Goal: Contribute content: Contribute content

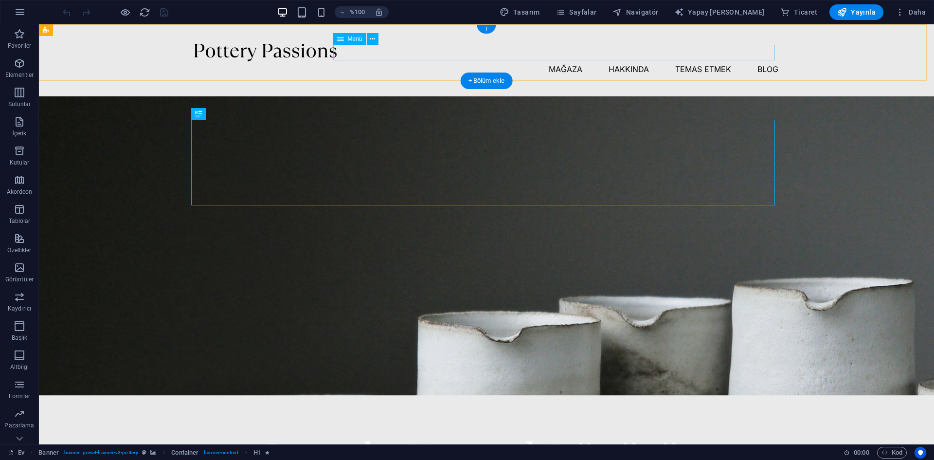
click at [433, 61] on nav "Mağaza Hakkında Temas etmek Blog" at bounding box center [487, 69] width 584 height 16
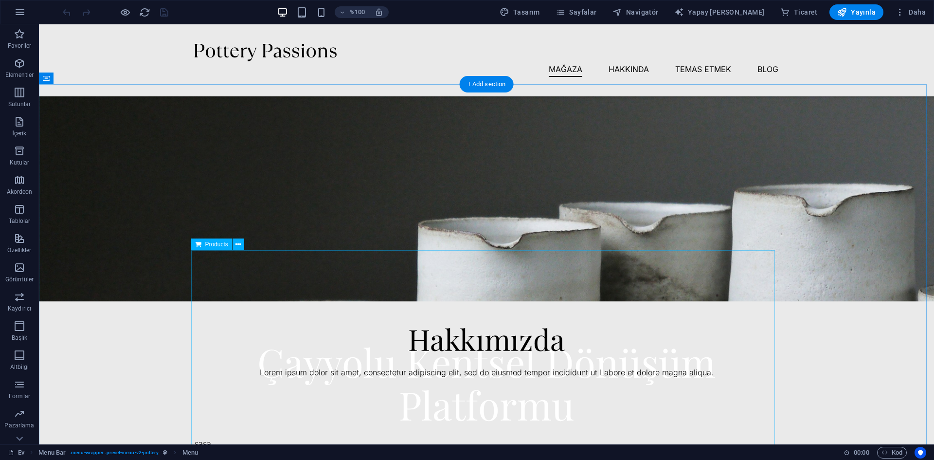
scroll to position [243, 0]
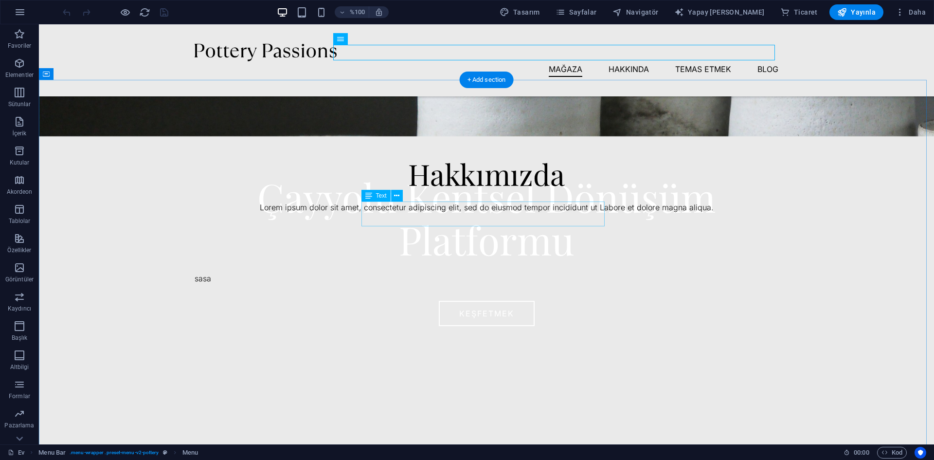
click at [504, 211] on div "Lorem ipsum dolor sit amet, consectetur adipiscing elit, sed do eiusmod tempor …" at bounding box center [487, 207] width 584 height 13
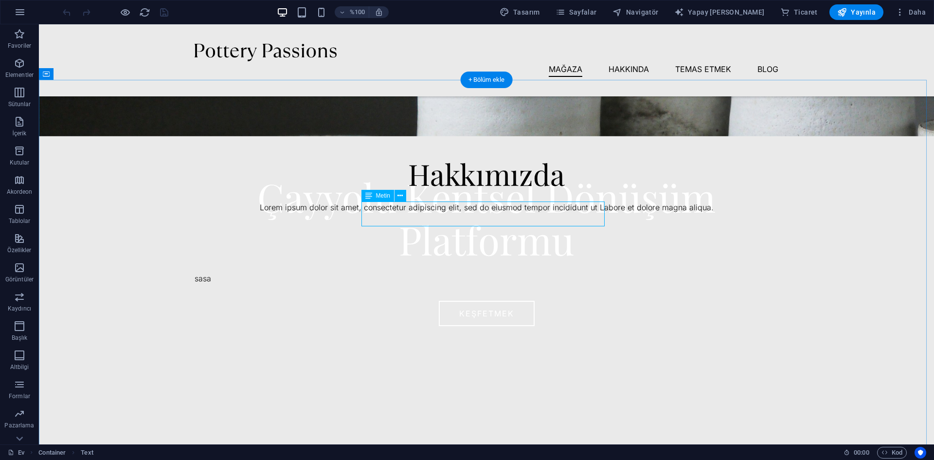
click at [578, 214] on div "Lorem ipsum dolor sit amet, consectetur adipiscing elit, sed do eiusmod tempor …" at bounding box center [487, 207] width 584 height 13
click at [589, 214] on div "Lorem ipsum dolor sit amet, consectetur adipiscing elit, sed do eiusmod tempor …" at bounding box center [487, 207] width 584 height 13
click at [587, 214] on div "Lorem ipsum dolor sit amet, consectetur adipiscing elit, sed do eiusmod tempor …" at bounding box center [487, 207] width 584 height 13
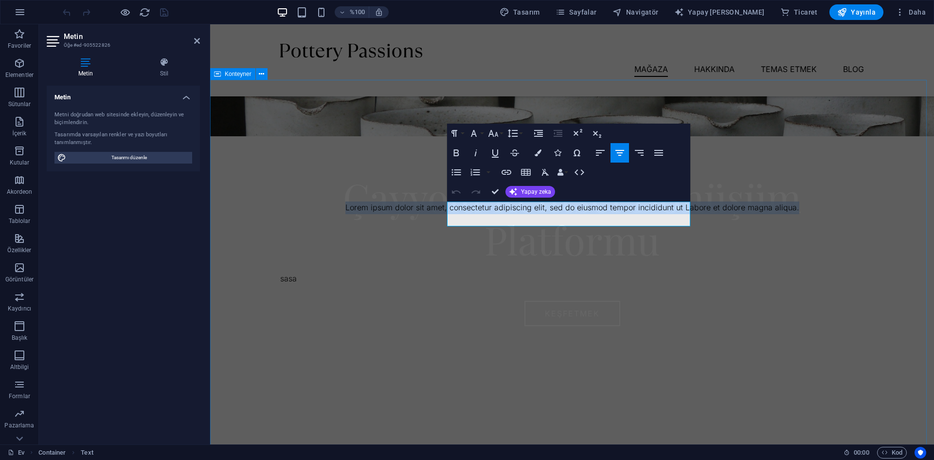
drag, startPoint x: 679, startPoint y: 220, endPoint x: 444, endPoint y: 204, distance: 235.5
click at [444, 204] on div "Hakkımızda Lorem ipsum dolor sit amet, consectetur adipiscing elit, sed do eius…" at bounding box center [572, 273] width 724 height 387
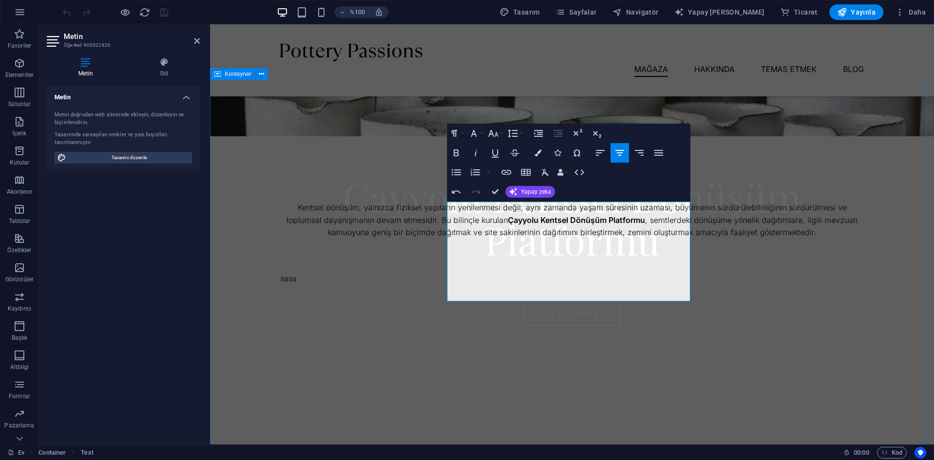
click at [745, 223] on div "Hakkımızda Kentsel dönüşüm, yalnızca fiziksel yapıların yenilenmesi değil; aynı…" at bounding box center [572, 286] width 724 height 412
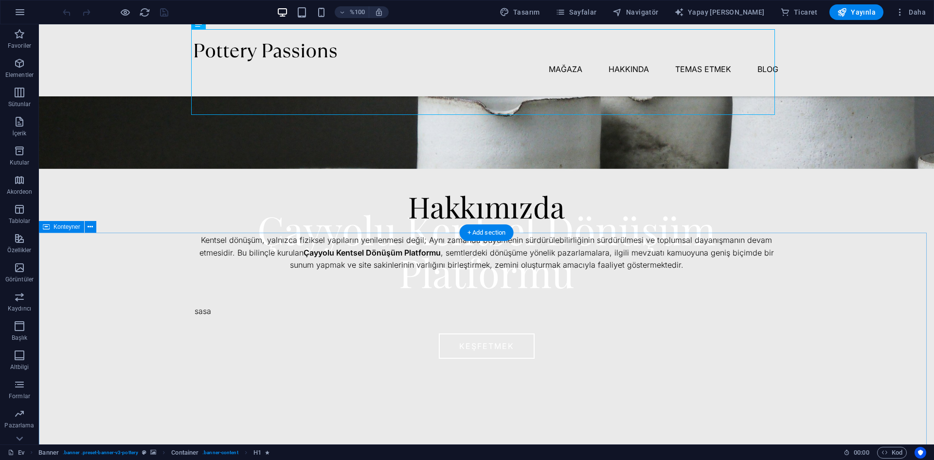
scroll to position [243, 0]
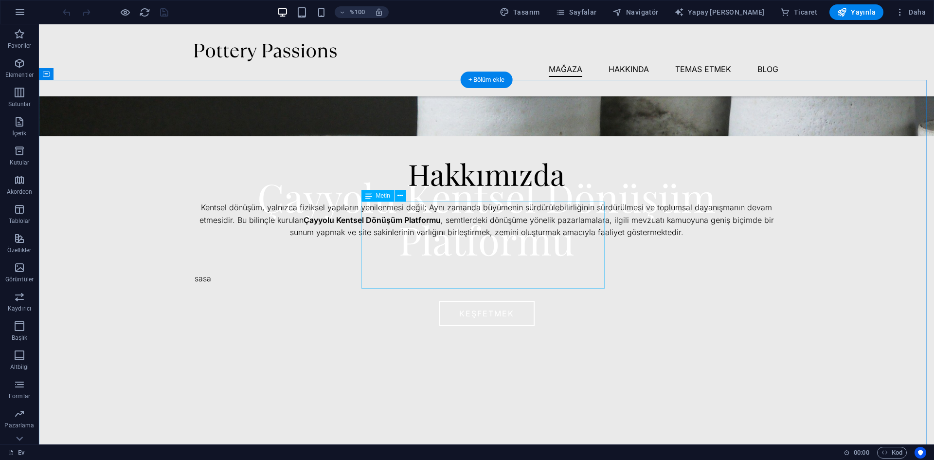
click at [570, 239] on div "Kentsel dönüşüm, yalnızca fiziksel yapıların yenilenmesi değil; Aynı zamanda bü…" at bounding box center [487, 219] width 584 height 37
click at [562, 239] on div "Kentsel dönüşüm, yalnızca fiziksel yapıların yenilenmesi değil; Aynı zamanda bü…" at bounding box center [487, 219] width 584 height 37
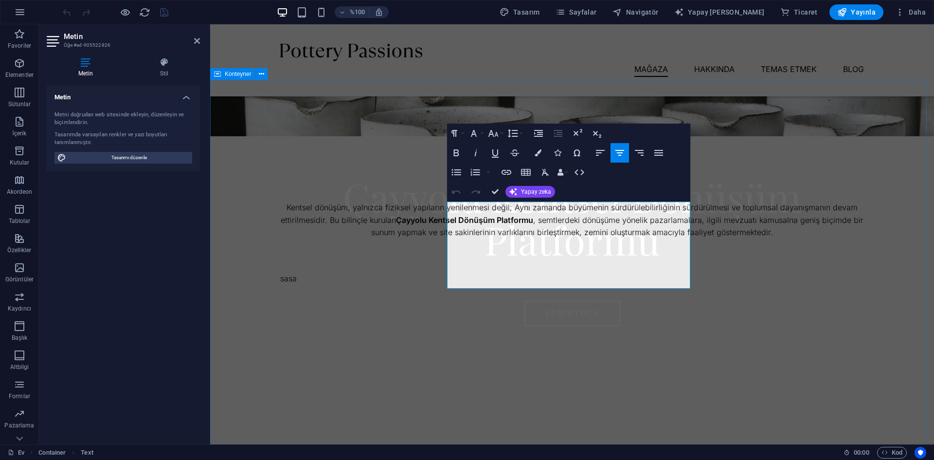
drag, startPoint x: 661, startPoint y: 280, endPoint x: 437, endPoint y: 203, distance: 236.4
click at [437, 203] on div "Hakkımızda Kentsel dönüşüm, yalnızca fiziksel yapıların yenilenmesi değil; Aynı…" at bounding box center [572, 286] width 724 height 412
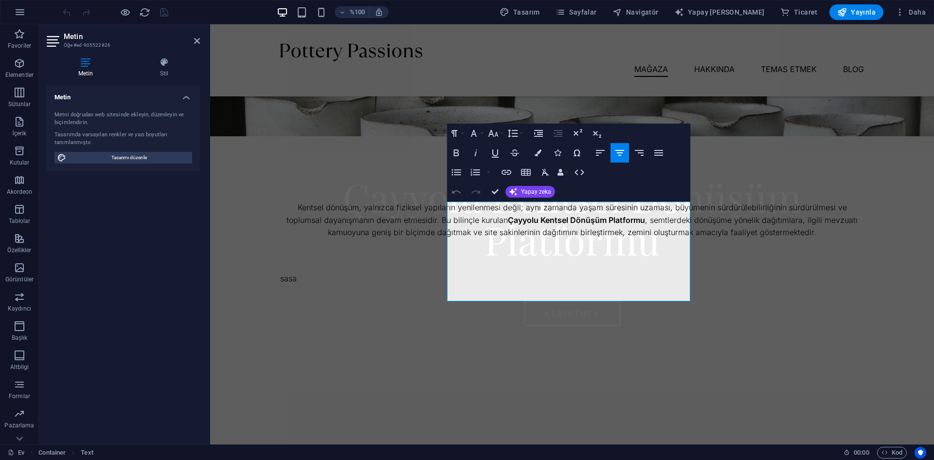
click at [459, 192] on icon "button" at bounding box center [456, 192] width 12 height 12
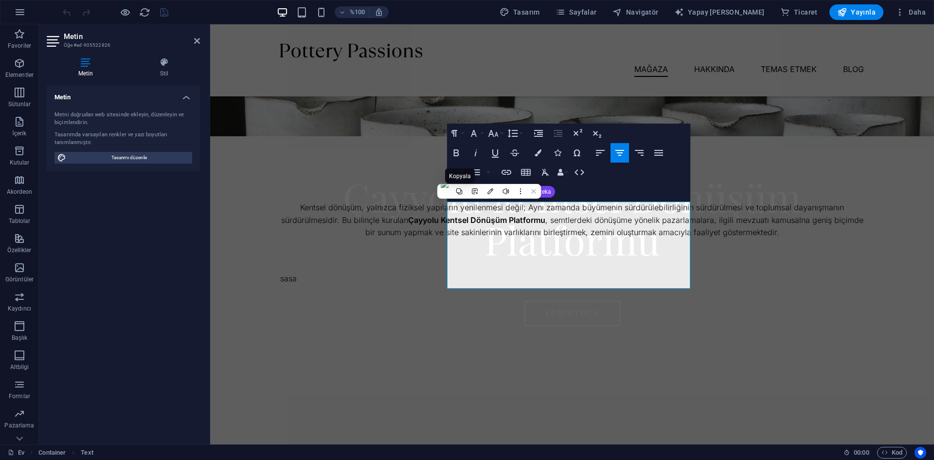
click at [459, 192] on icon at bounding box center [459, 191] width 7 height 7
click at [457, 192] on icon "button" at bounding box center [456, 192] width 12 height 12
click at [626, 192] on div "Paragraf Biçimi Normal Başlık 1 Başlık 2 Başlık 3 Başlık 4 Başlık 5 Başlık 6 Ko…" at bounding box center [568, 163] width 243 height 78
click at [510, 192] on icon "button" at bounding box center [513, 192] width 8 height 8
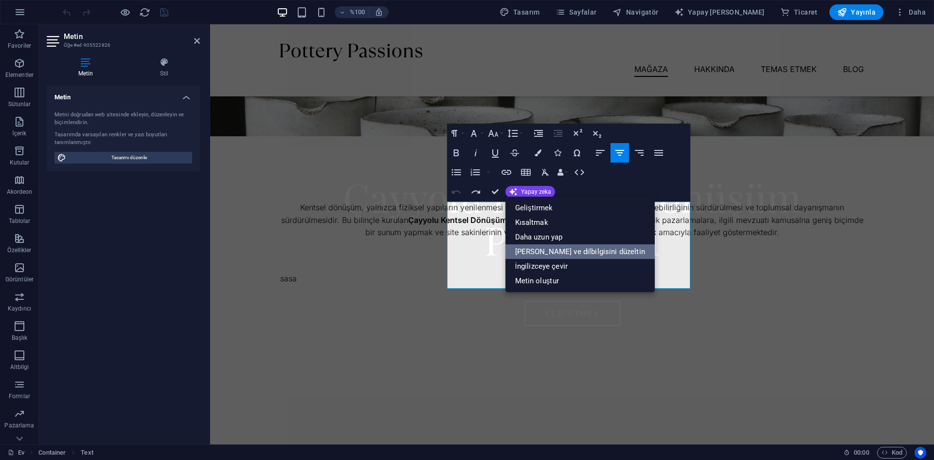
click at [569, 249] on font "Yazım ve dilbilgisini düzeltin" at bounding box center [580, 251] width 130 height 9
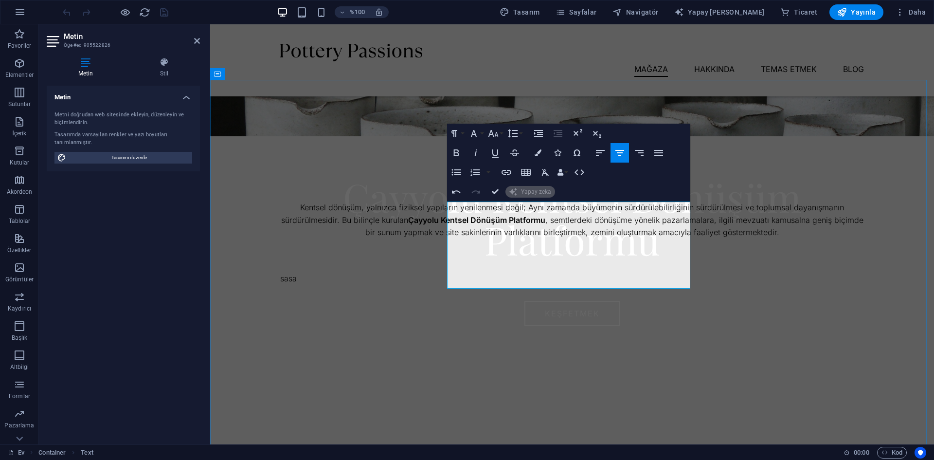
click at [647, 237] on font ", semtlerdeki dönüşüme yönelik pazarlamalara, ilgili mevzuatı kamusalna geniş b…" at bounding box center [614, 226] width 498 height 22
drag, startPoint x: 657, startPoint y: 284, endPoint x: 442, endPoint y: 204, distance: 230.0
click at [442, 204] on div "Hakkımızda Kentsel dönüşüm, yalnızca fiziksel yapıların yenilenmesi değil; Aynı…" at bounding box center [572, 286] width 724 height 412
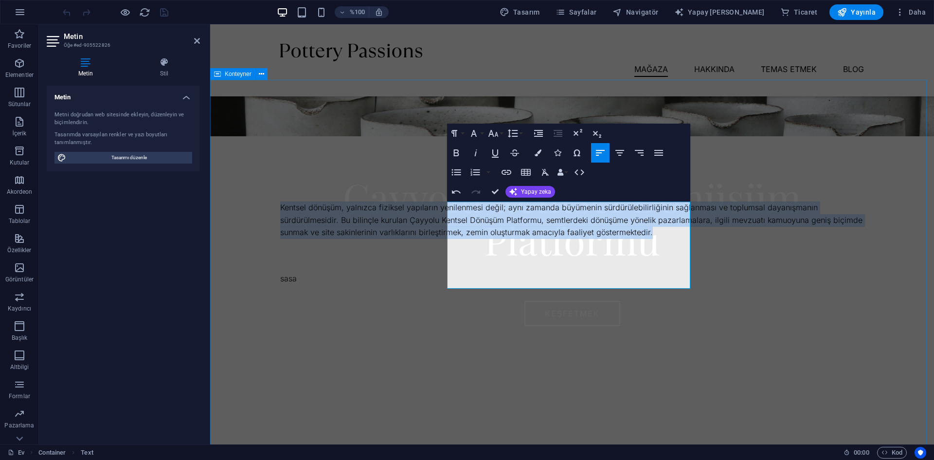
drag, startPoint x: 526, startPoint y: 274, endPoint x: 440, endPoint y: 212, distance: 106.2
click at [440, 212] on div "Hakkımızda Kentsel dönüşüm, yalnızca fiziksel yapıların yenilenmesi değil; aynı…" at bounding box center [572, 286] width 724 height 412
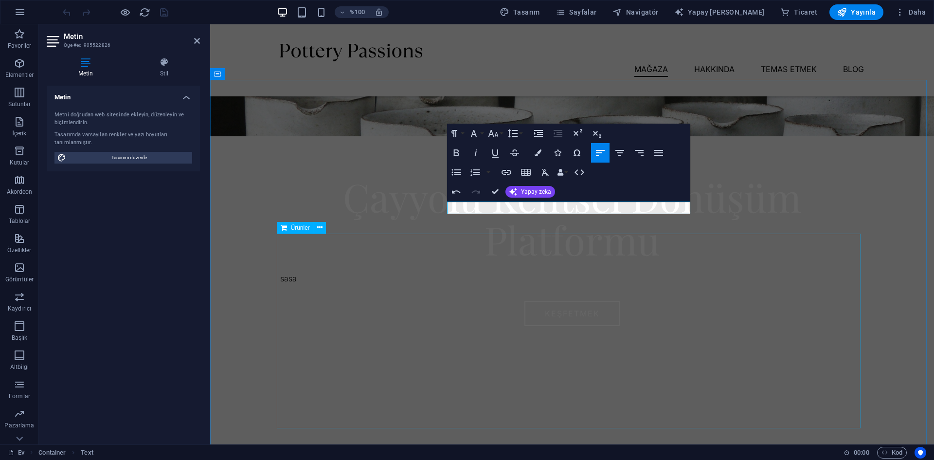
click at [497, 271] on div at bounding box center [572, 330] width 584 height 195
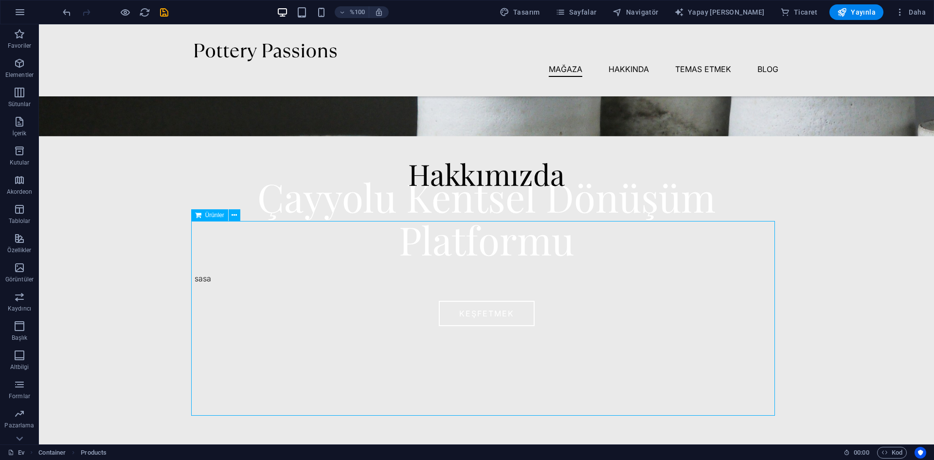
click at [440, 254] on div at bounding box center [487, 318] width 584 height 195
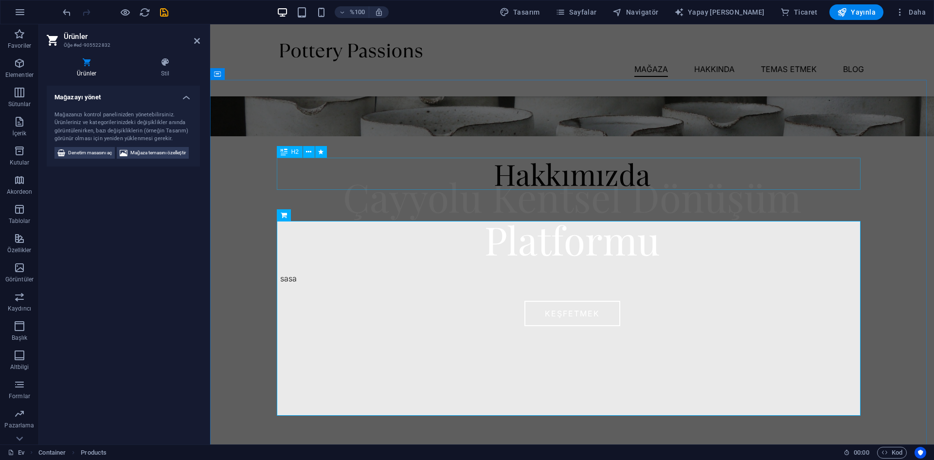
click at [555, 177] on div "Hakkımızda" at bounding box center [572, 174] width 584 height 32
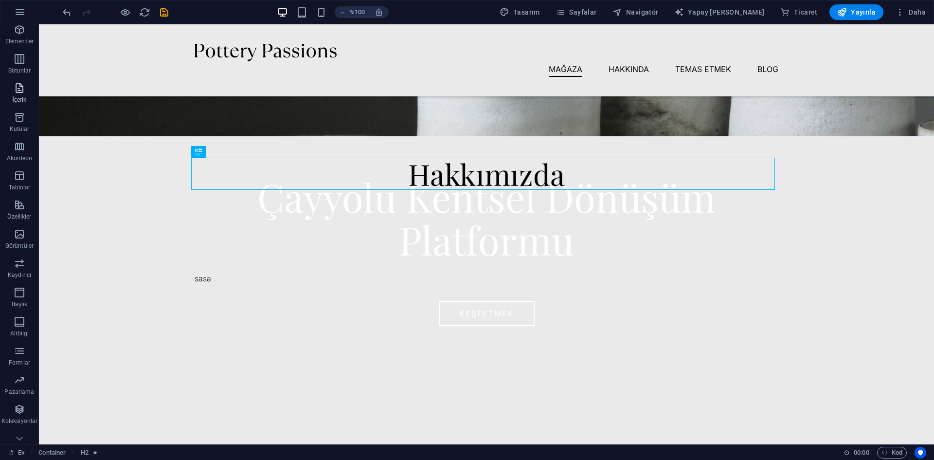
scroll to position [47, 0]
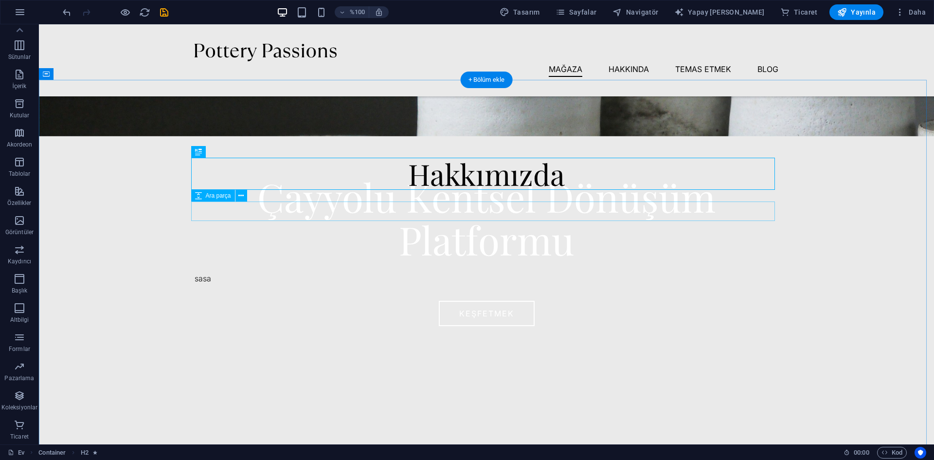
click at [265, 209] on div at bounding box center [487, 210] width 584 height 19
click at [275, 213] on div at bounding box center [487, 210] width 584 height 19
select select "px"
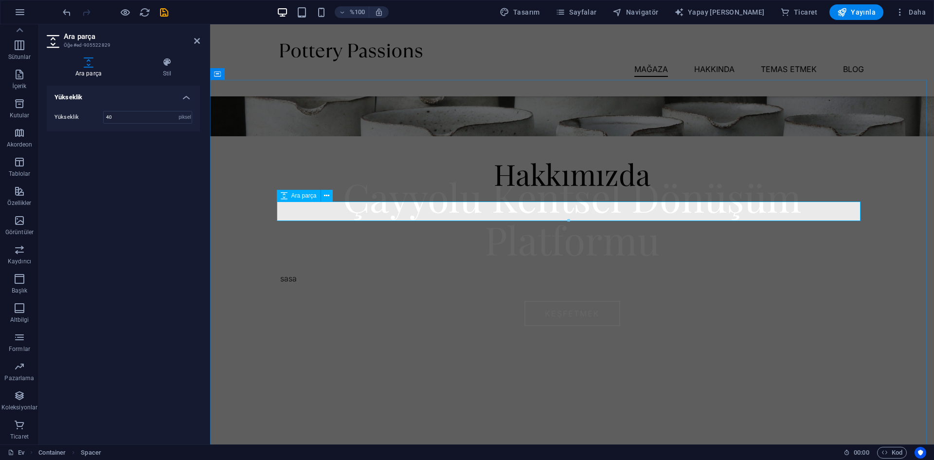
click at [327, 214] on div at bounding box center [572, 210] width 584 height 19
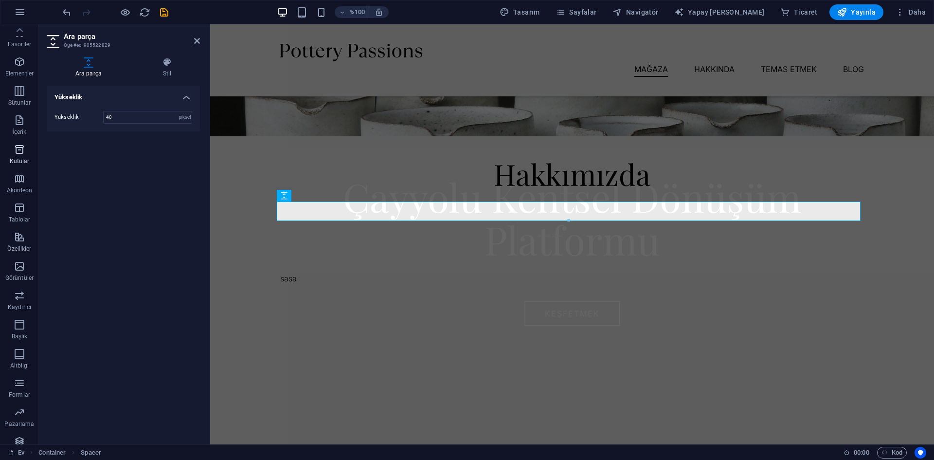
scroll to position [0, 0]
click at [29, 128] on span "İçerik" at bounding box center [19, 127] width 39 height 23
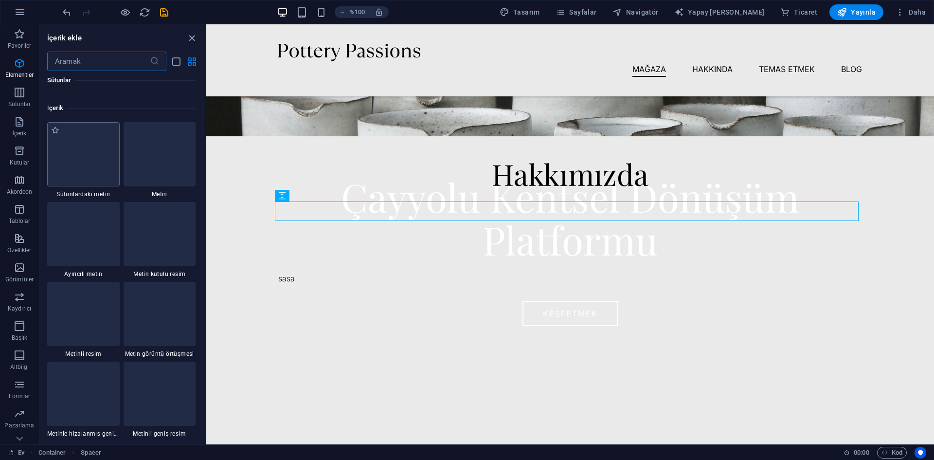
scroll to position [1861, 0]
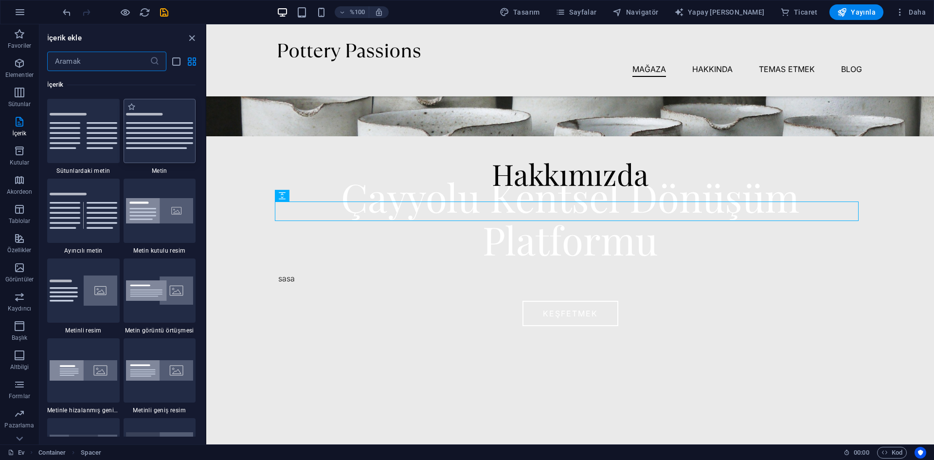
click at [159, 158] on div at bounding box center [160, 131] width 72 height 64
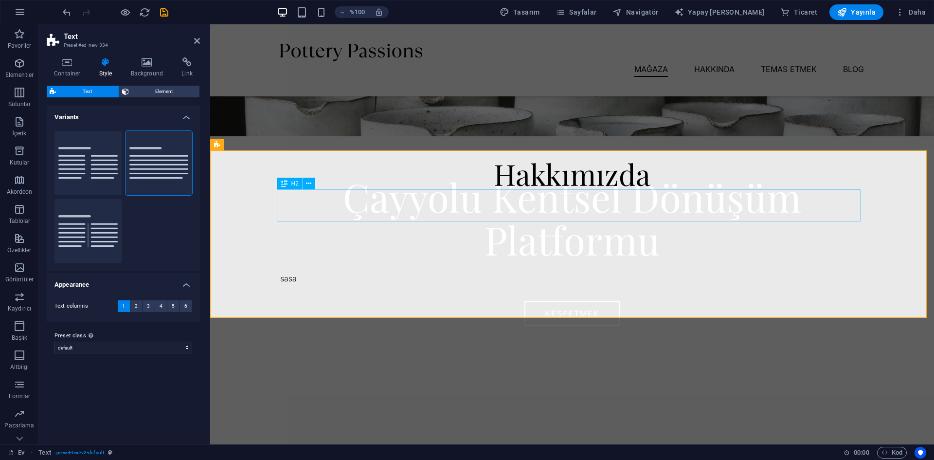
scroll to position [547, 0]
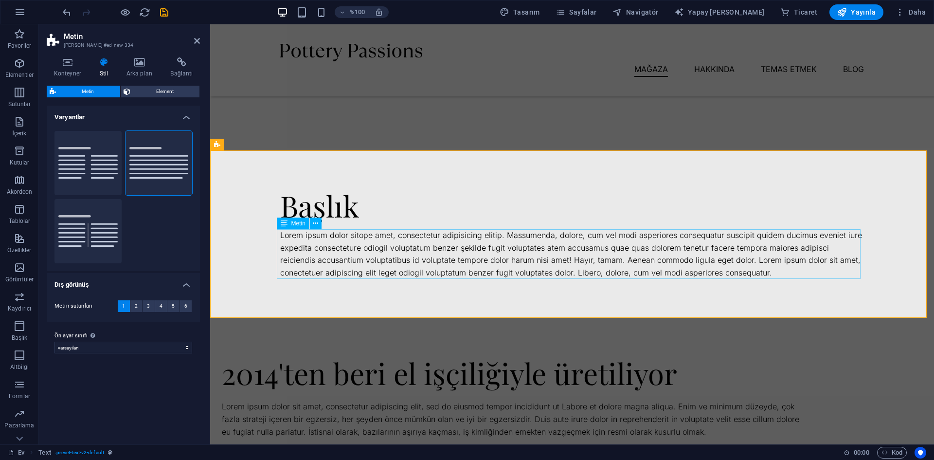
click at [654, 262] on div "Lorem ipsum dolor sitope amet, consectetur adipisicing elitip. Massumenda, dolo…" at bounding box center [572, 254] width 584 height 50
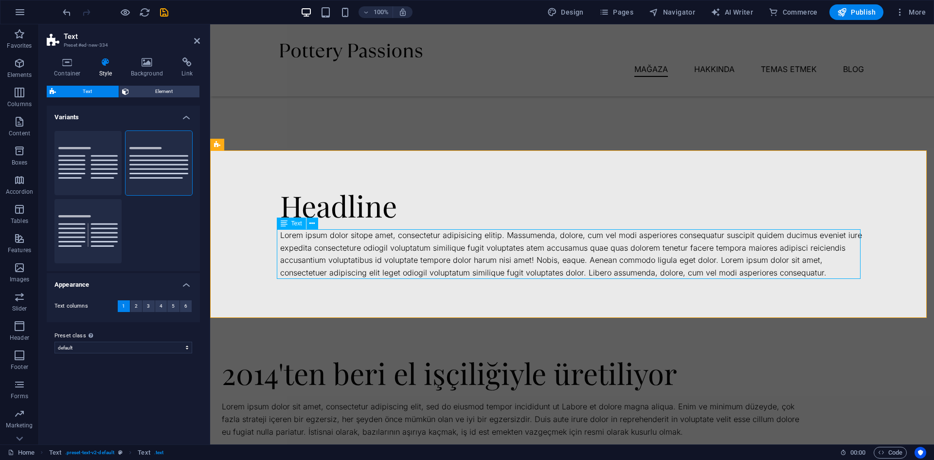
click at [819, 269] on div "Lorem ipsum dolor sitope amet, consectetur adipisicing elitip. Massumenda, dolo…" at bounding box center [572, 254] width 584 height 50
click at [817, 269] on div "Lorem ipsum dolor sitope amet, consectetur adipisicing elitip. Massumenda, dolo…" at bounding box center [572, 254] width 584 height 50
click at [816, 269] on div "Lorem ipsum dolor sitope amet, consectetur adipisicing elitip. Massumenda, dolo…" at bounding box center [572, 254] width 584 height 50
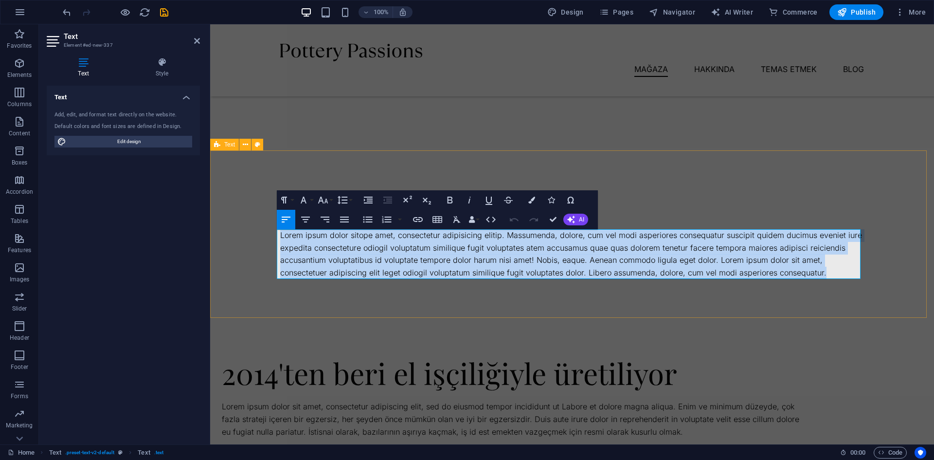
drag, startPoint x: 824, startPoint y: 274, endPoint x: 243, endPoint y: 237, distance: 582.8
click at [243, 237] on div "Headline Lorem ipsum dolor sitope amet, consectetur adipisicing elitip. Massume…" at bounding box center [572, 233] width 724 height 167
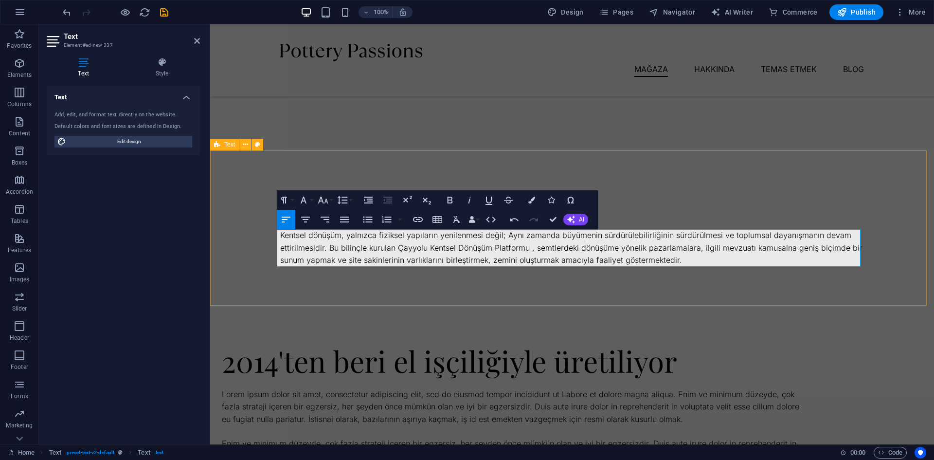
click at [812, 290] on div "Headline Kentsel dönüşüm, yalnızca fiziksel yapıların yenilenmesi değil; Aynı z…" at bounding box center [572, 227] width 724 height 155
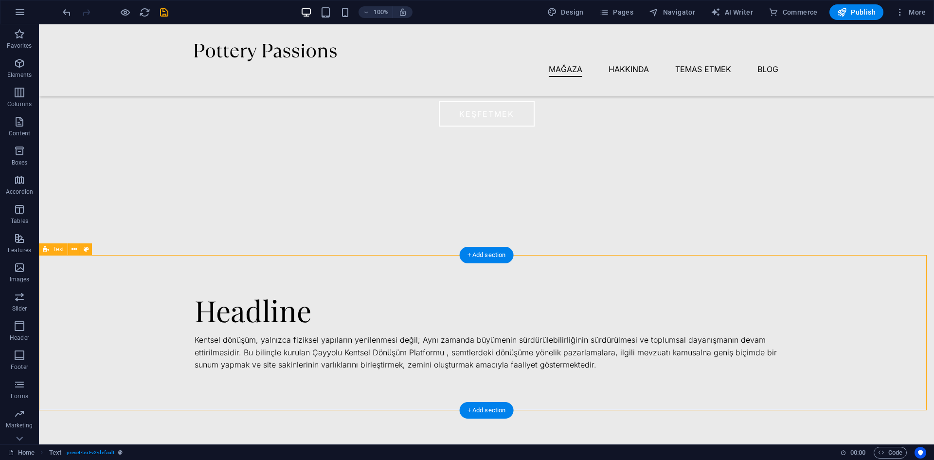
scroll to position [450, 0]
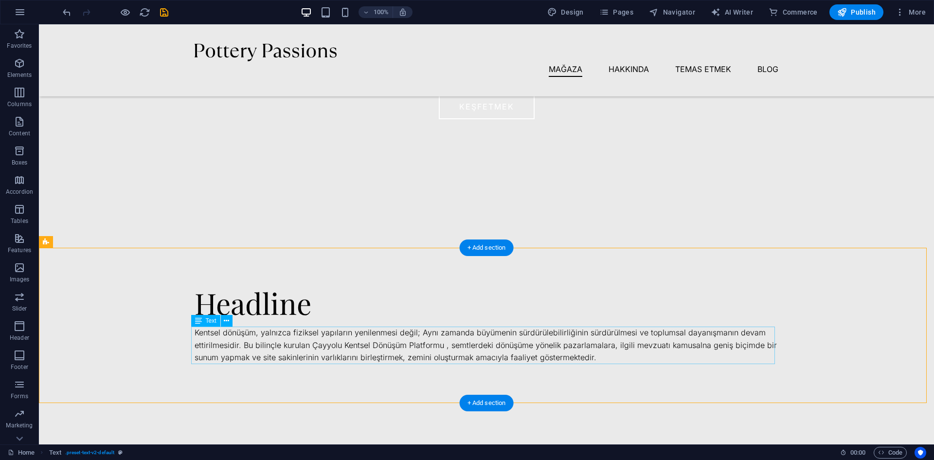
click at [377, 337] on div "Kentsel dönüşüm, yalnızca fiziksel yapıların yenilenmesi değil; Aynı zamanda bü…" at bounding box center [487, 344] width 584 height 37
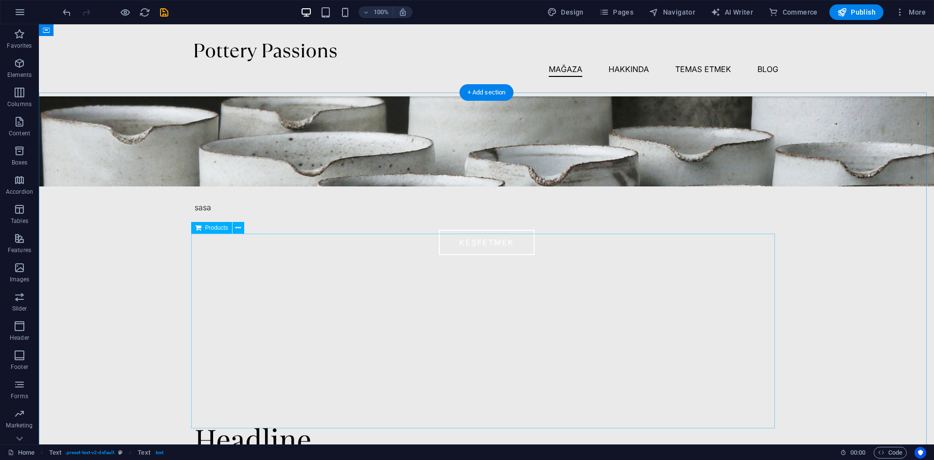
scroll to position [207, 0]
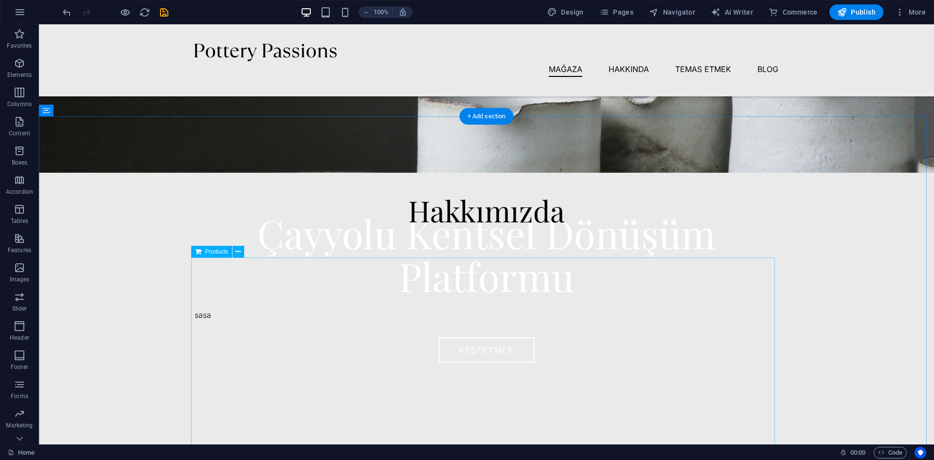
click at [393, 287] on div at bounding box center [487, 354] width 584 height 195
click at [239, 252] on icon at bounding box center [237, 252] width 5 height 10
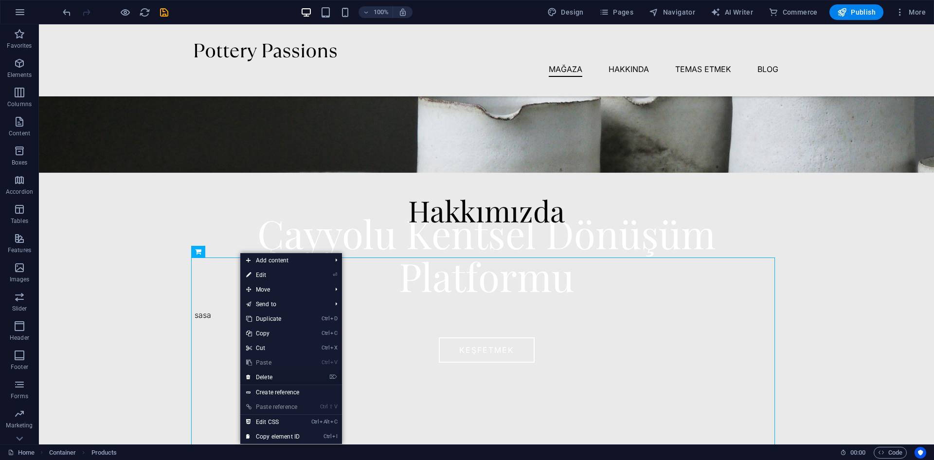
click at [278, 377] on link "⌦ Delete" at bounding box center [272, 377] width 65 height 15
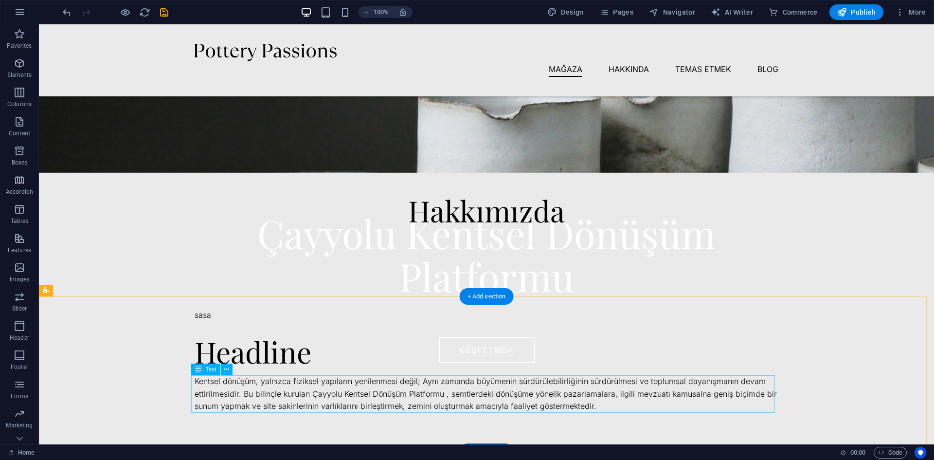
click at [380, 384] on div "Kentsel dönüşüm, yalnızca fiziksel yapıların yenilenmesi değil; Aynı zamanda bü…" at bounding box center [487, 393] width 584 height 37
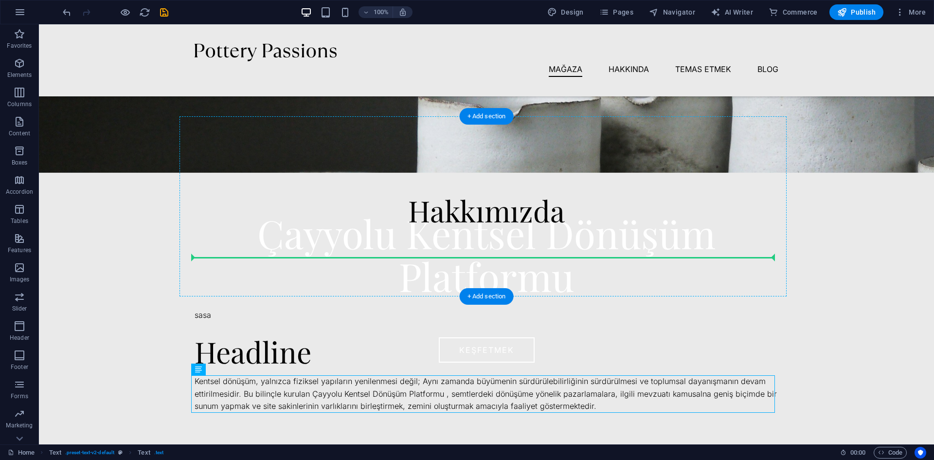
drag, startPoint x: 259, startPoint y: 387, endPoint x: 305, endPoint y: 250, distance: 144.2
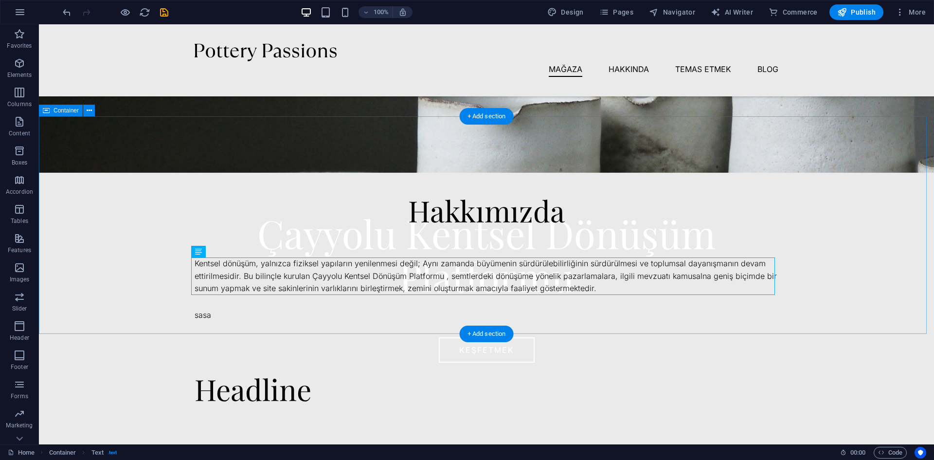
click at [868, 285] on div "Hakkımızda Kentsel dönüşüm, yalnızca fiziksel yapıların yenilenmesi değil; Aynı…" at bounding box center [486, 224] width 895 height 217
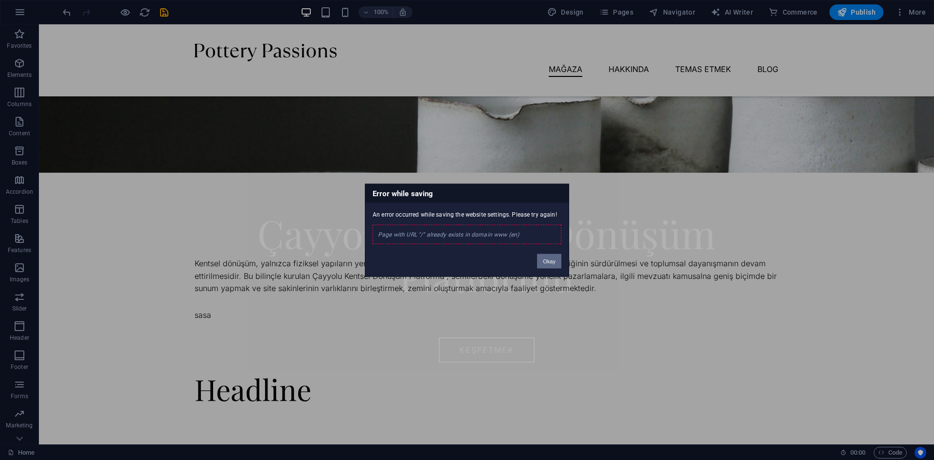
click at [551, 261] on button "Okay" at bounding box center [549, 260] width 24 height 15
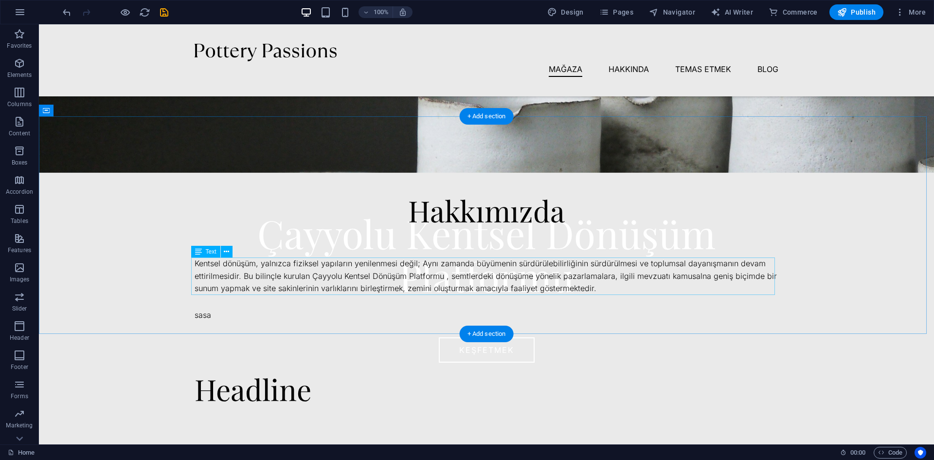
click at [519, 274] on div "Kentsel dönüşüm, yalnızca fiziksel yapıların yenilenmesi değil; Aynı zamanda bü…" at bounding box center [487, 275] width 584 height 37
click at [587, 286] on div "Kentsel dönüşüm, yalnızca fiziksel yapıların yenilenmesi değil; Aynı zamanda bü…" at bounding box center [487, 275] width 584 height 37
click at [587, 285] on div "Kentsel dönüşüm, yalnızca fiziksel yapıların yenilenmesi değil; Aynı zamanda bü…" at bounding box center [487, 275] width 584 height 37
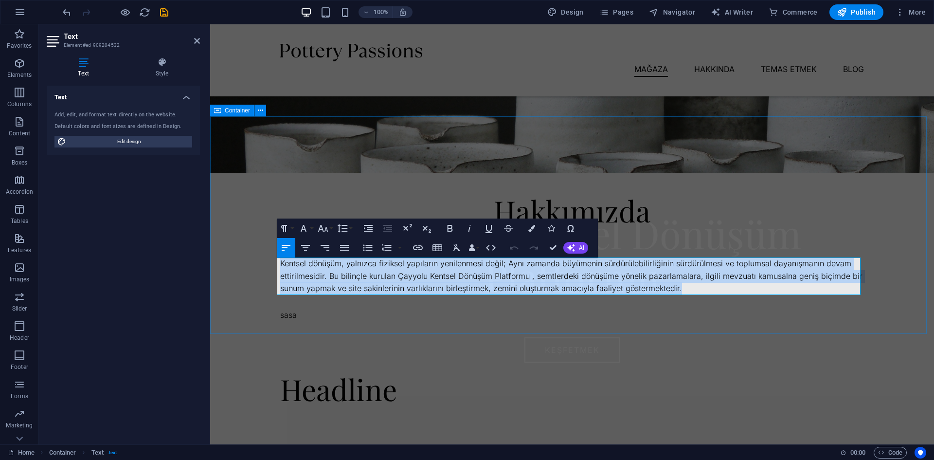
drag, startPoint x: 682, startPoint y: 288, endPoint x: 242, endPoint y: 248, distance: 441.5
click at [242, 248] on div "Hakkımızda Kentsel dönüşüm, yalnızca fiziksel yapıların yenilenmesi değil; Aynı…" at bounding box center [572, 224] width 724 height 217
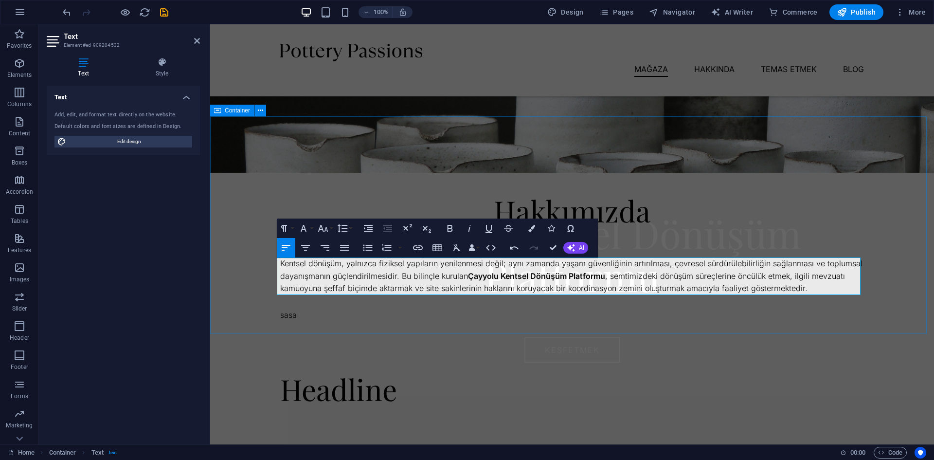
click at [842, 303] on div "Hakkımızda Kentsel dönüşüm, yalnızca fiziksel yapıların yenilenmesi değil; aynı…" at bounding box center [572, 224] width 724 height 217
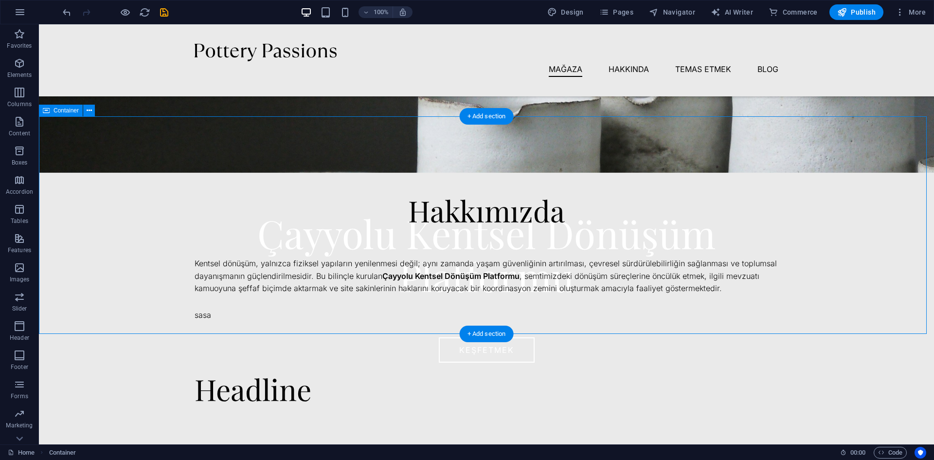
click at [879, 200] on div "Hakkımızda Kentsel dönüşüm, yalnızca fiziksel yapıların yenilenmesi değil; aynı…" at bounding box center [486, 224] width 895 height 217
click at [849, 8] on span "Publish" at bounding box center [856, 12] width 38 height 10
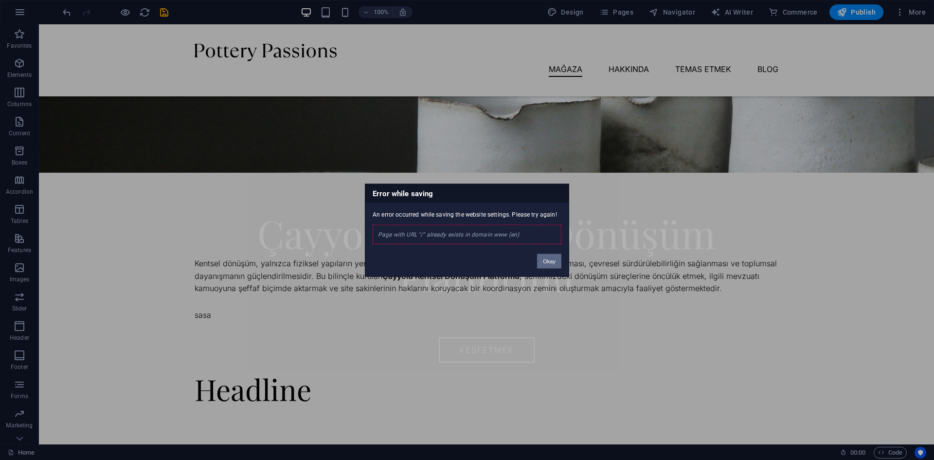
click at [553, 261] on button "Okay" at bounding box center [549, 260] width 24 height 15
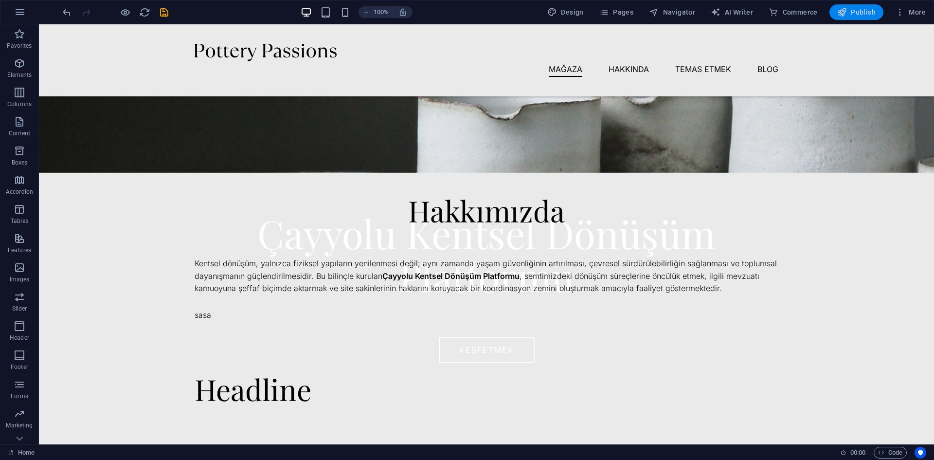
click at [867, 10] on span "Publish" at bounding box center [856, 12] width 38 height 10
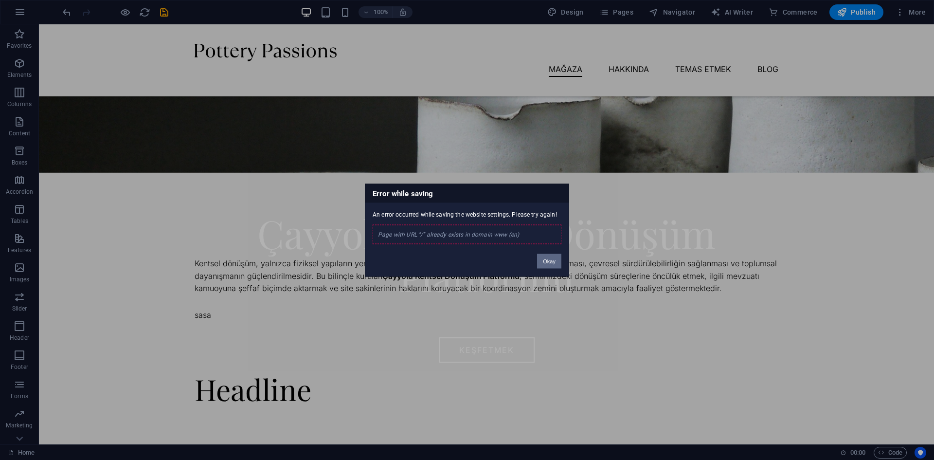
click at [554, 259] on button "Okay" at bounding box center [549, 260] width 24 height 15
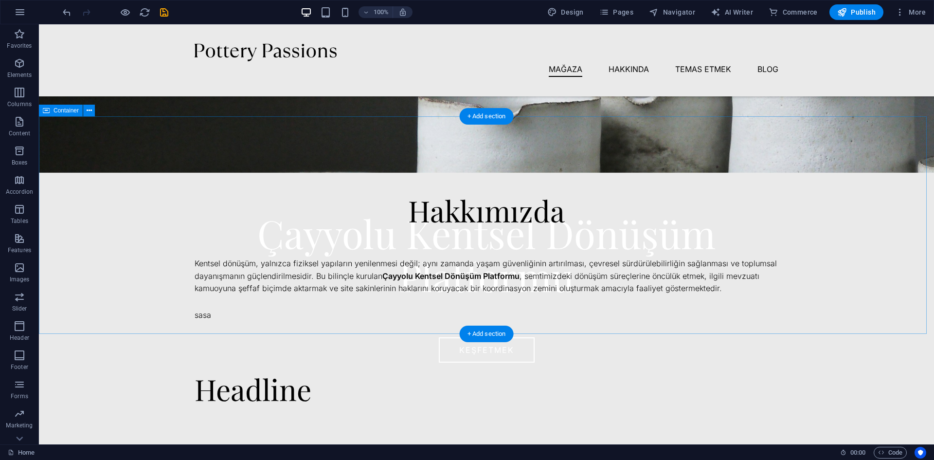
click at [328, 133] on div "Hakkımızda Kentsel dönüşüm, yalnızca fiziksel yapıların yenilenmesi değil; aynı…" at bounding box center [486, 224] width 895 height 217
click at [645, 283] on div "Kentsel dönüşüm, yalnızca fiziksel yapıların yenilenmesi değil; aynı zamanda ya…" at bounding box center [487, 275] width 584 height 37
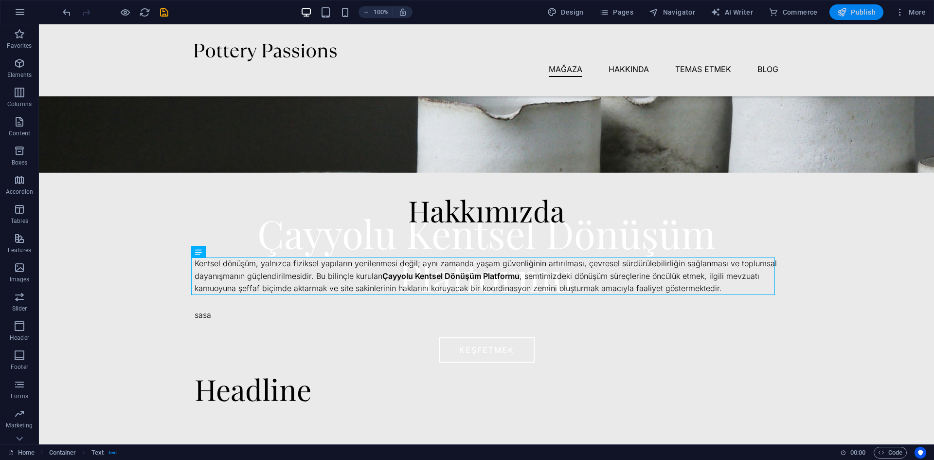
click at [861, 10] on span "Publish" at bounding box center [856, 12] width 38 height 10
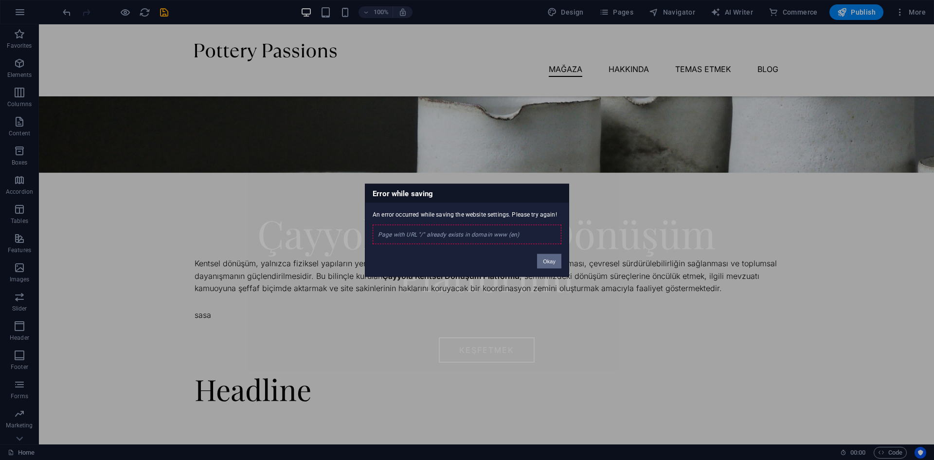
click at [554, 258] on button "Okay" at bounding box center [549, 260] width 24 height 15
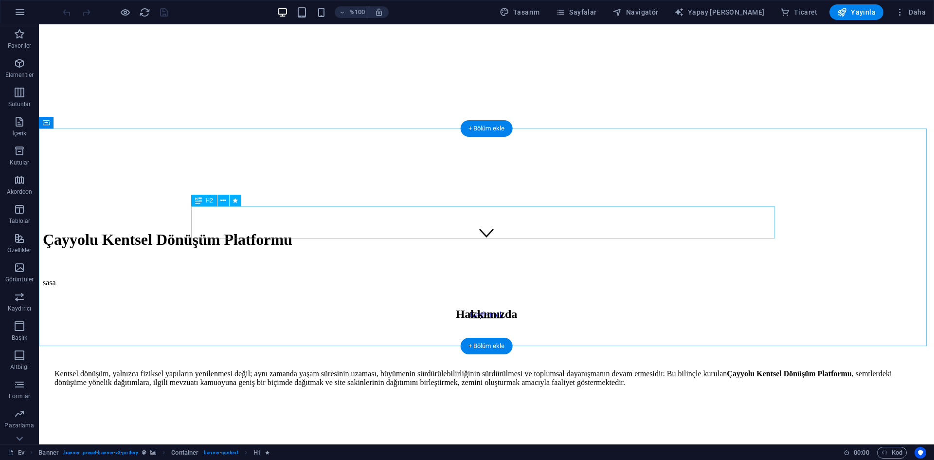
scroll to position [195, 0]
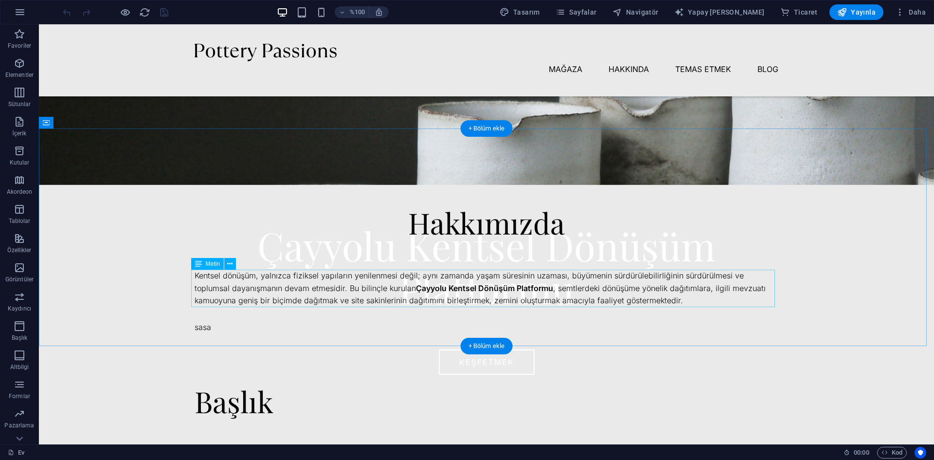
click at [588, 289] on div "Kentsel dönüşüm, yalnızca fiziksel yapıların yenilenmesi değil; aynı zamanda ya…" at bounding box center [487, 287] width 584 height 37
click at [639, 299] on div "Kentsel dönüşüm, yalnızca fiziksel yapıların yenilenmesi değil; aynı zamanda ya…" at bounding box center [487, 287] width 584 height 37
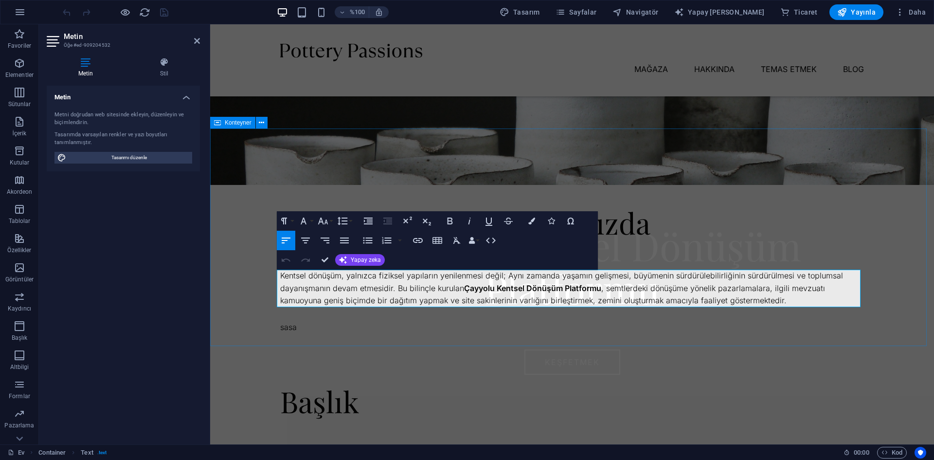
drag, startPoint x: 782, startPoint y: 297, endPoint x: 263, endPoint y: 274, distance: 520.4
click at [263, 274] on div "Hakkımızda Kentsel dönüşüm, yalnızca fiziksel yapıların yenilenmesi değil; Aynı…" at bounding box center [572, 236] width 724 height 217
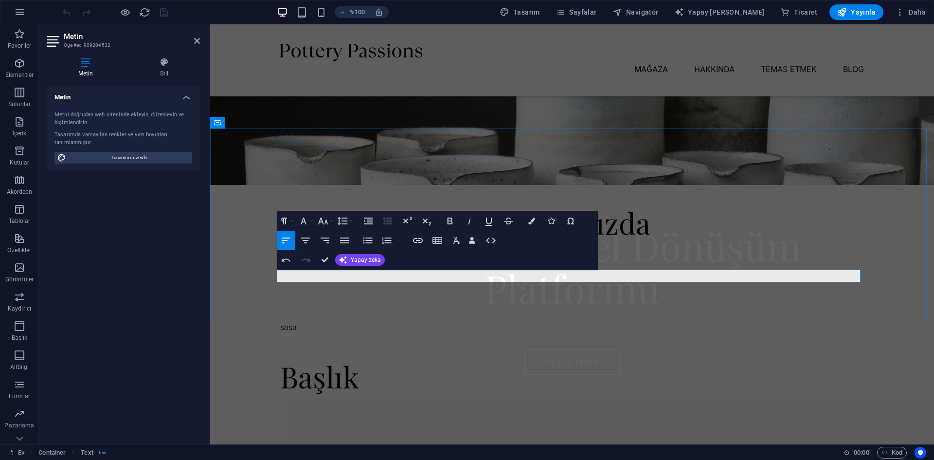
click at [342, 277] on p at bounding box center [572, 275] width 584 height 13
click at [13, 129] on p "İçerik" at bounding box center [19, 133] width 14 height 8
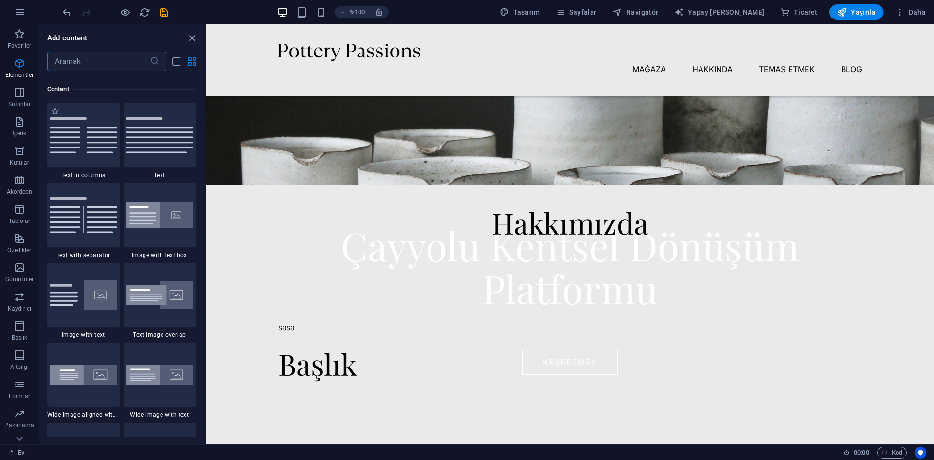
scroll to position [1861, 0]
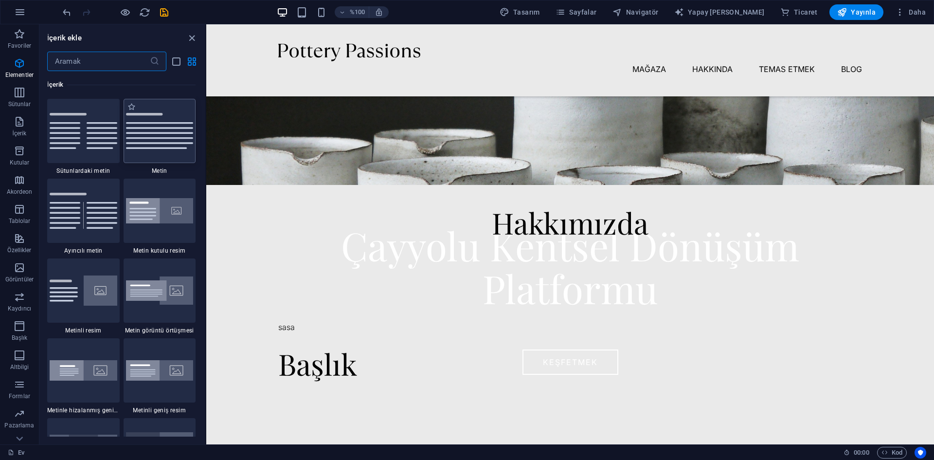
click at [152, 132] on img at bounding box center [160, 131] width 68 height 36
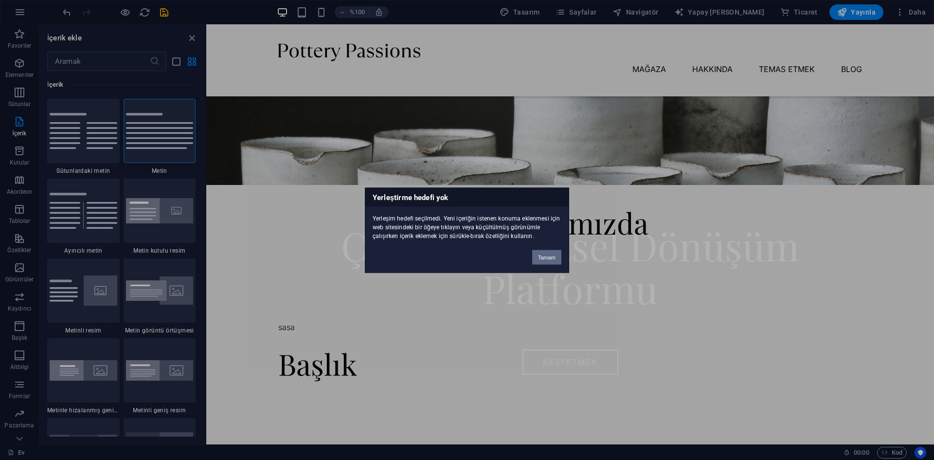
click at [542, 253] on button "Tamam" at bounding box center [546, 256] width 29 height 15
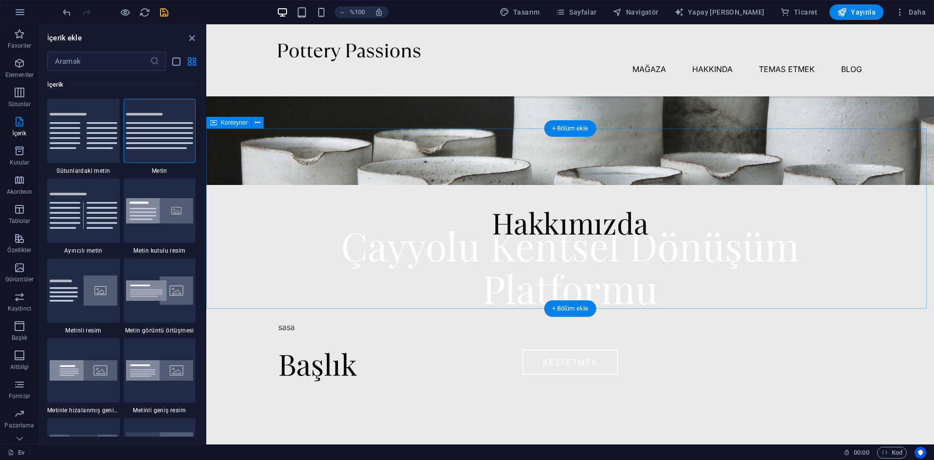
click at [501, 266] on div at bounding box center [570, 259] width 584 height 19
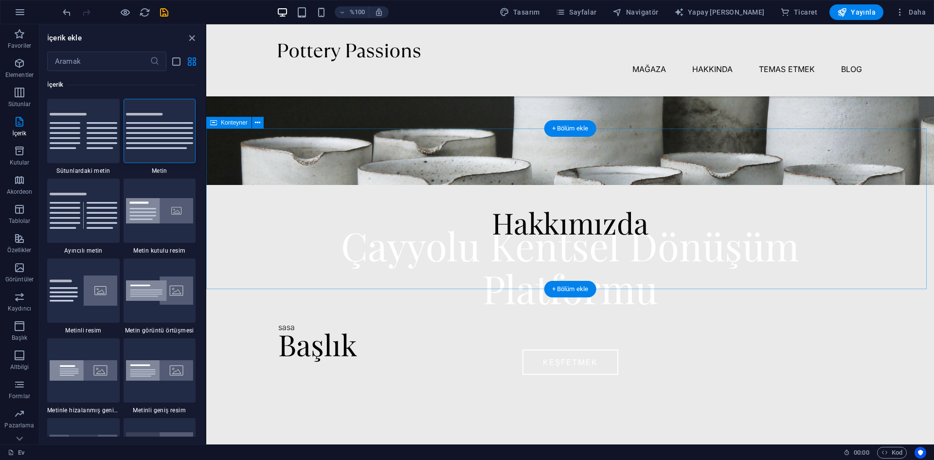
click at [516, 253] on div "Hakkımızda" at bounding box center [570, 208] width 728 height 160
click at [516, 234] on div "Hakkımızda" at bounding box center [570, 222] width 584 height 32
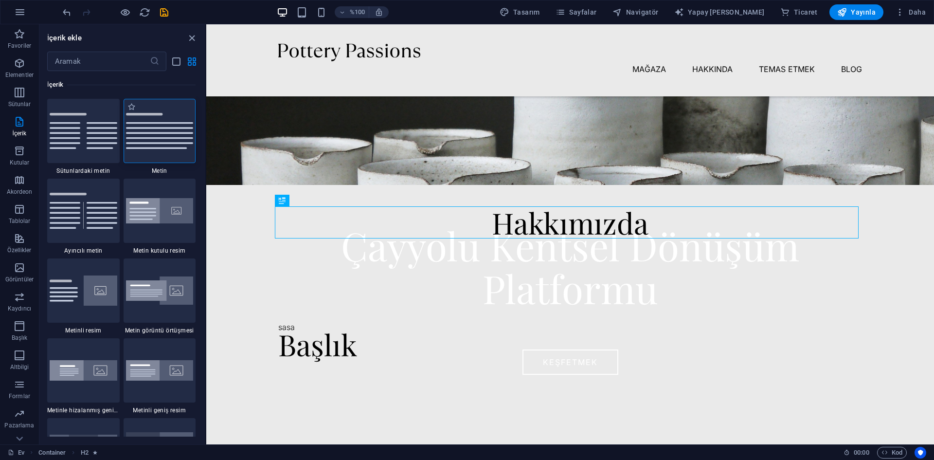
click at [163, 139] on img at bounding box center [160, 131] width 68 height 36
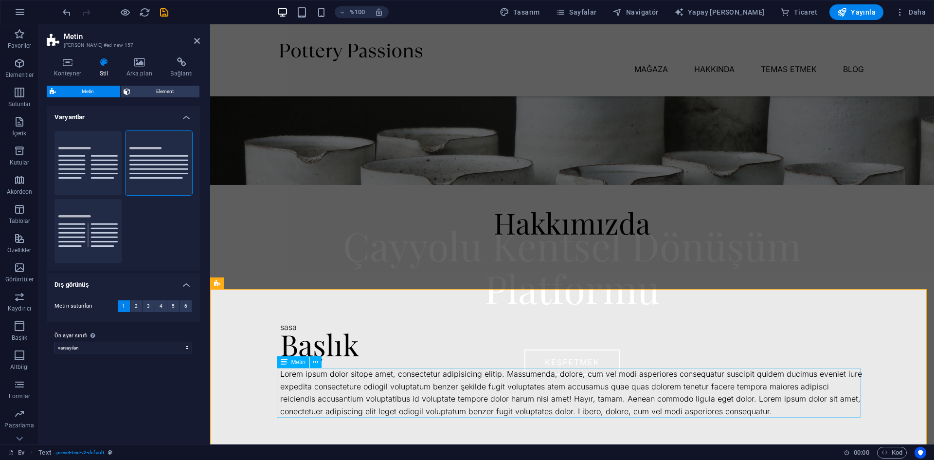
click at [716, 404] on div "Lorem ipsum dolor sitope amet, consectetur adipisicing elitip. Massumenda, dolo…" at bounding box center [572, 393] width 584 height 50
click at [723, 410] on div "Lorem ipsum dolor sitope amet, consectetur adipisicing elitip. Massumenda, dolo…" at bounding box center [572, 393] width 584 height 50
click at [722, 409] on div "Lorem ipsum dolor sitope amet, consectetur adipisicing elitip. Massumenda, dolo…" at bounding box center [572, 393] width 584 height 50
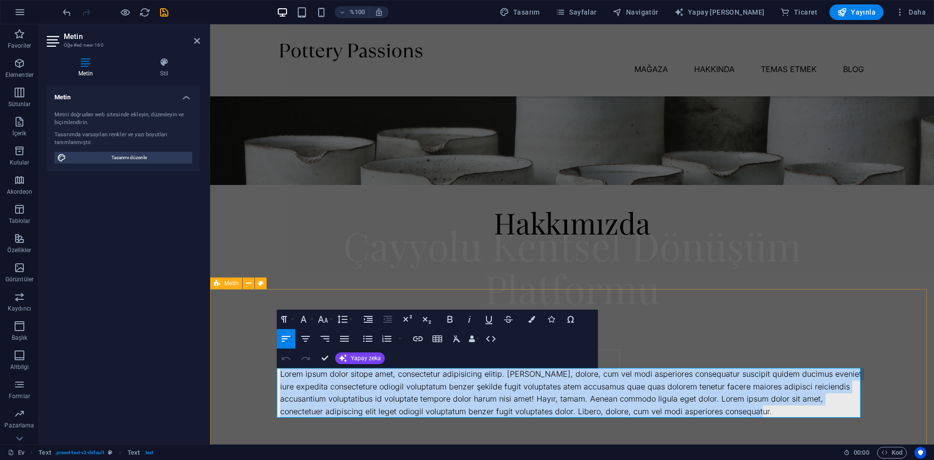
drag, startPoint x: 722, startPoint y: 409, endPoint x: 257, endPoint y: 362, distance: 466.8
click at [257, 362] on div "Başlık Lorem ipsum dolor sitope amet, consectetur adipisicing elitip. Massumend…" at bounding box center [572, 372] width 724 height 167
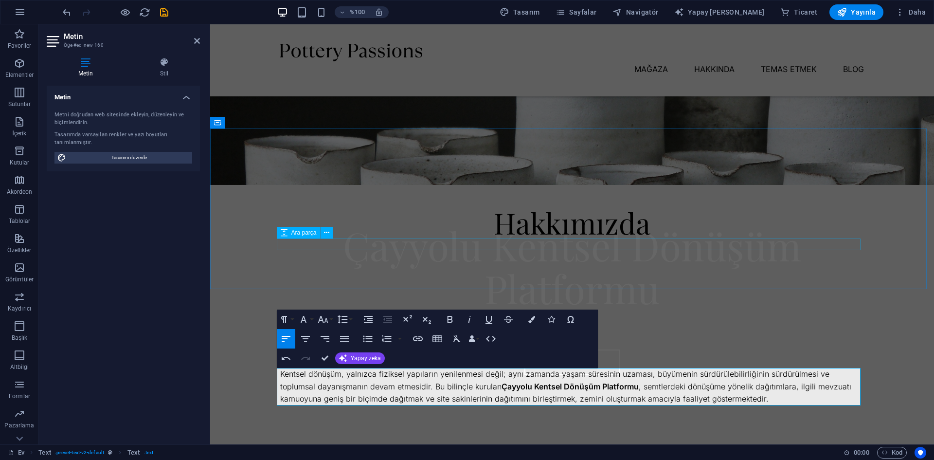
click at [745, 242] on div at bounding box center [572, 244] width 584 height 12
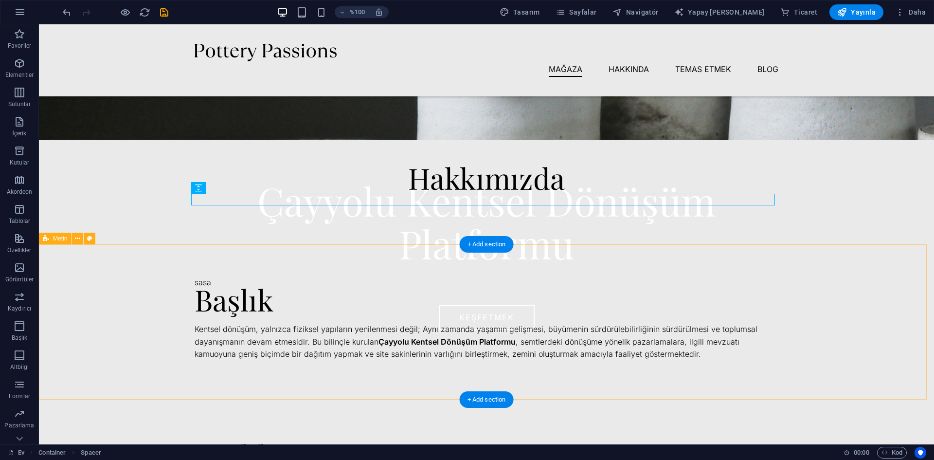
scroll to position [243, 0]
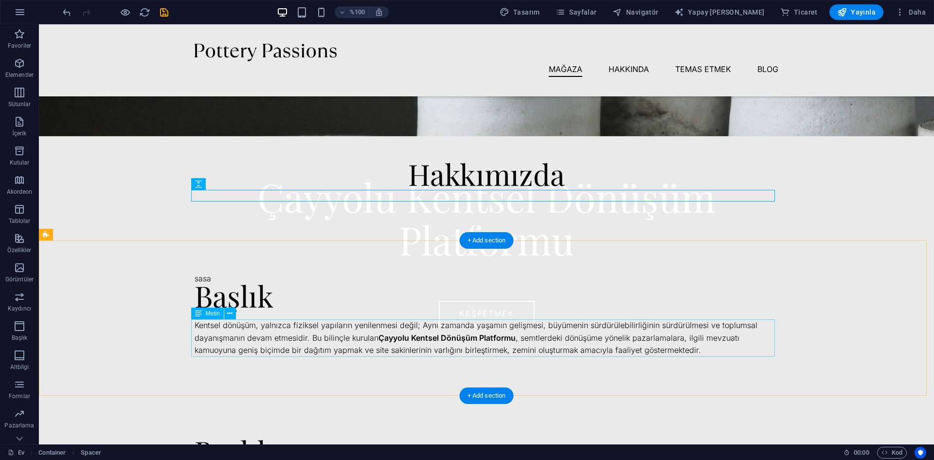
click at [454, 330] on div "Kentsel dönüşüm, yalnızca fiziksel yapıların yenilenmesi değil; Aynı zamanda ya…" at bounding box center [487, 337] width 584 height 37
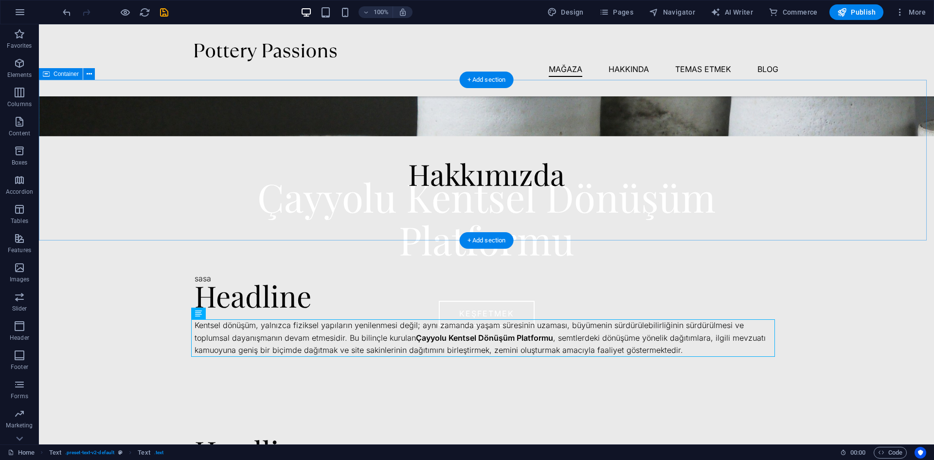
click at [831, 144] on div "Hakkımızda" at bounding box center [486, 160] width 895 height 160
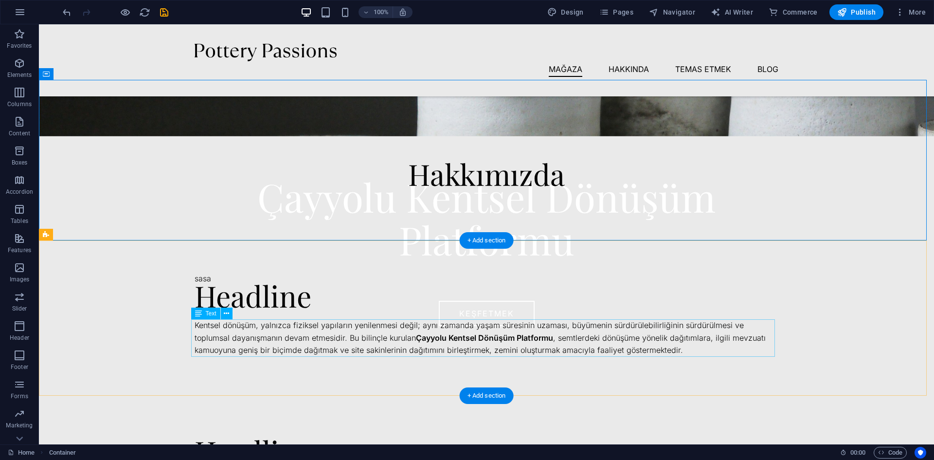
click at [621, 354] on div "Kentsel dönüşüm, yalnızca fiziksel yapıların yenilenmesi değil; aynı zamanda ya…" at bounding box center [487, 337] width 584 height 37
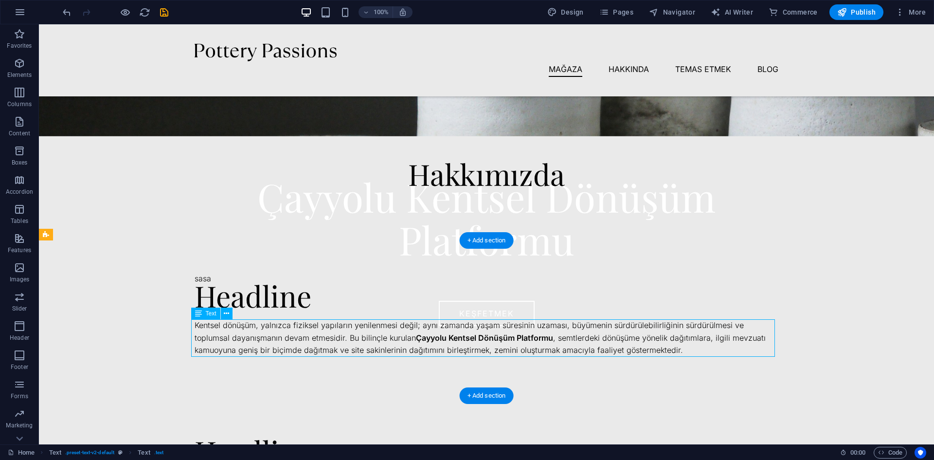
click at [634, 347] on div "Kentsel dönüşüm, yalnızca fiziksel yapıların yenilenmesi değil; aynı zamanda ya…" at bounding box center [487, 337] width 584 height 37
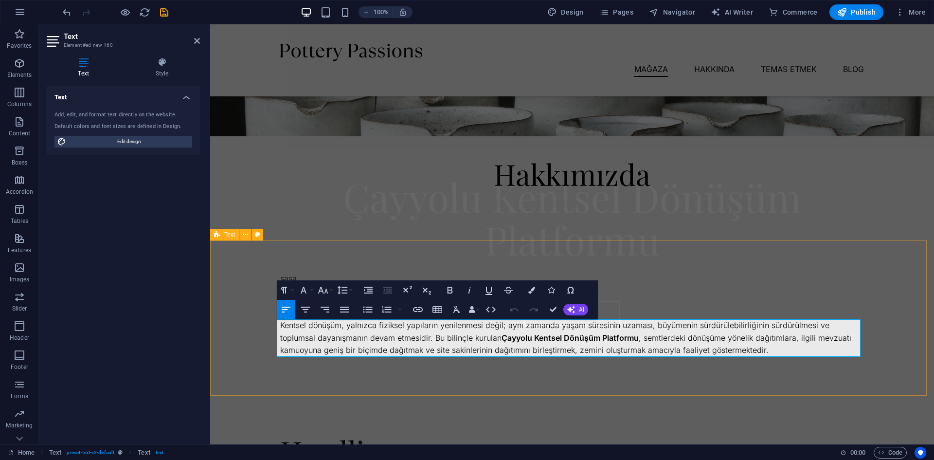
drag, startPoint x: 725, startPoint y: 346, endPoint x: 255, endPoint y: 302, distance: 471.3
click at [255, 302] on div "Headline Kentsel dönüşüm, yalnızca fiziksel yapıların yenilenmesi değil; aynı z…" at bounding box center [572, 317] width 724 height 155
click at [825, 276] on div "Headline Kentsel dönüşüm, yalnızca fiziksel yapıların yenilenmesi değil; aynı z…" at bounding box center [572, 317] width 724 height 155
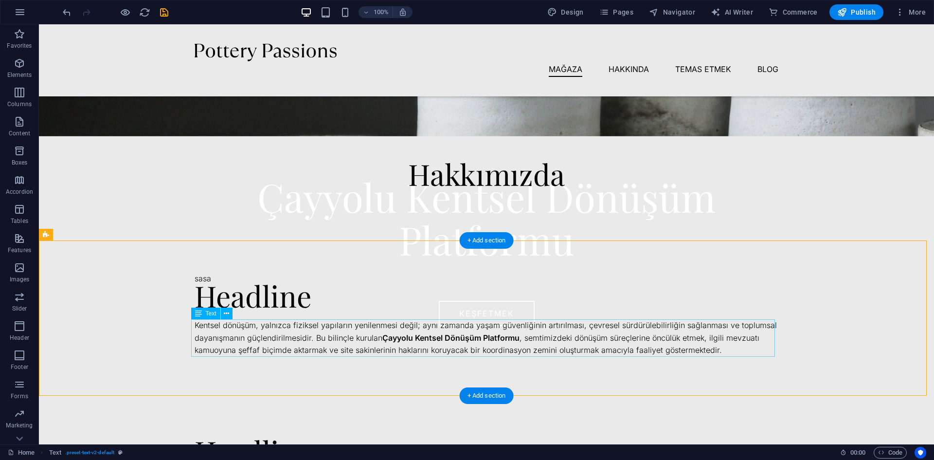
click at [468, 331] on div "Kentsel dönüşüm, yalnızca fiziksel yapıların yenilenmesi değil; aynı zamanda ya…" at bounding box center [487, 337] width 584 height 37
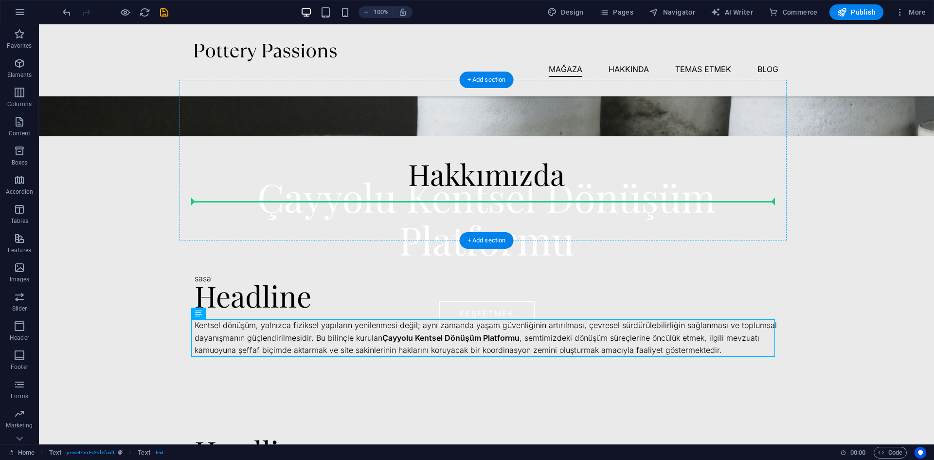
drag, startPoint x: 467, startPoint y: 321, endPoint x: 463, endPoint y: 198, distance: 123.6
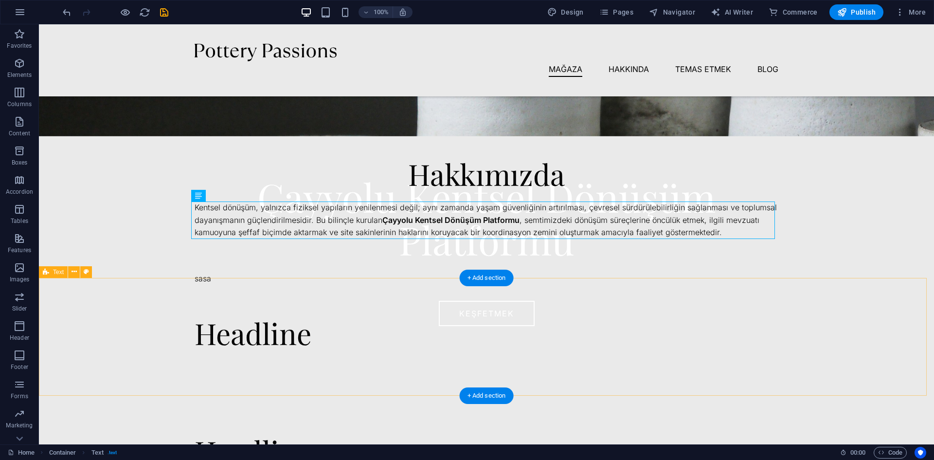
click at [375, 357] on div "Headline" at bounding box center [486, 337] width 895 height 118
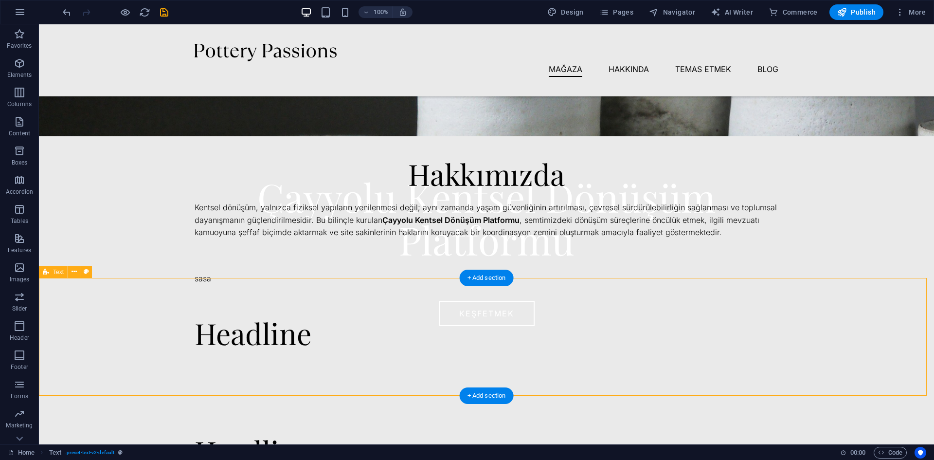
click at [871, 343] on div "Headline" at bounding box center [486, 337] width 895 height 118
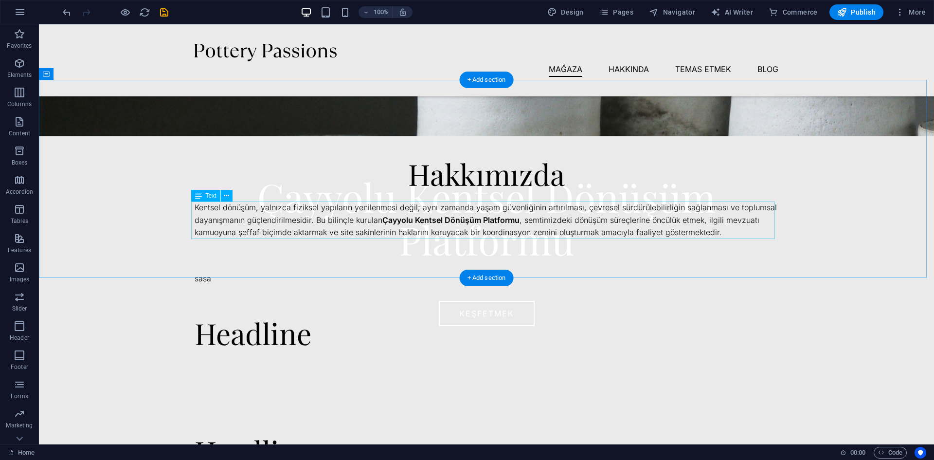
click at [624, 227] on div "Kentsel dönüşüm, yalnızca fiziksel yapıların yenilenmesi değil; aynı zamanda ya…" at bounding box center [487, 219] width 584 height 37
click at [800, 213] on div "Hakkımızda Kentsel dönüşüm, yalnızca fiziksel yapıların yenilenmesi değil; aynı…" at bounding box center [486, 179] width 895 height 198
click at [199, 196] on icon at bounding box center [198, 196] width 7 height 12
click at [240, 213] on div "Kentsel dönüşüm, yalnızca fiziksel yapıların yenilenmesi değil; aynı zamanda ya…" at bounding box center [487, 219] width 584 height 37
click at [706, 225] on div "Kentsel dönüşüm, yalnızca fiziksel yapıların yenilenmesi değil; aynı zamanda ya…" at bounding box center [487, 219] width 584 height 37
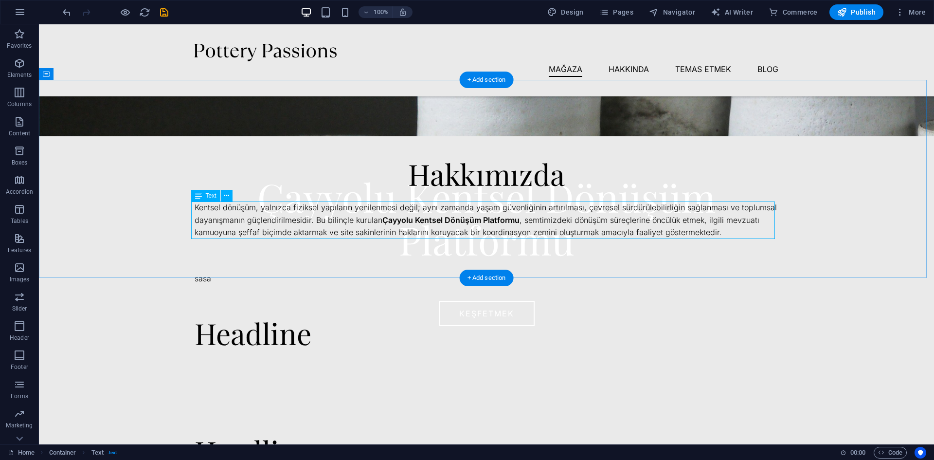
click at [706, 225] on div "Kentsel dönüşüm, yalnızca fiziksel yapıların yenilenmesi değil; aynı zamanda ya…" at bounding box center [487, 219] width 584 height 37
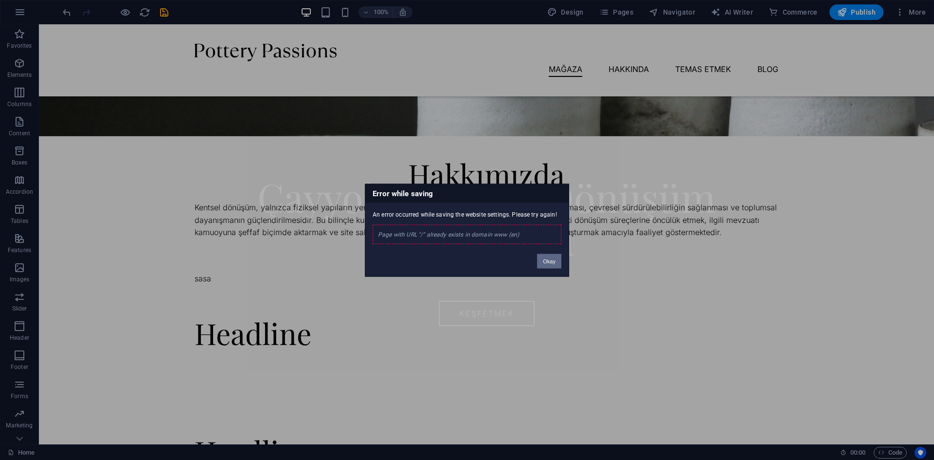
click at [552, 257] on button "Okay" at bounding box center [549, 260] width 24 height 15
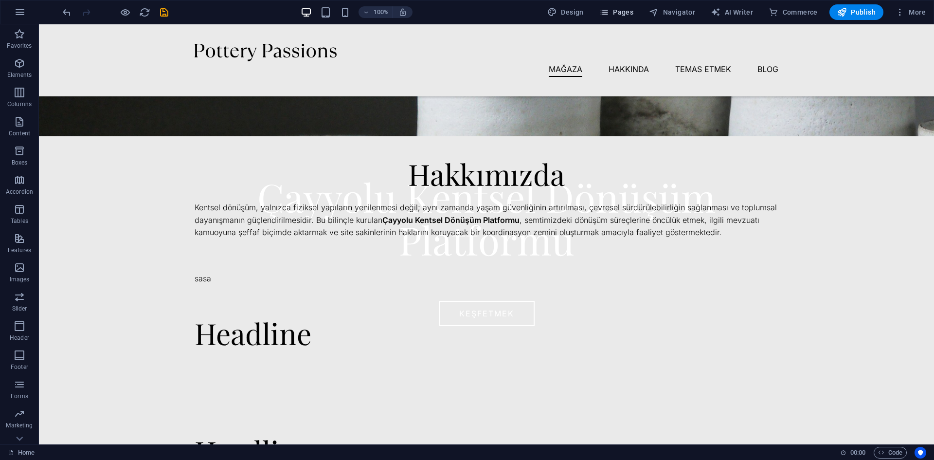
click at [0, 0] on span "Pages" at bounding box center [0, 0] width 0 height 0
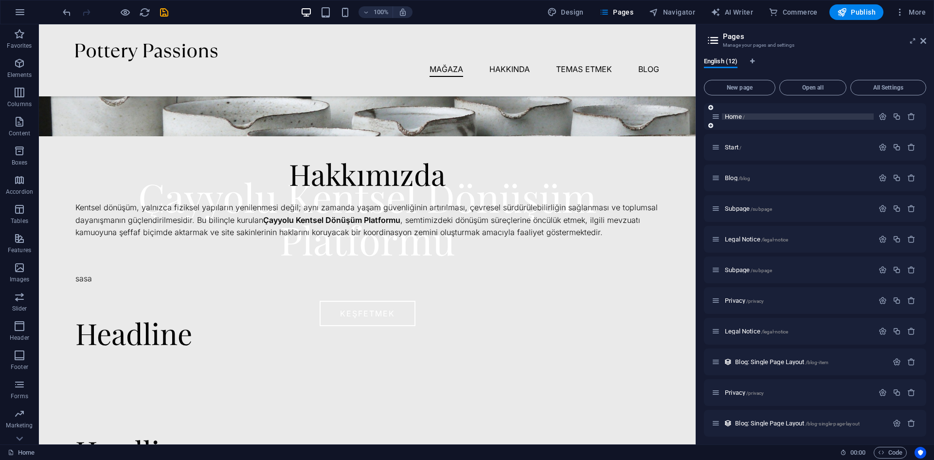
click at [738, 115] on span "Home /" at bounding box center [735, 116] width 20 height 7
click at [727, 117] on span "Home /" at bounding box center [735, 116] width 20 height 7
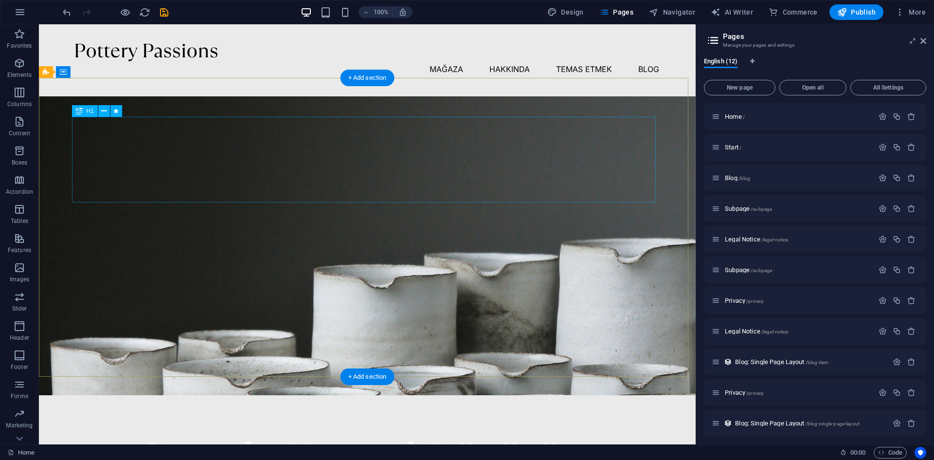
scroll to position [146, 0]
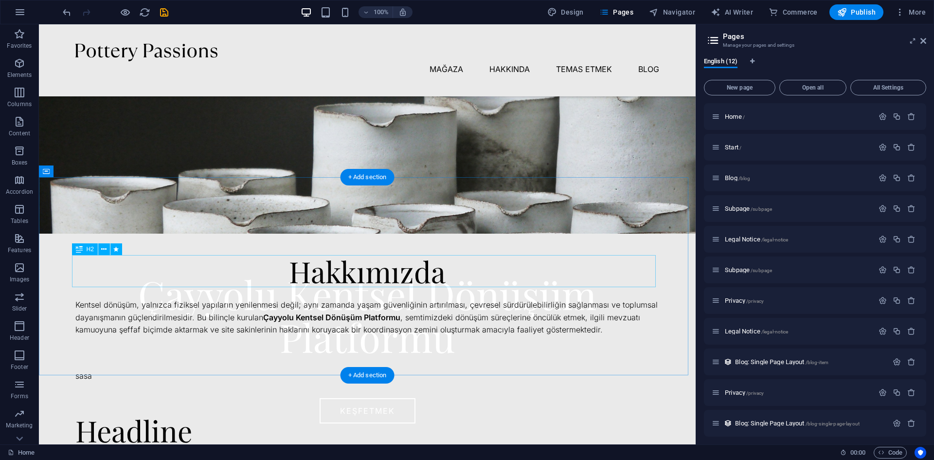
click at [524, 279] on div "Hakkımızda" at bounding box center [367, 271] width 584 height 32
click at [507, 312] on div "Kentsel dönüşüm, yalnızca fiziksel yapıların yenilenmesi değil; aynı zamanda ya…" at bounding box center [367, 317] width 584 height 37
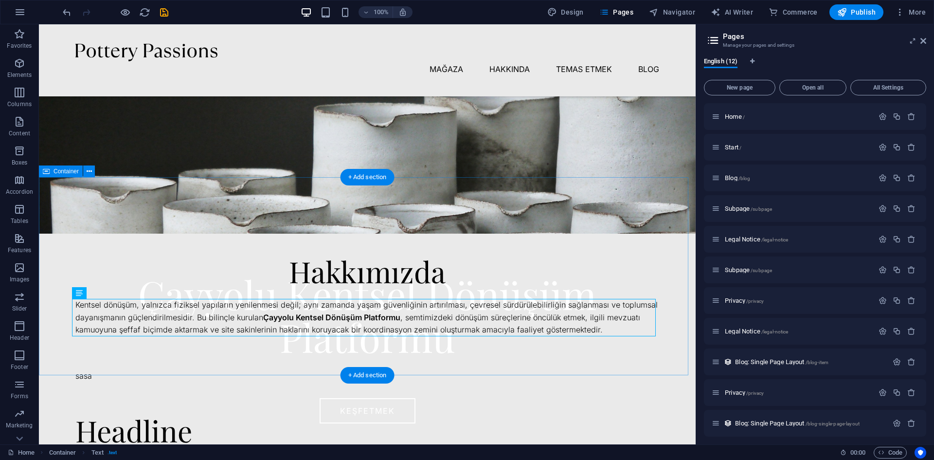
click at [486, 214] on div "Hakkımızda Kentsel dönüşüm, yalnızca fiziksel yapıların yenilenmesi değil; aynı…" at bounding box center [367, 276] width 657 height 198
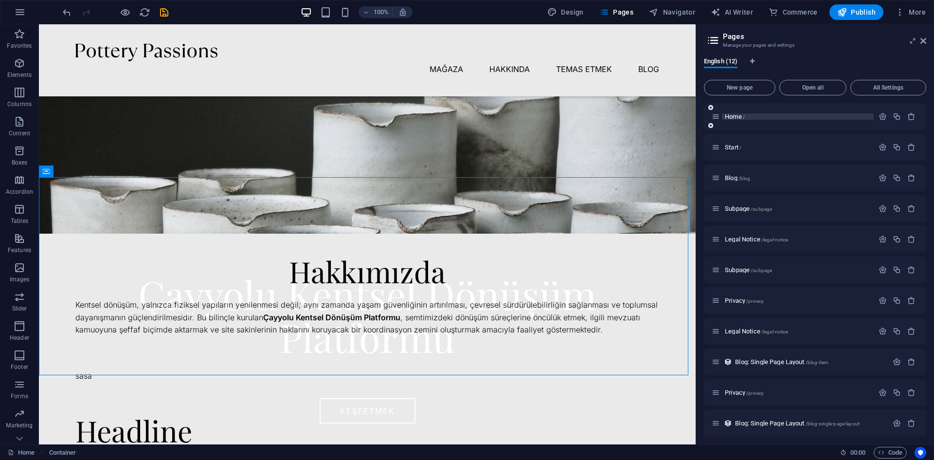
click at [737, 117] on span "Home /" at bounding box center [735, 116] width 20 height 7
click at [737, 118] on span "Home /" at bounding box center [735, 116] width 20 height 7
click at [710, 109] on icon at bounding box center [710, 108] width 5 height 6
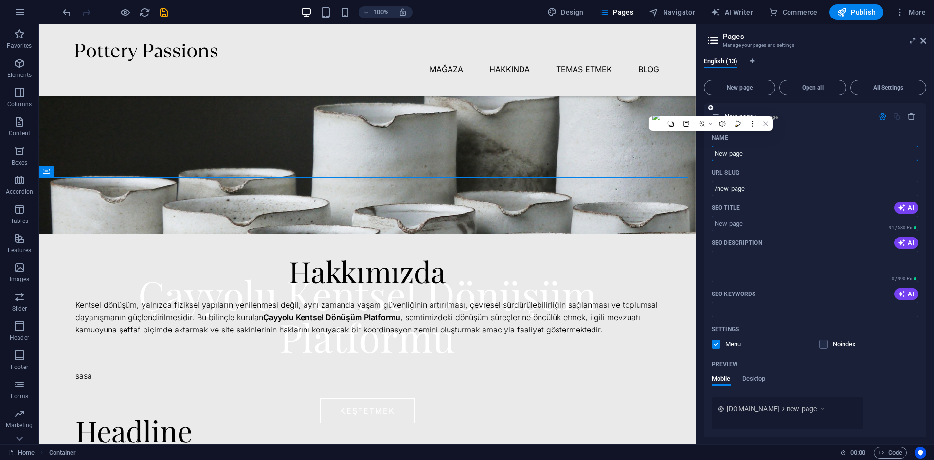
click at [764, 150] on input "New page" at bounding box center [814, 153] width 207 height 16
click at [907, 113] on icon "button" at bounding box center [911, 116] width 8 height 8
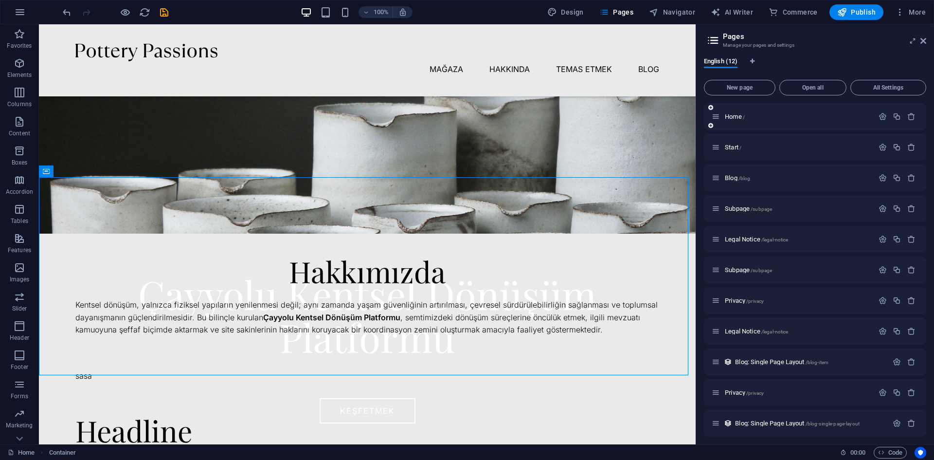
click at [770, 123] on div "Home /" at bounding box center [815, 116] width 222 height 27
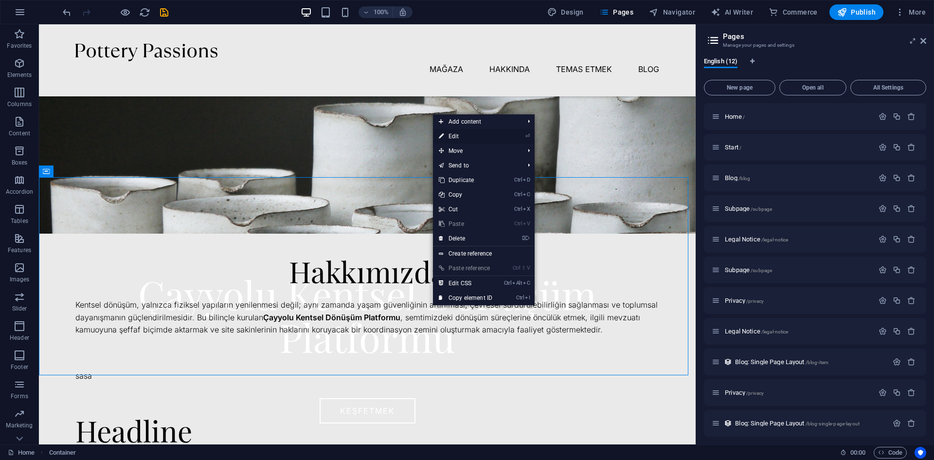
click at [462, 136] on link "⏎ Edit" at bounding box center [465, 136] width 65 height 15
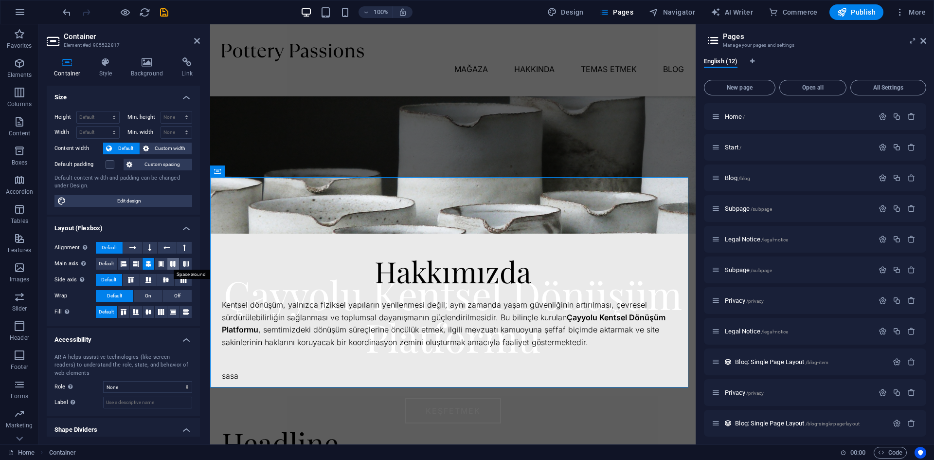
click at [172, 263] on icon at bounding box center [173, 264] width 6 height 12
click at [184, 264] on icon at bounding box center [186, 264] width 6 height 12
click at [159, 310] on icon at bounding box center [161, 312] width 12 height 6
click at [158, 262] on icon at bounding box center [161, 264] width 6 height 12
click at [163, 279] on icon at bounding box center [166, 280] width 12 height 6
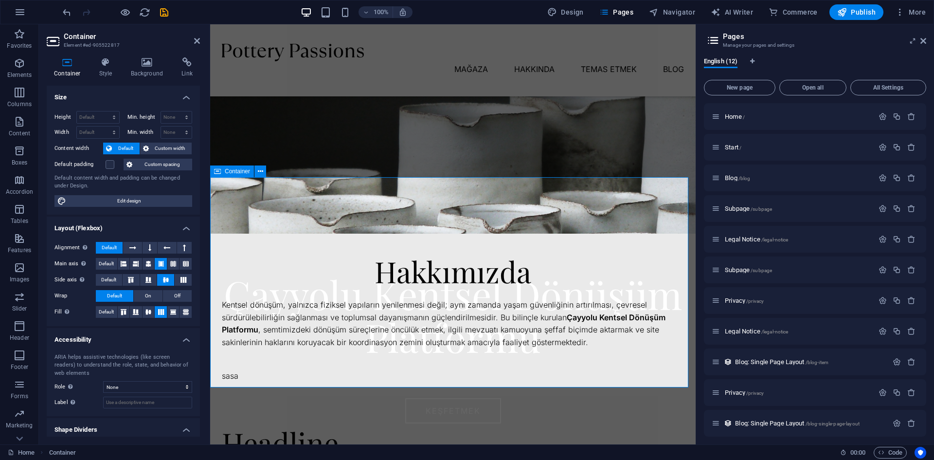
click at [591, 205] on div "Hakkımızda Kentsel dönüşüm, yalnızca fiziksel yapıların yenilenmesi değil; aynı…" at bounding box center [452, 282] width 485 height 210
click at [922, 40] on icon at bounding box center [923, 41] width 6 height 8
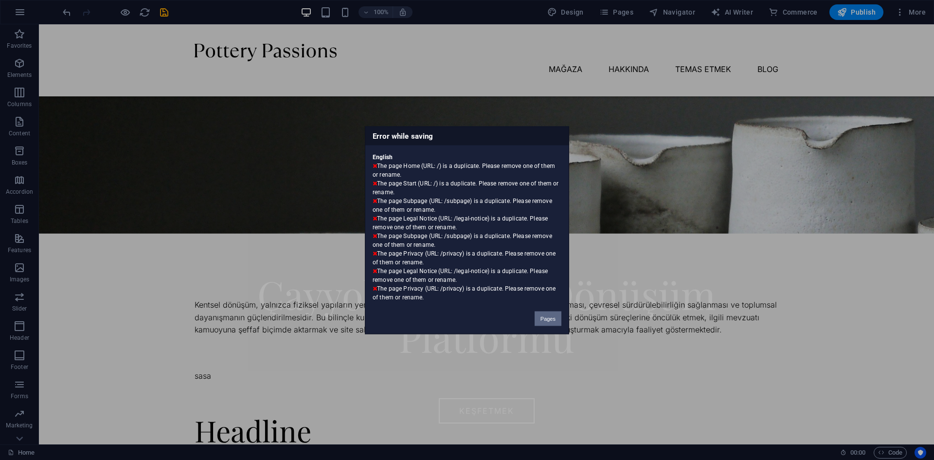
click at [549, 316] on button "Pages" at bounding box center [547, 318] width 27 height 15
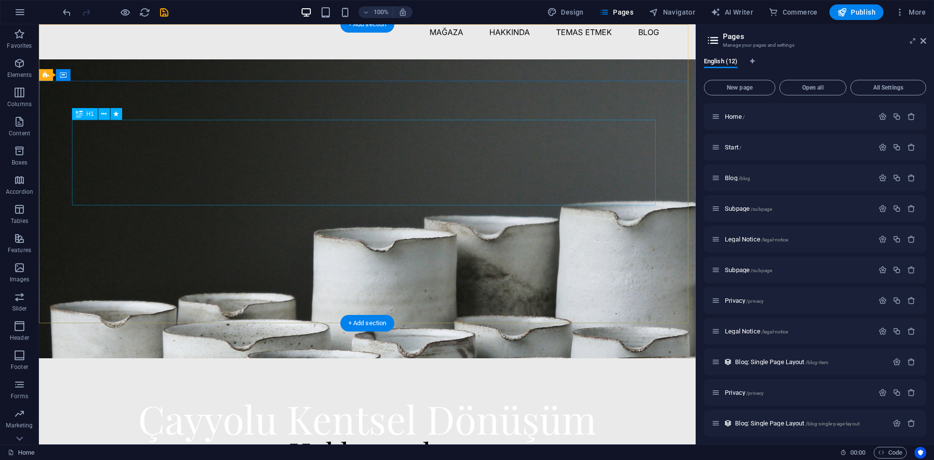
scroll to position [0, 0]
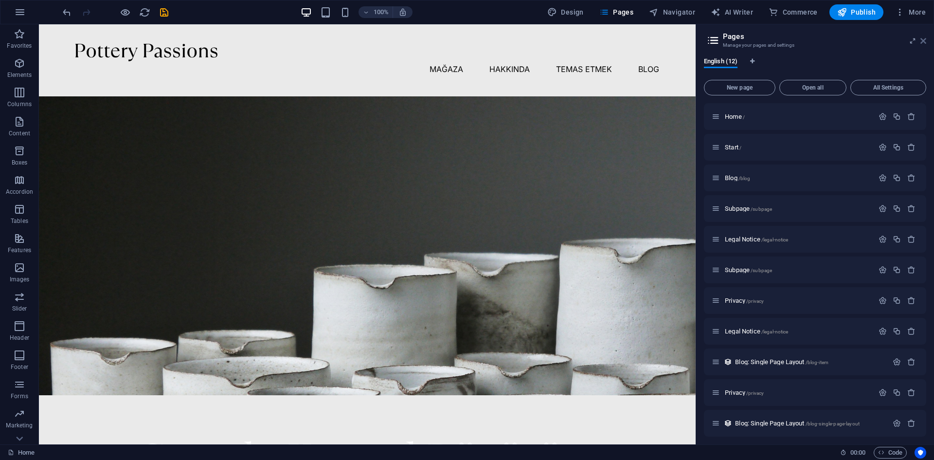
click at [924, 38] on icon at bounding box center [923, 41] width 6 height 8
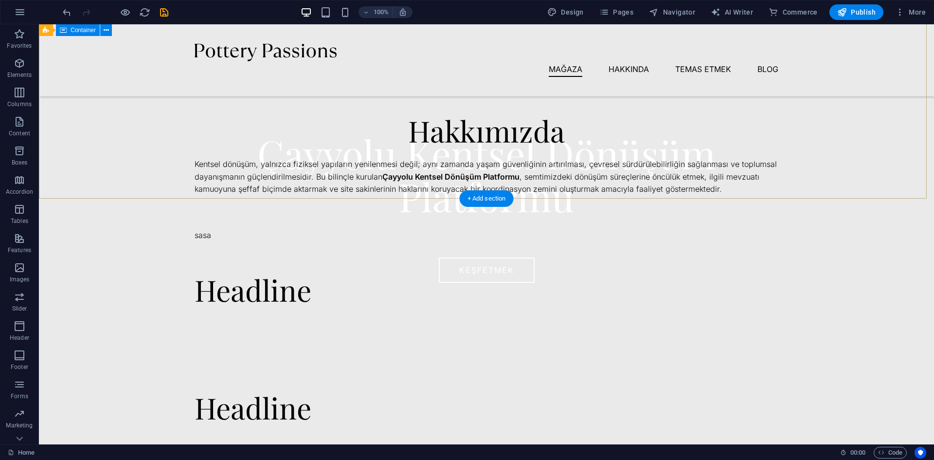
scroll to position [292, 0]
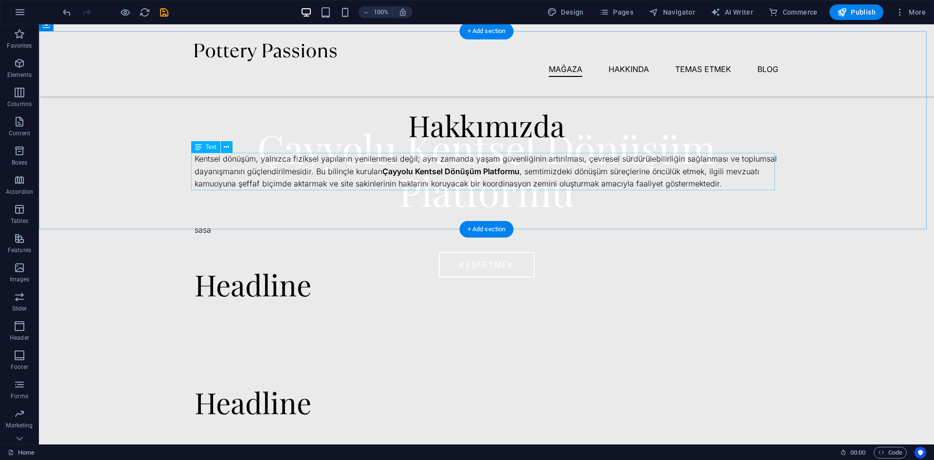
click at [596, 181] on div "Kentsel dönüşüm, yalnızca fiziksel yapıların yenilenmesi değil; aynı zamanda ya…" at bounding box center [487, 171] width 584 height 37
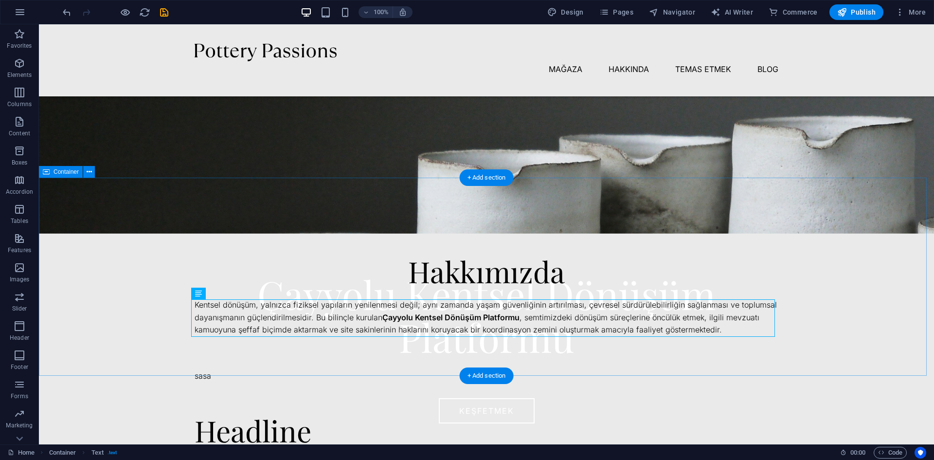
scroll to position [97, 0]
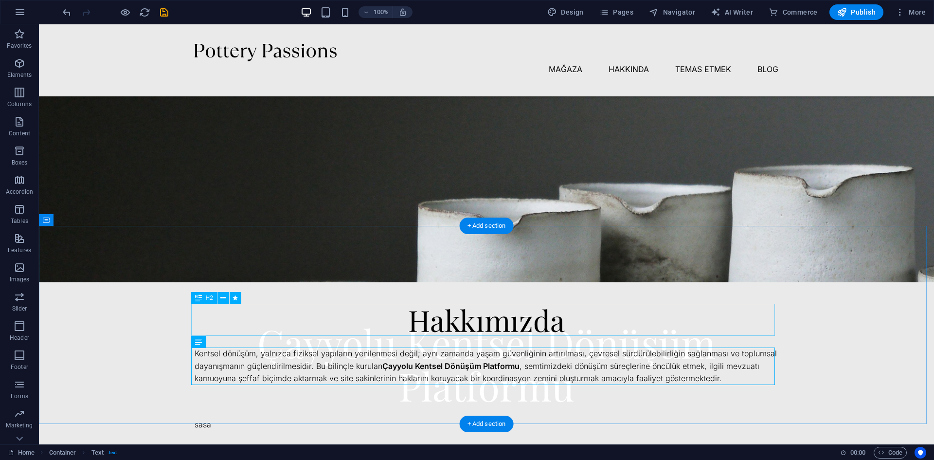
click at [521, 316] on div "Hakkımızda" at bounding box center [487, 319] width 584 height 32
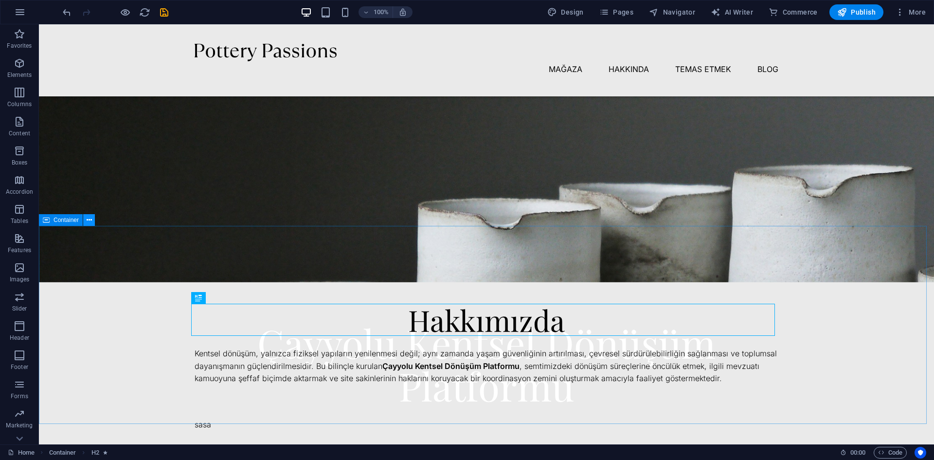
click at [87, 218] on icon at bounding box center [89, 220] width 5 height 10
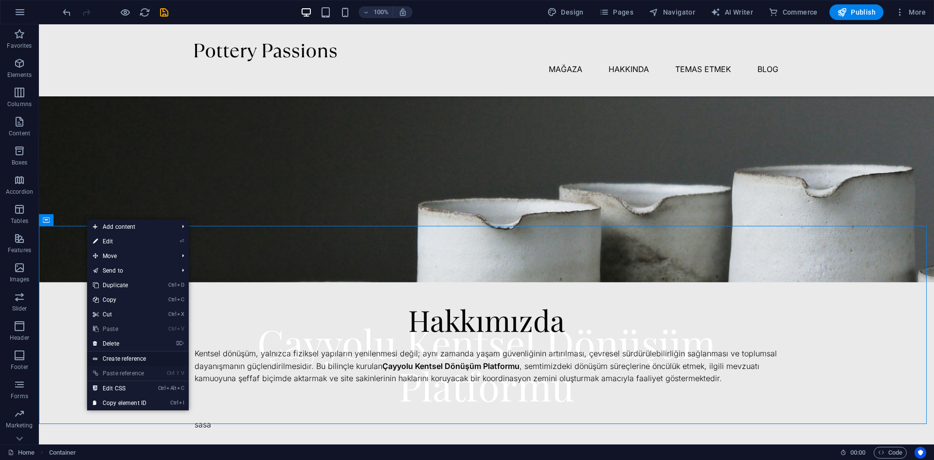
click at [140, 356] on link "Create reference" at bounding box center [138, 358] width 102 height 15
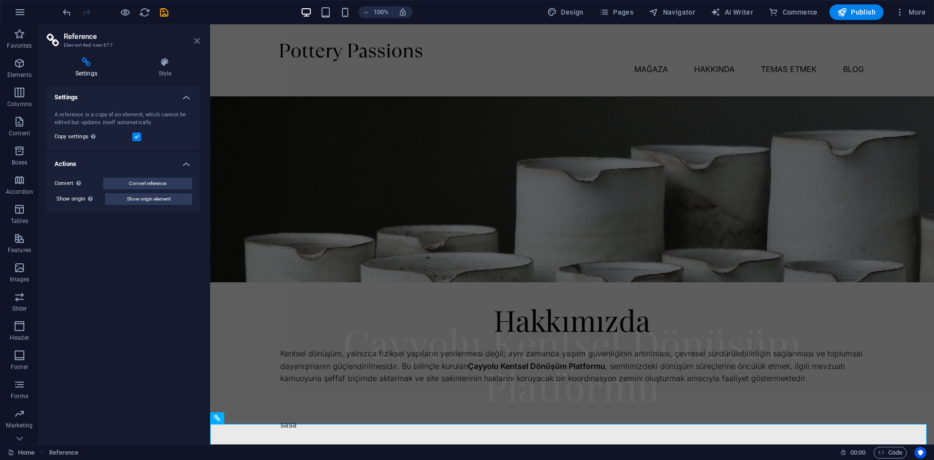
click at [198, 42] on icon at bounding box center [197, 41] width 6 height 8
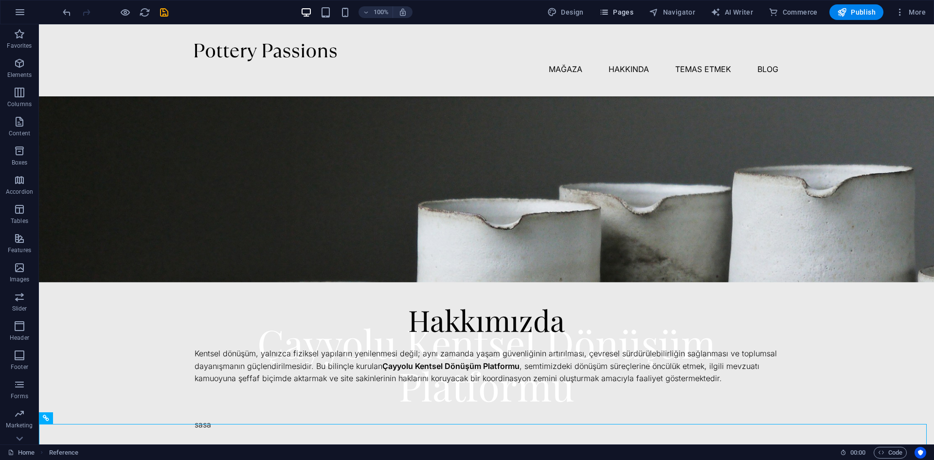
click at [0, 0] on span "Pages" at bounding box center [0, 0] width 0 height 0
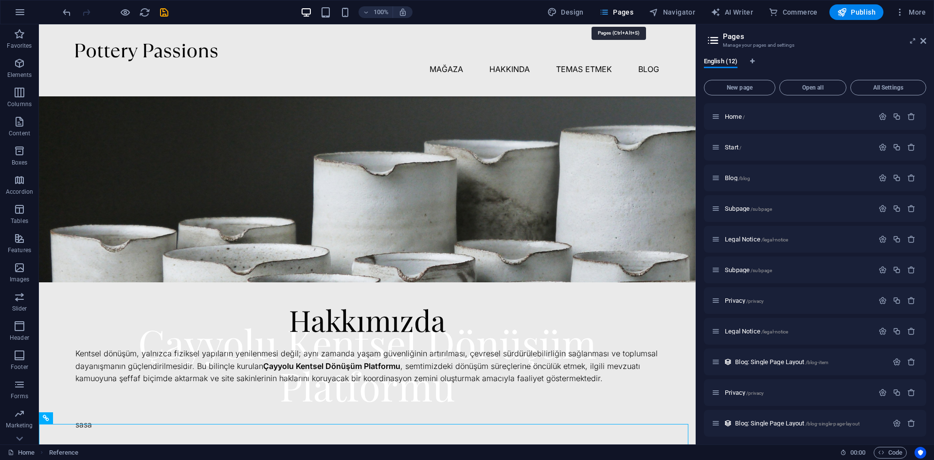
click at [0, 0] on span "Pages" at bounding box center [0, 0] width 0 height 0
click at [755, 115] on p "Home /" at bounding box center [798, 116] width 146 height 6
click at [893, 118] on icon "button" at bounding box center [896, 116] width 8 height 8
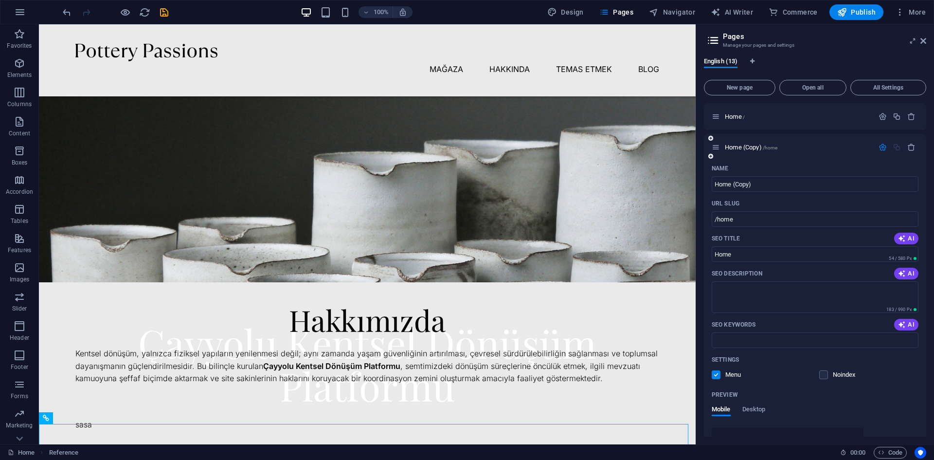
click at [739, 142] on div "Home (Copy) /home" at bounding box center [792, 147] width 162 height 11
click at [908, 146] on icon "button" at bounding box center [911, 147] width 8 height 8
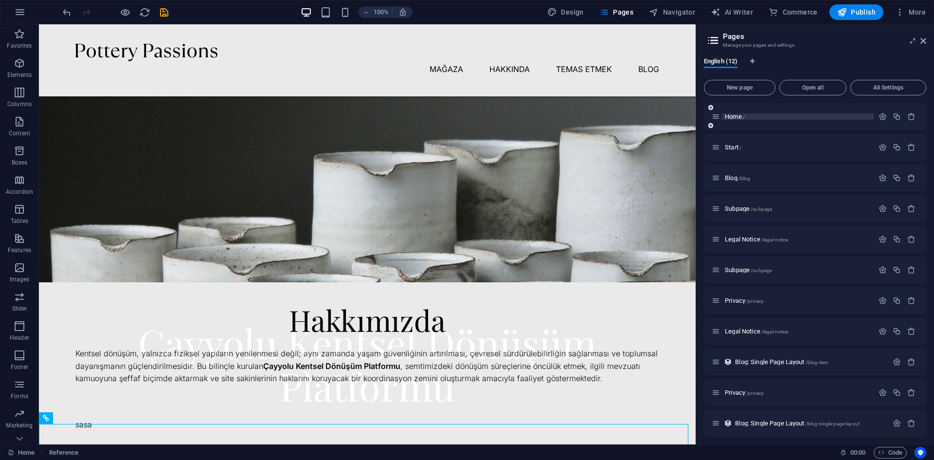
click at [734, 113] on span "Home /" at bounding box center [735, 116] width 20 height 7
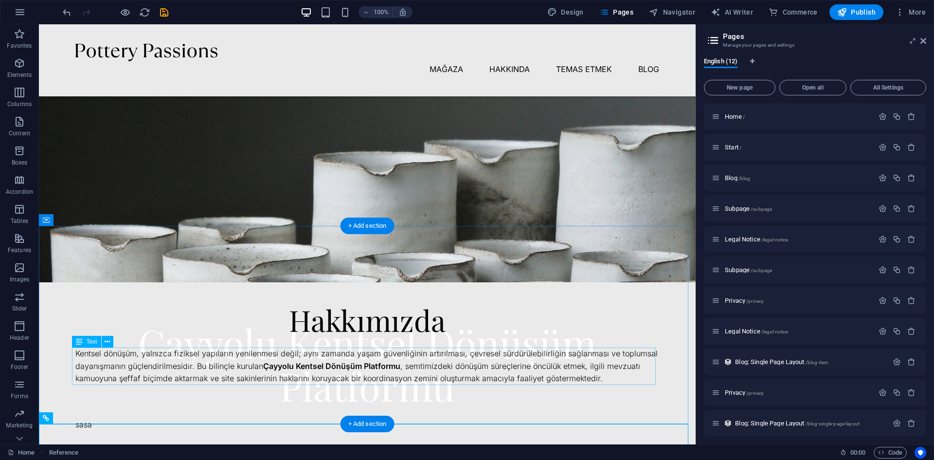
drag, startPoint x: 773, startPoint y: 138, endPoint x: 468, endPoint y: 351, distance: 371.5
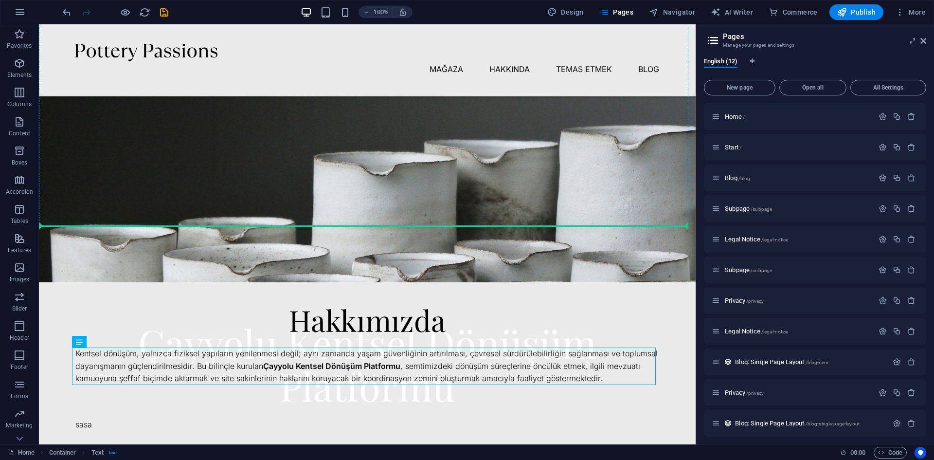
drag, startPoint x: 466, startPoint y: 366, endPoint x: 735, endPoint y: 115, distance: 367.5
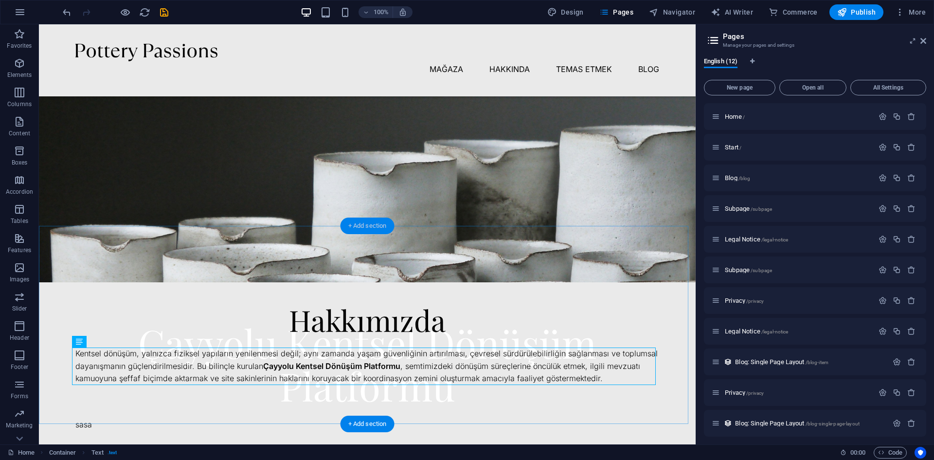
click at [369, 224] on div "+ Add section" at bounding box center [367, 225] width 54 height 17
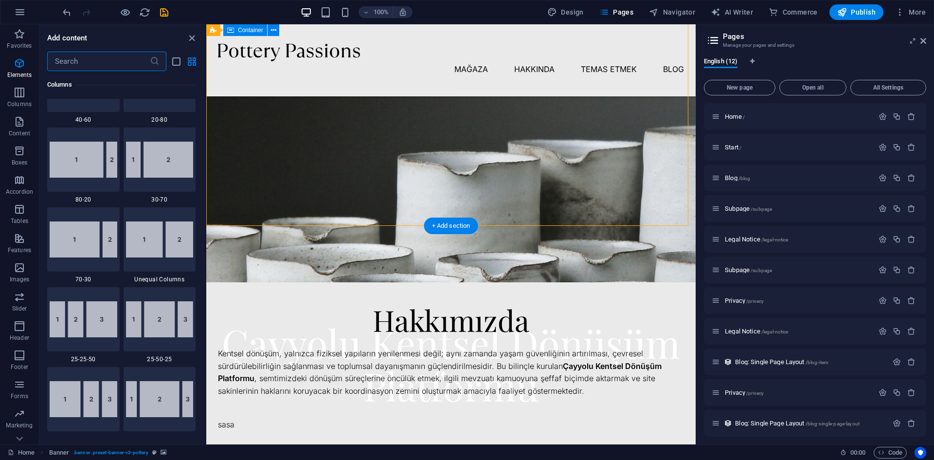
scroll to position [1861, 0]
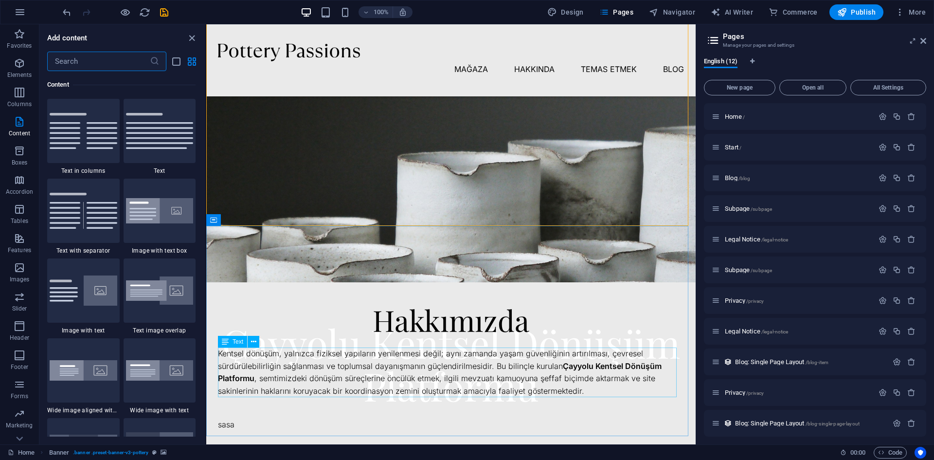
click at [224, 341] on icon at bounding box center [225, 342] width 7 height 12
click at [254, 340] on icon at bounding box center [253, 342] width 5 height 10
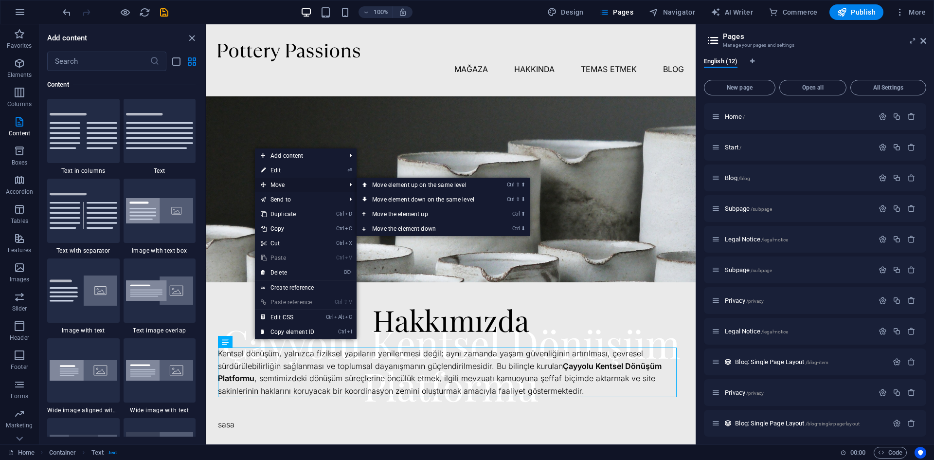
click at [281, 184] on span "Move" at bounding box center [298, 184] width 87 height 15
click at [421, 209] on link "Ctrl ⬆ Move the element up" at bounding box center [424, 214] width 137 height 15
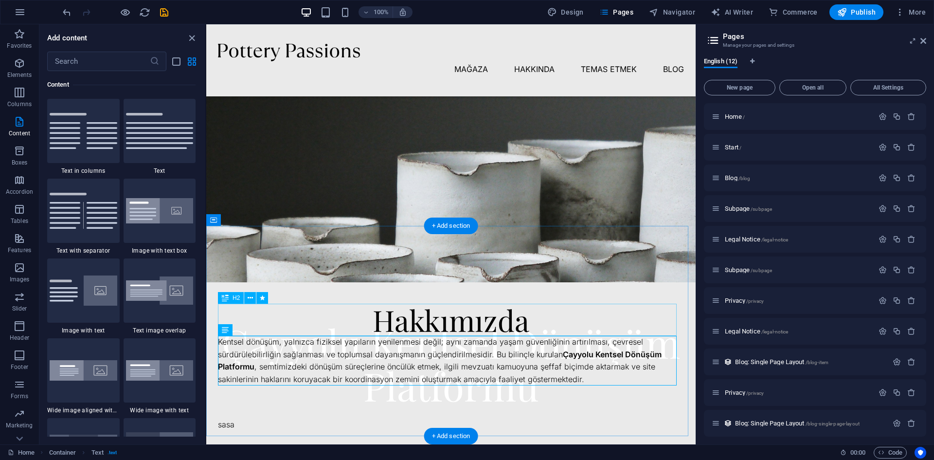
click at [455, 319] on div "Hakkımızda" at bounding box center [451, 319] width 466 height 32
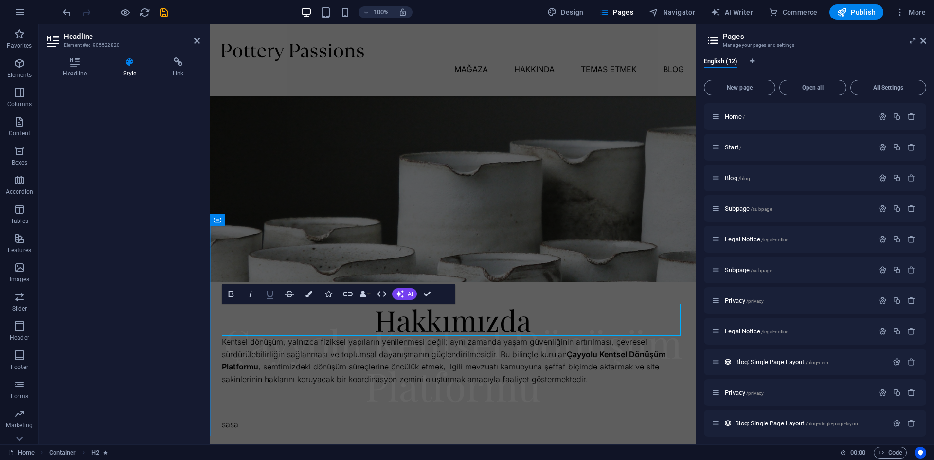
select select "move-bottom-to-top"
select select "s"
select select "scroll"
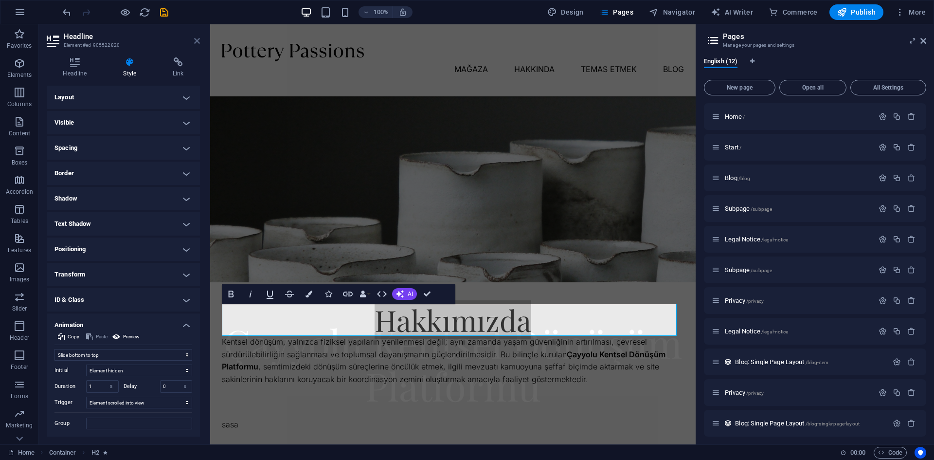
click at [195, 41] on icon at bounding box center [197, 41] width 6 height 8
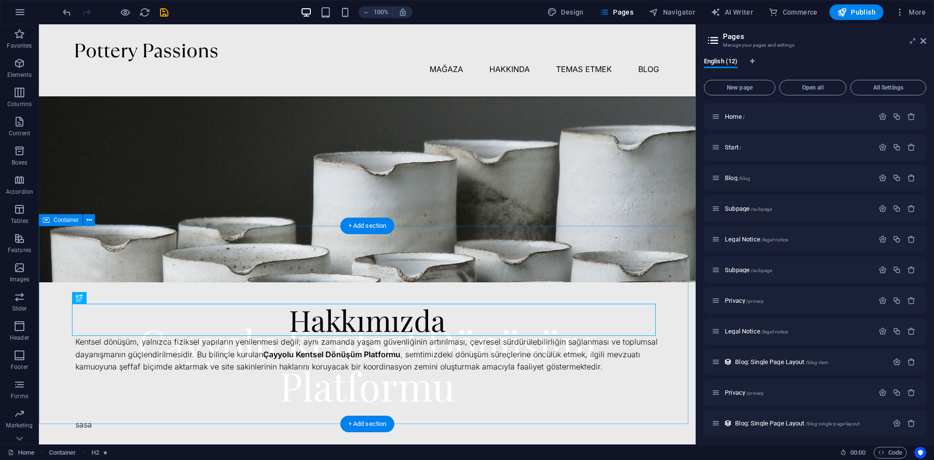
click at [484, 269] on div "Hakkımızda Kentsel dönüşüm, yalnızca fiziksel yapıların yenilenmesi değil; aynı…" at bounding box center [367, 325] width 657 height 198
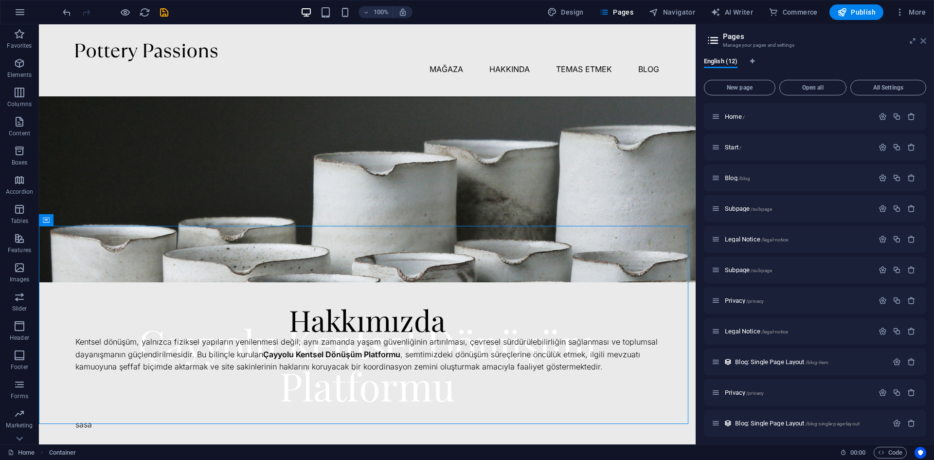
click at [922, 39] on icon at bounding box center [923, 41] width 6 height 8
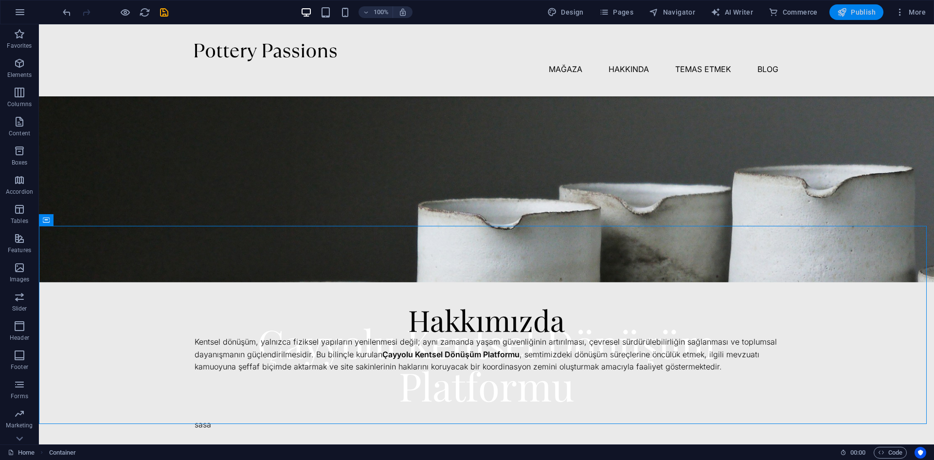
click at [844, 9] on icon "button" at bounding box center [842, 12] width 10 height 10
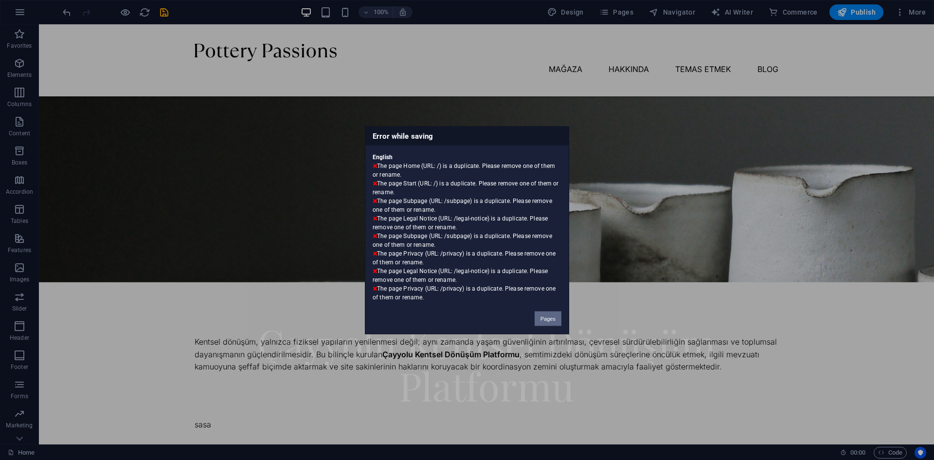
click at [557, 317] on button "Pages" at bounding box center [547, 318] width 27 height 15
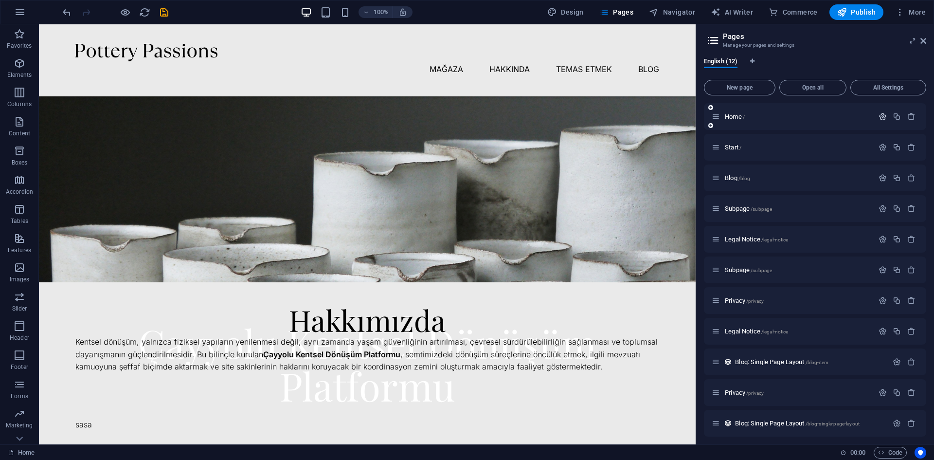
click at [878, 115] on icon "button" at bounding box center [882, 116] width 8 height 8
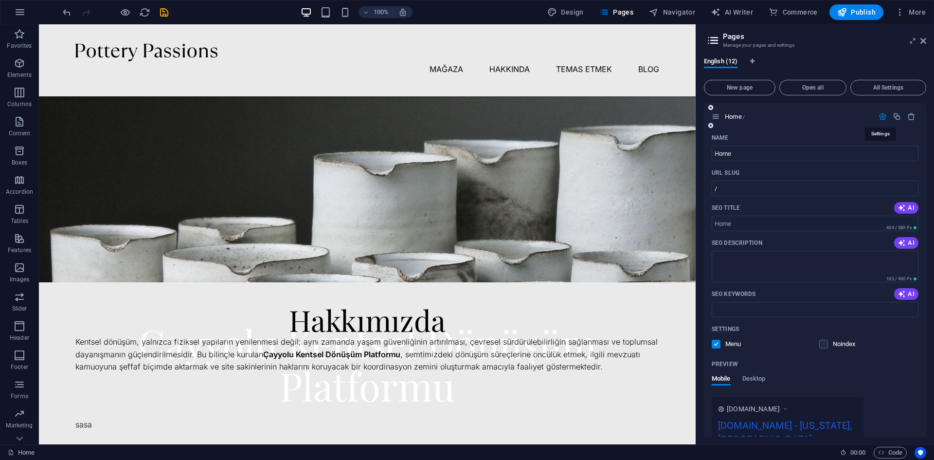
click at [881, 115] on icon "button" at bounding box center [882, 116] width 8 height 8
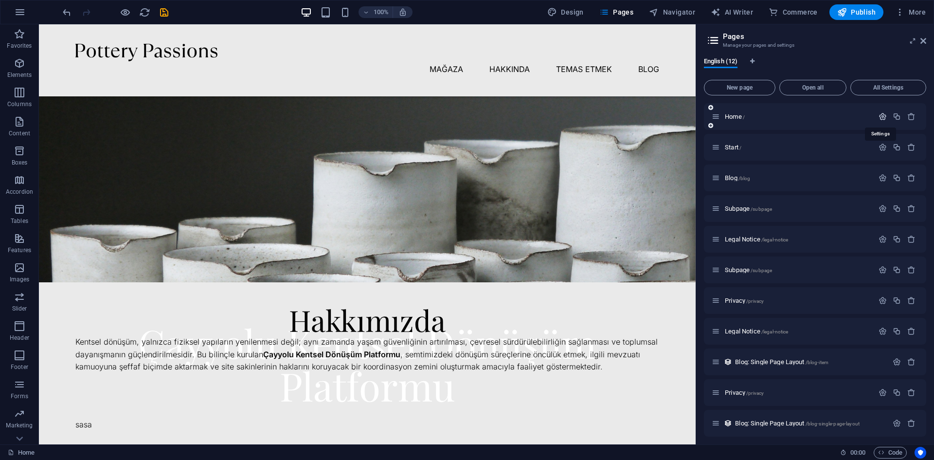
click at [881, 115] on icon "button" at bounding box center [882, 116] width 8 height 8
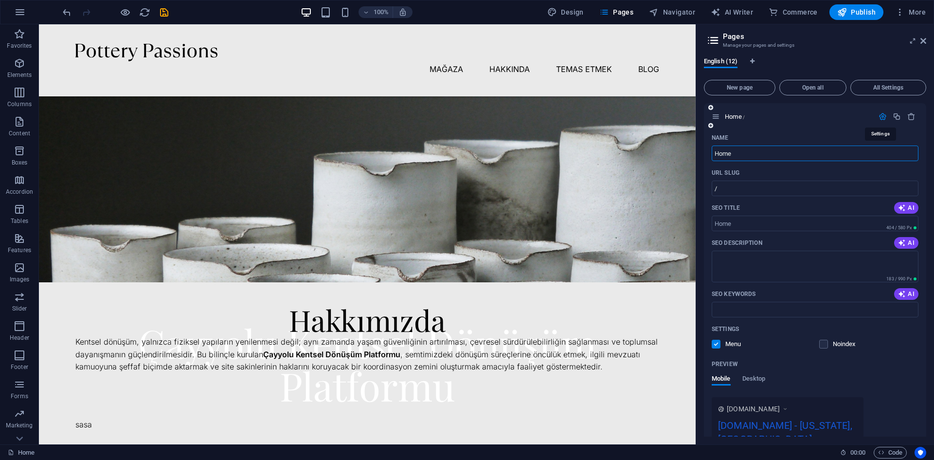
click at [881, 115] on icon "button" at bounding box center [882, 116] width 8 height 8
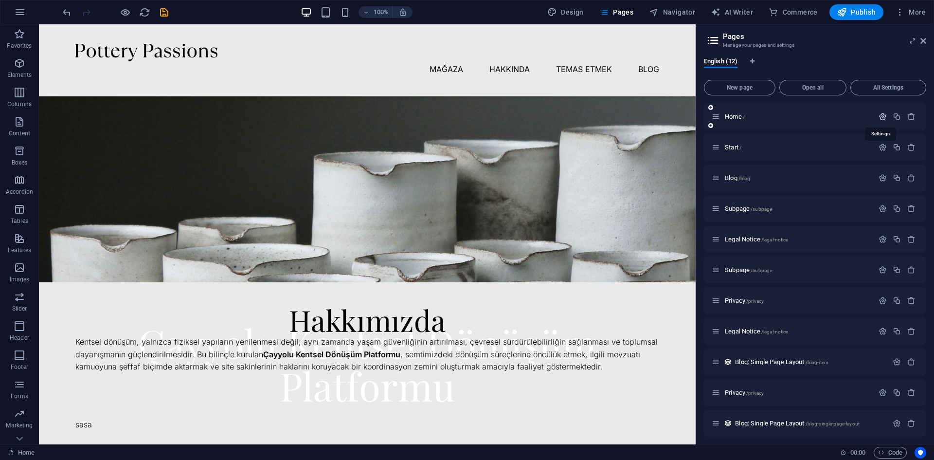
click at [881, 115] on icon "button" at bounding box center [882, 116] width 8 height 8
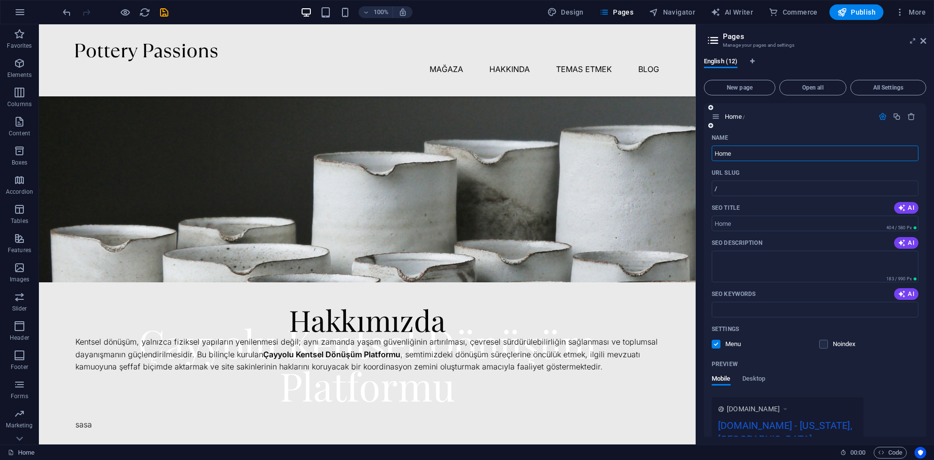
click at [716, 119] on icon at bounding box center [715, 116] width 8 height 8
click at [715, 136] on div "Home / Name Home ​ URL SLUG / ​ SEO Title AI ​ 404 / 580 Px SEO Description AI …" at bounding box center [815, 304] width 222 height 403
click at [709, 123] on icon at bounding box center [710, 126] width 5 height 6
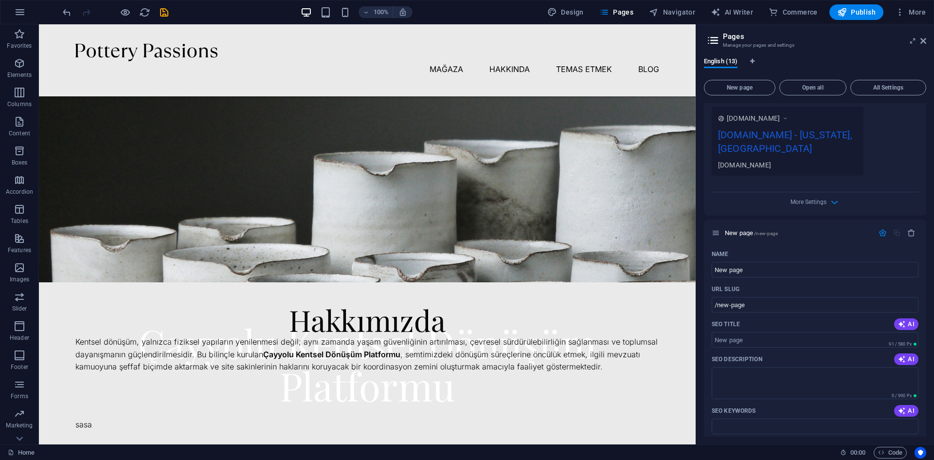
click at [710, 123] on div "Name Home ​ URL SLUG / ​ SEO Title AI ​ 404 / 580 Px SEO Description AI ​ 183 /…" at bounding box center [815, 28] width 222 height 376
click at [852, 145] on div "[DOMAIN_NAME] - [US_STATE], [GEOGRAPHIC_DATA]" at bounding box center [787, 143] width 139 height 33
click at [781, 147] on div "[DOMAIN_NAME] - [US_STATE], [GEOGRAPHIC_DATA]" at bounding box center [787, 143] width 139 height 33
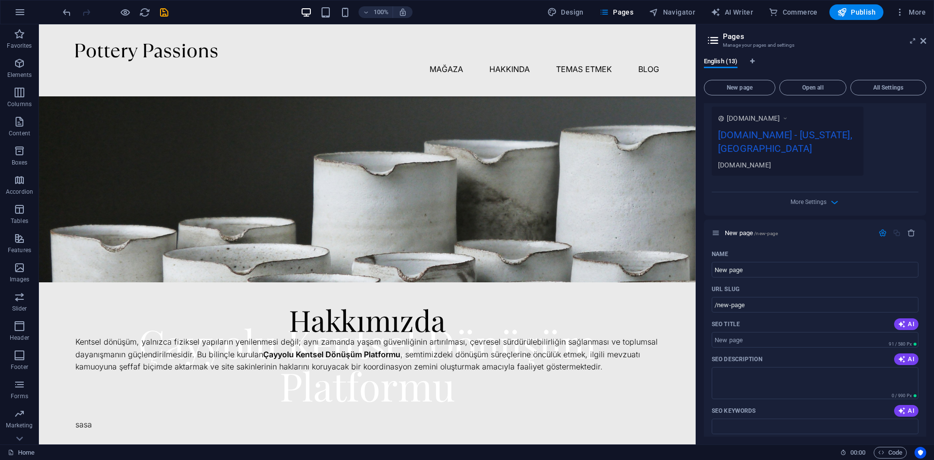
drag, startPoint x: 773, startPoint y: 148, endPoint x: 728, endPoint y: 150, distance: 45.3
click at [728, 150] on div "[DOMAIN_NAME] - [US_STATE], [GEOGRAPHIC_DATA]" at bounding box center [787, 143] width 139 height 33
click at [760, 147] on div "[DOMAIN_NAME] - [US_STATE], [GEOGRAPHIC_DATA]" at bounding box center [787, 143] width 139 height 33
click at [771, 165] on div "[DOMAIN_NAME]" at bounding box center [787, 165] width 139 height 10
click at [795, 153] on div "[DOMAIN_NAME] - [US_STATE], [GEOGRAPHIC_DATA]" at bounding box center [787, 143] width 139 height 33
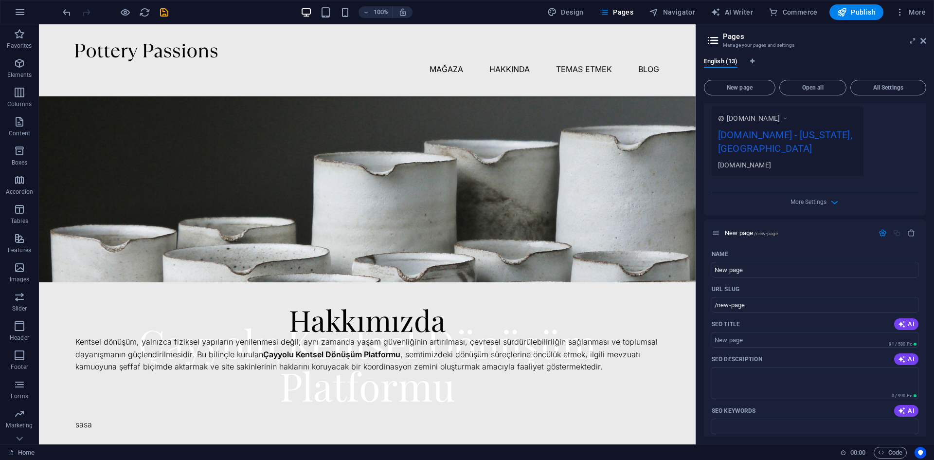
click at [788, 117] on icon at bounding box center [784, 118] width 7 height 10
click at [802, 160] on div "[DOMAIN_NAME]" at bounding box center [787, 165] width 139 height 10
click at [830, 198] on icon "button" at bounding box center [834, 201] width 11 height 11
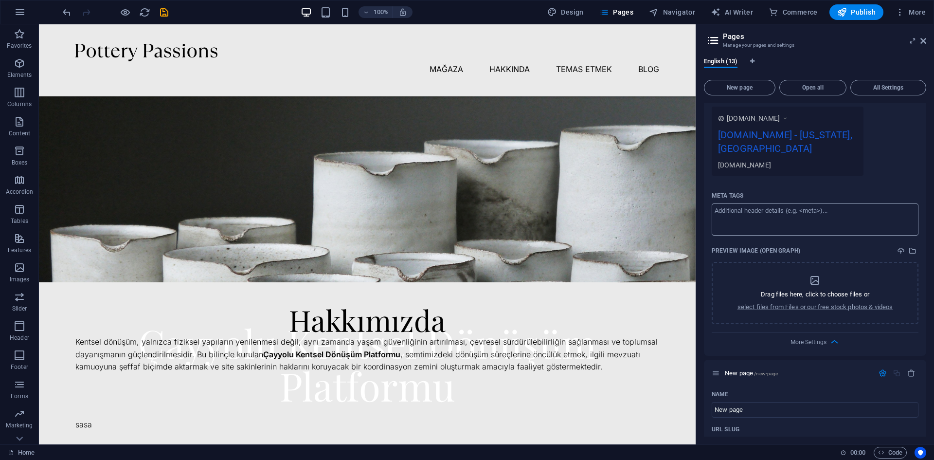
click at [818, 218] on textarea "Meta tags ​" at bounding box center [814, 219] width 207 height 32
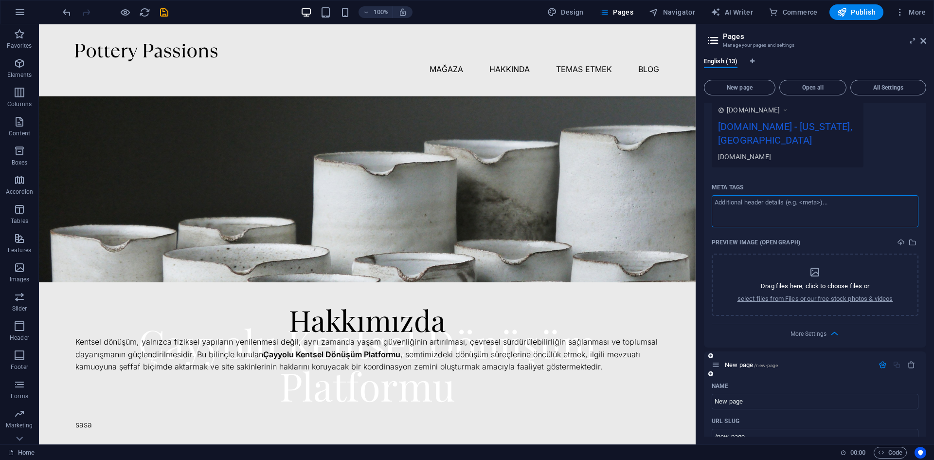
scroll to position [193, 0]
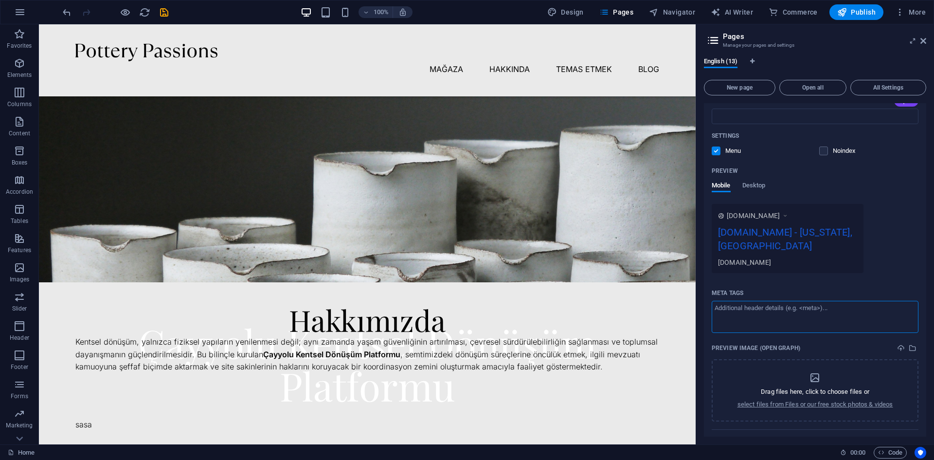
click at [771, 237] on div "[DOMAIN_NAME] - [US_STATE], [GEOGRAPHIC_DATA]" at bounding box center [787, 241] width 139 height 33
click at [769, 234] on div "[DOMAIN_NAME] - [US_STATE], [GEOGRAPHIC_DATA]" at bounding box center [787, 241] width 139 height 33
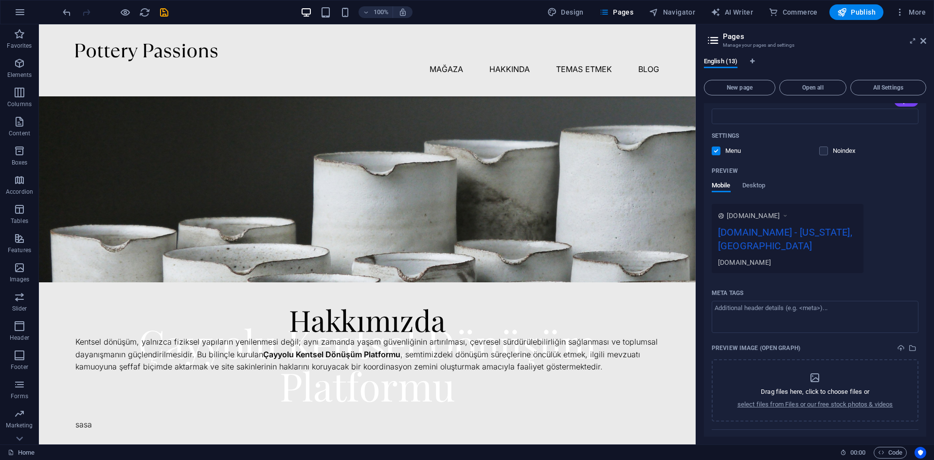
click at [771, 259] on div "[DOMAIN_NAME]" at bounding box center [787, 262] width 139 height 10
click at [785, 227] on div "[DOMAIN_NAME] - [US_STATE], [GEOGRAPHIC_DATA]" at bounding box center [787, 241] width 139 height 33
click at [822, 147] on label at bounding box center [823, 150] width 9 height 9
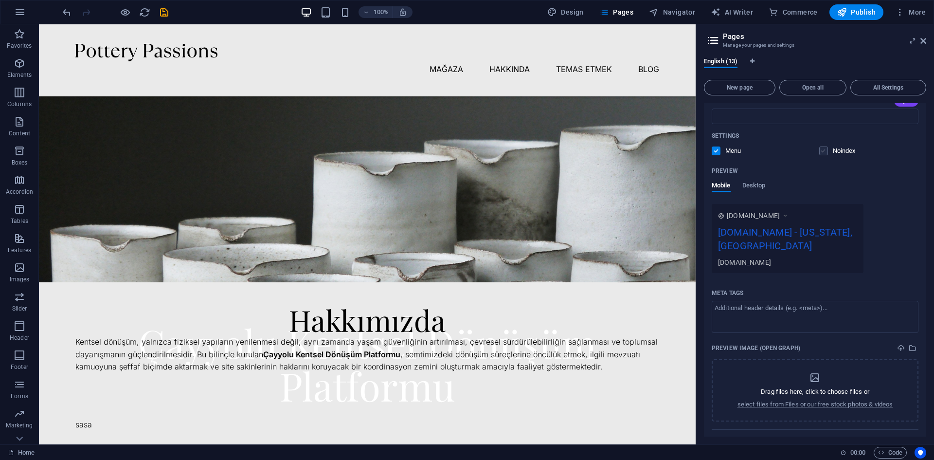
click at [0, 0] on input "checkbox" at bounding box center [0, 0] width 0 height 0
click at [819, 150] on label at bounding box center [823, 150] width 9 height 9
click at [0, 0] on input "checkbox" at bounding box center [0, 0] width 0 height 0
click at [753, 181] on span "Desktop" at bounding box center [753, 186] width 23 height 14
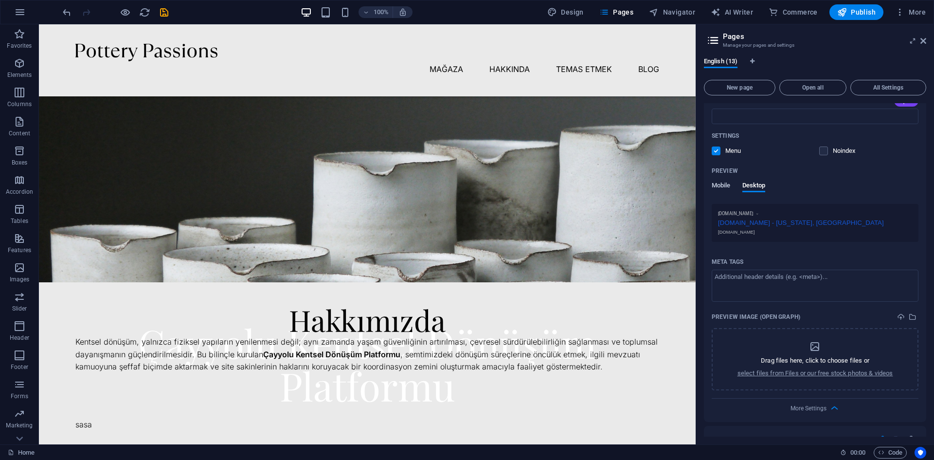
click at [726, 186] on span "Mobile" at bounding box center [720, 186] width 19 height 14
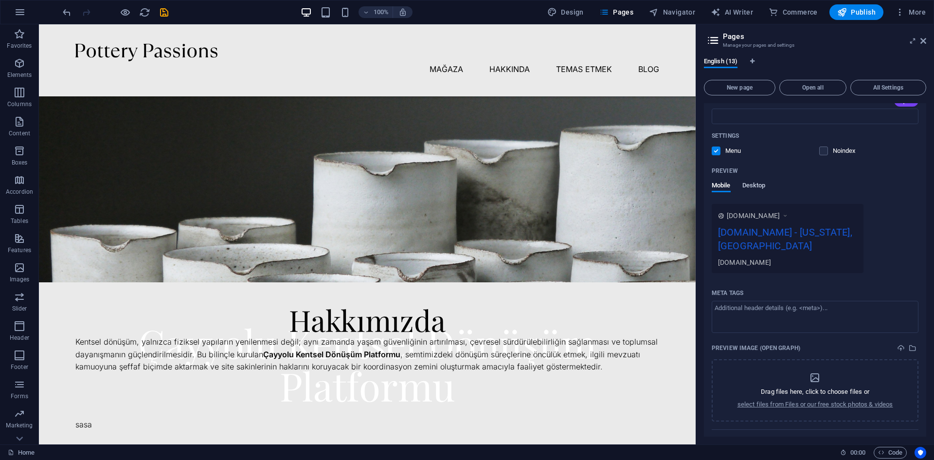
click at [751, 184] on span "Desktop" at bounding box center [753, 186] width 23 height 14
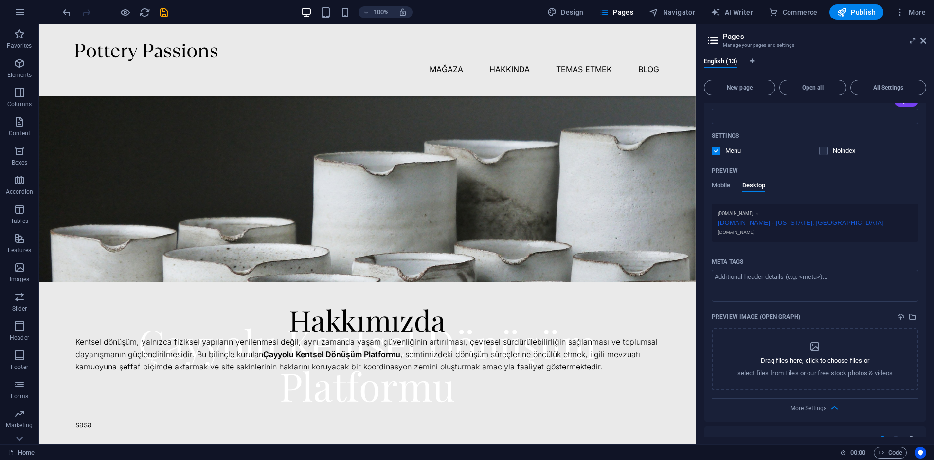
click at [783, 223] on div "[DOMAIN_NAME] - [US_STATE], [GEOGRAPHIC_DATA]" at bounding box center [815, 221] width 194 height 10
click at [838, 223] on div "[DOMAIN_NAME] - [US_STATE], [GEOGRAPHIC_DATA]" at bounding box center [815, 221] width 194 height 10
click at [750, 117] on input "SEO Keywords" at bounding box center [814, 116] width 207 height 16
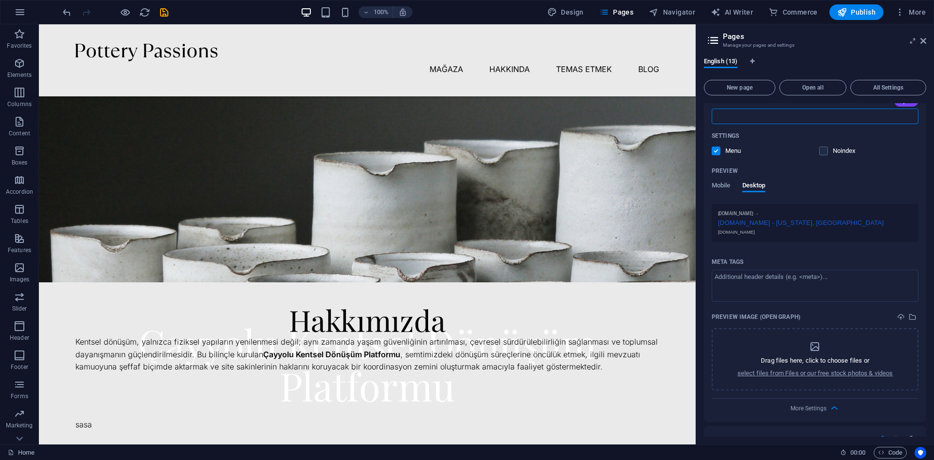
scroll to position [0, 0]
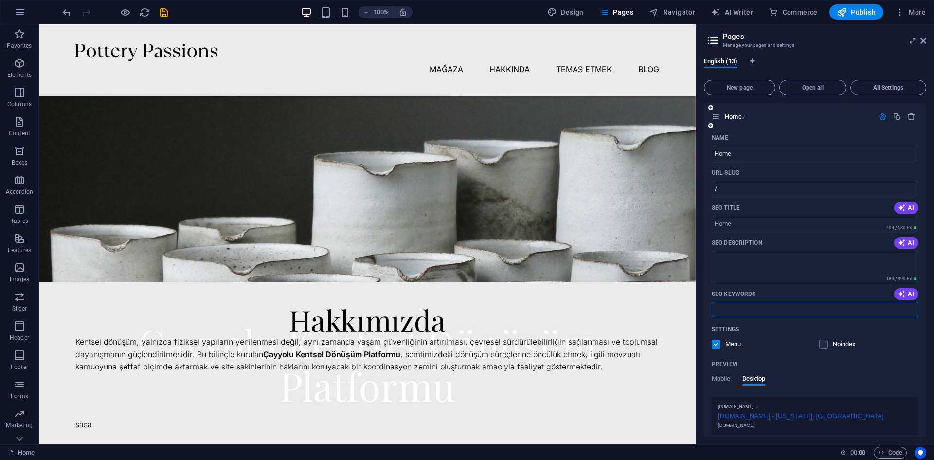
click at [780, 242] on div "SEO Description AI" at bounding box center [814, 243] width 207 height 16
click at [788, 265] on textarea "SEO Description" at bounding box center [814, 266] width 207 height 32
click at [779, 220] on input "SEO Title" at bounding box center [814, 223] width 207 height 16
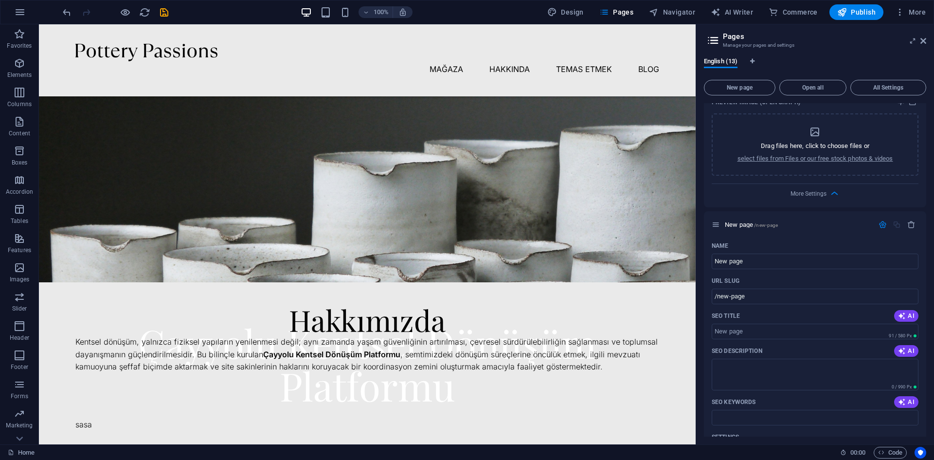
scroll to position [486, 0]
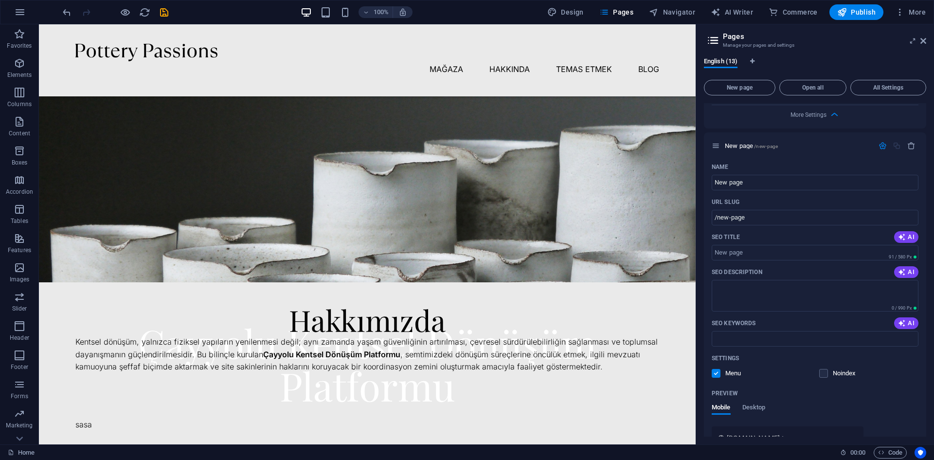
click at [920, 41] on icon at bounding box center [923, 41] width 6 height 8
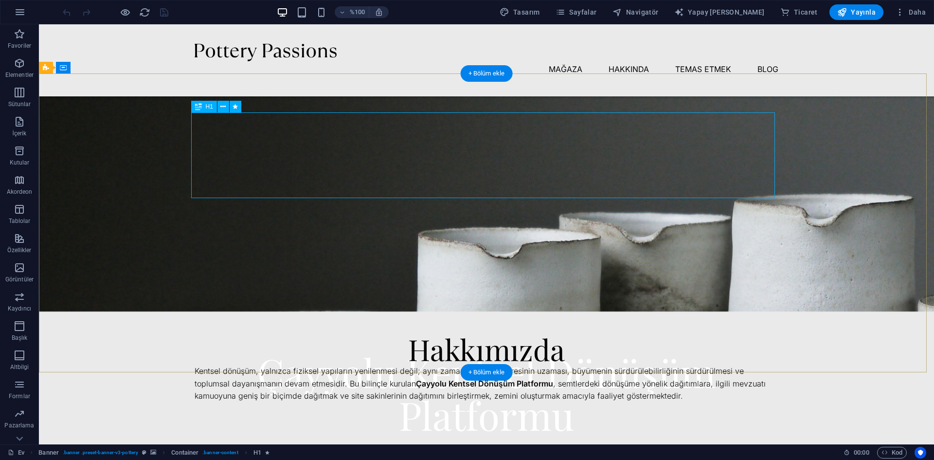
scroll to position [195, 0]
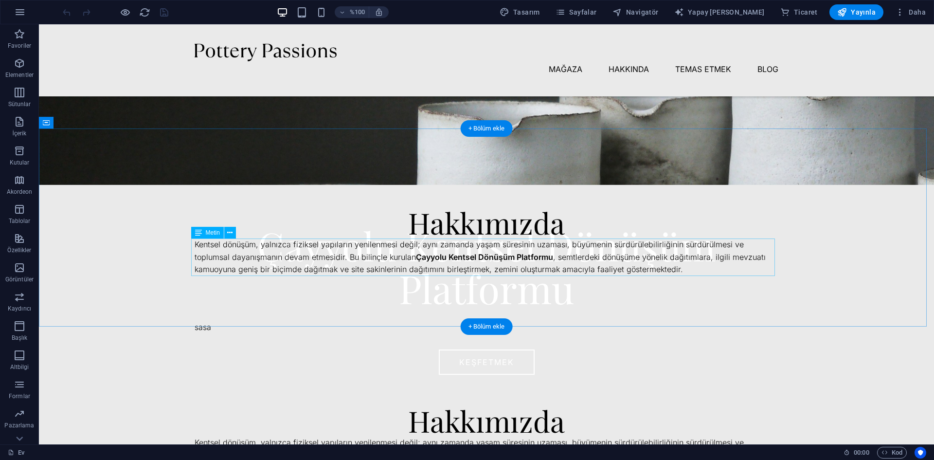
click at [593, 254] on div "Kentsel dönüşüm, yalnızca fiziksel yapıların yenilenmesi değil; aynı zamanda ya…" at bounding box center [487, 256] width 584 height 37
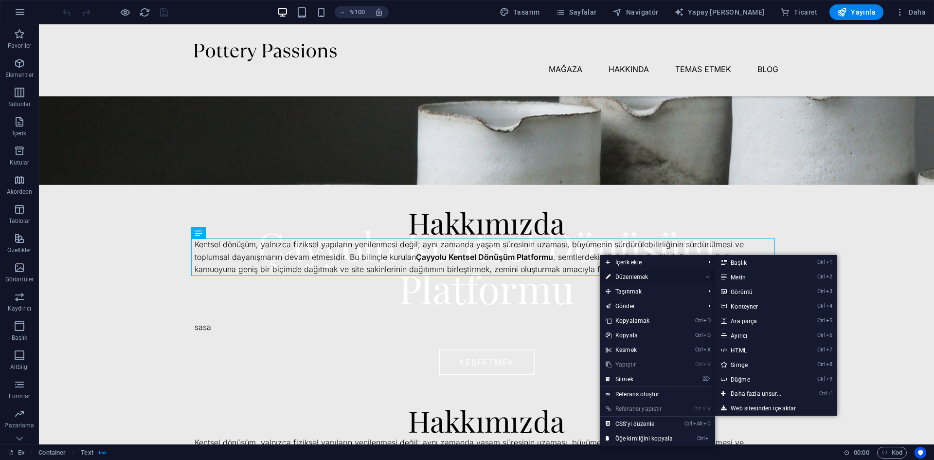
click at [640, 278] on font "Düzenlemek" at bounding box center [631, 276] width 33 height 7
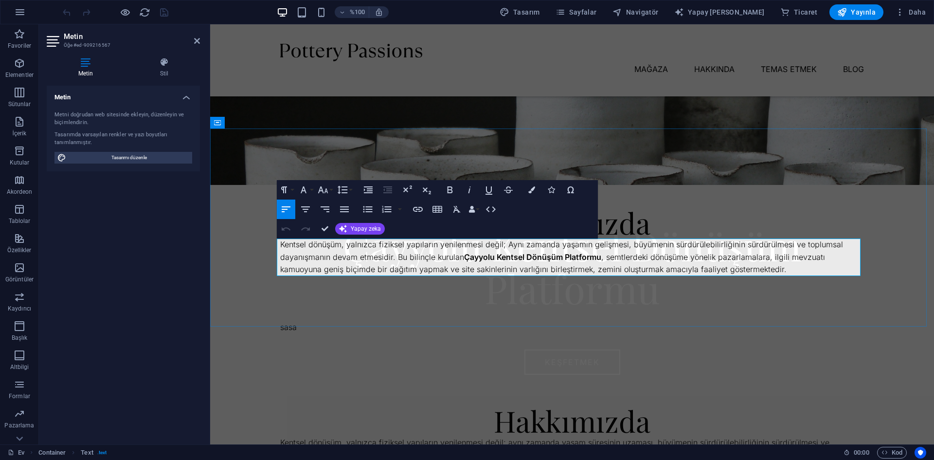
click at [775, 268] on font ", semtlerdeki dönüşüme yönelik pazarlamalara, ilgili mevzuatı kamuoyuna geniş b…" at bounding box center [552, 263] width 545 height 22
drag, startPoint x: 781, startPoint y: 269, endPoint x: 269, endPoint y: 243, distance: 512.8
click at [269, 243] on div "Hakkımızda Kentsel dönüşüm, yalnızca fiziksel yapıların yenilenmesi değil; Aynı…" at bounding box center [572, 227] width 724 height 198
drag, startPoint x: 729, startPoint y: 267, endPoint x: 256, endPoint y: 239, distance: 474.0
click at [256, 239] on div "Hakkımızda Kentsel dönüşüm, yalnızca fiziksel yapıların yenilenmesi değil; aynı…" at bounding box center [572, 227] width 724 height 198
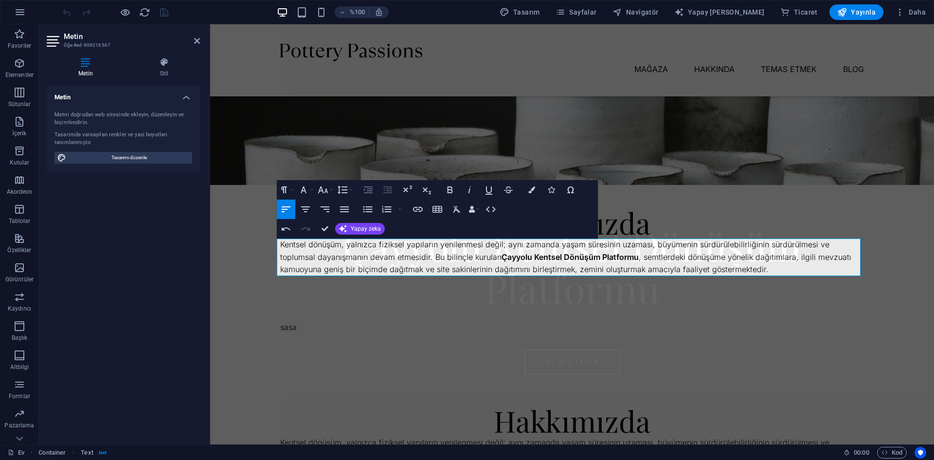
click at [370, 189] on icon "button" at bounding box center [368, 189] width 9 height 7
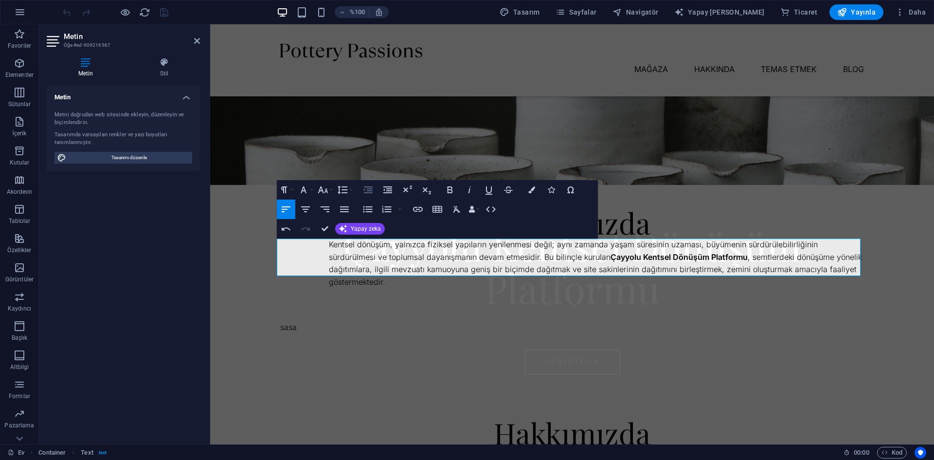
click at [370, 189] on icon "button" at bounding box center [368, 189] width 9 height 7
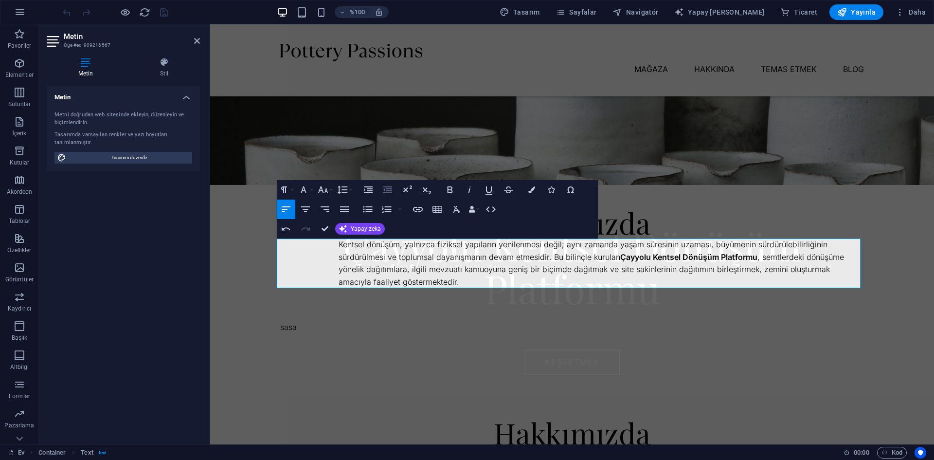
click at [385, 190] on icon "button" at bounding box center [388, 190] width 12 height 12
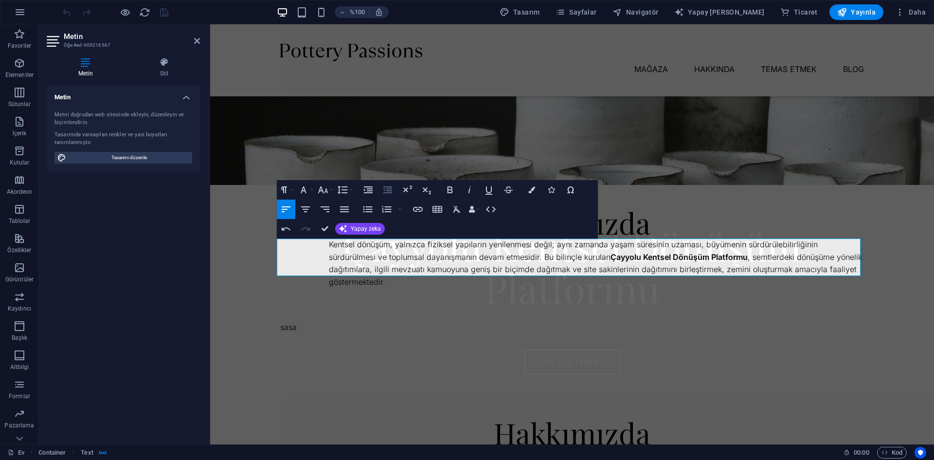
click at [385, 190] on icon "button" at bounding box center [388, 190] width 12 height 12
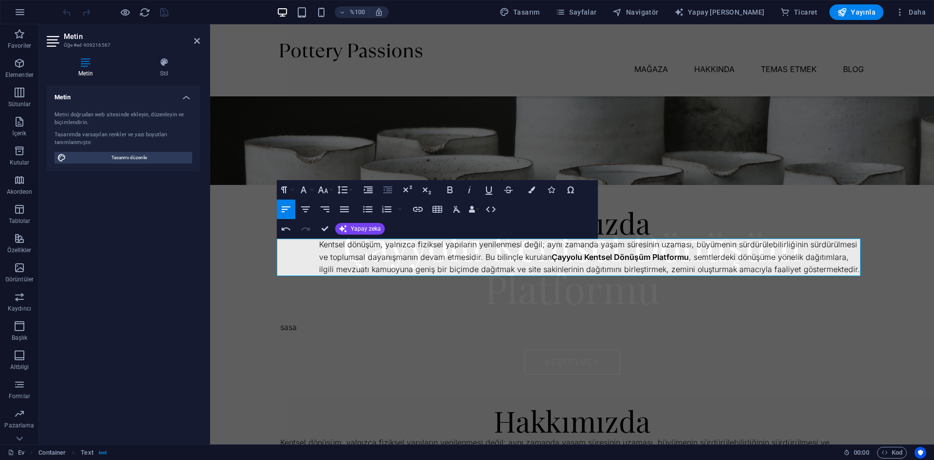
click at [385, 190] on icon "button" at bounding box center [388, 190] width 12 height 12
click at [324, 189] on icon "button" at bounding box center [323, 190] width 12 height 12
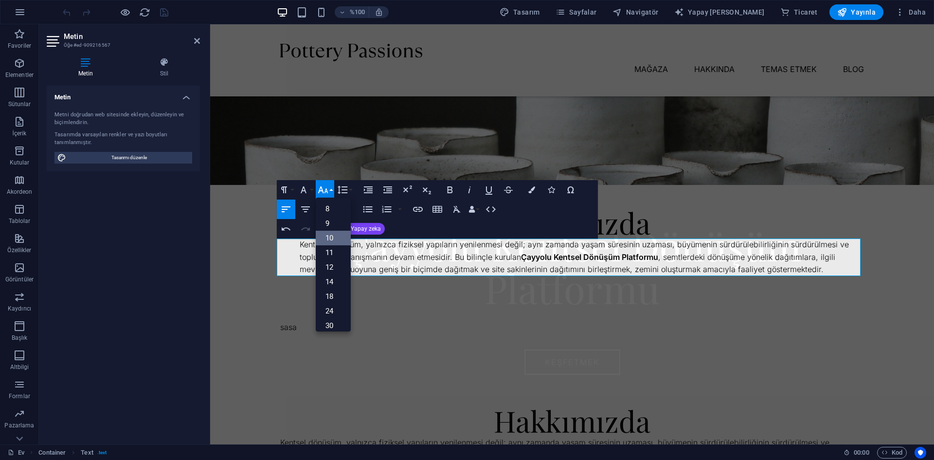
click at [324, 236] on link "10" at bounding box center [333, 238] width 35 height 15
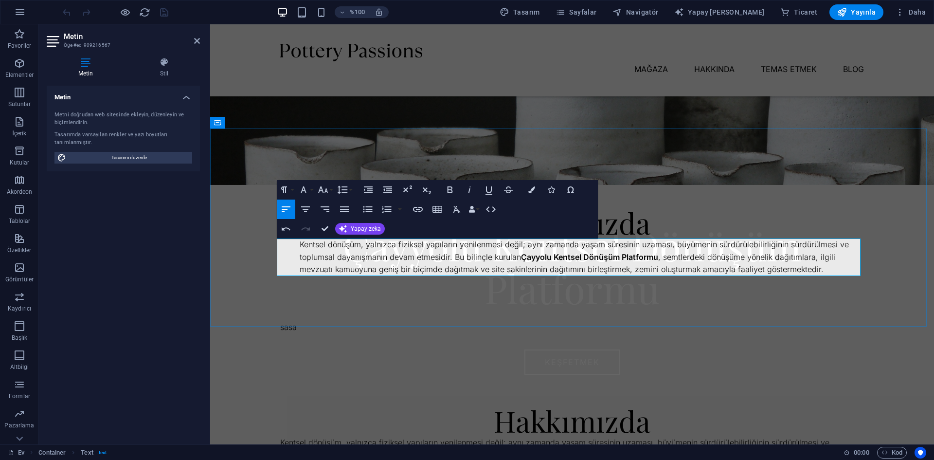
click at [495, 266] on font ", semtlerdeki dönüşüme yönelik dağıtımlara, ilgili mevzuatı kamuoyuna geniş bir…" at bounding box center [567, 263] width 535 height 22
drag, startPoint x: 820, startPoint y: 269, endPoint x: 199, endPoint y: 246, distance: 621.0
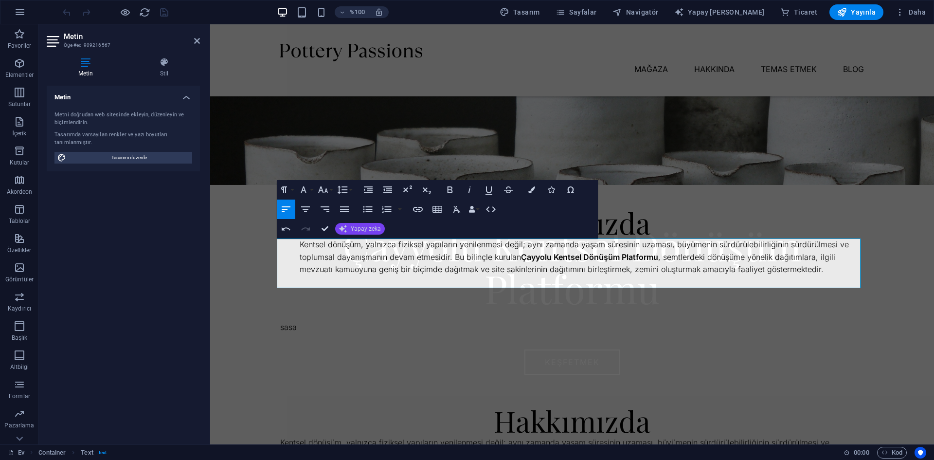
click at [356, 231] on font "Yapay zeka" at bounding box center [366, 228] width 30 height 7
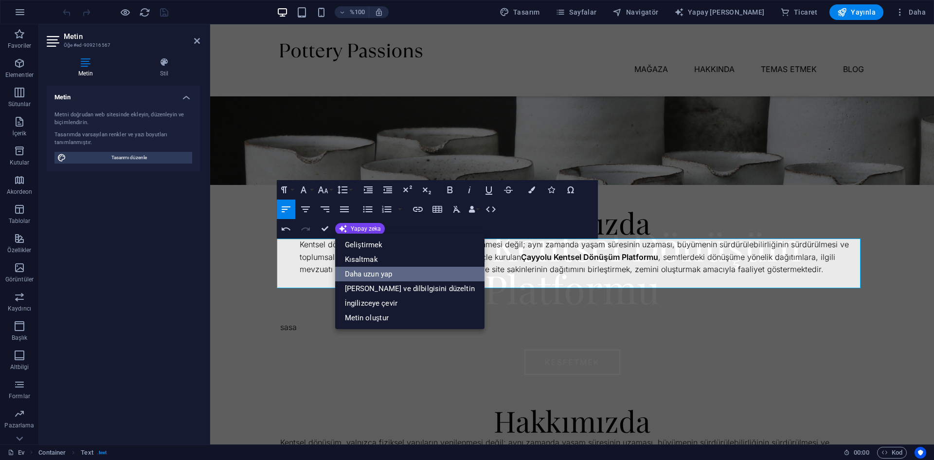
click at [373, 270] on font "Daha uzun yap" at bounding box center [369, 273] width 48 height 9
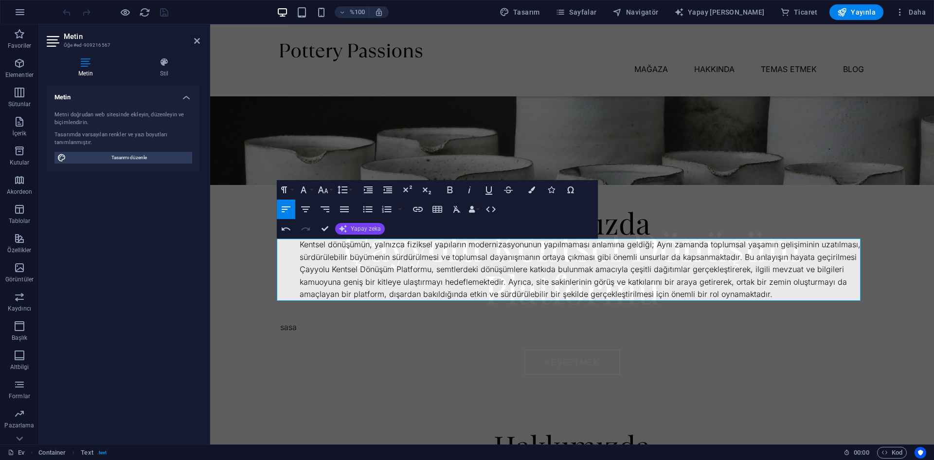
click at [359, 226] on font "Yapay zeka" at bounding box center [366, 228] width 30 height 7
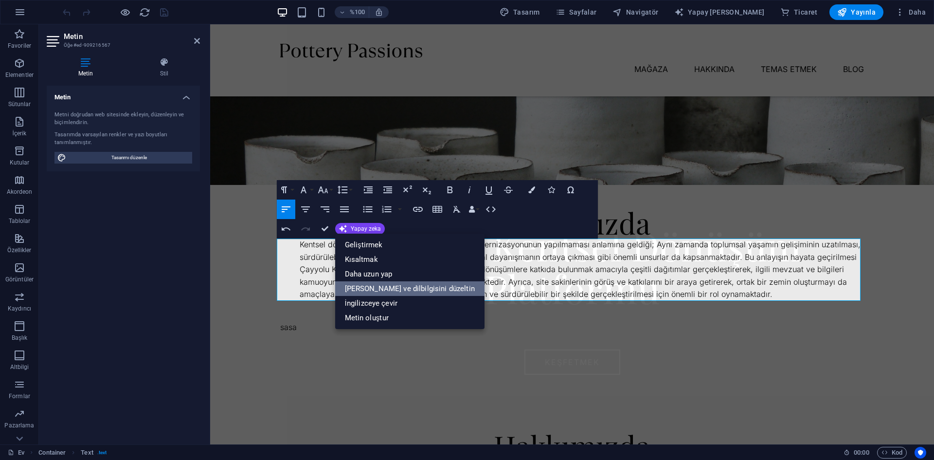
click at [410, 287] on font "Yazım ve dilbilgisini düzeltin" at bounding box center [410, 288] width 130 height 9
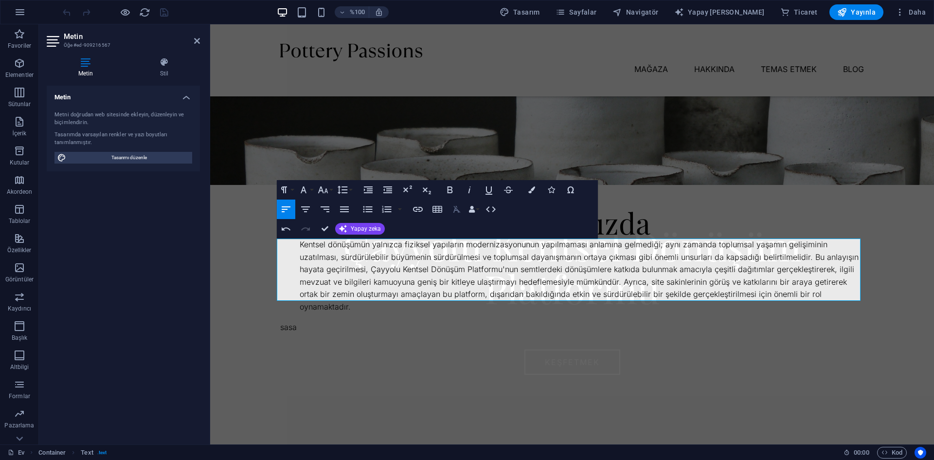
click at [456, 209] on icon "button" at bounding box center [456, 209] width 7 height 7
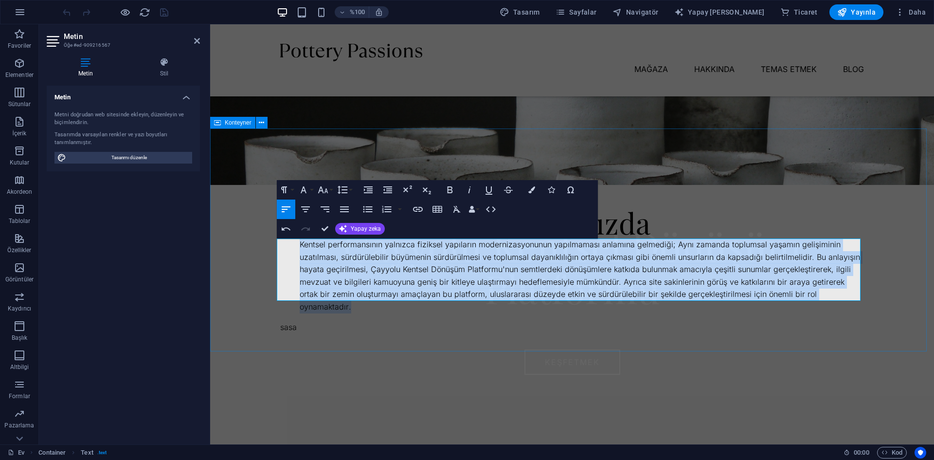
drag, startPoint x: 842, startPoint y: 293, endPoint x: 252, endPoint y: 247, distance: 591.2
click at [252, 247] on div "Hakkımızda Kentsel performansının yalnızca fiziksel yapıların modernizasyonunun…" at bounding box center [572, 245] width 724 height 235
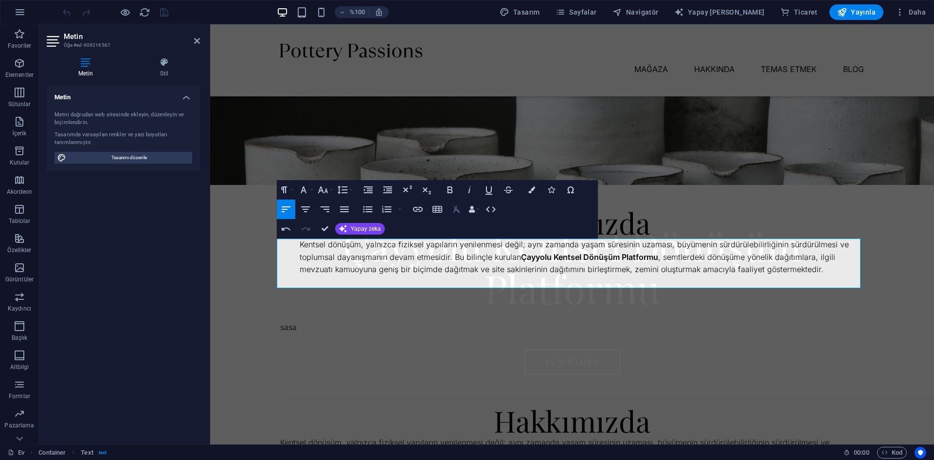
click at [452, 207] on icon "button" at bounding box center [457, 209] width 12 height 12
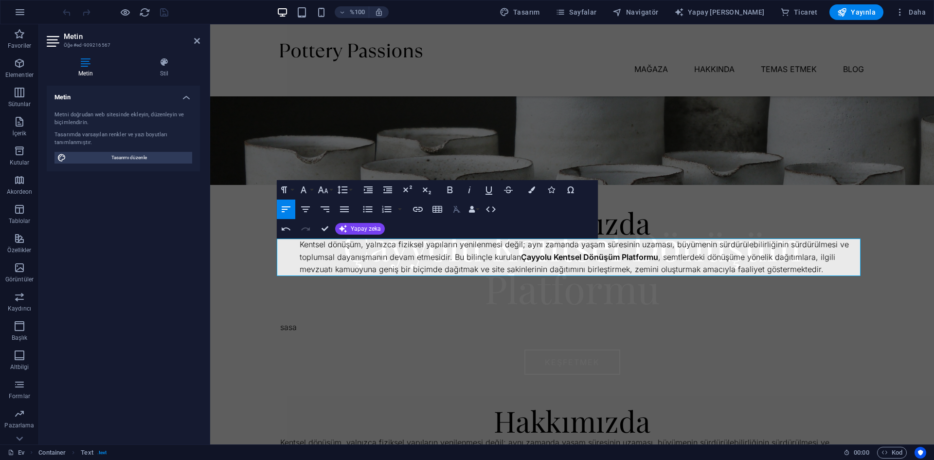
click at [452, 207] on icon "button" at bounding box center [457, 209] width 12 height 12
click at [287, 230] on icon "button" at bounding box center [286, 229] width 12 height 12
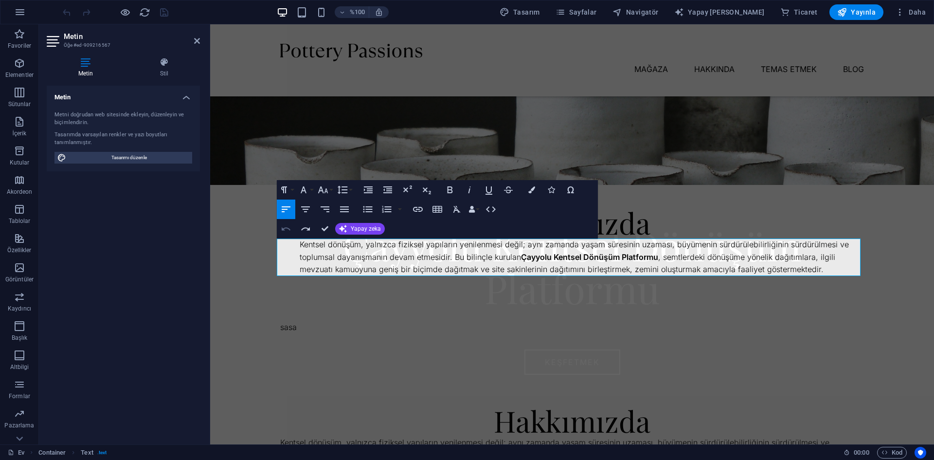
click at [287, 230] on icon "button" at bounding box center [286, 229] width 12 height 12
click at [301, 193] on icon "button" at bounding box center [304, 189] width 6 height 7
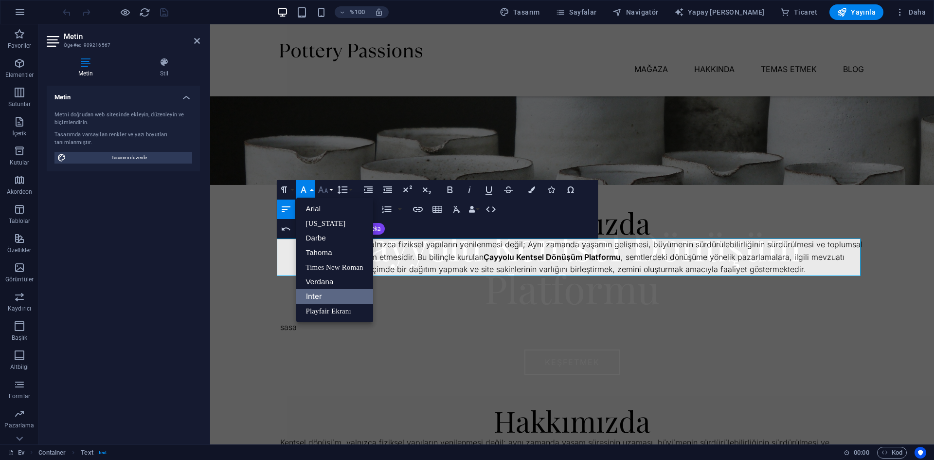
scroll to position [0, 0]
click at [323, 223] on font "[US_STATE]" at bounding box center [326, 223] width 40 height 8
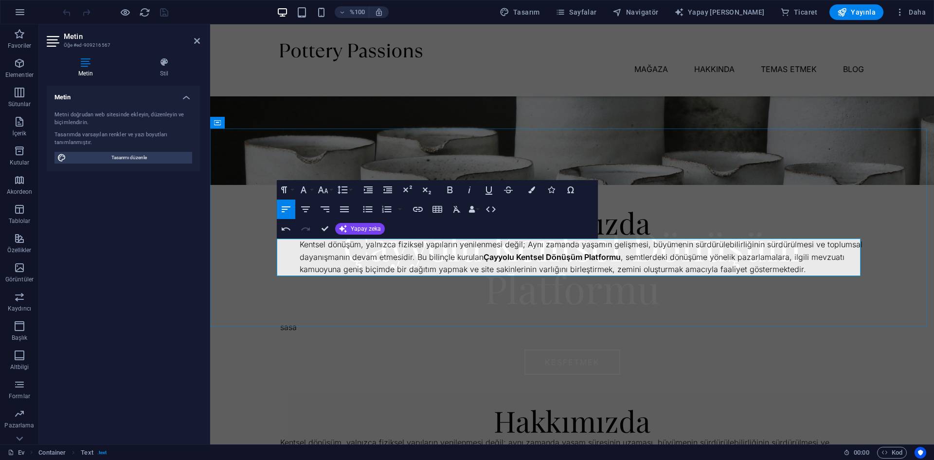
click at [542, 262] on p "Kentsel dönüşüm, yalnızca fiziksel yapıların yenilenmesi değil; Aynı zamanda ya…" at bounding box center [582, 256] width 564 height 37
drag, startPoint x: 812, startPoint y: 270, endPoint x: 394, endPoint y: 265, distance: 417.8
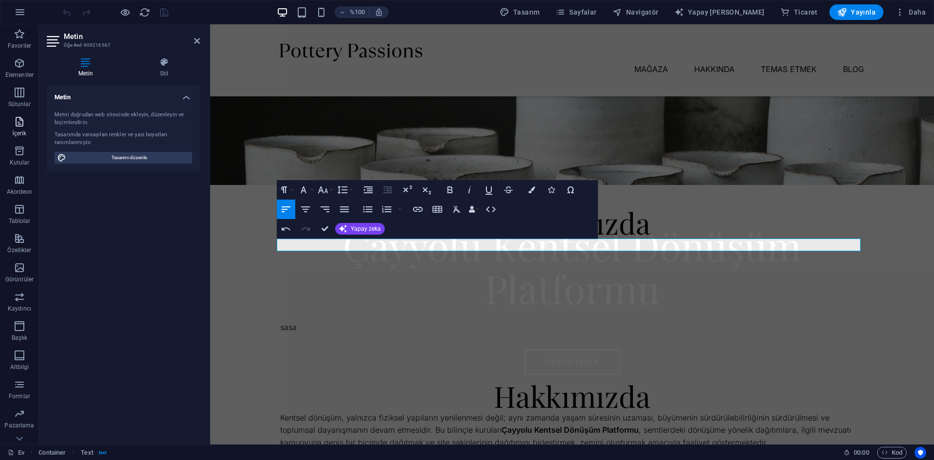
click at [21, 127] on icon "button" at bounding box center [20, 122] width 12 height 12
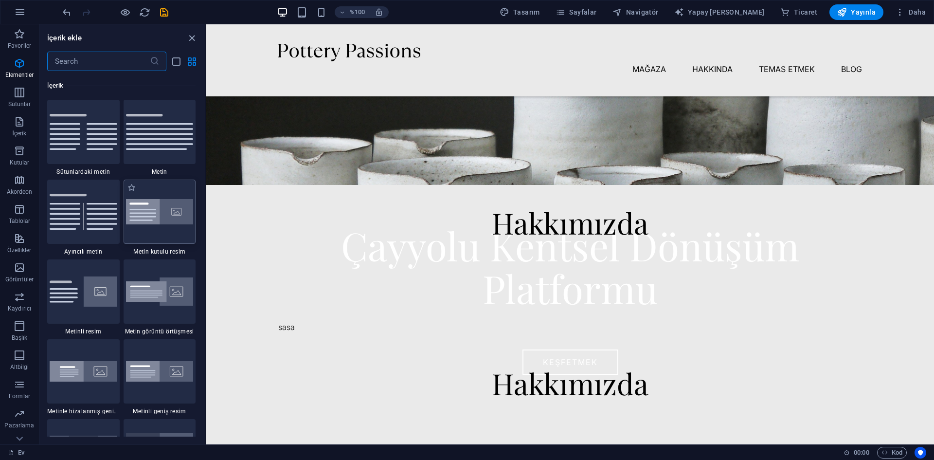
scroll to position [1861, 0]
click at [153, 137] on img at bounding box center [160, 131] width 68 height 36
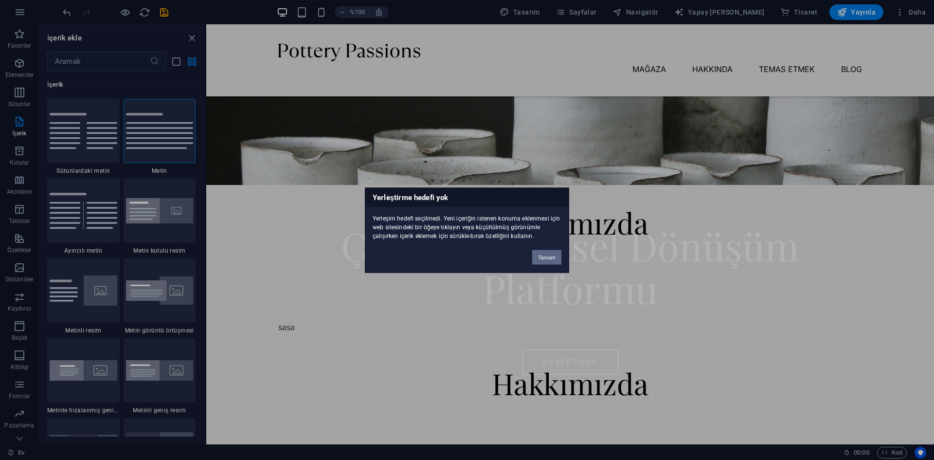
click at [543, 256] on font "Tamam" at bounding box center [547, 257] width 18 height 6
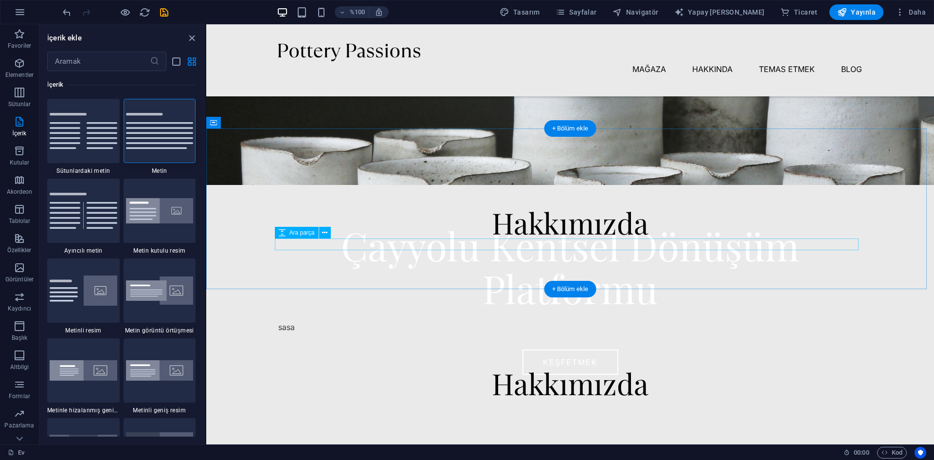
click at [537, 246] on div at bounding box center [570, 244] width 584 height 12
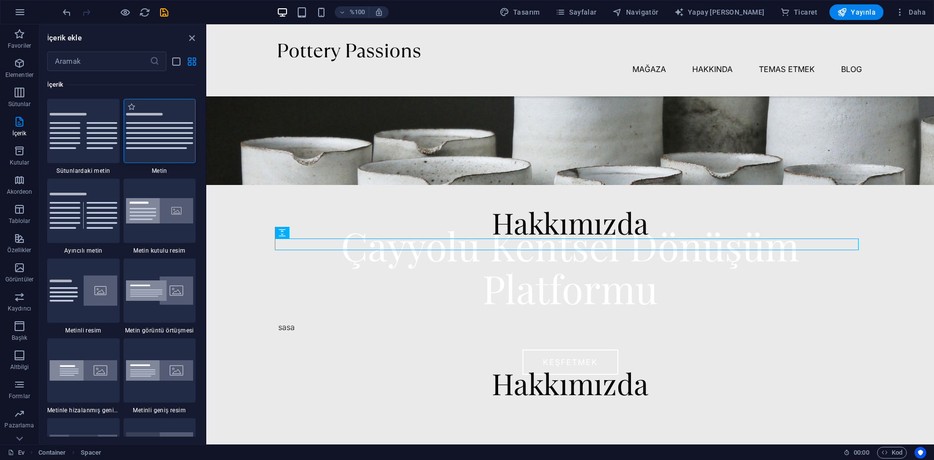
click at [167, 119] on img at bounding box center [160, 131] width 68 height 36
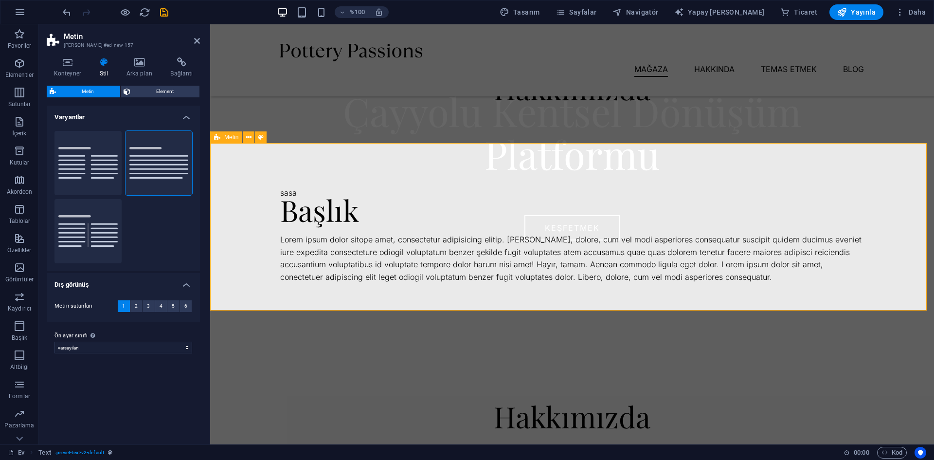
scroll to position [340, 0]
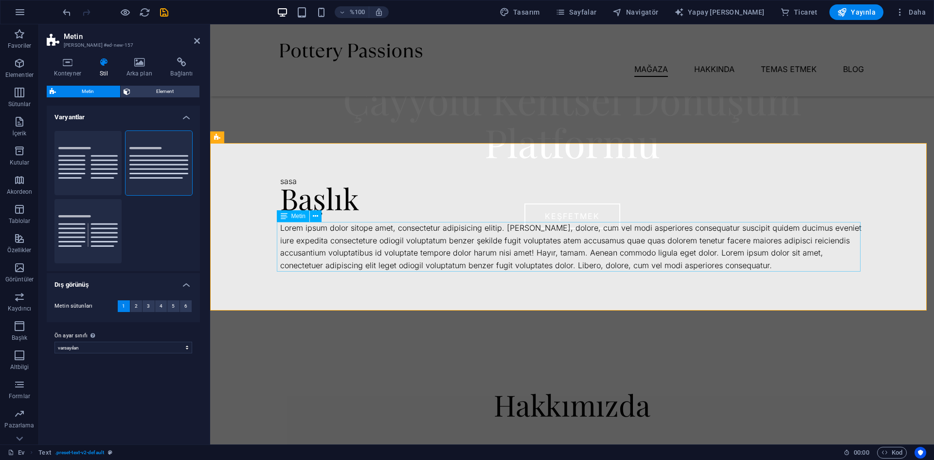
click at [742, 250] on div "Lorem ipsum dolor sitope amet, consectetur adipisicing elitip. Massumenda, dolo…" at bounding box center [572, 247] width 584 height 50
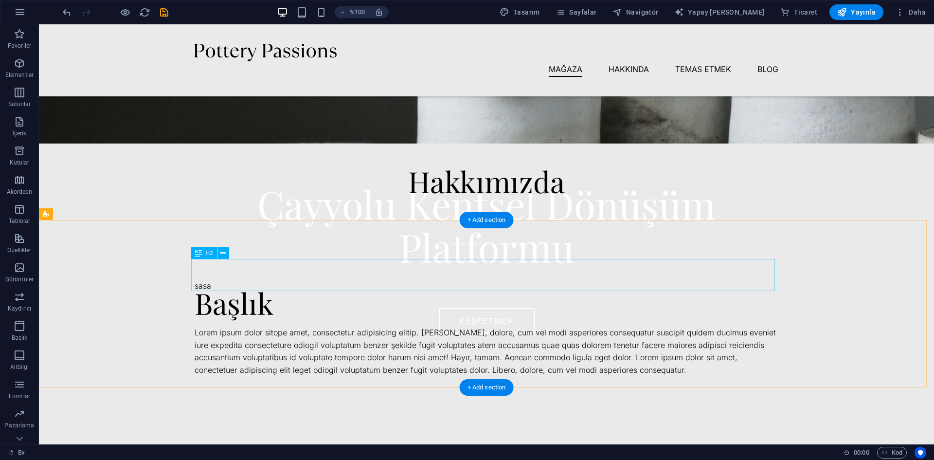
scroll to position [264, 0]
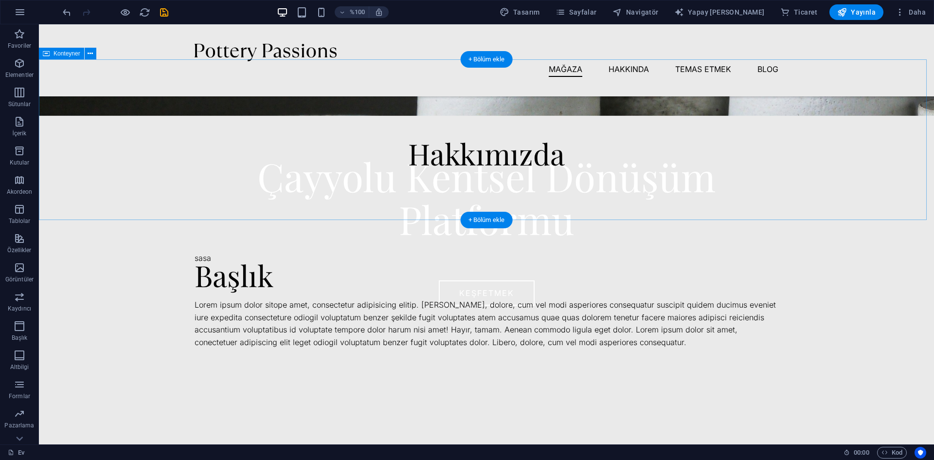
click at [536, 187] on div "Hakkımızda" at bounding box center [486, 139] width 895 height 160
click at [21, 68] on icon "button" at bounding box center [20, 63] width 12 height 12
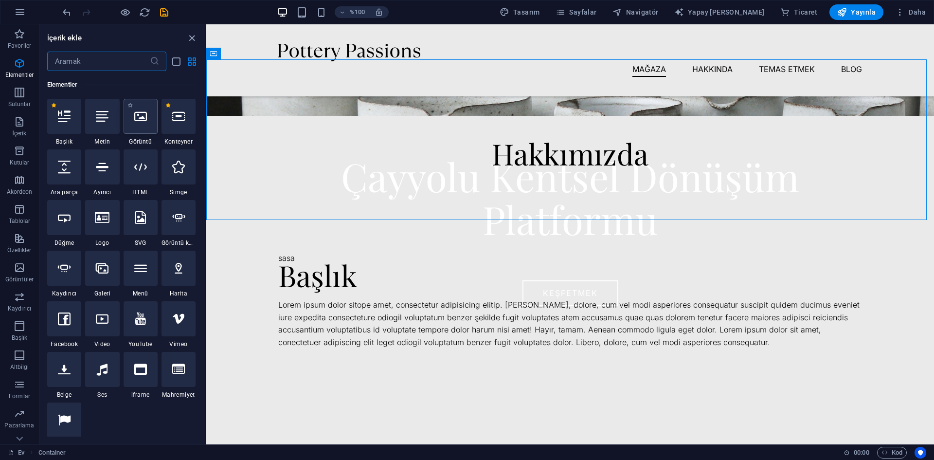
scroll to position [263, 0]
click at [103, 125] on div at bounding box center [102, 116] width 34 height 35
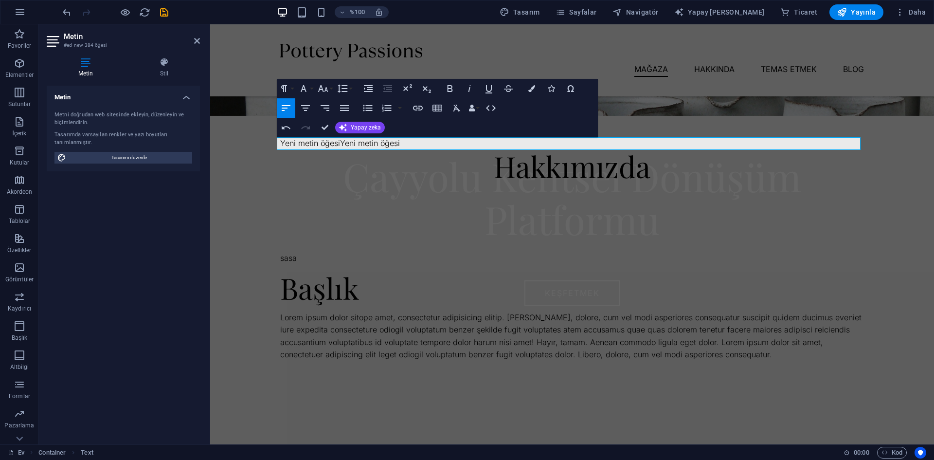
click at [91, 64] on icon at bounding box center [86, 62] width 78 height 10
click at [429, 144] on p "Yeni metin öğesi Yeni metin öğesi" at bounding box center [572, 143] width 584 height 13
drag, startPoint x: 429, startPoint y: 144, endPoint x: 225, endPoint y: 144, distance: 204.7
click at [225, 144] on div "Yeni metin öğesi Yeni metin öğesi Hakkımızda" at bounding box center [572, 145] width 724 height 173
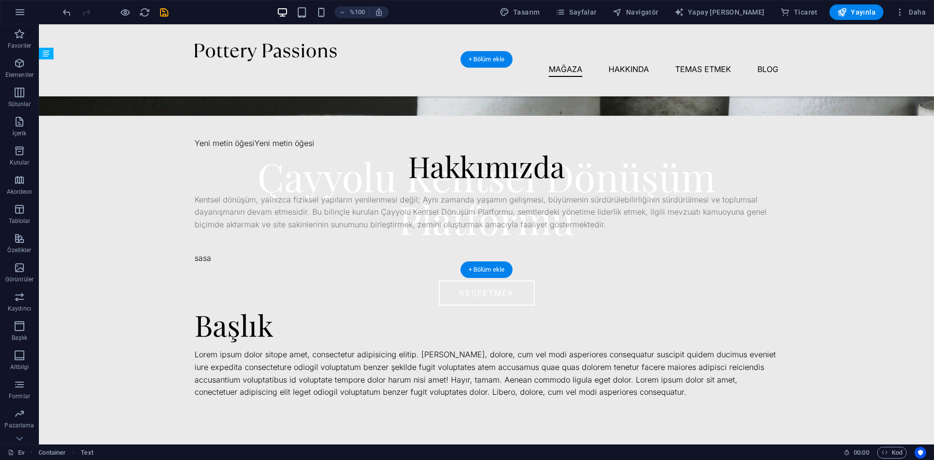
drag, startPoint x: 365, startPoint y: 149, endPoint x: 550, endPoint y: 228, distance: 200.6
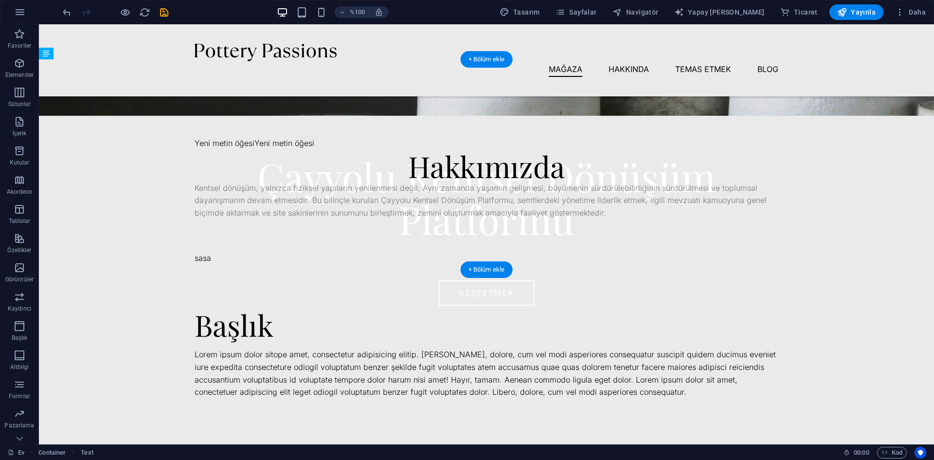
drag, startPoint x: 550, startPoint y: 224, endPoint x: 551, endPoint y: 218, distance: 6.2
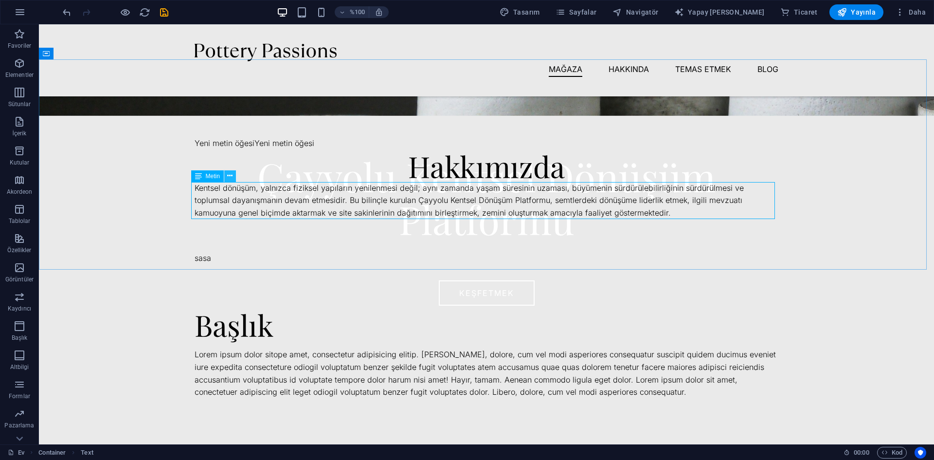
click at [227, 177] on icon at bounding box center [229, 176] width 5 height 10
click at [577, 110] on div "Yeni metin öğesi Yeni metin öğesi Hakkımızda Kentsel dönüşüm, yalnızca fiziksel…" at bounding box center [486, 164] width 895 height 210
click at [594, 207] on div "Kentsel dönüşüm, yalnızca fiziksel yapıların yenilenmesi değil; aynı zamanda ya…" at bounding box center [487, 200] width 584 height 37
click at [599, 213] on div "Kentsel dönüşüm, yalnızca fiziksel yapıların yenilenmesi değil; aynı zamanda ya…" at bounding box center [487, 200] width 584 height 37
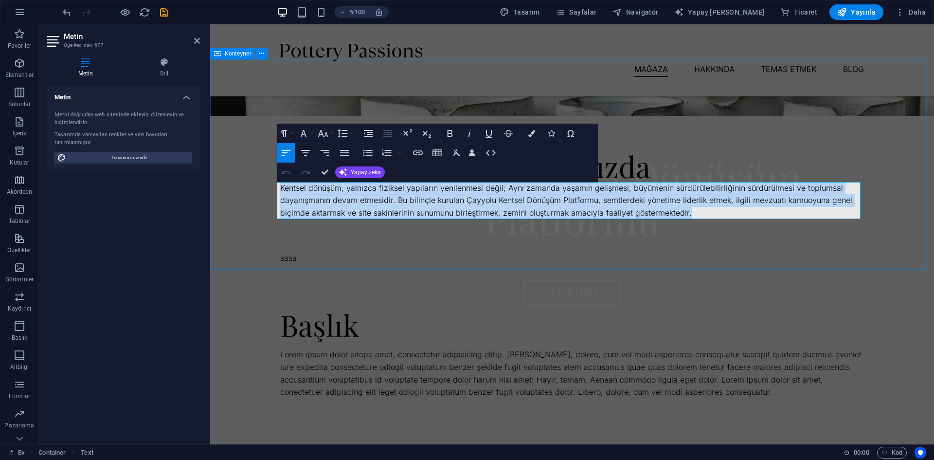
drag, startPoint x: 693, startPoint y: 212, endPoint x: 225, endPoint y: 188, distance: 469.4
click at [225, 188] on div "Yeni metin öğesi Yeni metin öğesi Hakkımızda Kentsel dönüşüm, yalnızca fiziksel…" at bounding box center [572, 164] width 724 height 210
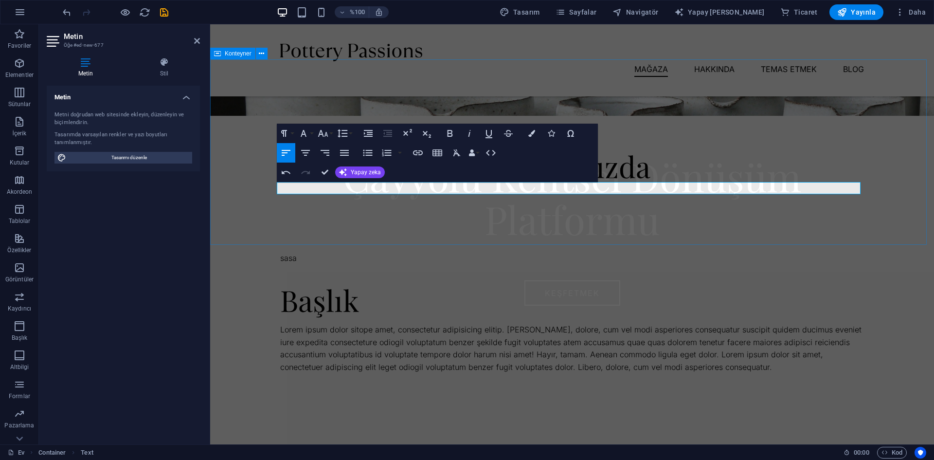
drag, startPoint x: 531, startPoint y: 226, endPoint x: 521, endPoint y: 219, distance: 11.9
click at [531, 227] on div "Yeni metin öğesi Yeni metin öğesi Hakkımızda" at bounding box center [572, 151] width 724 height 185
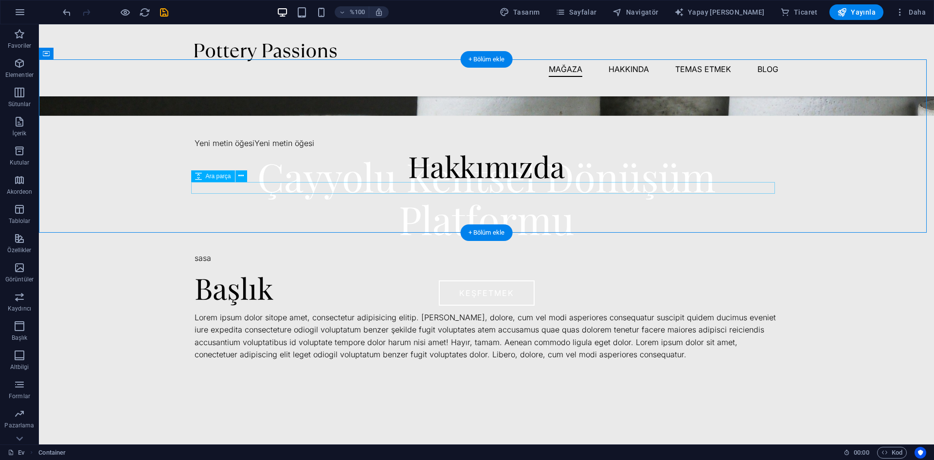
click at [434, 190] on div at bounding box center [487, 188] width 584 height 12
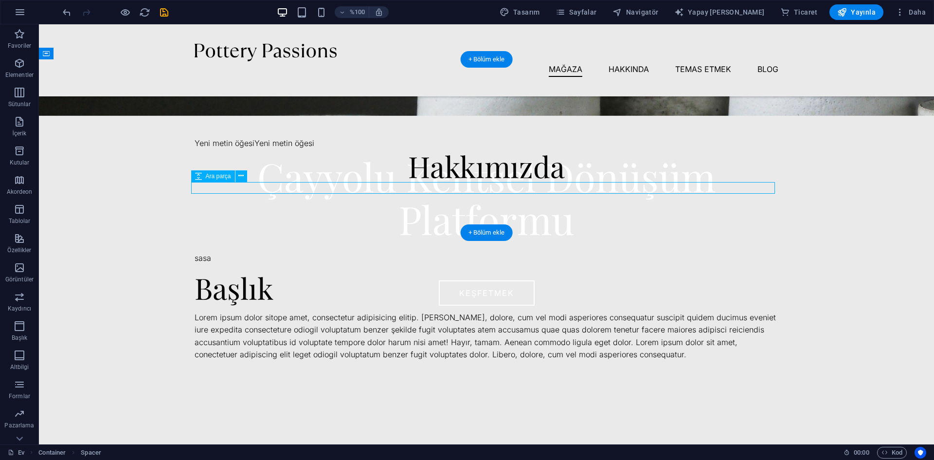
click at [434, 190] on div at bounding box center [487, 188] width 584 height 12
select select "px"
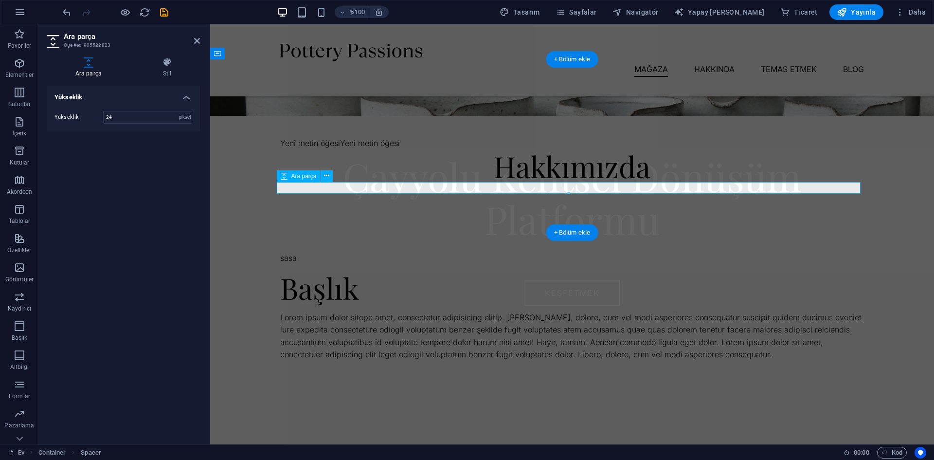
click at [422, 186] on div at bounding box center [572, 188] width 584 height 12
click at [433, 190] on div at bounding box center [572, 188] width 584 height 12
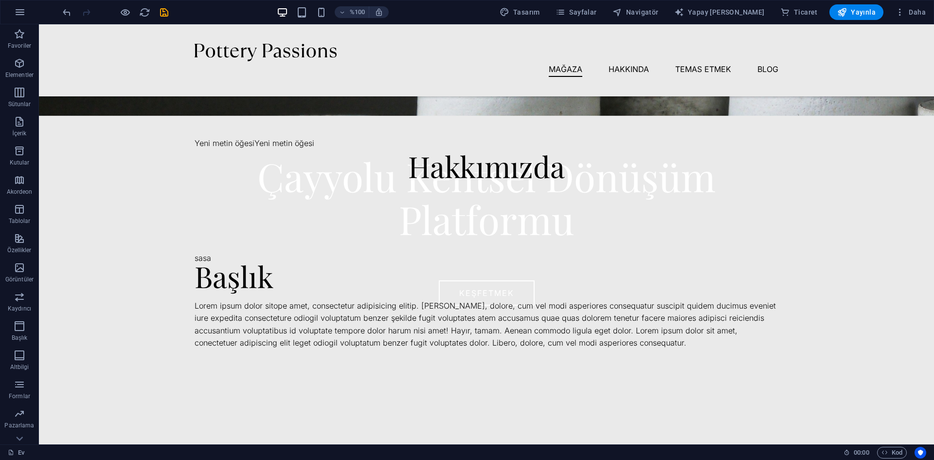
click at [395, 187] on div "Yeni metin öğesi Yeni metin öğesi Hakkımızda" at bounding box center [486, 139] width 895 height 161
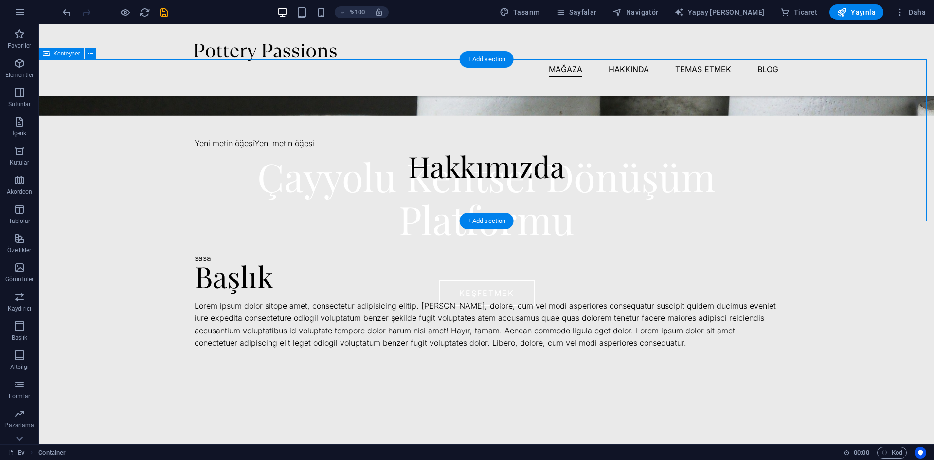
click at [301, 135] on div "Yeni metin öğesi Yeni metin öğesi Hakkımızda" at bounding box center [486, 139] width 895 height 161
click at [303, 141] on div "Yeni metin öğesi Yeni metin öğesi" at bounding box center [487, 143] width 584 height 13
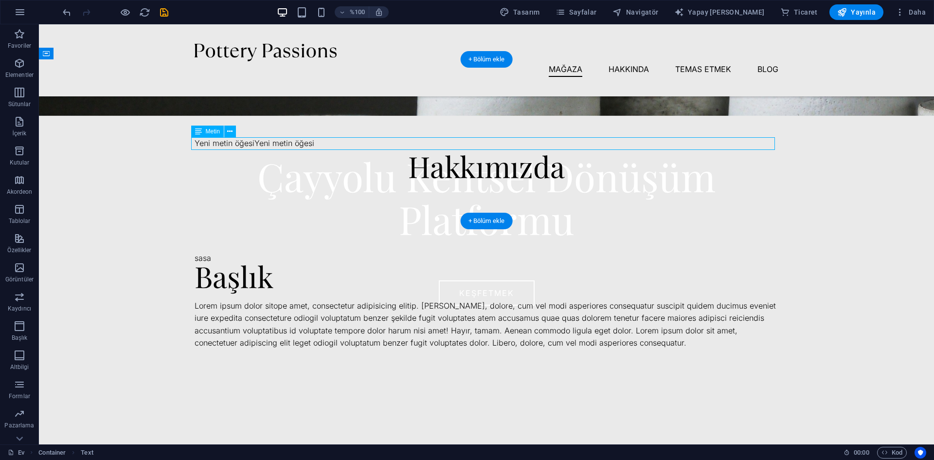
click at [335, 141] on div "Yeni metin öğesi Yeni metin öğesi" at bounding box center [487, 143] width 584 height 13
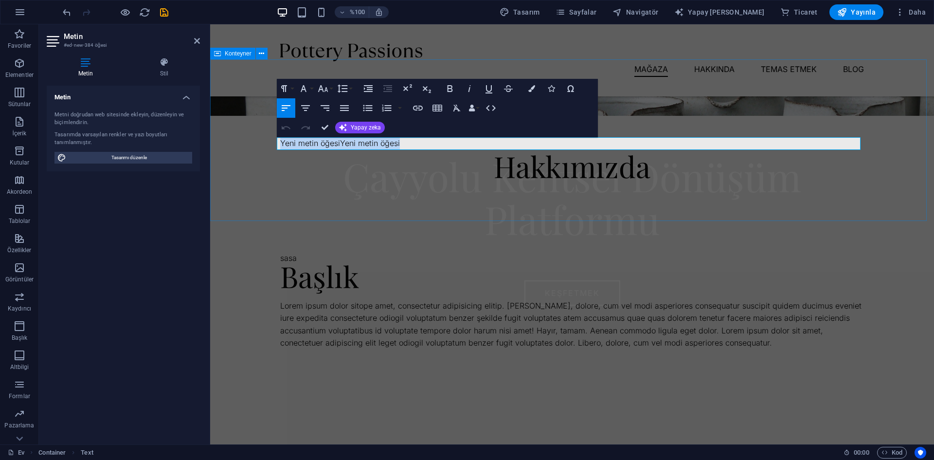
drag, startPoint x: 437, startPoint y: 146, endPoint x: 212, endPoint y: 128, distance: 225.9
click at [212, 128] on div "Yeni metin öğesi Yeni metin öğesi Hakkımızda" at bounding box center [572, 139] width 724 height 161
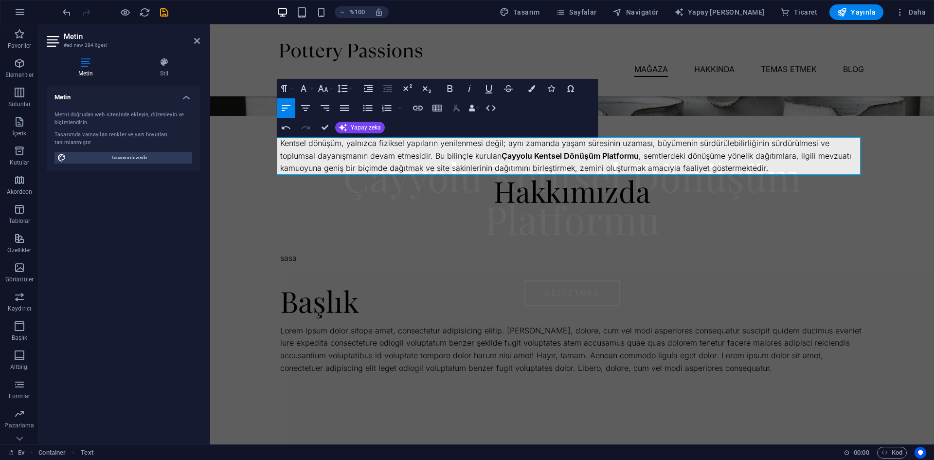
click at [455, 105] on icon "button" at bounding box center [457, 108] width 12 height 12
drag, startPoint x: 713, startPoint y: 165, endPoint x: 273, endPoint y: 125, distance: 442.4
click at [273, 125] on div "Kentsel dönüşüm, yalnızca fiziksel yapıların yenilenmesi değil; aynı zamanda ya…" at bounding box center [572, 152] width 724 height 186
click at [454, 106] on icon "button" at bounding box center [457, 108] width 12 height 12
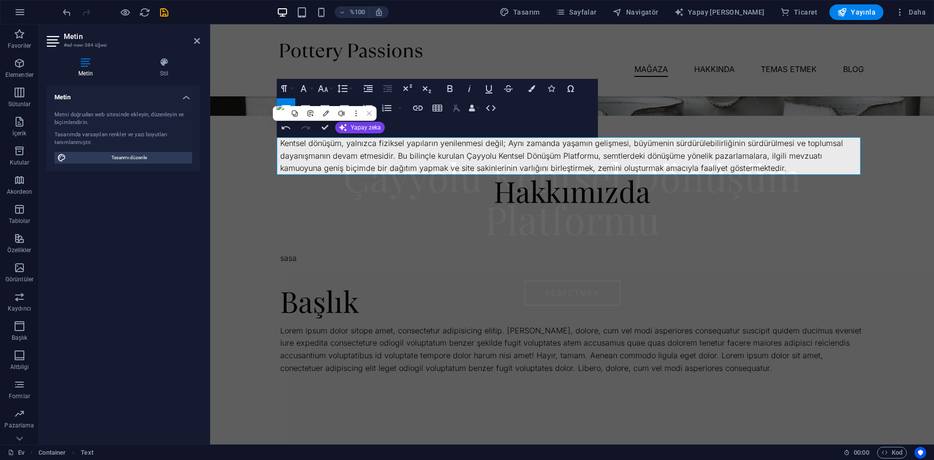
click at [454, 106] on icon "button" at bounding box center [456, 108] width 7 height 7
click at [536, 87] on button "Renkler" at bounding box center [531, 88] width 18 height 19
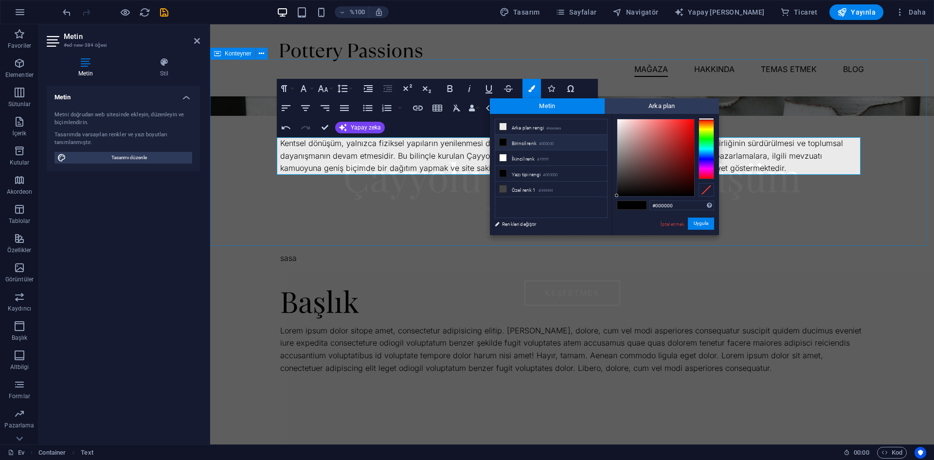
click at [754, 127] on div "Kentsel dönüşüm, yalnızca fiziksel yapıların yenilenmesi değil; Aynı zamanda ya…" at bounding box center [572, 152] width 724 height 186
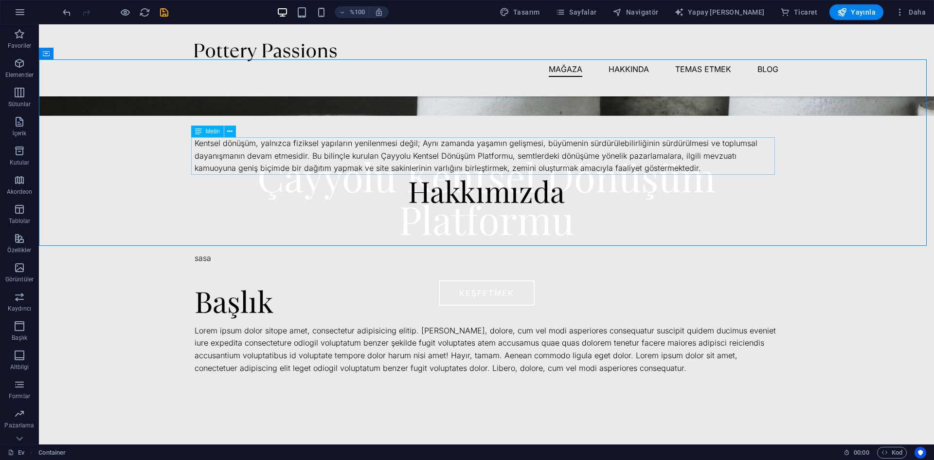
click at [753, 157] on div "Kentsel dönüşüm, yalnızca fiziksel yapıların yenilenmesi değil; Aynı zamanda ya…" at bounding box center [487, 155] width 584 height 37
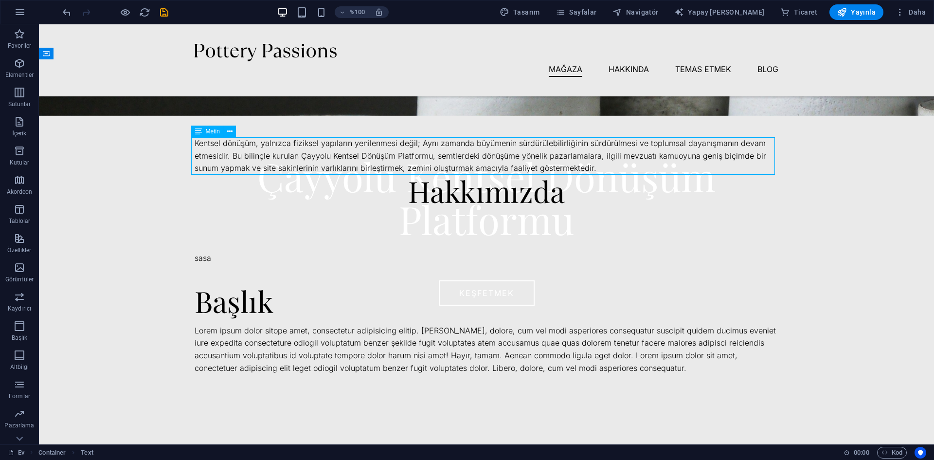
click at [651, 159] on div "Kentsel dönüşüm, yalnızca fiziksel yapıların yenilenmesi değil; Aynı zamanda bü…" at bounding box center [487, 155] width 584 height 37
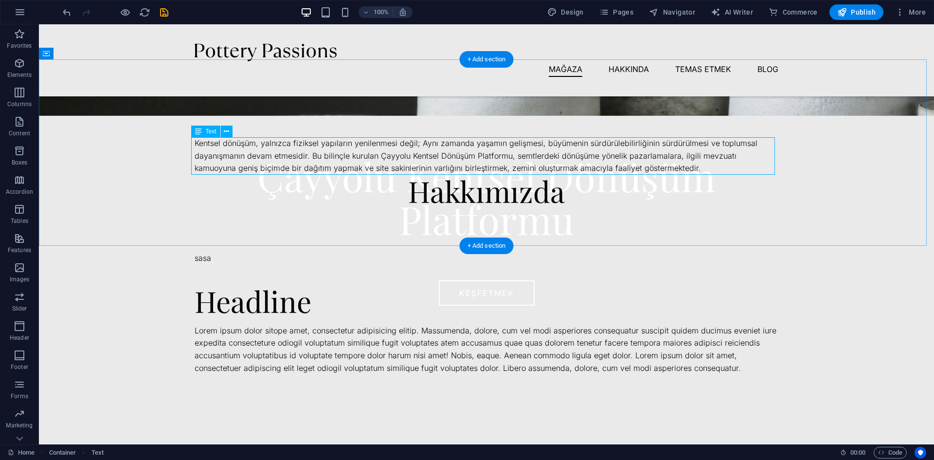
click at [658, 166] on div "Kentsel dönüşüm, yalnızca fiziksel yapıların yenilenmesi değil; Aynı zamanda ya…" at bounding box center [487, 155] width 584 height 37
click at [648, 166] on div "Kentsel dönüşüm, yalnızca fiziksel yapıların yenilenmesi değil; Aynı zamanda ya…" at bounding box center [487, 155] width 584 height 37
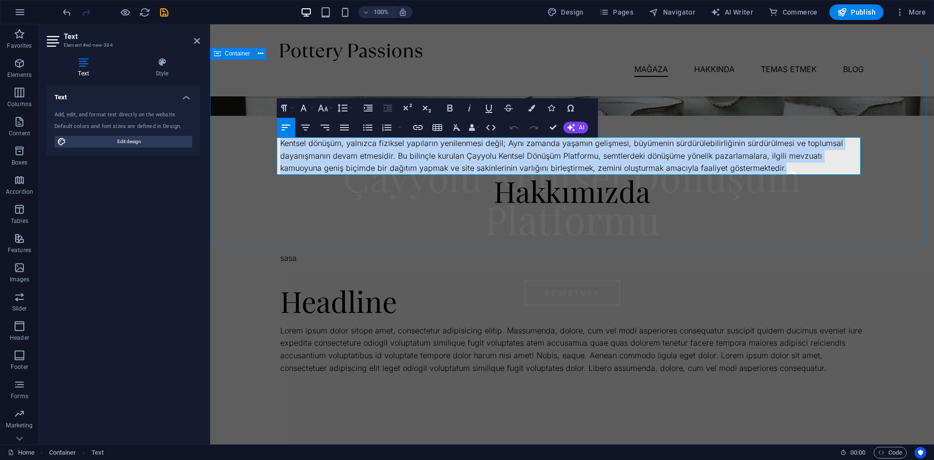
drag, startPoint x: 661, startPoint y: 158, endPoint x: 271, endPoint y: 137, distance: 390.6
click at [271, 137] on div "Kentsel dönüşüm, yalnızca fiziksel yapıların yenilenmesi değil; Aynı zamanda ya…" at bounding box center [572, 152] width 724 height 186
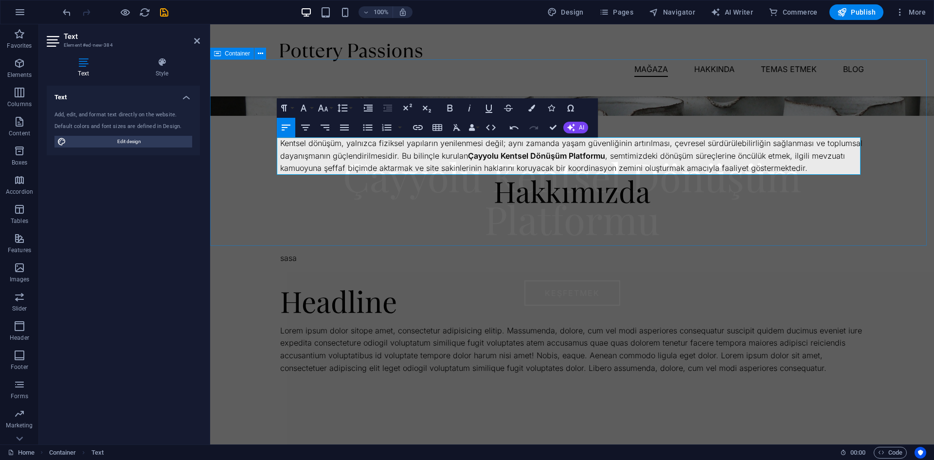
click at [787, 211] on div "Kentsel dönüşüm, yalnızca fiziksel yapıların yenilenmesi değil; aynı zamanda ya…" at bounding box center [572, 152] width 724 height 186
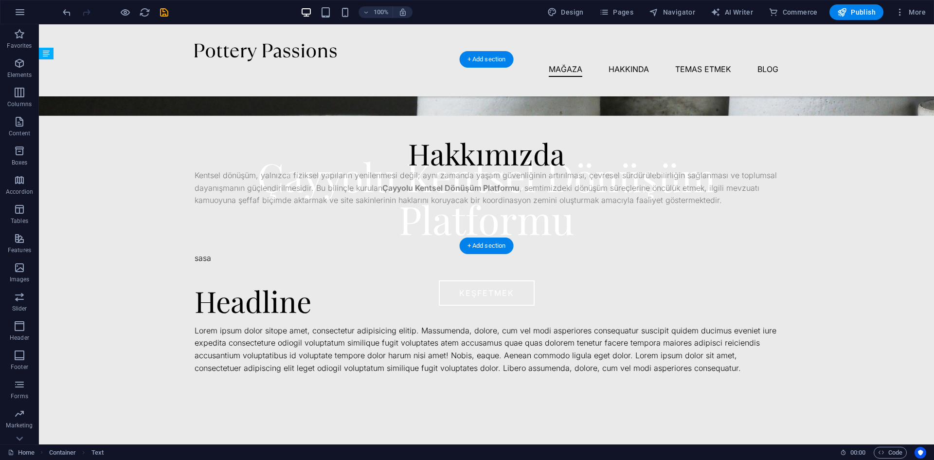
drag, startPoint x: 450, startPoint y: 153, endPoint x: 460, endPoint y: 182, distance: 30.8
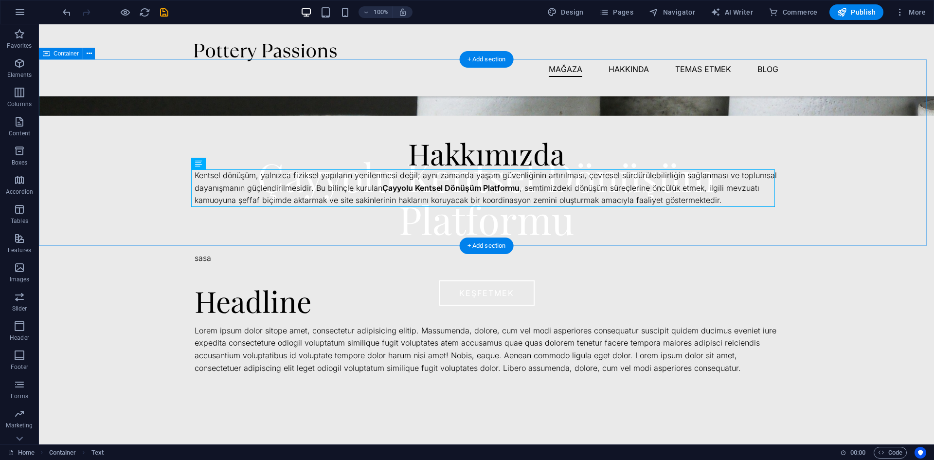
click at [880, 198] on div "Hakkımızda Kentsel dönüşüm, yalnızca fiziksel yapıların yenilenmesi değil; aynı…" at bounding box center [486, 152] width 895 height 186
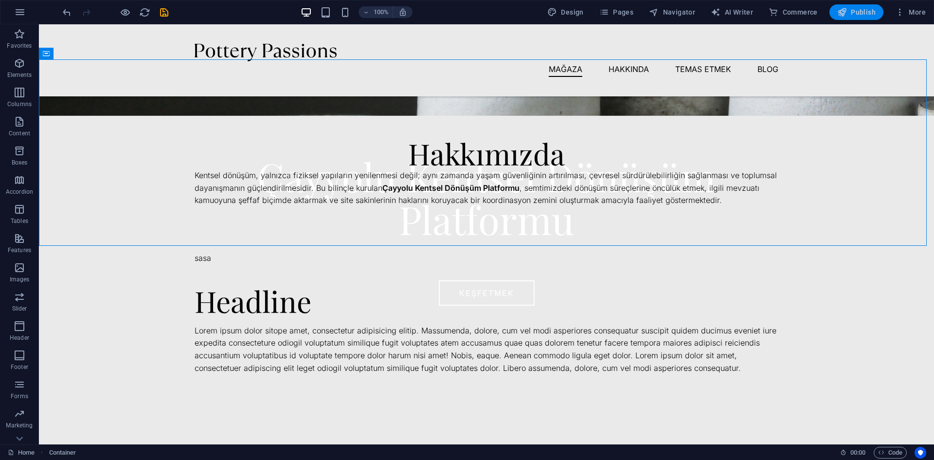
click at [853, 13] on span "Publish" at bounding box center [856, 12] width 38 height 10
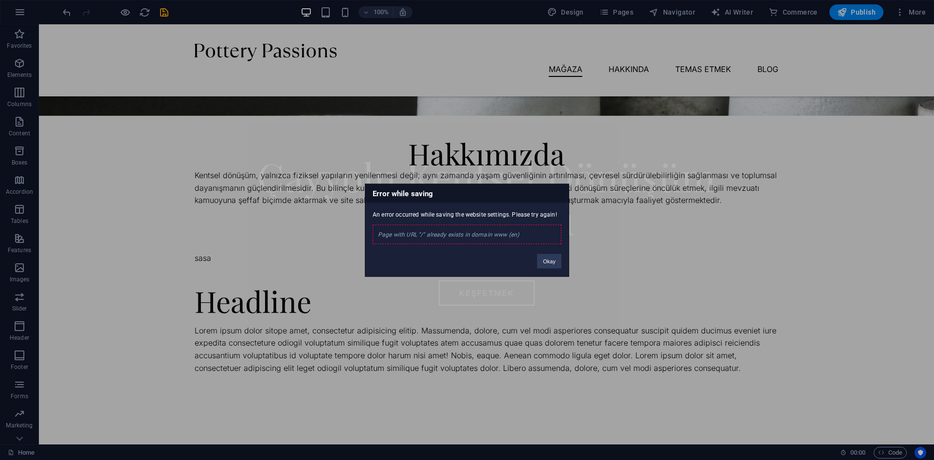
click at [436, 238] on div "Page with URL "/" already exists in domain www (en)" at bounding box center [467, 233] width 189 height 19
drag, startPoint x: 548, startPoint y: 260, endPoint x: 510, endPoint y: 236, distance: 45.5
click at [548, 260] on button "Okay" at bounding box center [549, 260] width 24 height 15
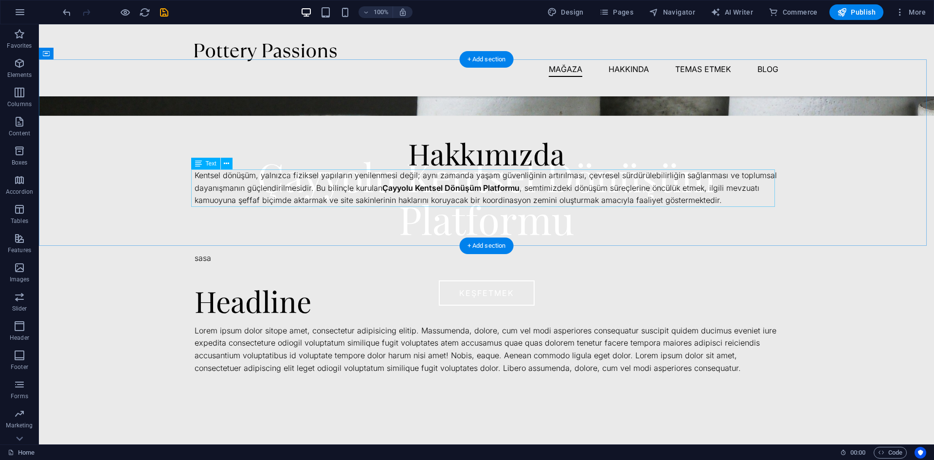
click at [377, 185] on div "Kentsel dönüşüm, yalnızca fiziksel yapıların yenilenmesi değil; aynı zamanda ya…" at bounding box center [487, 187] width 584 height 37
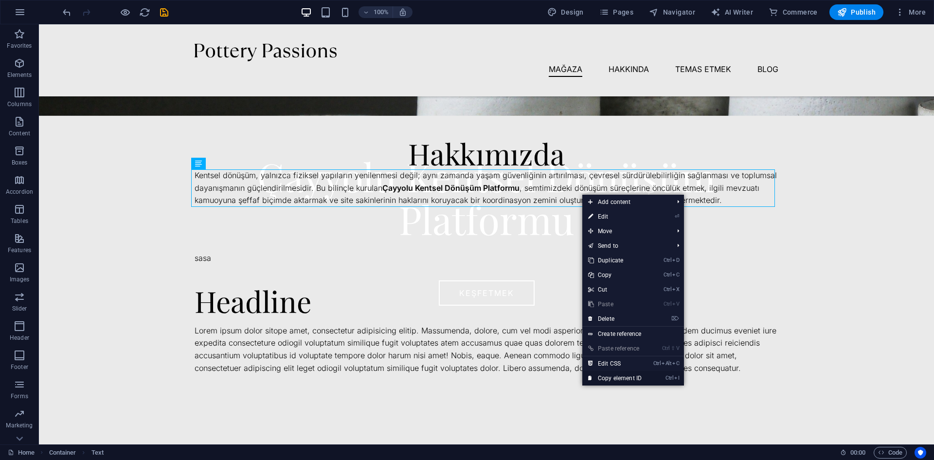
click at [633, 378] on link "Ctrl I Copy element ID" at bounding box center [614, 378] width 65 height 15
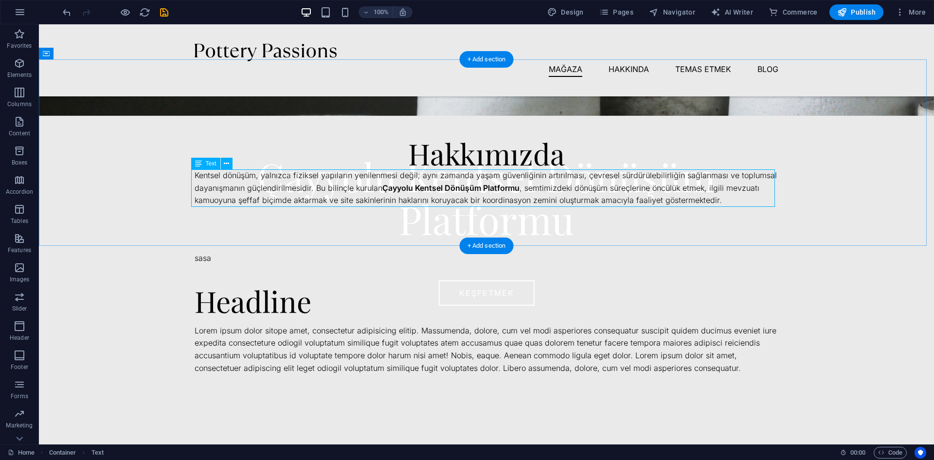
click at [578, 193] on div "Kentsel dönüşüm, yalnızca fiziksel yapıların yenilenmesi değil; aynı zamanda ya…" at bounding box center [487, 187] width 584 height 37
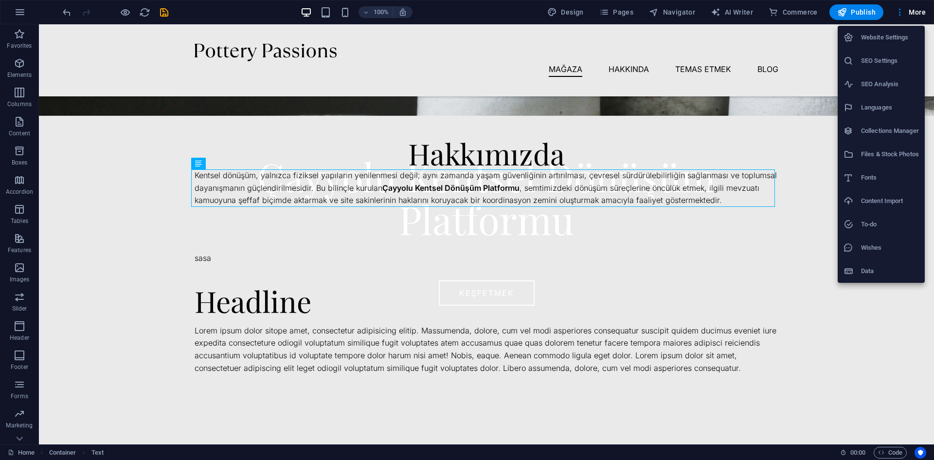
click at [785, 130] on div at bounding box center [467, 230] width 934 height 460
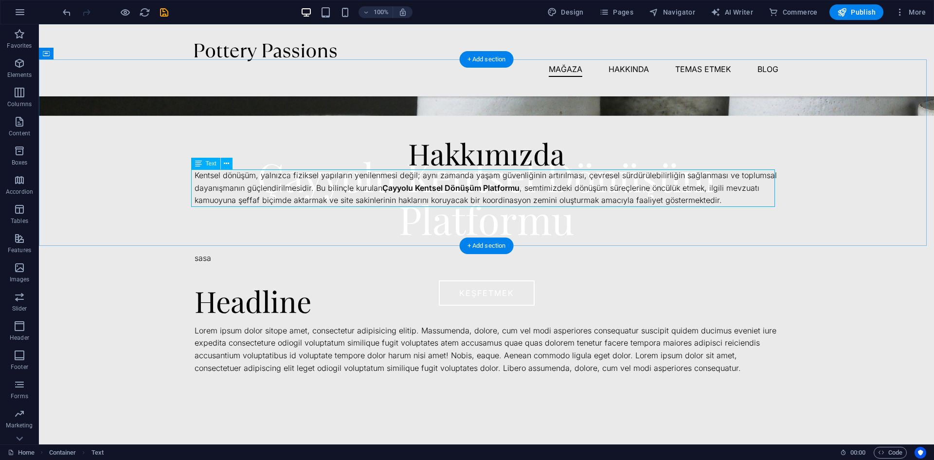
click at [516, 182] on div "Kentsel dönüşüm, yalnızca fiziksel yapıların yenilenmesi değil; aynı zamanda ya…" at bounding box center [487, 187] width 584 height 37
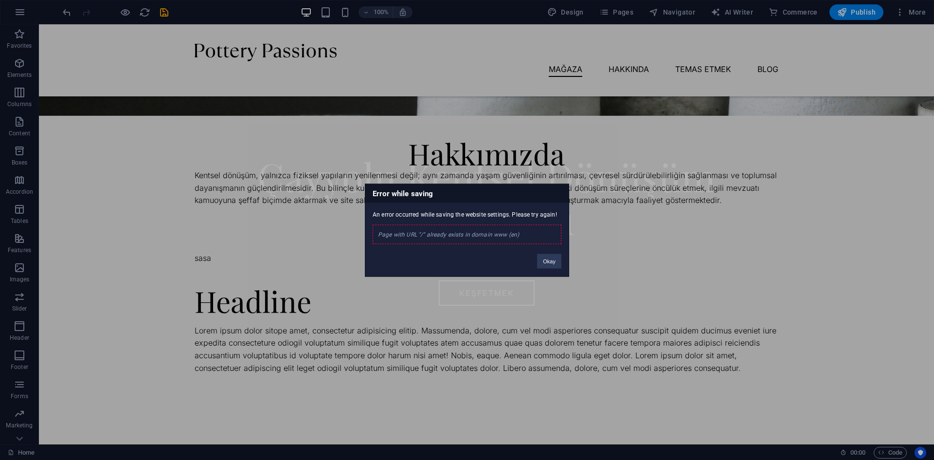
click at [426, 236] on div "Page with URL "/" already exists in domain www (en)" at bounding box center [467, 233] width 189 height 19
click at [554, 258] on button "Okay" at bounding box center [549, 260] width 24 height 15
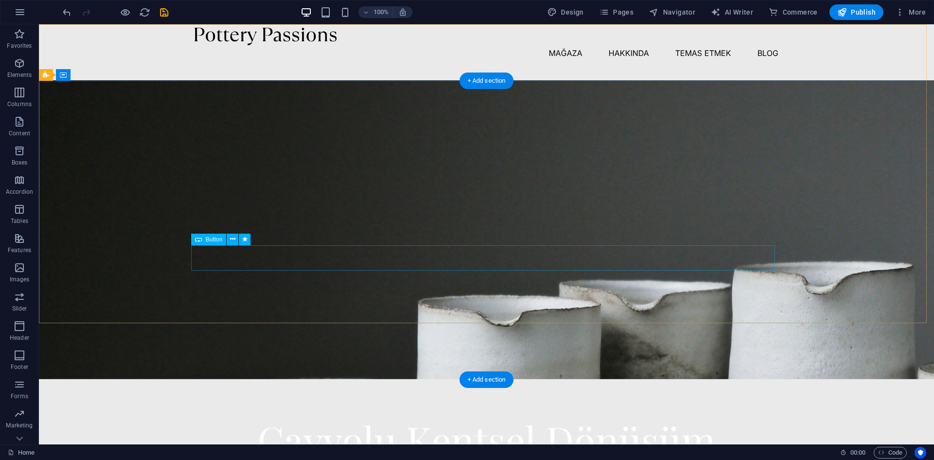
scroll to position [0, 0]
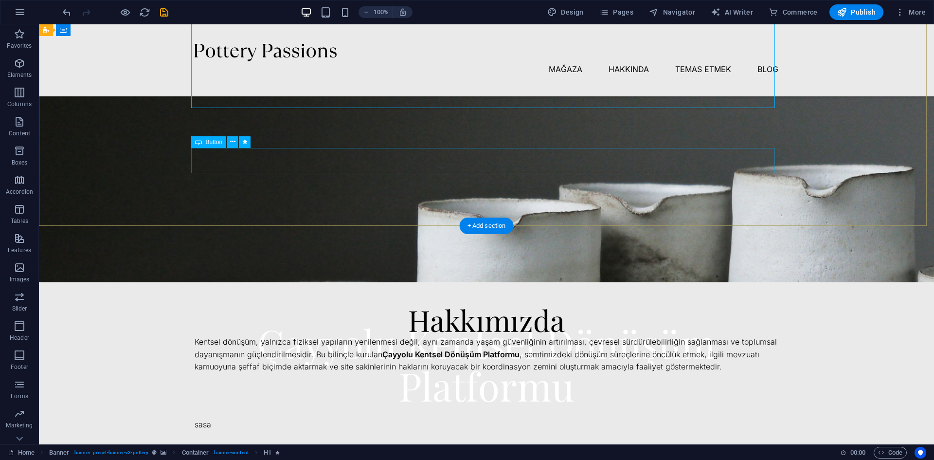
click at [508, 446] on div "Keşfetmek" at bounding box center [487, 458] width 584 height 25
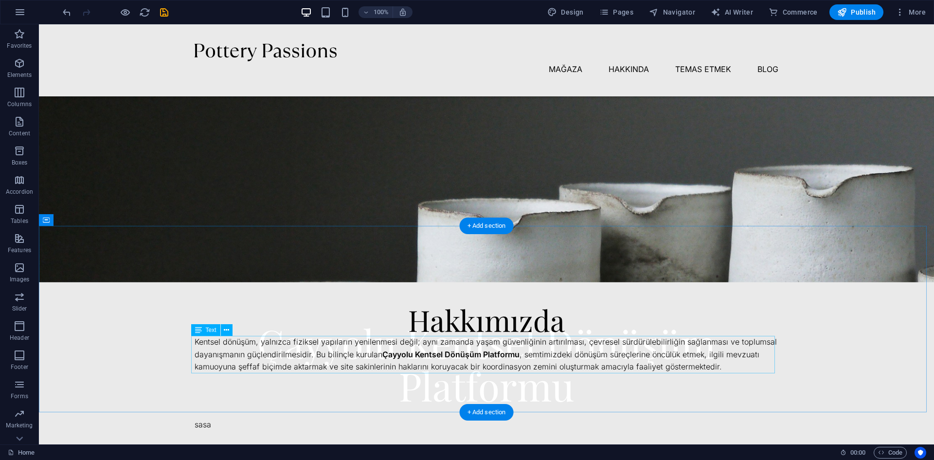
click at [517, 350] on div "Kentsel dönüşüm, yalnızca fiziksel yapıların yenilenmesi değil; aynı zamanda ya…" at bounding box center [487, 354] width 584 height 37
drag, startPoint x: 284, startPoint y: 202, endPoint x: 491, endPoint y: 226, distance: 207.6
click at [491, 226] on div "+ Add section" at bounding box center [487, 225] width 54 height 17
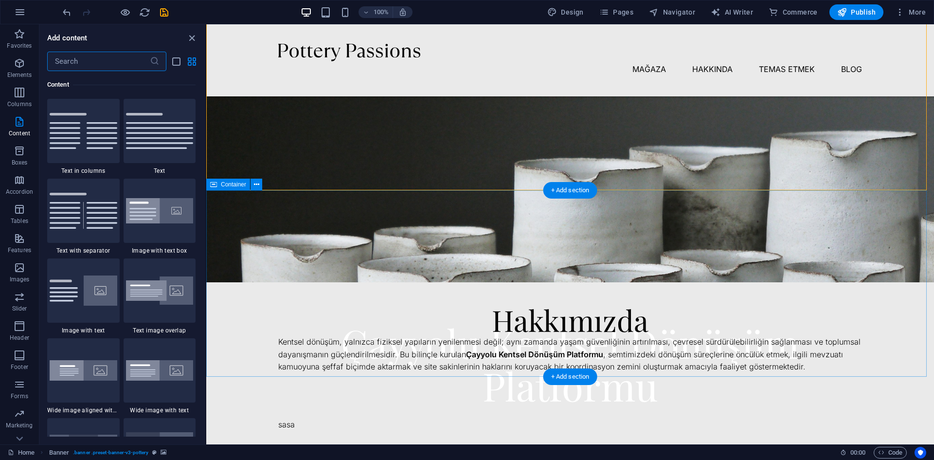
scroll to position [146, 0]
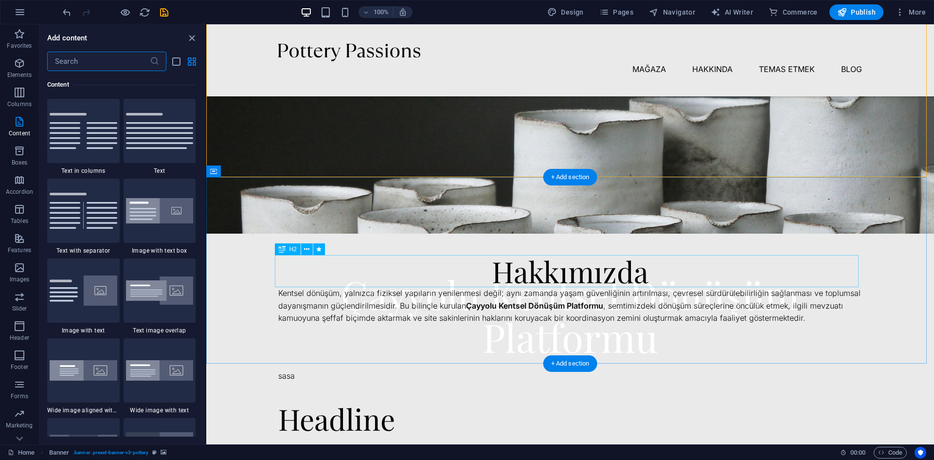
click at [588, 276] on div "Hakkımızda" at bounding box center [570, 271] width 584 height 32
click at [568, 224] on div "Hakkımızda Kentsel dönüşüm, yalnızca fiziksel yapıların yenilenmesi değil; aynı…" at bounding box center [570, 270] width 728 height 186
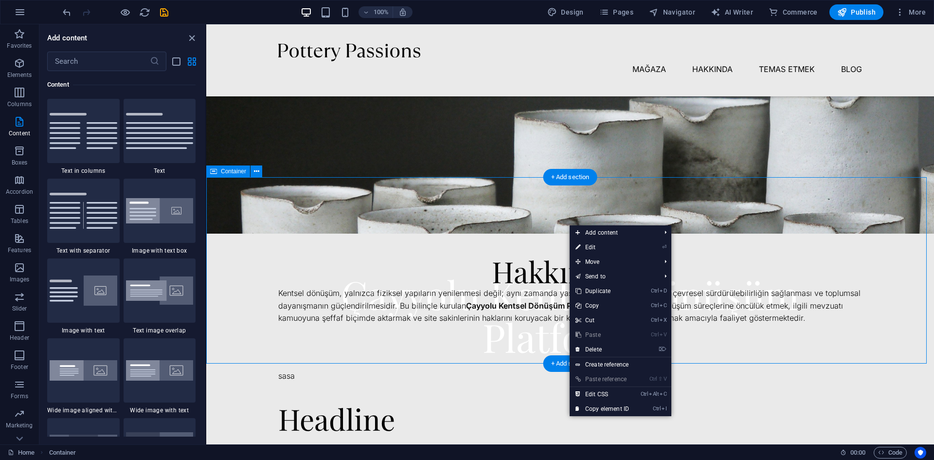
click at [557, 220] on div "Hakkımızda Kentsel dönüşüm, yalnızca fiziksel yapıların yenilenmesi değil; aynı…" at bounding box center [570, 270] width 728 height 186
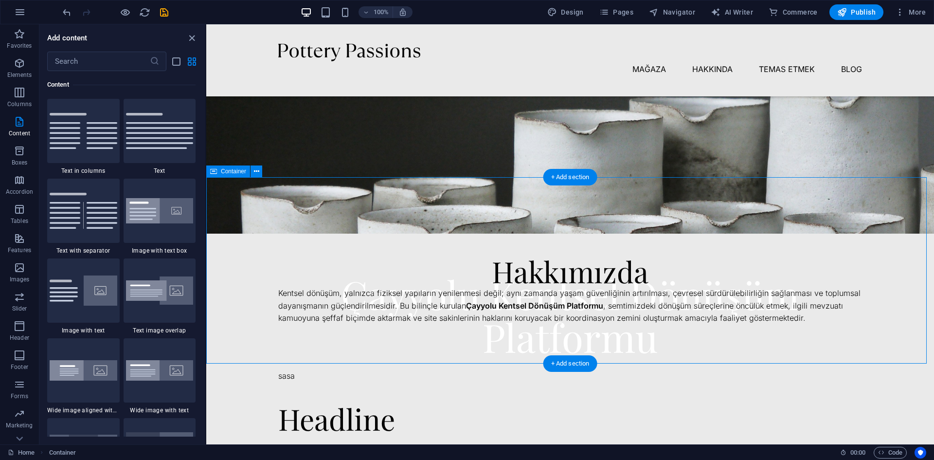
click at [557, 220] on div "Hakkımızda Kentsel dönüşüm, yalnızca fiziksel yapıların yenilenmesi değil; aynı…" at bounding box center [570, 270] width 728 height 186
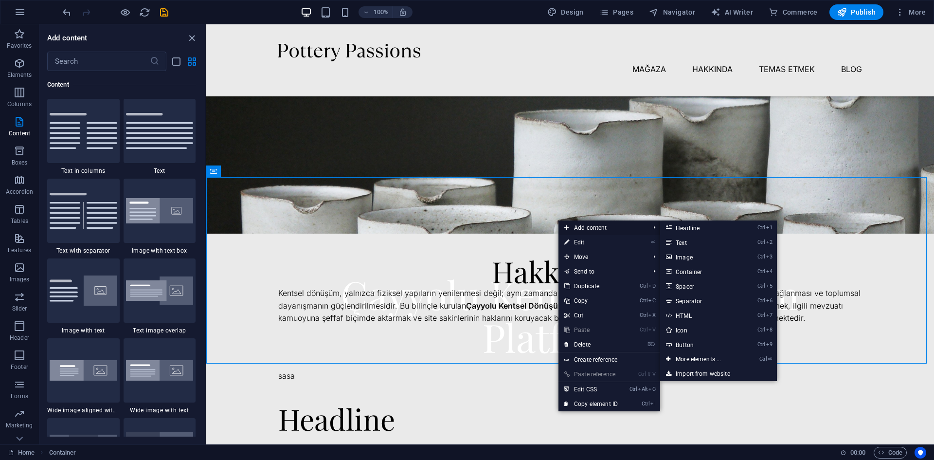
click at [586, 229] on span "Add content" at bounding box center [601, 227] width 87 height 15
click at [683, 240] on link "Ctrl 2 Text" at bounding box center [700, 242] width 80 height 15
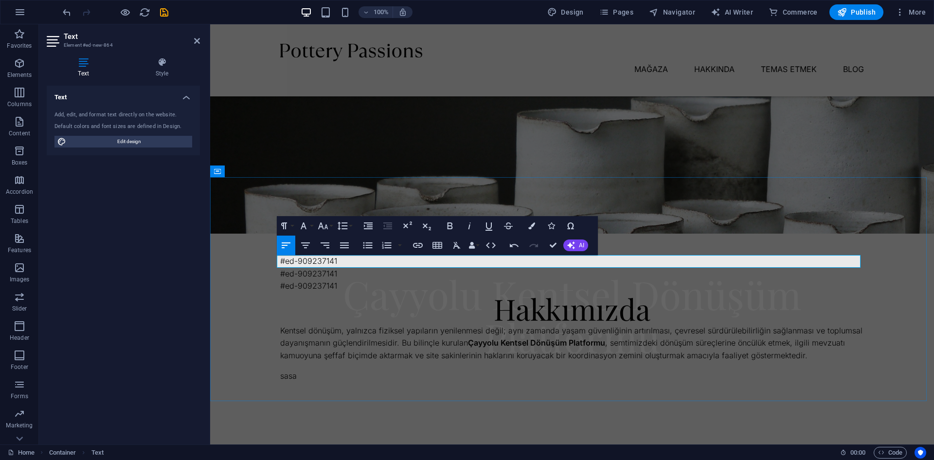
scroll to position [0, 2]
drag, startPoint x: 347, startPoint y: 261, endPoint x: 265, endPoint y: 263, distance: 82.2
click at [268, 263] on div "#ed-909237141 #ed-909237141 #ed-909237141 #ed-909237141 Hakkımızda Kentsel dönü…" at bounding box center [572, 289] width 724 height 224
drag, startPoint x: 407, startPoint y: 261, endPoint x: 381, endPoint y: 298, distance: 44.8
click at [381, 298] on div "#ed-909237141 #ed-909237141 #ed-909237141 Hakkımızda Kentsel dönüşüm, yalnızca …" at bounding box center [571, 289] width 607 height 224
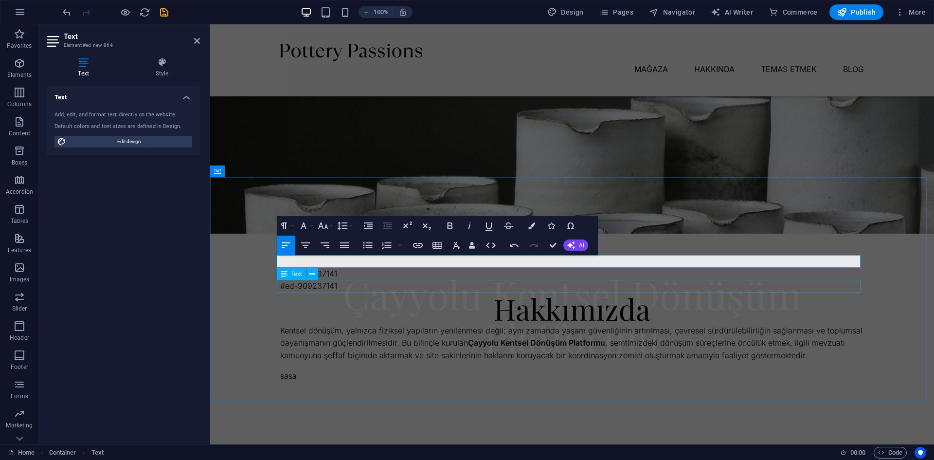
click at [347, 280] on div "#ed-909237141" at bounding box center [572, 286] width 584 height 13
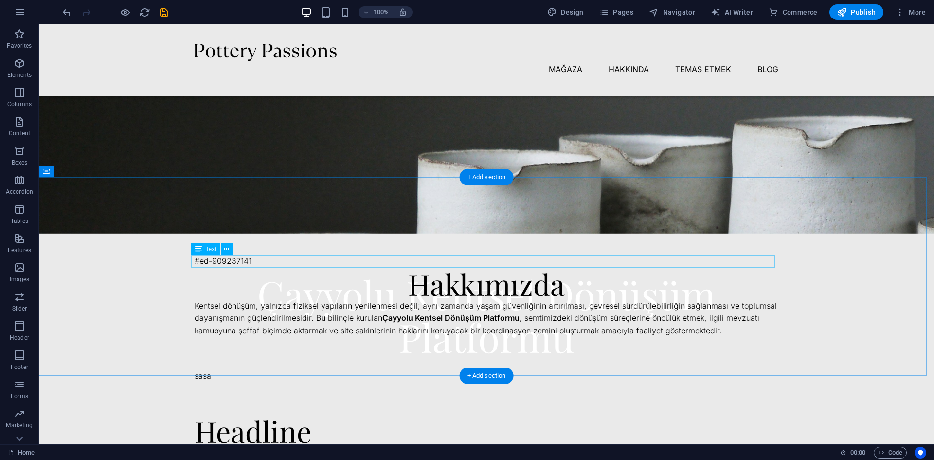
click at [329, 264] on div "#ed-909237141" at bounding box center [487, 261] width 584 height 13
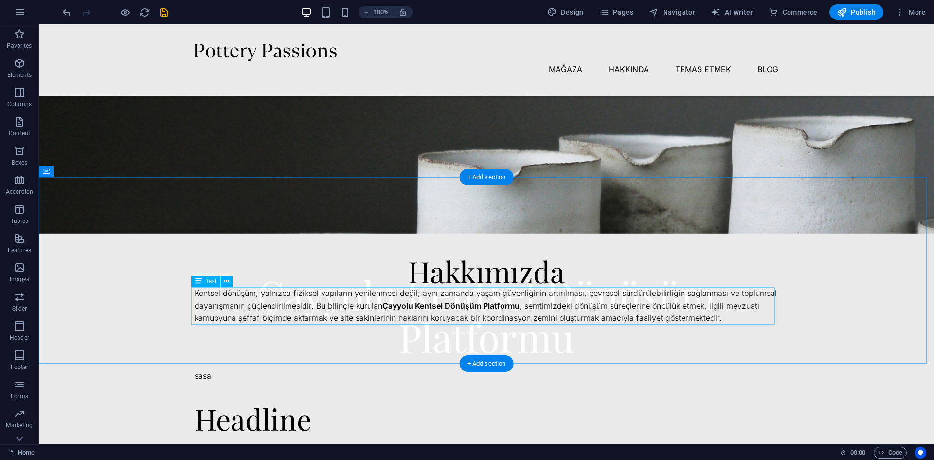
click at [472, 296] on div "Kentsel dönüşüm, yalnızca fiziksel yapıların yenilenmesi değil; aynı zamanda ya…" at bounding box center [487, 305] width 584 height 37
click at [717, 224] on div "Hakkımızda Kentsel dönüşüm, yalnızca fiziksel yapıların yenilenmesi değil; aynı…" at bounding box center [486, 270] width 895 height 186
click at [627, 15] on span "Pages" at bounding box center [616, 12] width 34 height 10
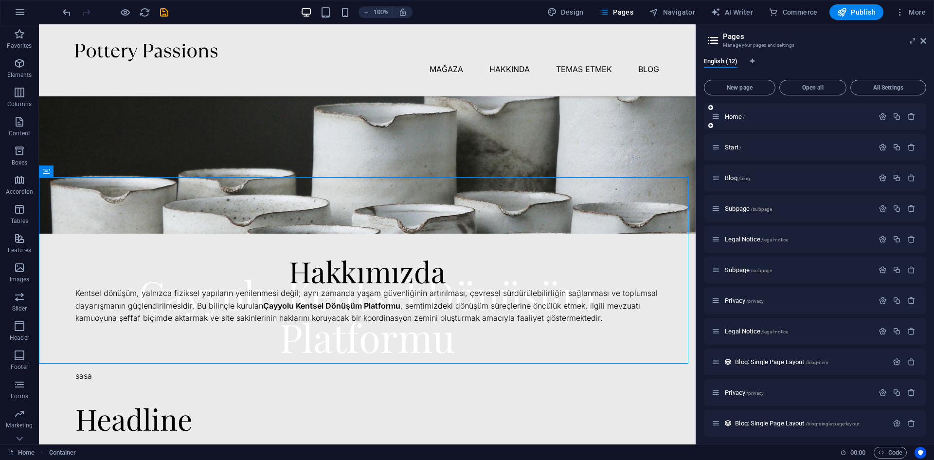
click at [735, 110] on div "Home /" at bounding box center [815, 116] width 222 height 27
click at [854, 10] on span "Publish" at bounding box center [856, 12] width 38 height 10
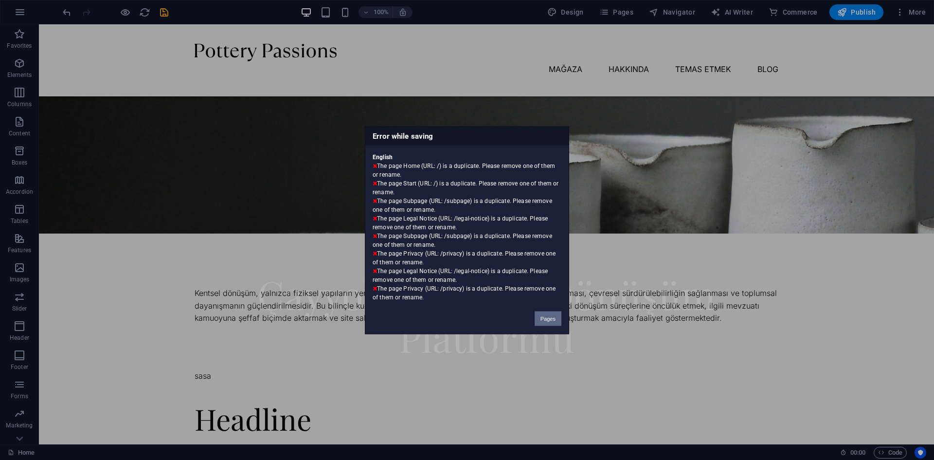
click at [552, 324] on button "Pages" at bounding box center [547, 318] width 27 height 15
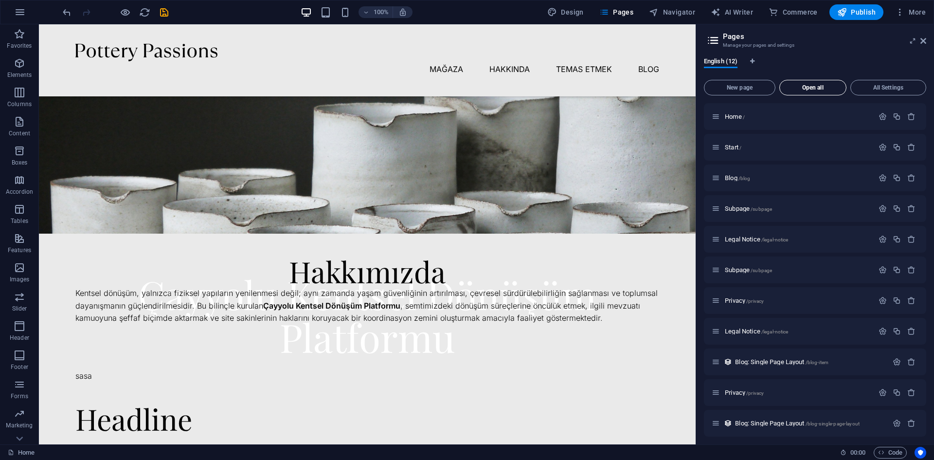
click at [814, 83] on button "Open all" at bounding box center [812, 88] width 67 height 16
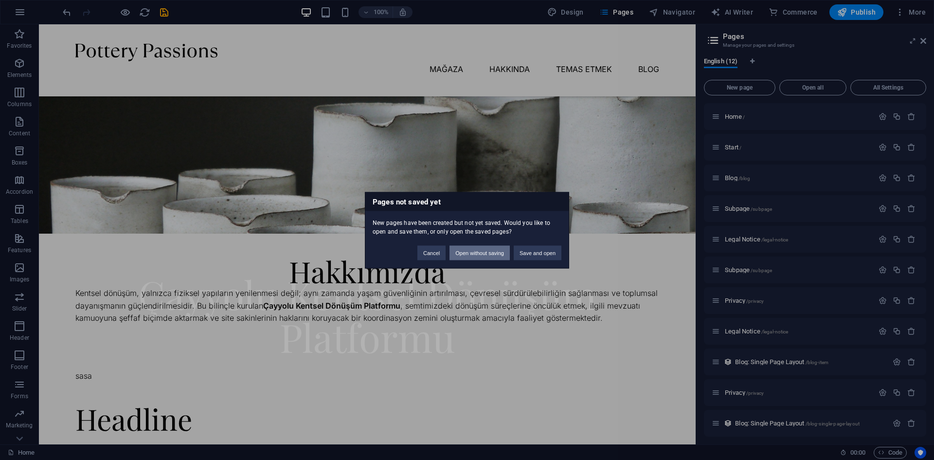
click at [493, 253] on button "Open without saving" at bounding box center [479, 252] width 60 height 15
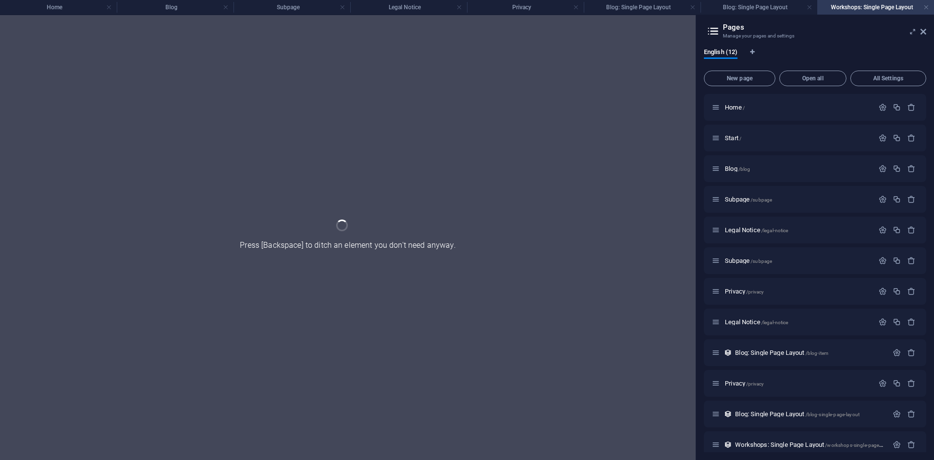
scroll to position [0, 0]
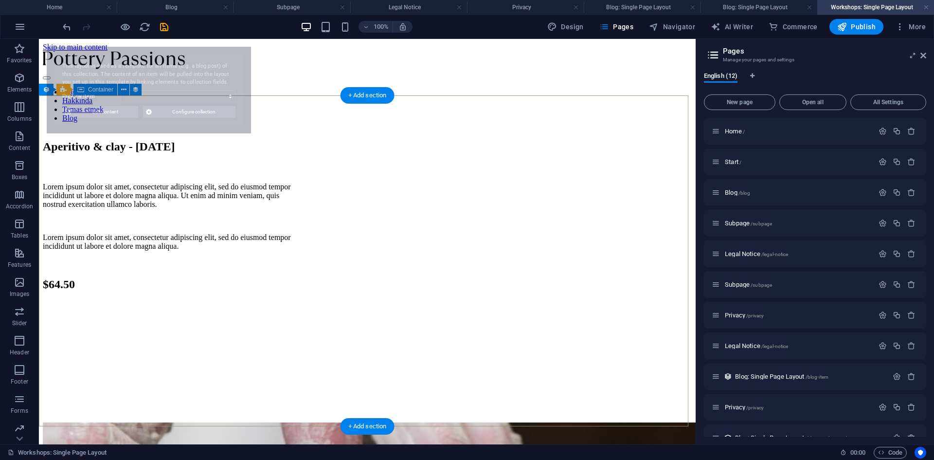
select select "68b9764a1b68d83dda084be9"
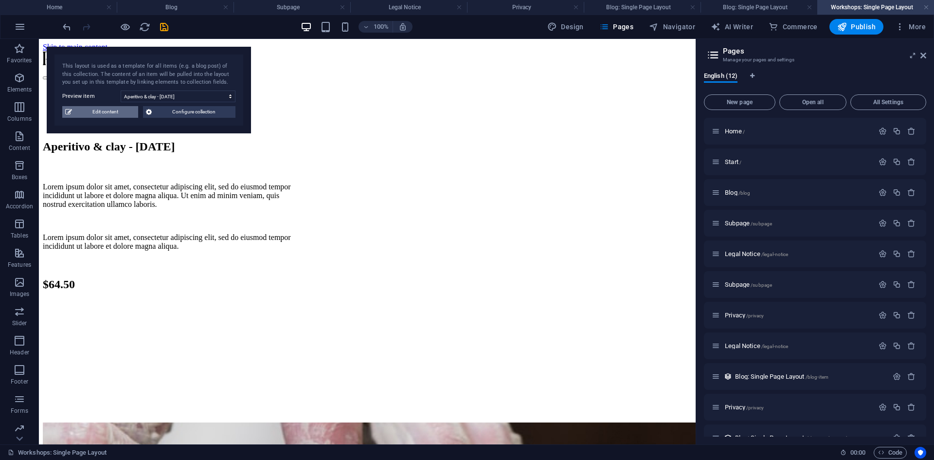
click at [118, 115] on span "Edit content" at bounding box center [105, 112] width 60 height 12
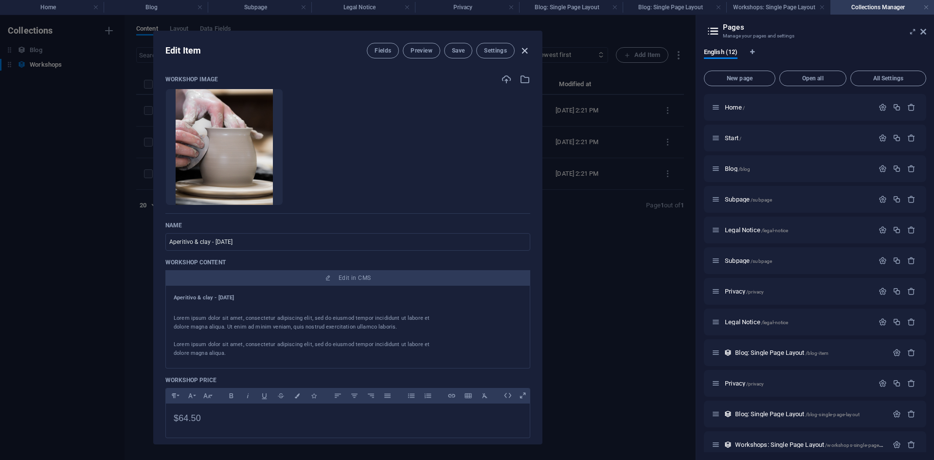
click at [526, 48] on icon "button" at bounding box center [524, 50] width 11 height 11
type input "aperitivo-clay-17-10-24"
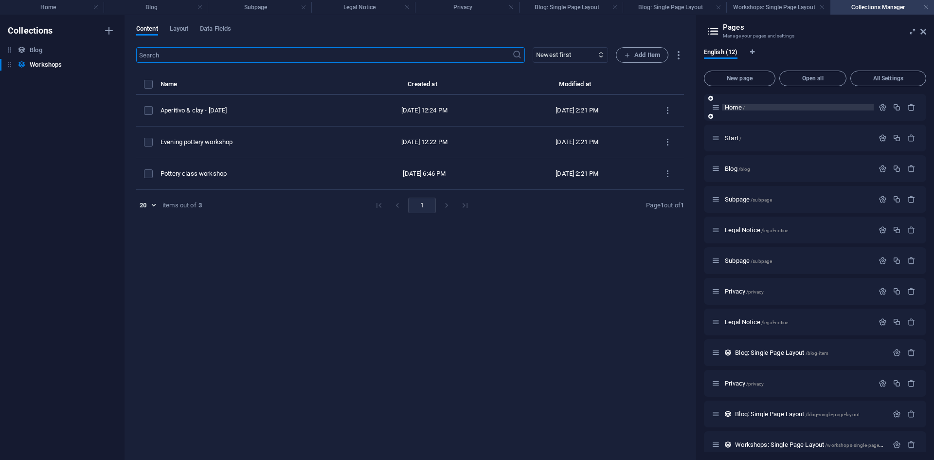
click at [734, 104] on span "Home /" at bounding box center [735, 107] width 20 height 7
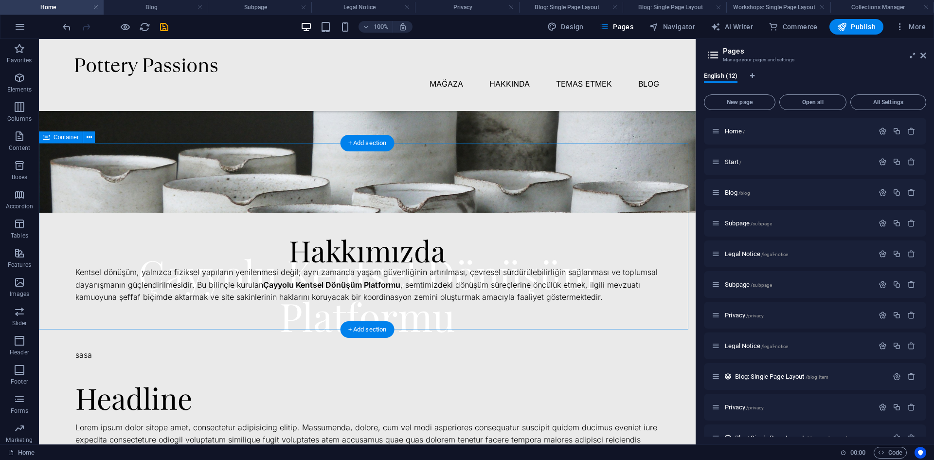
scroll to position [195, 0]
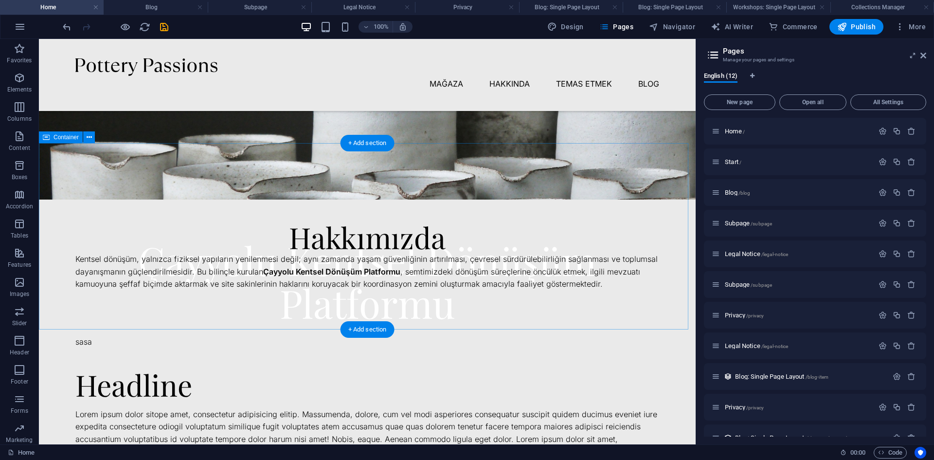
click at [622, 184] on div "Hakkımızda Kentsel dönüşüm, yalnızca fiziksel yapıların yenilenmesi değil; aynı…" at bounding box center [367, 236] width 657 height 186
click at [865, 25] on span "Publish" at bounding box center [856, 27] width 38 height 10
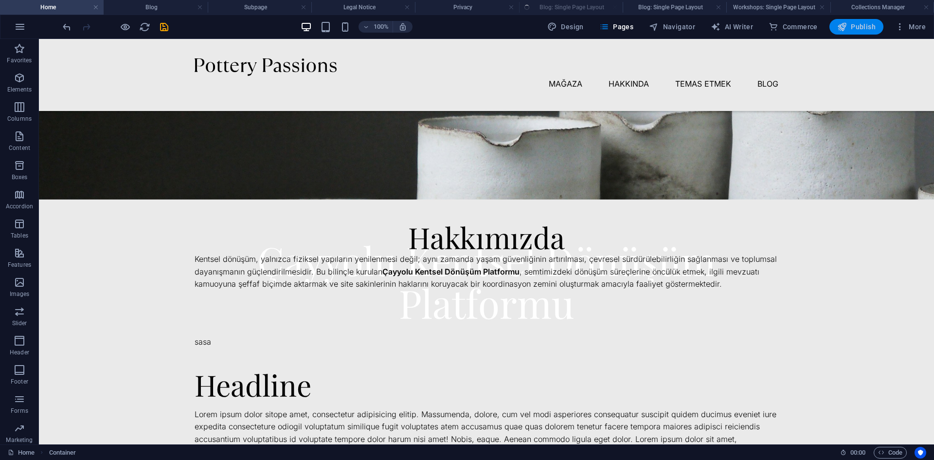
click at [862, 29] on span "Publish" at bounding box center [856, 27] width 38 height 10
click at [757, 7] on h4 "Workshops: Single Page Layout" at bounding box center [778, 7] width 104 height 11
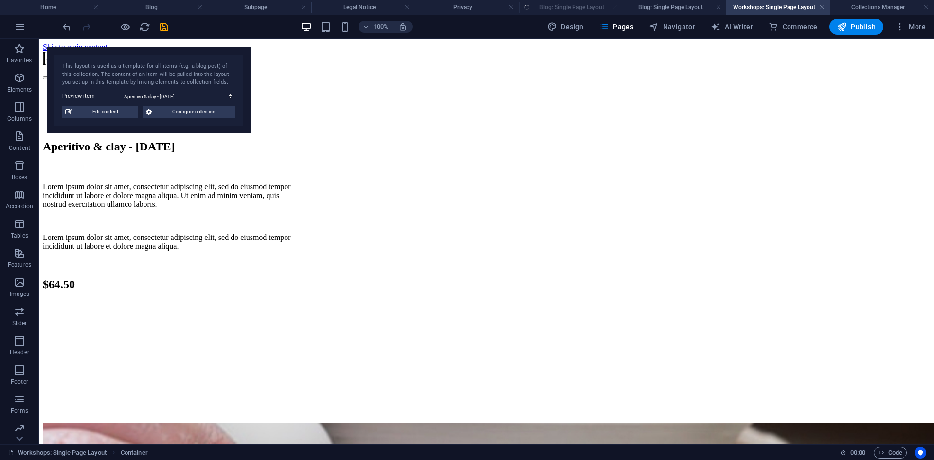
scroll to position [0, 0]
click at [558, 6] on ul "Home Blog Subpage Legal Notice Privacy Blog: Single Page Layout Blog: Single Pa…" at bounding box center [467, 7] width 934 height 15
click at [482, 6] on h4 "Privacy" at bounding box center [467, 7] width 104 height 11
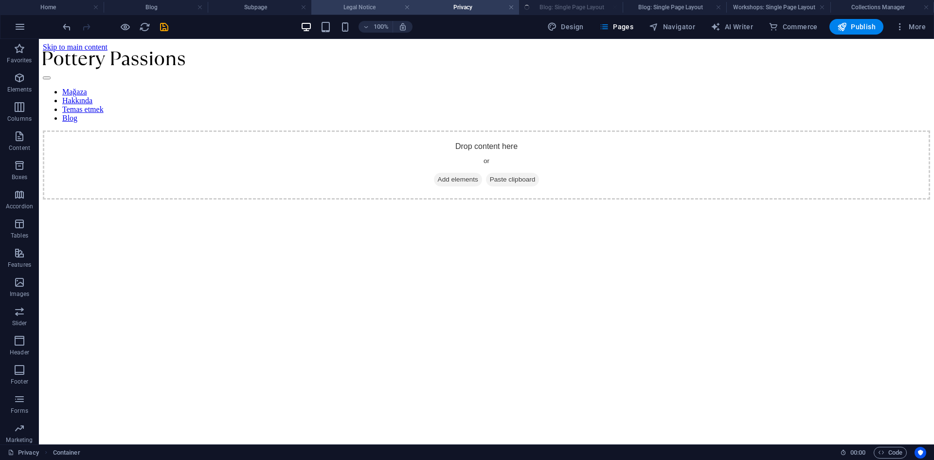
click at [373, 4] on h4 "Legal Notice" at bounding box center [363, 7] width 104 height 11
click at [276, 1] on li "Subpage" at bounding box center [260, 7] width 104 height 15
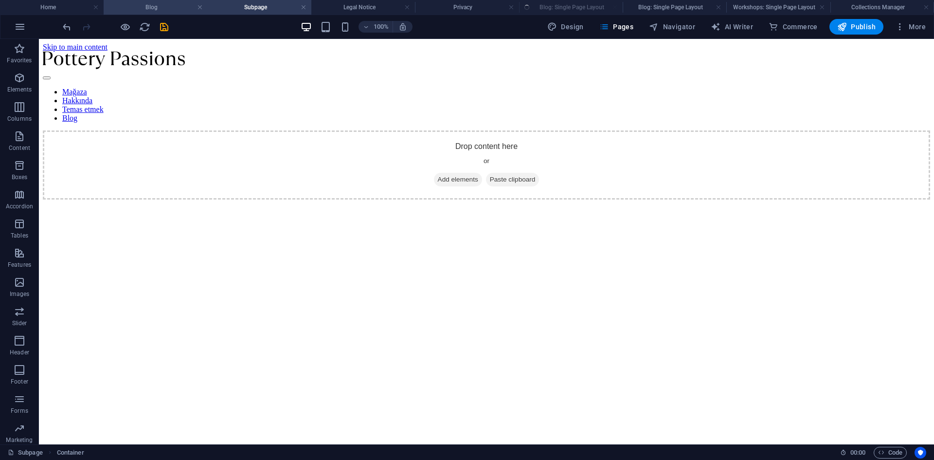
click at [144, 6] on h4 "Blog" at bounding box center [156, 7] width 104 height 11
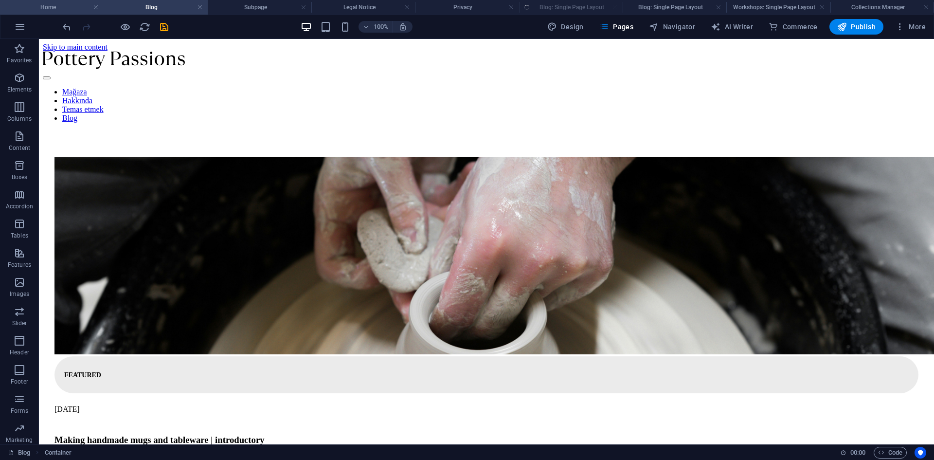
click at [45, 1] on li "Home" at bounding box center [52, 7] width 104 height 15
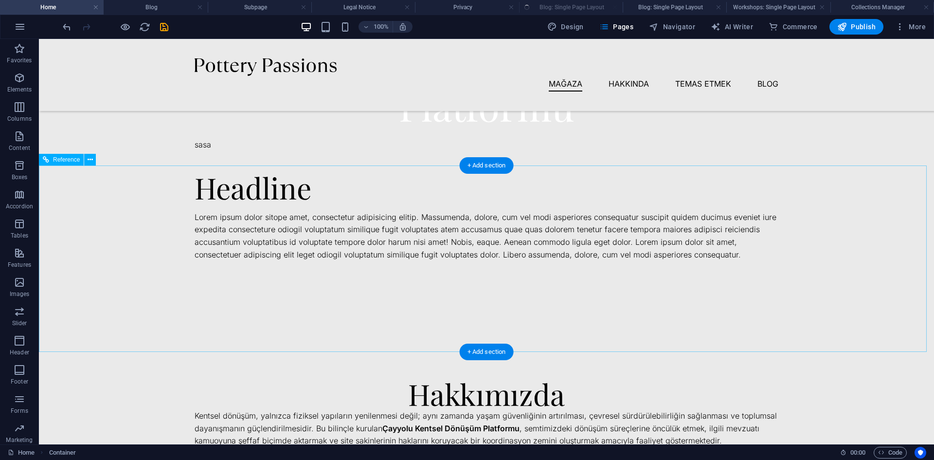
scroll to position [340, 0]
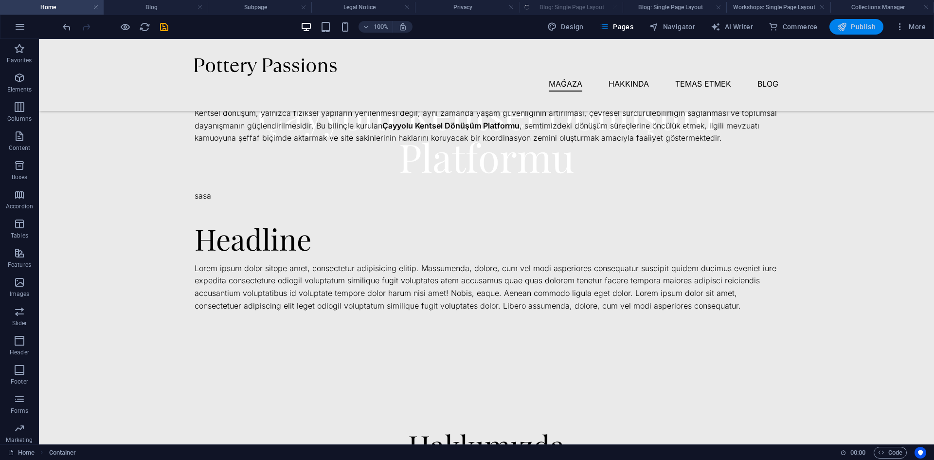
click at [854, 28] on span "Publish" at bounding box center [856, 27] width 38 height 10
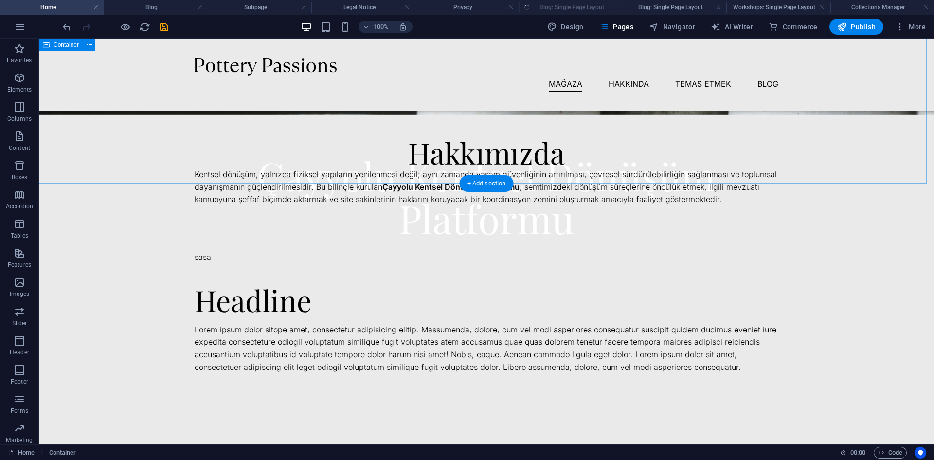
scroll to position [243, 0]
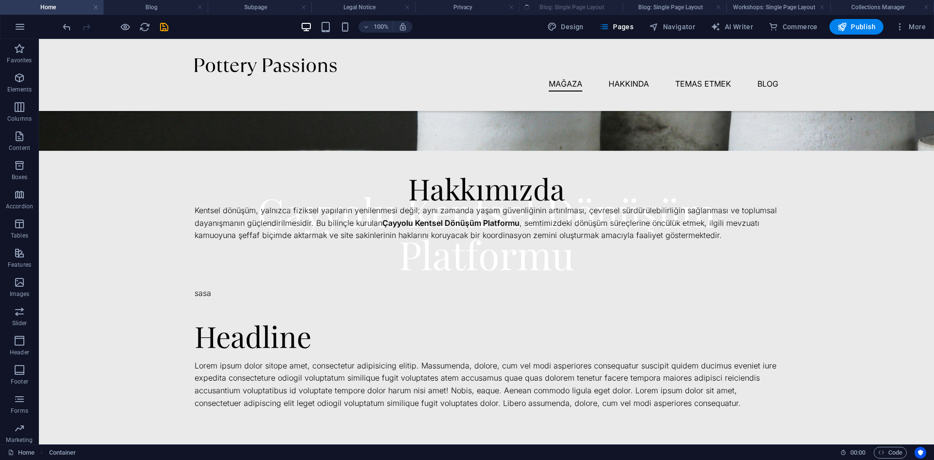
click at [574, 6] on ul "Home Blog Subpage Legal Notice Privacy Blog: Single Page Layout Blog: Single Pa…" at bounding box center [467, 7] width 934 height 15
click at [575, 3] on ul "Home Blog Subpage Legal Notice Privacy Blog: Single Page Layout Blog: Single Pa…" at bounding box center [467, 7] width 934 height 15
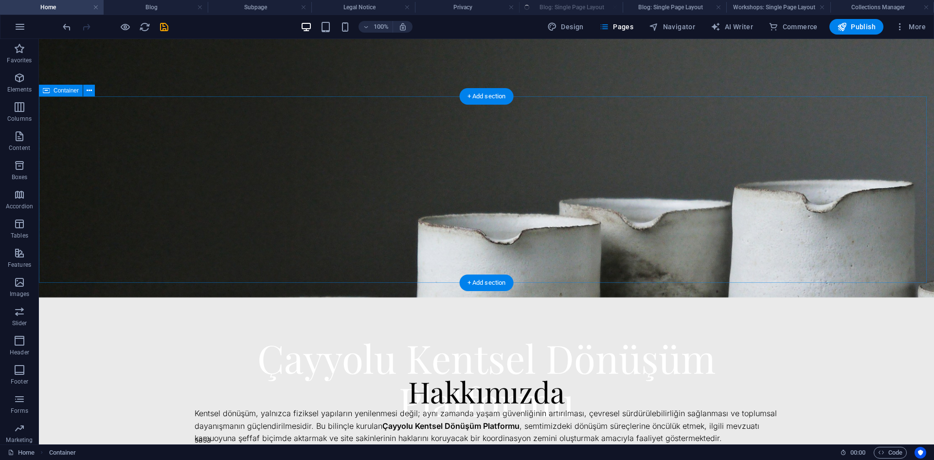
scroll to position [0, 0]
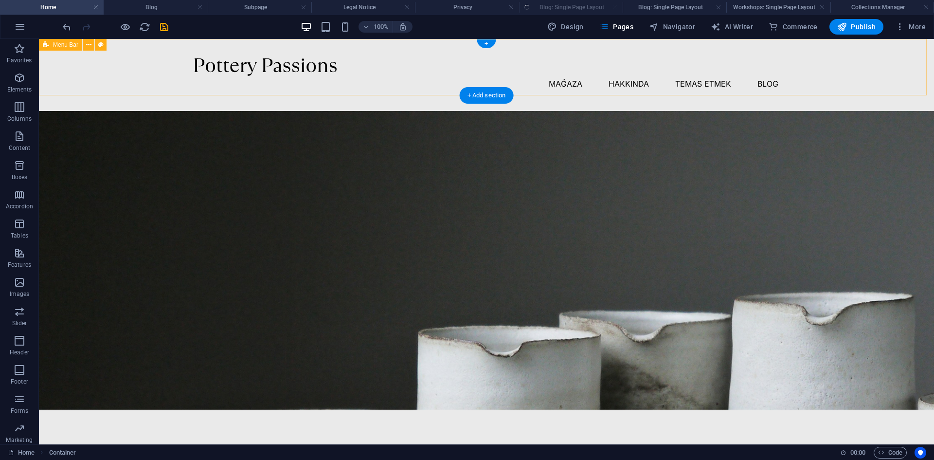
click at [869, 81] on div "Mağaza Hakkında Temas etmek Blog" at bounding box center [486, 75] width 895 height 72
click at [864, 26] on span "Publish" at bounding box center [856, 27] width 38 height 10
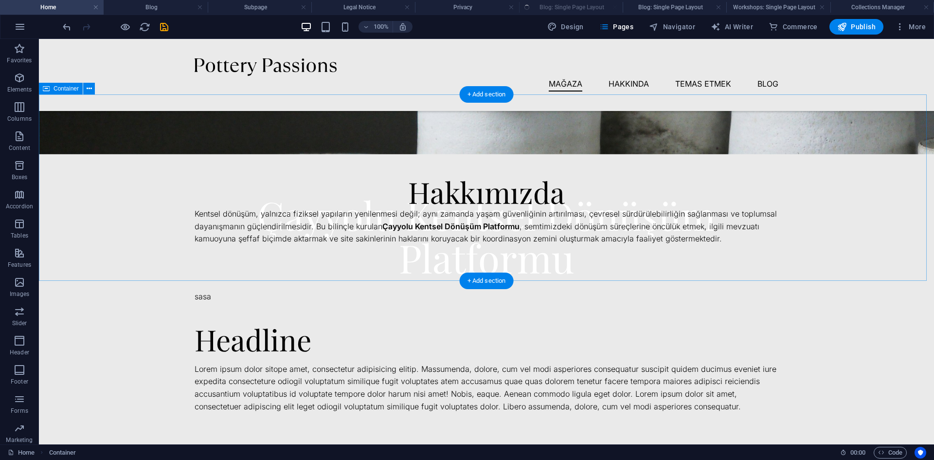
scroll to position [243, 0]
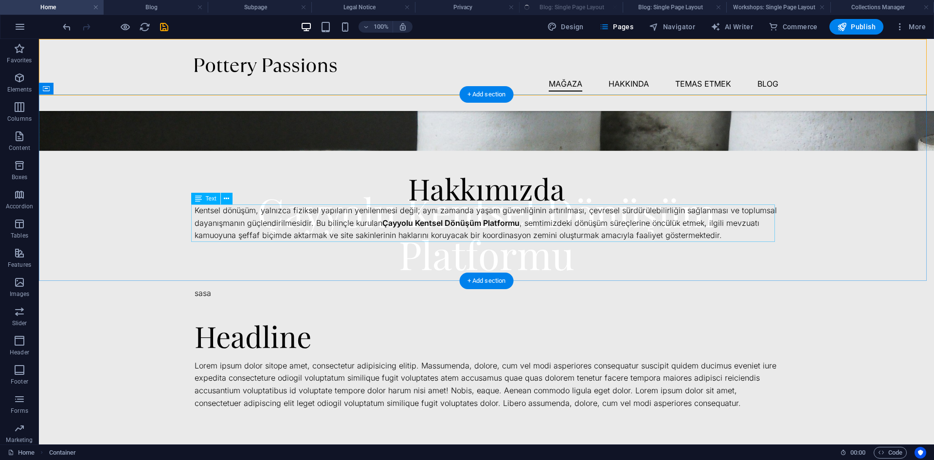
click at [747, 240] on div "Kentsel dönüşüm, yalnızca fiziksel yapıların yenilenmesi değil; aynı zamanda ya…" at bounding box center [487, 222] width 584 height 37
click at [880, 161] on div "Hakkımızda Kentsel dönüşüm, yalnızca fiziksel yapıların yenilenmesi değil; aynı…" at bounding box center [486, 187] width 895 height 186
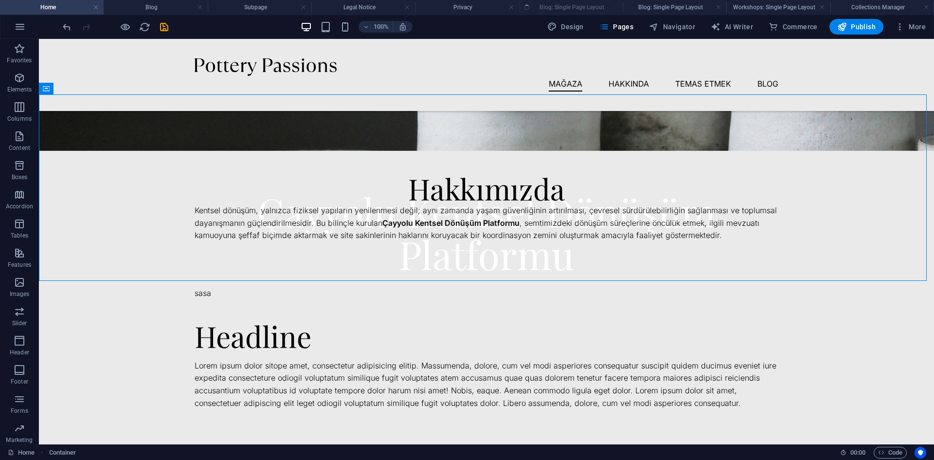
click at [587, 7] on ul "Home Blog Subpage Legal Notice Privacy Blog: Single Page Layout Blog: Single Pa…" at bounding box center [467, 7] width 934 height 15
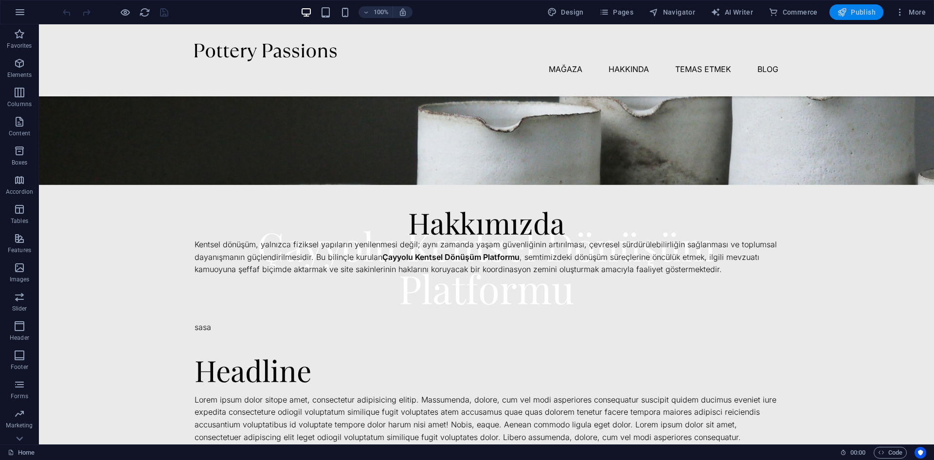
drag, startPoint x: 862, startPoint y: 10, endPoint x: 867, endPoint y: 14, distance: 5.9
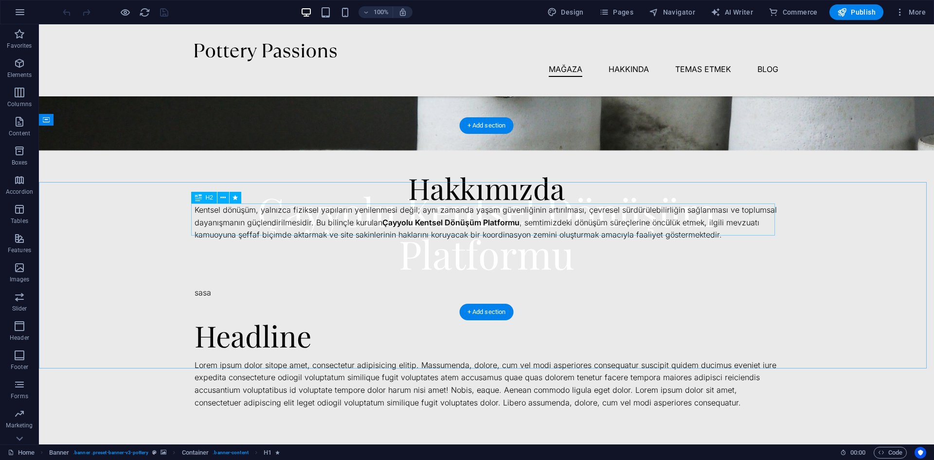
scroll to position [243, 0]
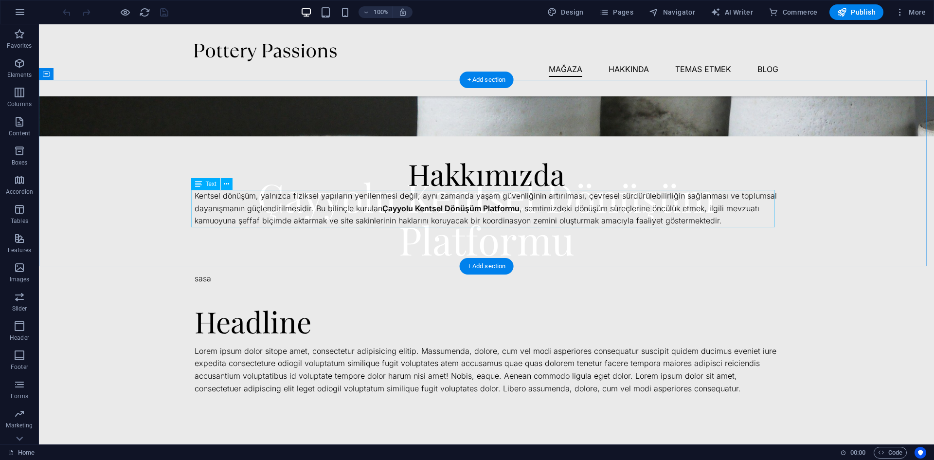
click at [609, 212] on div "Kentsel dönüşüm, yalnızca fiziksel yapıların yenilenmesi değil; aynı zamanda ya…" at bounding box center [487, 208] width 584 height 37
click at [198, 182] on icon at bounding box center [198, 184] width 7 height 12
click at [214, 198] on div "Kentsel dönüşüm, yalnızca fiziksel yapıların yenilenmesi değil; aynı zamanda ya…" at bounding box center [487, 208] width 584 height 37
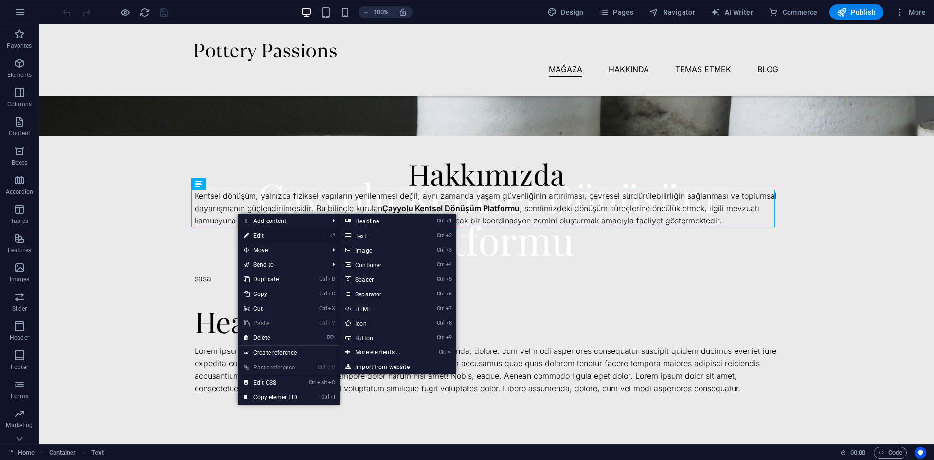
click at [260, 235] on link "⏎ Edit" at bounding box center [270, 235] width 65 height 15
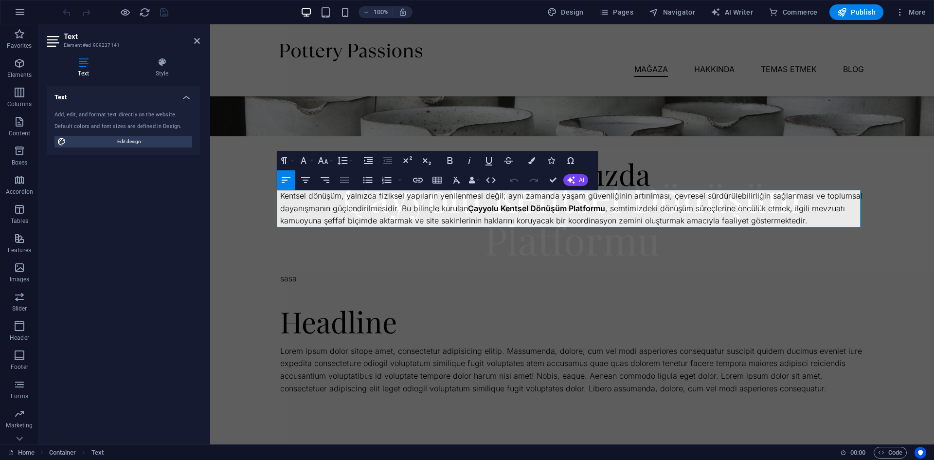
click at [342, 181] on icon "button" at bounding box center [344, 180] width 12 height 12
click at [306, 177] on icon "button" at bounding box center [305, 180] width 9 height 6
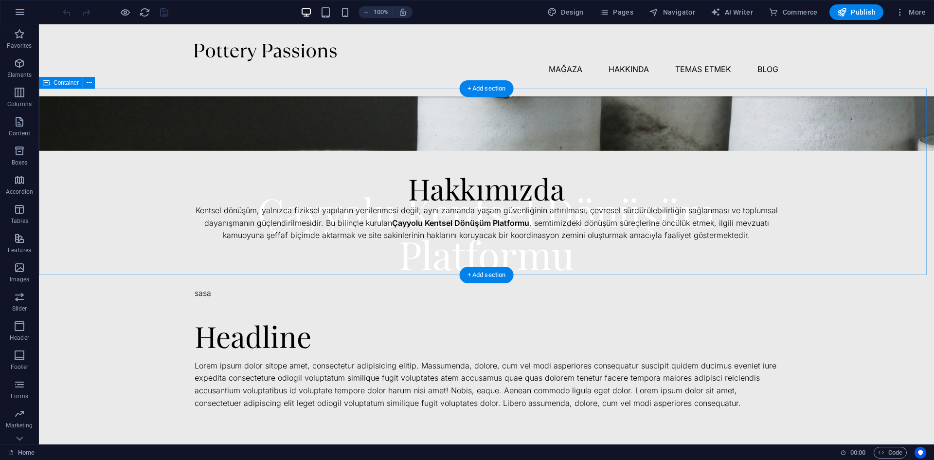
scroll to position [243, 0]
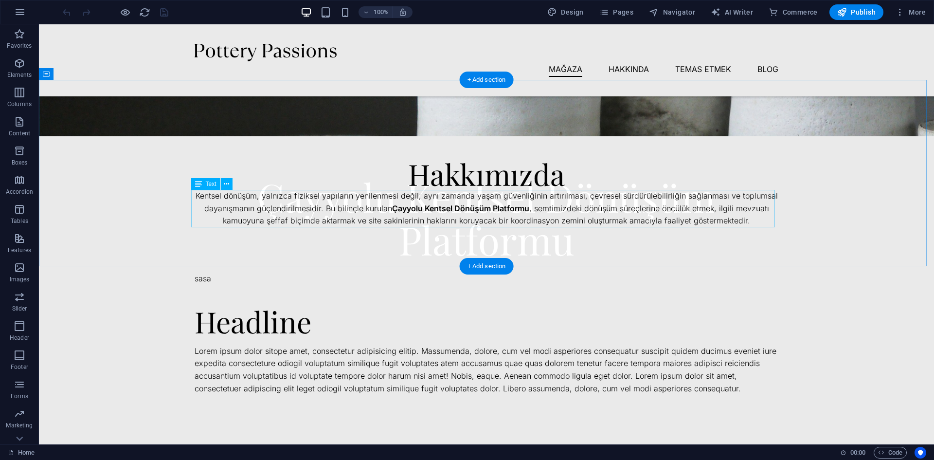
click at [522, 211] on div "Kentsel dönüşüm, yalnızca fiziksel yapıların yenilenmesi değil; aynı zamanda ya…" at bounding box center [487, 208] width 584 height 37
click at [225, 179] on icon at bounding box center [226, 184] width 5 height 10
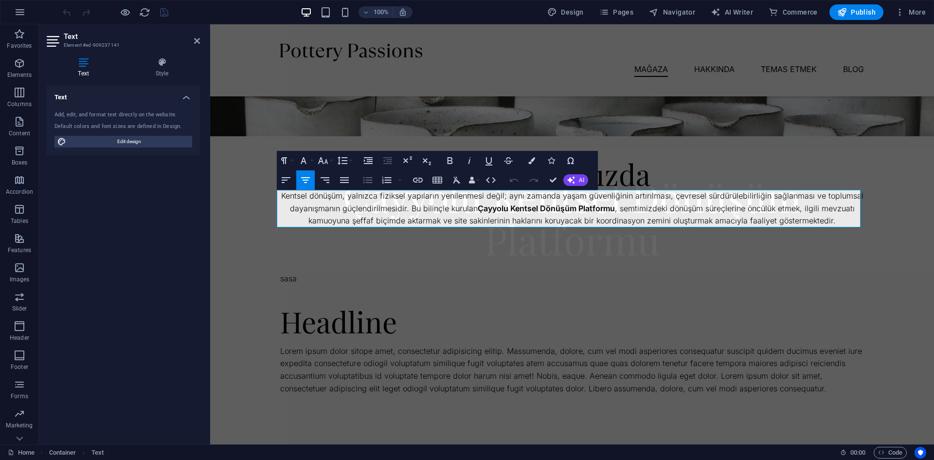
click at [371, 179] on icon "button" at bounding box center [367, 180] width 9 height 6
click at [336, 176] on button "Align Justify" at bounding box center [344, 179] width 18 height 19
click at [493, 182] on icon "button" at bounding box center [491, 180] width 12 height 12
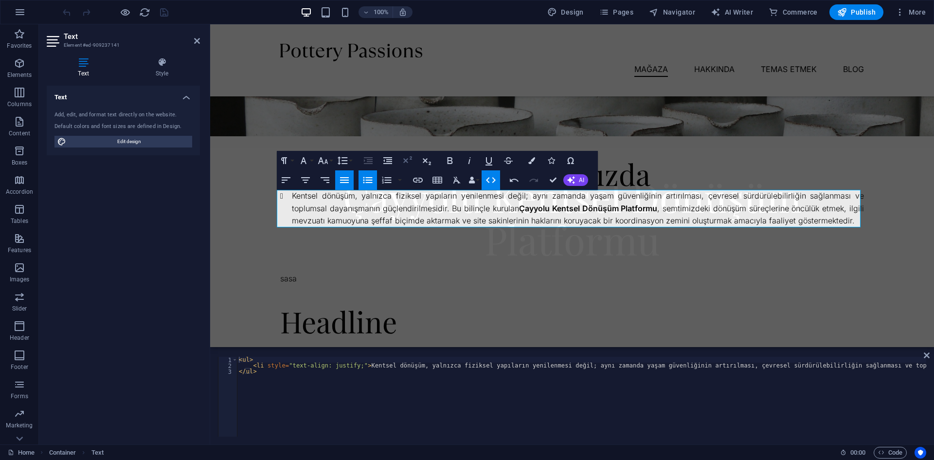
click at [409, 161] on icon "button" at bounding box center [407, 161] width 12 height 12
click at [369, 181] on icon "button" at bounding box center [368, 180] width 12 height 12
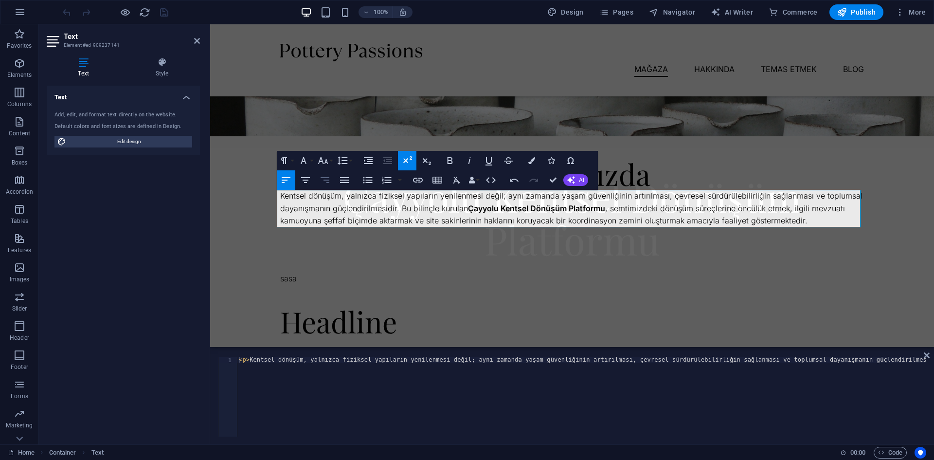
click at [323, 180] on icon "button" at bounding box center [324, 180] width 9 height 6
click at [307, 180] on icon "button" at bounding box center [305, 180] width 9 height 6
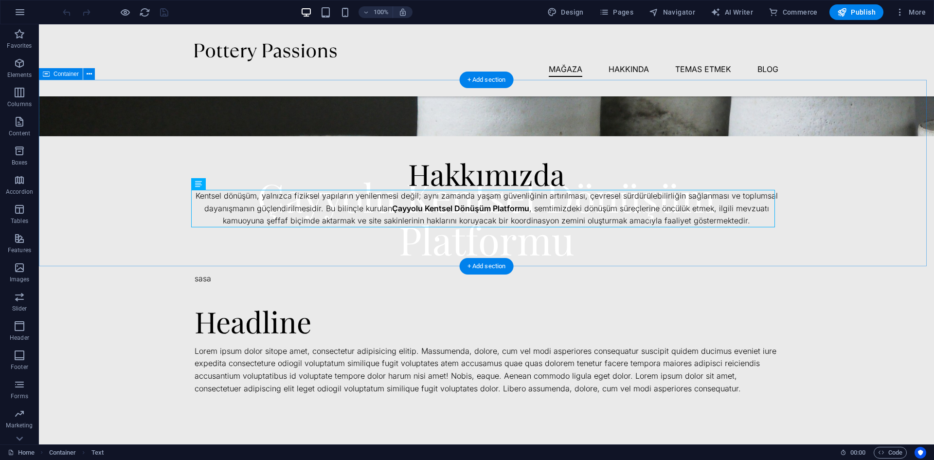
click at [880, 142] on div "Hakkımızda Kentsel dönüşüm, yalnızca fiziksel yapıların yenilenmesi değil; aynı…" at bounding box center [486, 173] width 895 height 186
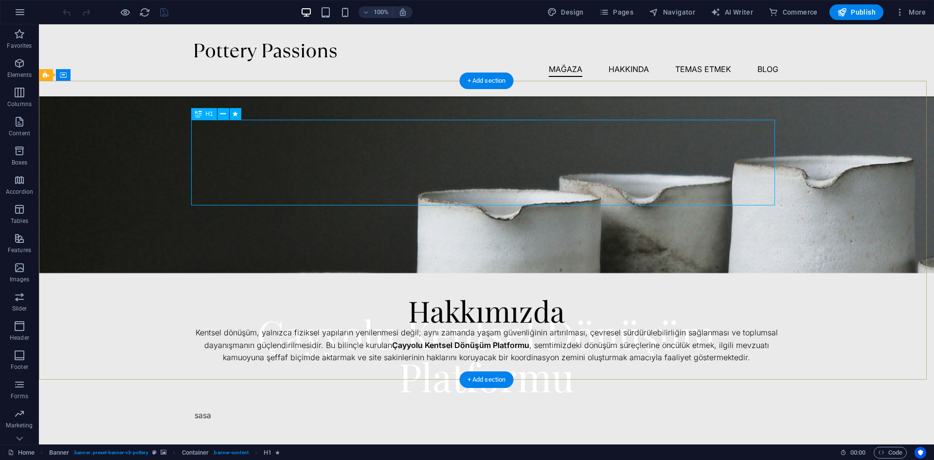
scroll to position [243, 0]
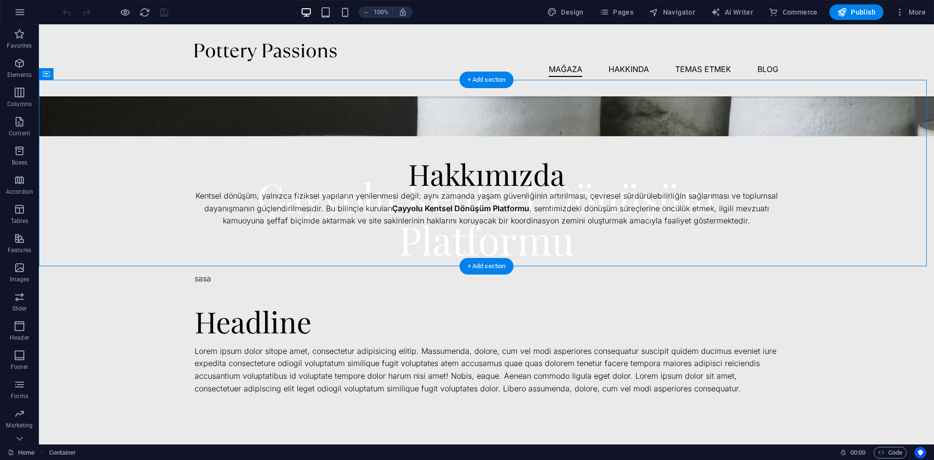
drag, startPoint x: 500, startPoint y: 180, endPoint x: 497, endPoint y: 150, distance: 30.3
click at [497, 150] on div "Hakkımızda Kentsel dönüşüm, yalnızca fiziksel yapıların yenilenmesi değil; aynı…" at bounding box center [486, 173] width 895 height 186
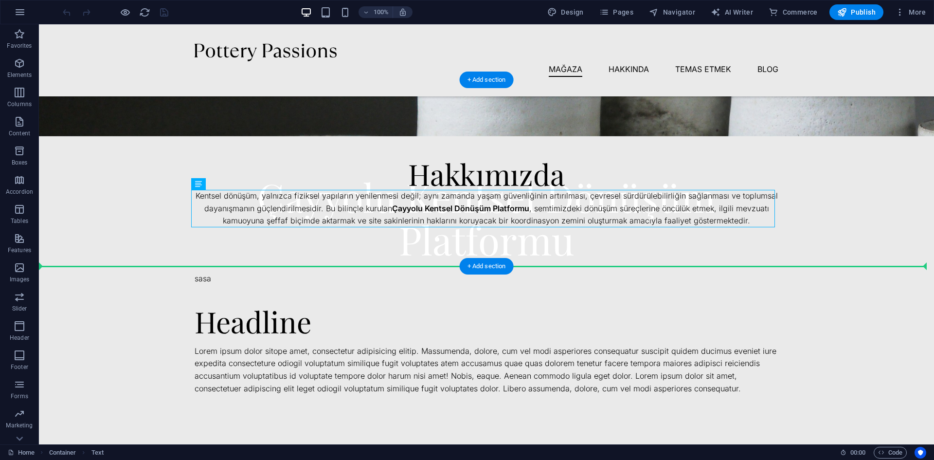
drag, startPoint x: 500, startPoint y: 207, endPoint x: 504, endPoint y: 230, distance: 23.1
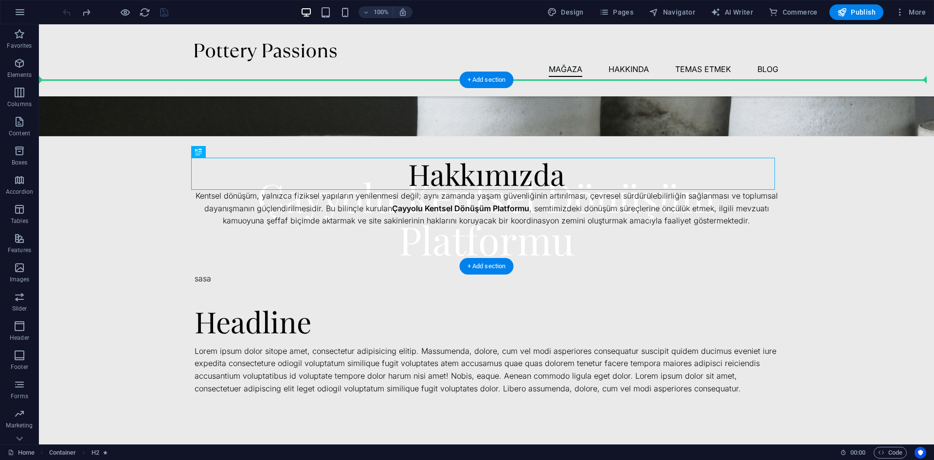
drag, startPoint x: 482, startPoint y: 168, endPoint x: 481, endPoint y: 143, distance: 24.3
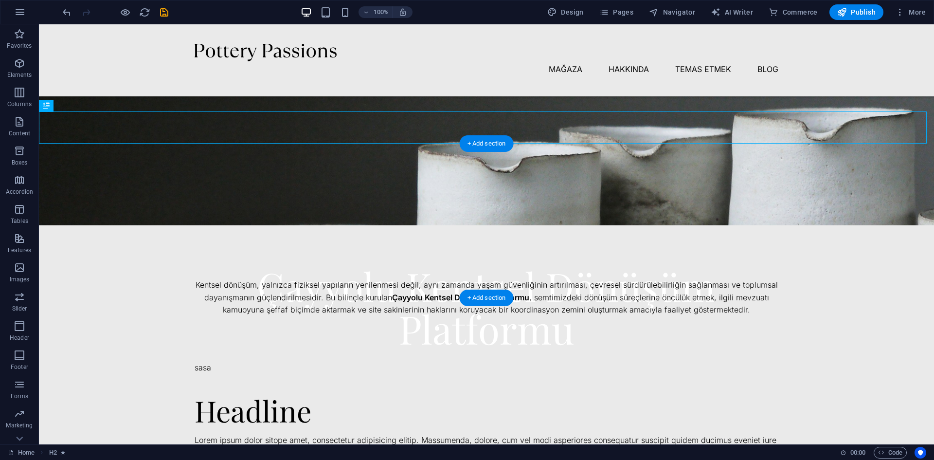
scroll to position [146, 0]
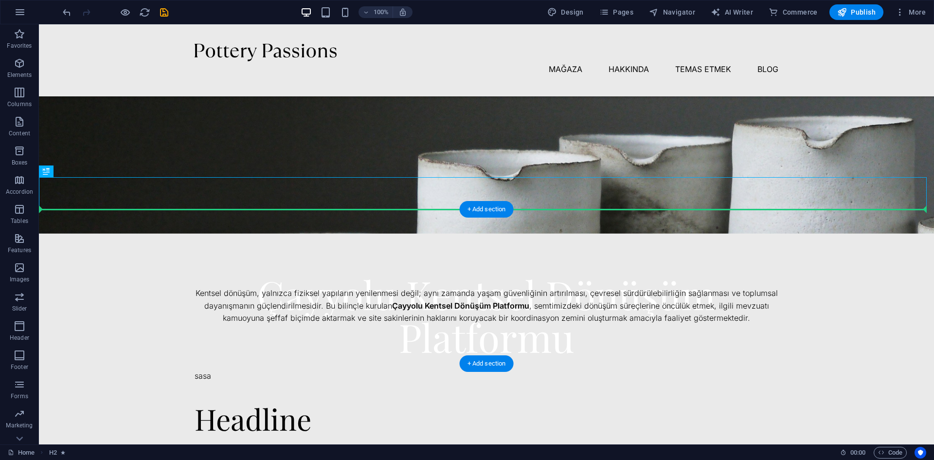
drag, startPoint x: 555, startPoint y: 200, endPoint x: 560, endPoint y: 253, distance: 53.7
drag, startPoint x: 547, startPoint y: 194, endPoint x: 548, endPoint y: 280, distance: 85.6
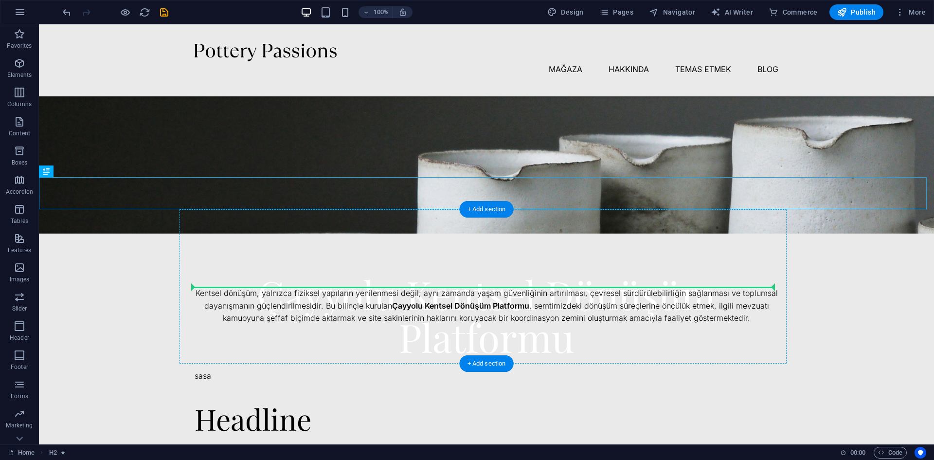
drag, startPoint x: 532, startPoint y: 196, endPoint x: 532, endPoint y: 291, distance: 94.8
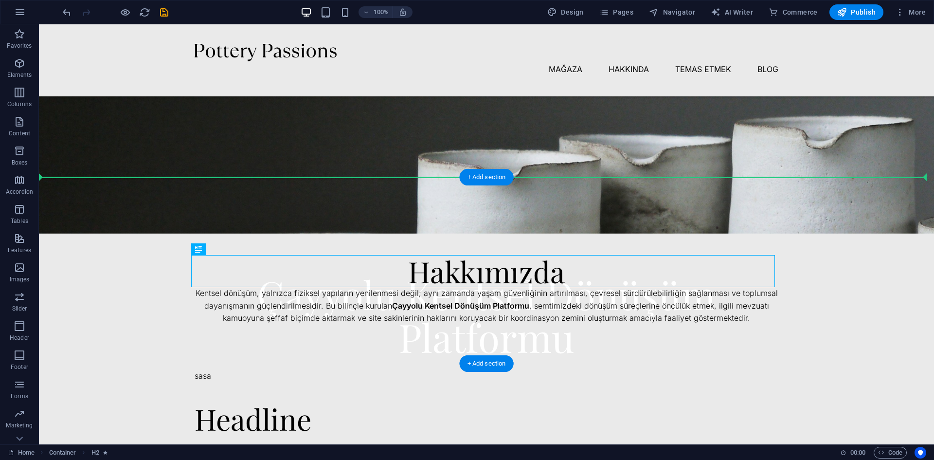
drag, startPoint x: 537, startPoint y: 266, endPoint x: 536, endPoint y: 241, distance: 25.3
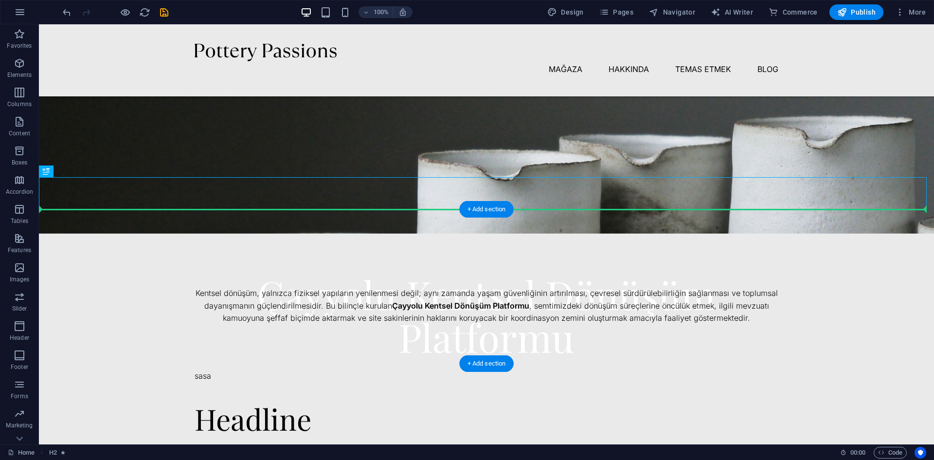
drag, startPoint x: 557, startPoint y: 194, endPoint x: 560, endPoint y: 262, distance: 67.7
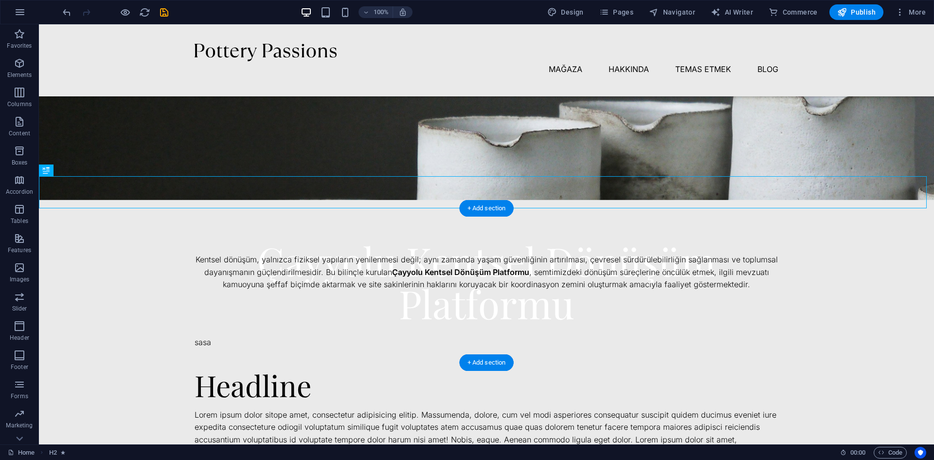
scroll to position [195, 0]
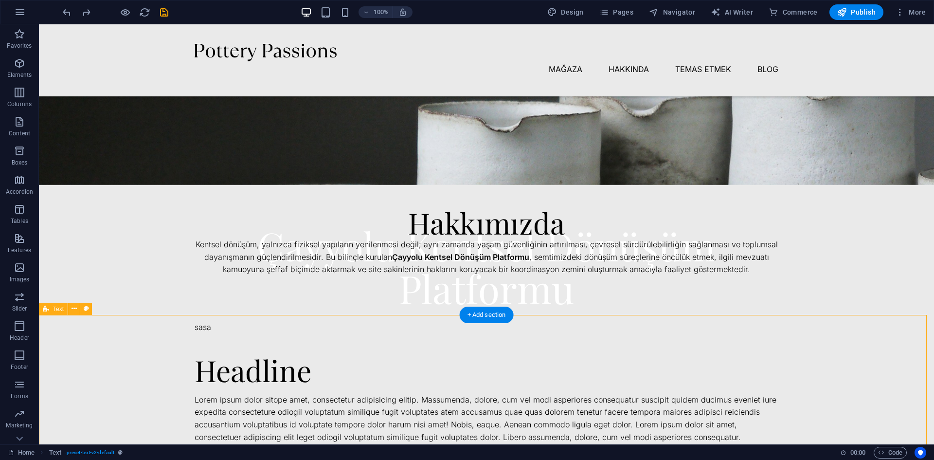
drag, startPoint x: 378, startPoint y: 315, endPoint x: 378, endPoint y: 351, distance: 36.0
click at [378, 351] on div "Headline Lorem ipsum dolor sitope amet, consectetur adipisicing elitip. Massume…" at bounding box center [486, 398] width 895 height 167
click at [443, 264] on div "Kentsel dönüşüm, yalnızca fiziksel yapıların yenilenmesi değil; aynı zamanda ya…" at bounding box center [487, 256] width 584 height 37
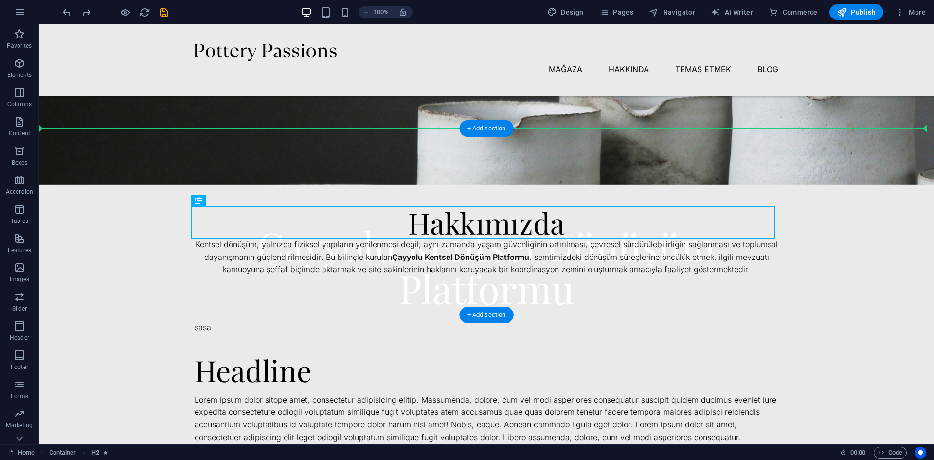
drag, startPoint x: 493, startPoint y: 218, endPoint x: 493, endPoint y: 205, distance: 13.1
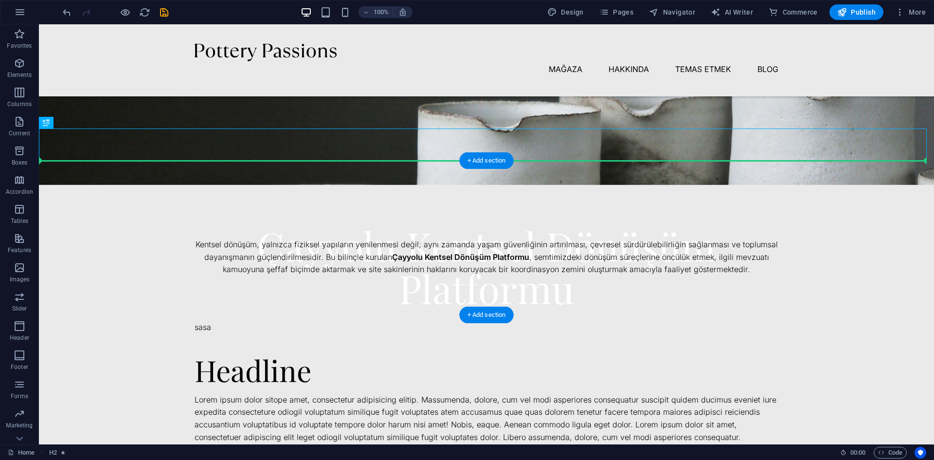
drag, startPoint x: 528, startPoint y: 143, endPoint x: 525, endPoint y: 194, distance: 50.7
drag, startPoint x: 521, startPoint y: 147, endPoint x: 527, endPoint y: 207, distance: 60.5
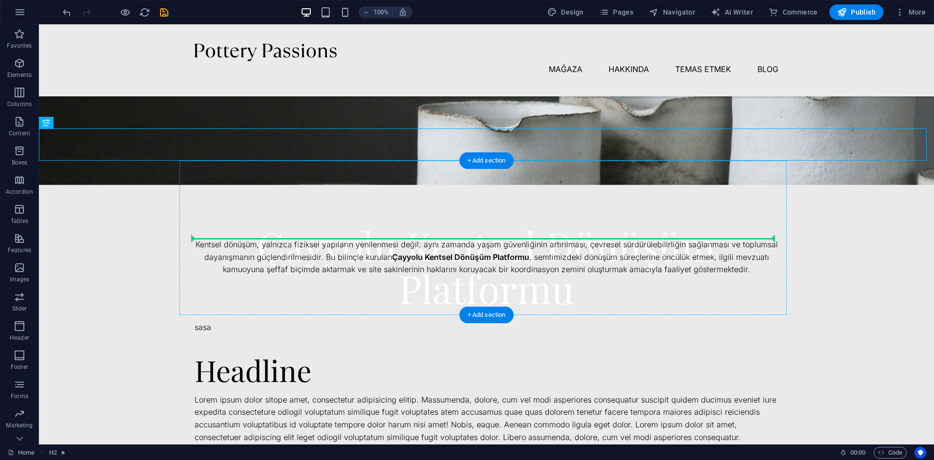
drag, startPoint x: 521, startPoint y: 141, endPoint x: 528, endPoint y: 244, distance: 102.8
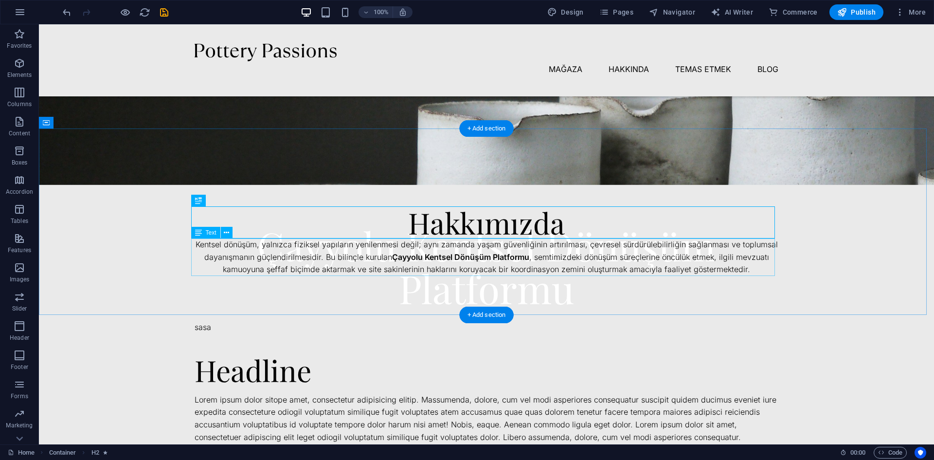
click at [377, 256] on div "Kentsel dönüşüm, yalnızca fiziksel yapıların yenilenmesi değil; aynı zamanda ya…" at bounding box center [487, 256] width 584 height 37
click at [195, 243] on div "Kentsel dönüşüm, yalnızca fiziksel yapıların yenilenmesi değil; aynı zamanda ya…" at bounding box center [487, 256] width 584 height 37
click at [197, 243] on div "Kentsel dönüşüm, yalnızca fiziksel yapıların yenilenmesi değil; aynı zamanda ya…" at bounding box center [487, 256] width 584 height 37
drag, startPoint x: 197, startPoint y: 243, endPoint x: 239, endPoint y: 266, distance: 48.1
click at [197, 243] on div "Kentsel dönüşüm, yalnızca fiziksel yapıların yenilenmesi değil; aynı zamanda ya…" at bounding box center [487, 256] width 584 height 37
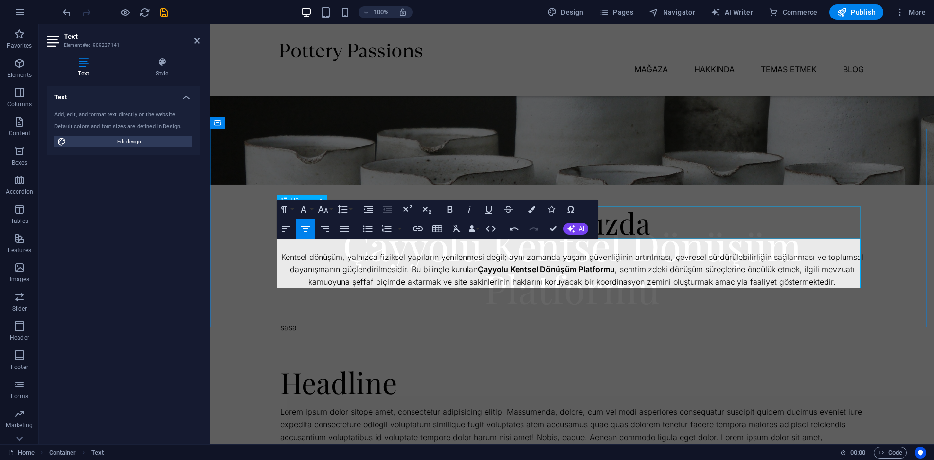
click at [724, 212] on div "Hakkımızda" at bounding box center [572, 222] width 584 height 32
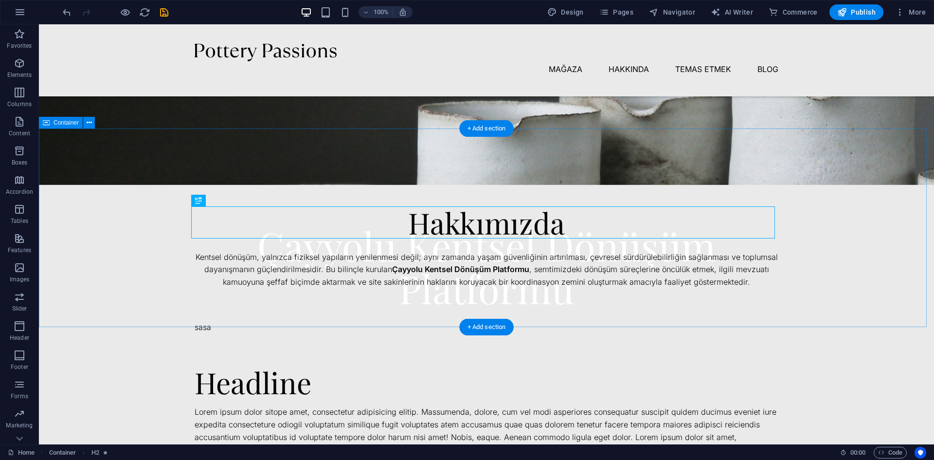
click at [879, 182] on div "Hakkımızda Kentsel dönüşüm, yalnızca fiziksel yapıların yenilenmesi değil; aynı…" at bounding box center [486, 227] width 895 height 198
click at [648, 266] on div "Kentsel dönüşüm, yalnızca fiziksel yapıların yenilenmesi değil; aynı zamanda ya…" at bounding box center [487, 263] width 584 height 50
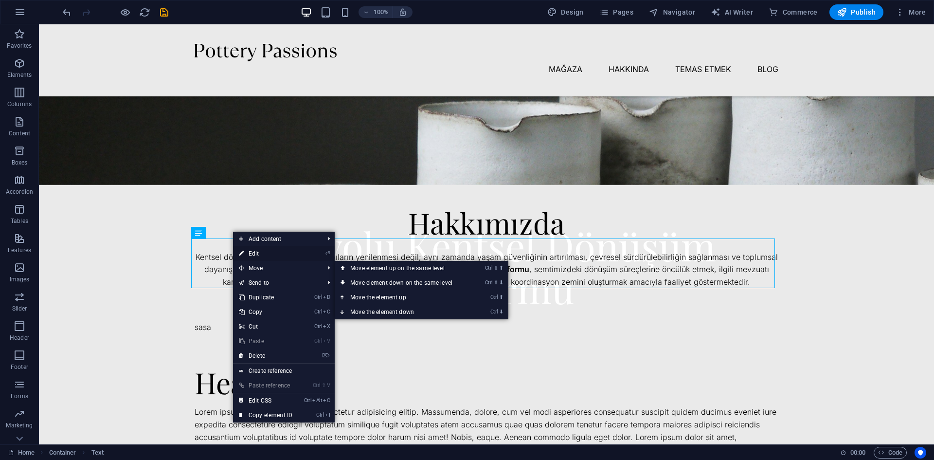
click at [261, 253] on link "⏎ Edit" at bounding box center [265, 253] width 65 height 15
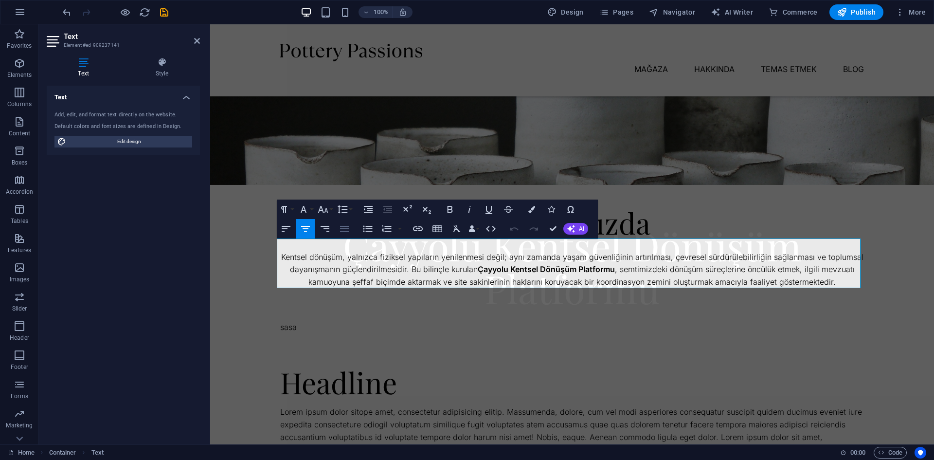
click at [351, 228] on button "Align Justify" at bounding box center [344, 228] width 18 height 19
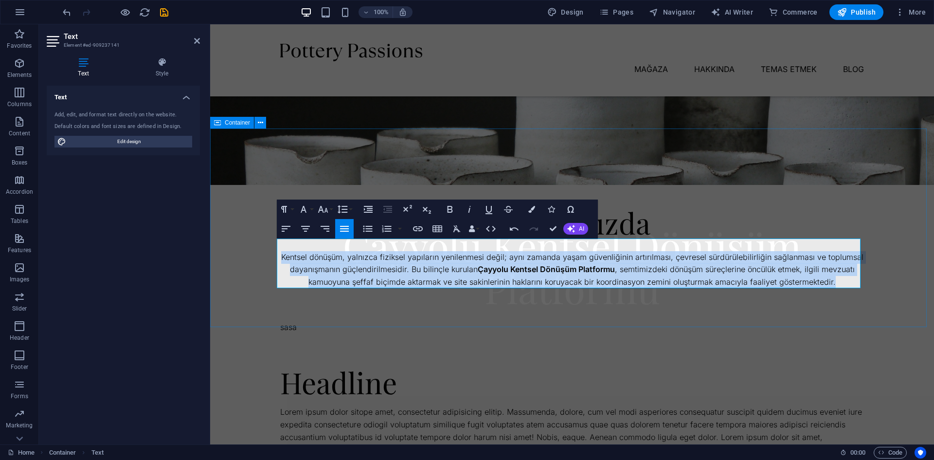
drag, startPoint x: 832, startPoint y: 280, endPoint x: 275, endPoint y: 258, distance: 557.2
click at [275, 258] on div "Hakkımızda Kentsel dönüşüm, yalnızca fiziksel yapıların yenilenmesi değil; aynı…" at bounding box center [572, 227] width 724 height 198
click at [345, 228] on icon "button" at bounding box center [344, 229] width 9 height 6
click at [697, 196] on div "Hakkımızda Kentsel dönüşüm, yalnızca fiziksel yapıların yenilenmesi değil; aynı…" at bounding box center [572, 227] width 724 height 198
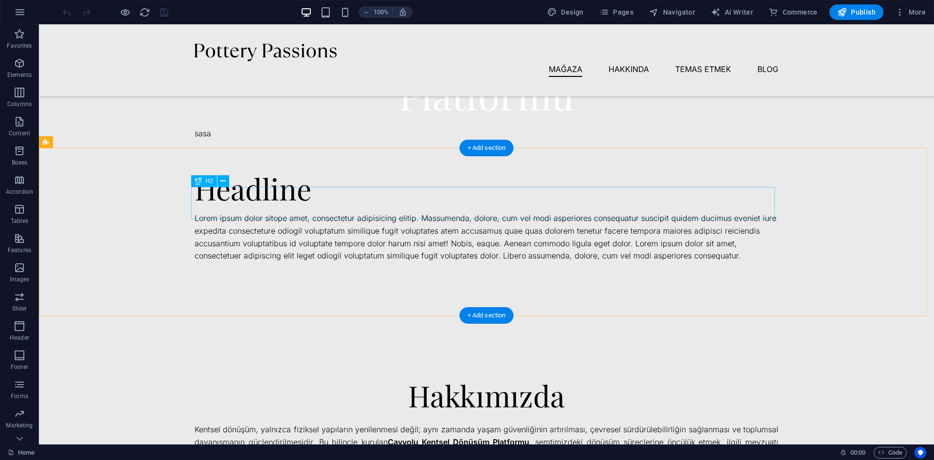
scroll to position [389, 0]
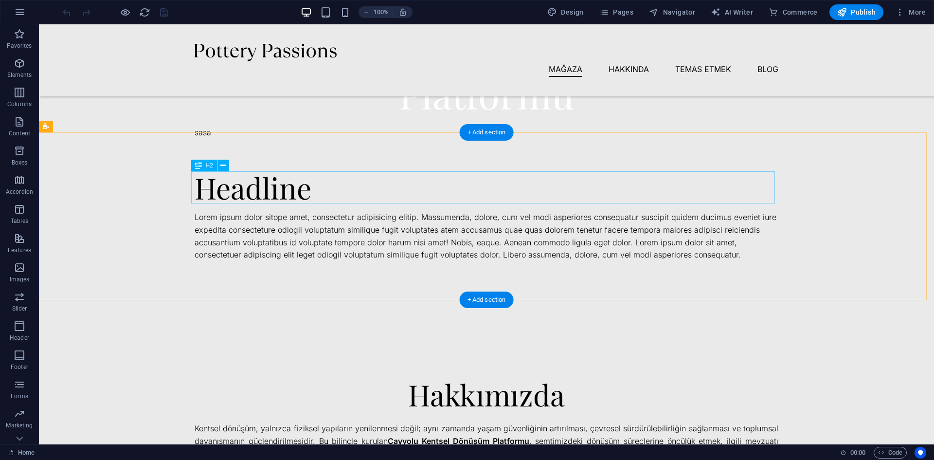
click at [265, 195] on div "Headline" at bounding box center [487, 187] width 584 height 32
click at [368, 239] on div "Lorem ipsum dolor sitope amet, consectetur adipisicing elitip. Massumenda, dolo…" at bounding box center [487, 236] width 584 height 50
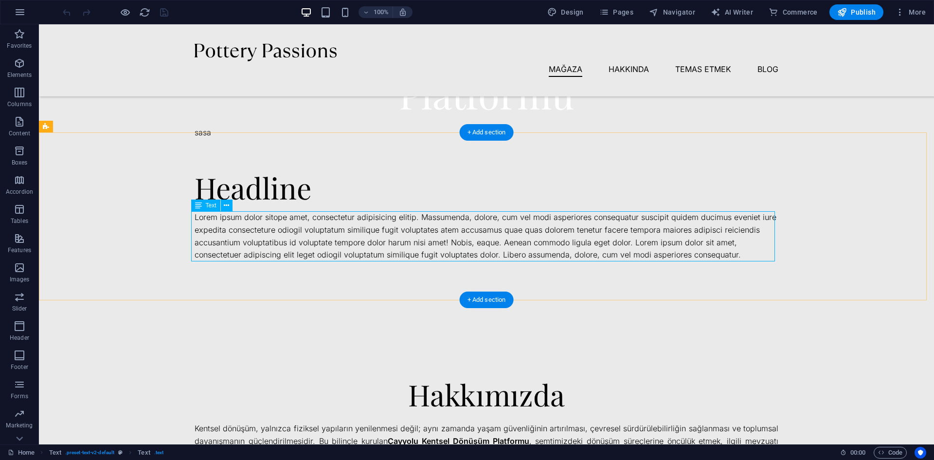
click at [728, 254] on div "Lorem ipsum dolor sitope amet, consectetur adipisicing elitip. Massumenda, dolo…" at bounding box center [487, 236] width 584 height 50
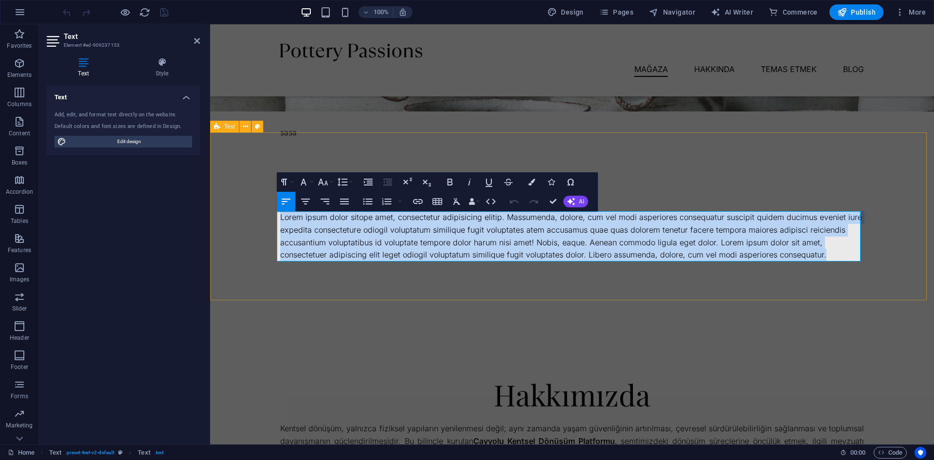
drag, startPoint x: 820, startPoint y: 256, endPoint x: 255, endPoint y: 214, distance: 566.7
click at [255, 214] on div "Headline Lorem ipsum dolor sitope amet, consectetur adipisicing elitip. Massume…" at bounding box center [572, 215] width 724 height 167
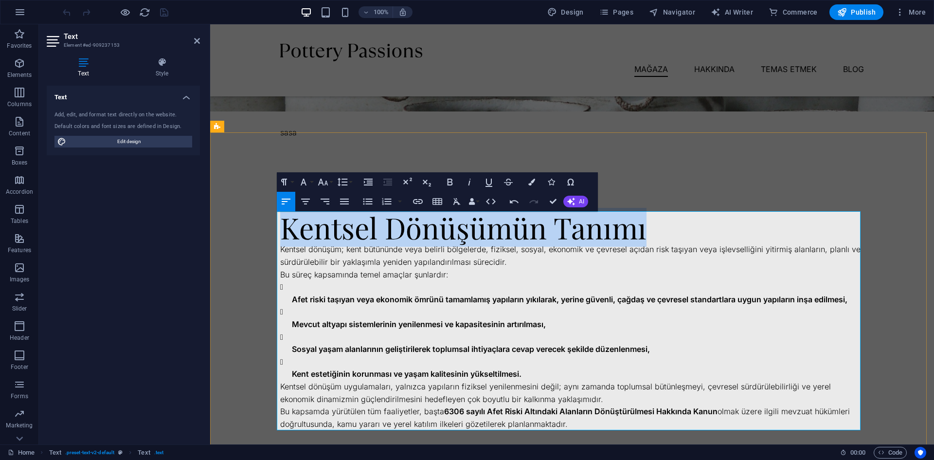
drag, startPoint x: 654, startPoint y: 230, endPoint x: 279, endPoint y: 236, distance: 375.0
click at [280, 236] on h2 "Kentsel Dönüşümün Tanımı" at bounding box center [572, 227] width 584 height 32
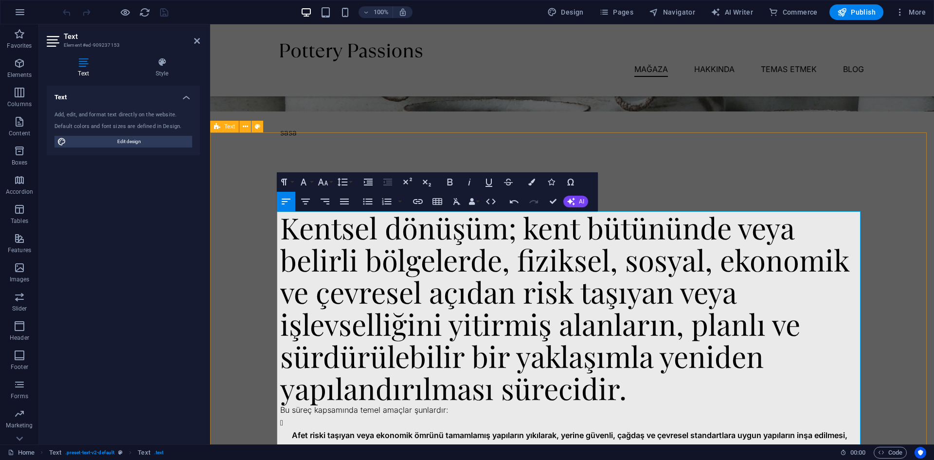
click at [898, 308] on div "Headline Kentsel dönüşüm; kent bütününde veya belirli bölgelerde, fiziksel, sos…" at bounding box center [572, 368] width 724 height 472
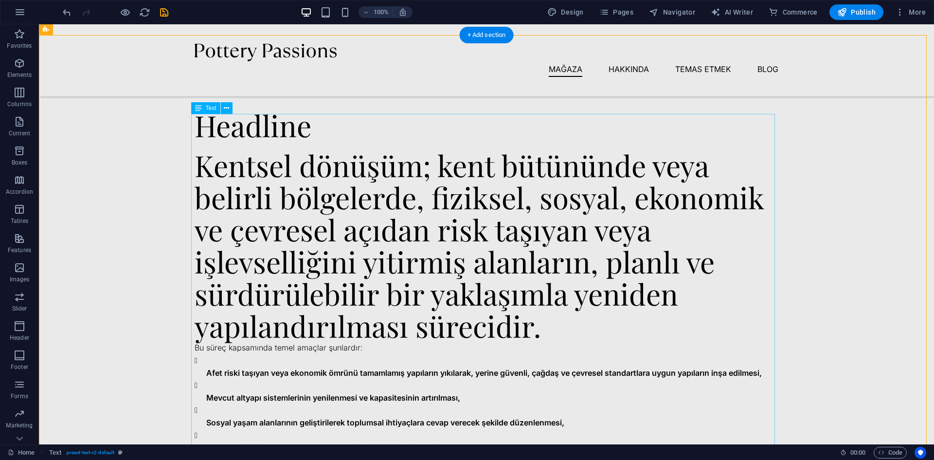
scroll to position [438, 0]
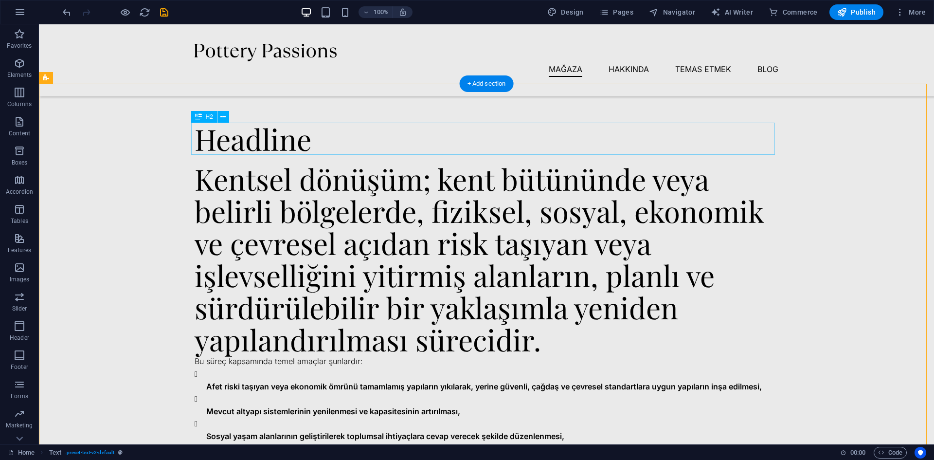
click at [313, 141] on div "Headline" at bounding box center [487, 139] width 584 height 32
click at [311, 141] on div "Headline" at bounding box center [487, 139] width 584 height 32
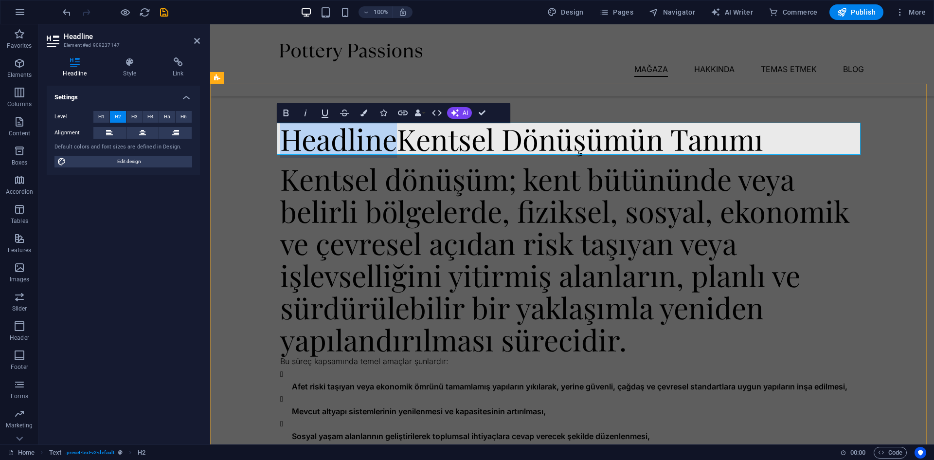
drag, startPoint x: 396, startPoint y: 141, endPoint x: 280, endPoint y: 148, distance: 116.0
click at [280, 148] on h2 "HeadlineKentsel Dönüşümün Tanımı" at bounding box center [572, 139] width 584 height 32
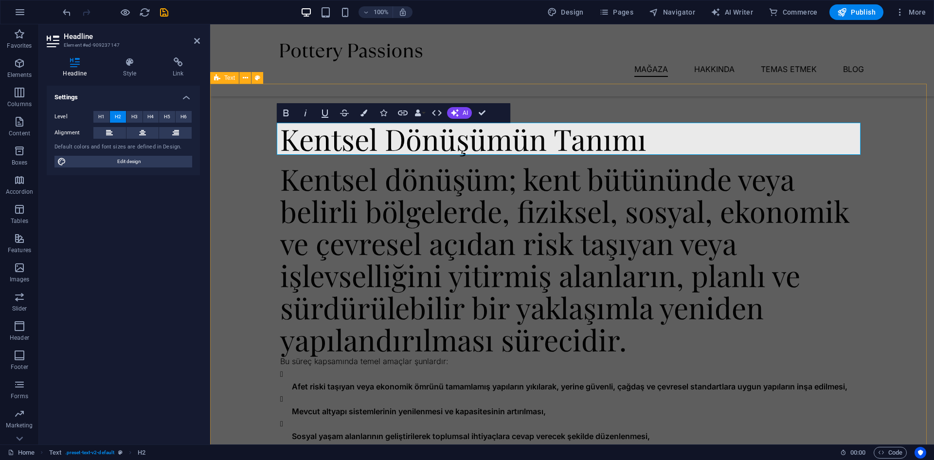
drag, startPoint x: 897, startPoint y: 313, endPoint x: 1067, endPoint y: 313, distance: 170.7
click at [933, 313] on div "Kentsel Dönüşümün Tanımı Kentsel dönüşüm; kent bütününde veya belirli bölgelerd…" at bounding box center [572, 320] width 724 height 472
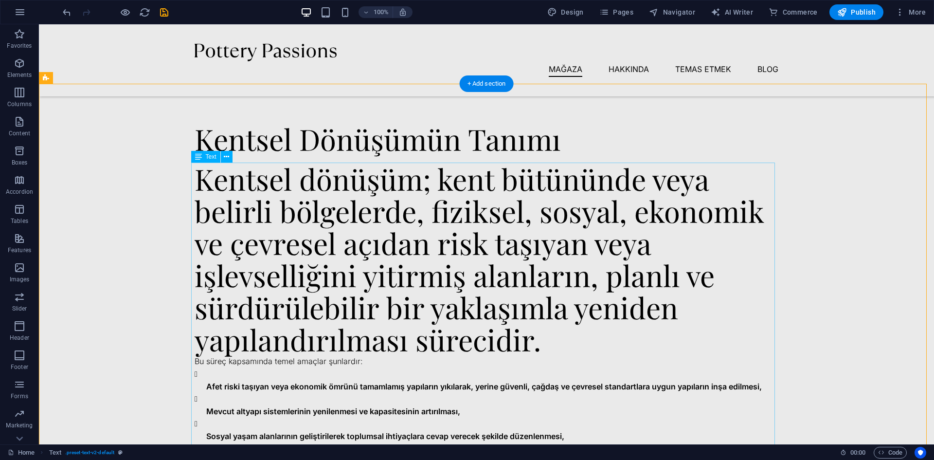
click at [534, 289] on div "Kentsel dönüşüm; kent bütününde veya belirli bölgelerde, fiziksel, sosyal, ekon…" at bounding box center [487, 339] width 584 height 355
click at [540, 337] on div "Kentsel dönüşüm; kent bütününde veya belirli bölgelerde, fiziksel, sosyal, ekon…" at bounding box center [487, 339] width 584 height 355
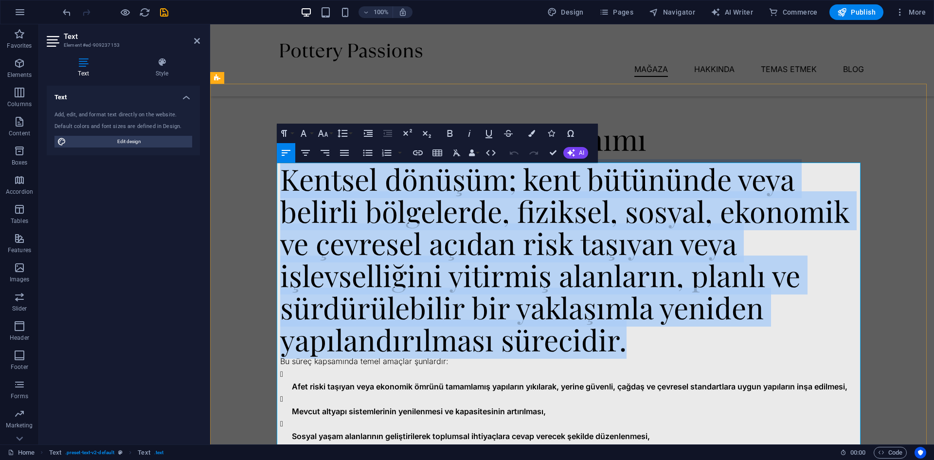
drag, startPoint x: 630, startPoint y: 342, endPoint x: 279, endPoint y: 188, distance: 383.0
click at [280, 188] on h2 "Kentsel dönüşüm; kent bütününde veya belirli bölgelerde, fiziksel, sosyal, ekon…" at bounding box center [572, 258] width 584 height 193
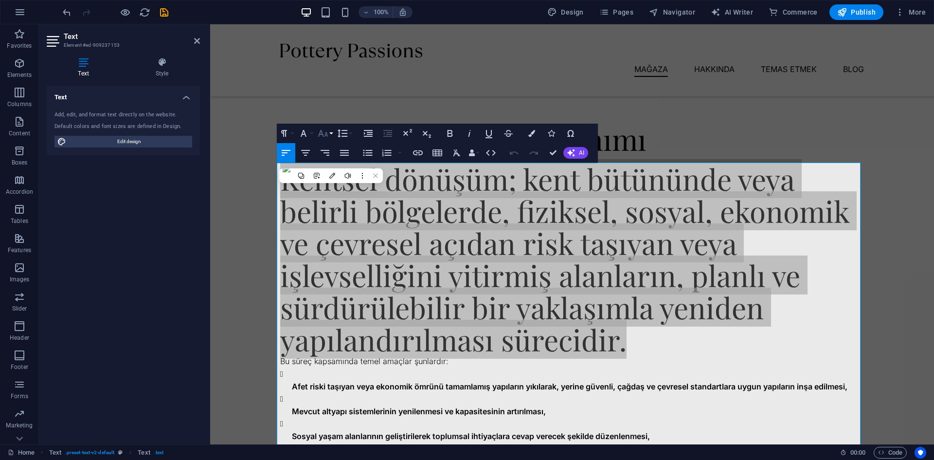
click at [332, 134] on button "Font Size" at bounding box center [325, 133] width 18 height 19
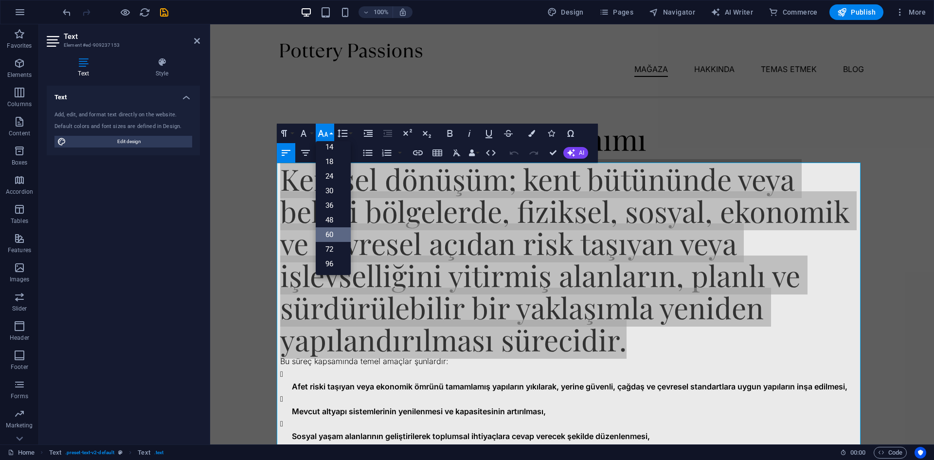
scroll to position [78, 0]
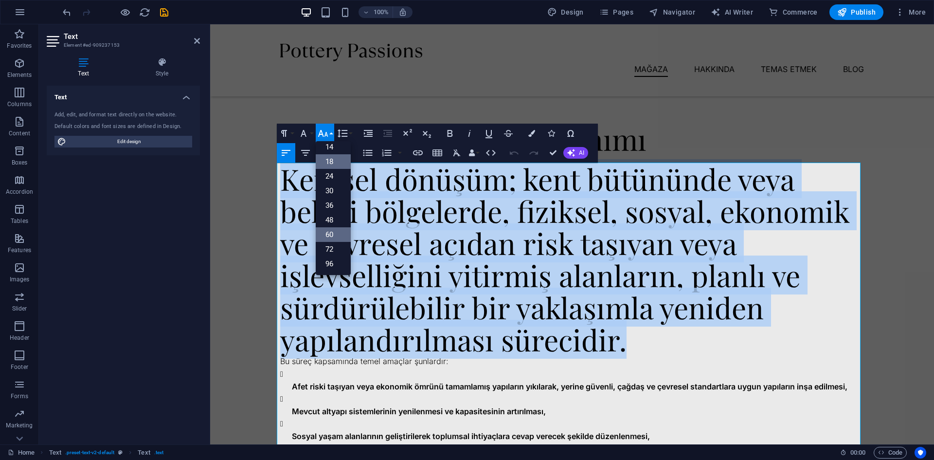
click at [331, 163] on link "18" at bounding box center [333, 161] width 35 height 15
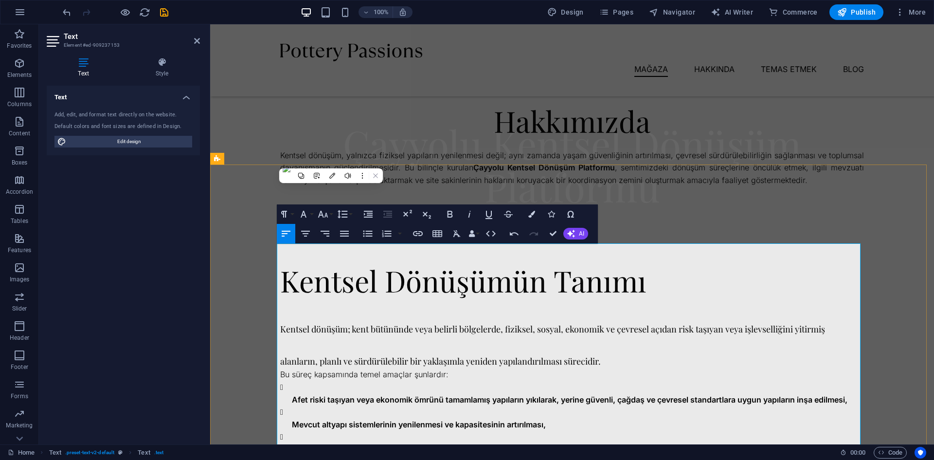
scroll to position [292, 0]
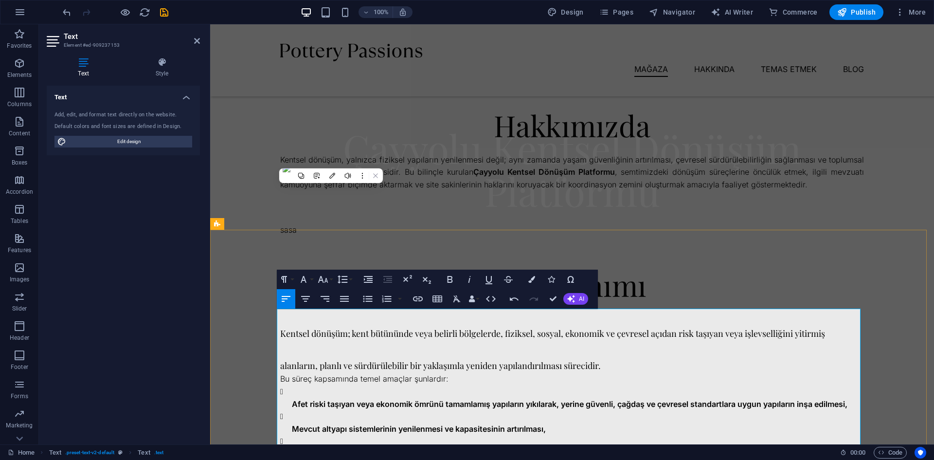
click at [763, 365] on h2 "Kentsel dönüşüm; kent bütününde veya belirli bölgelerde, fiziksel, sosyal, ekon…" at bounding box center [572, 340] width 584 height 64
click at [879, 333] on div "Kentsel Dönüşümün Tanımı Kentsel dönüşüm; kent bütününde veya belirli bölgelerd…" at bounding box center [572, 402] width 724 height 344
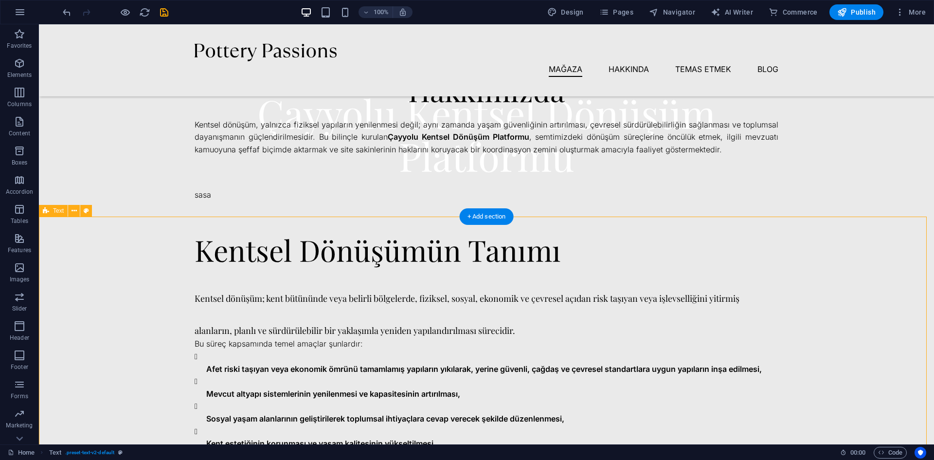
scroll to position [340, 0]
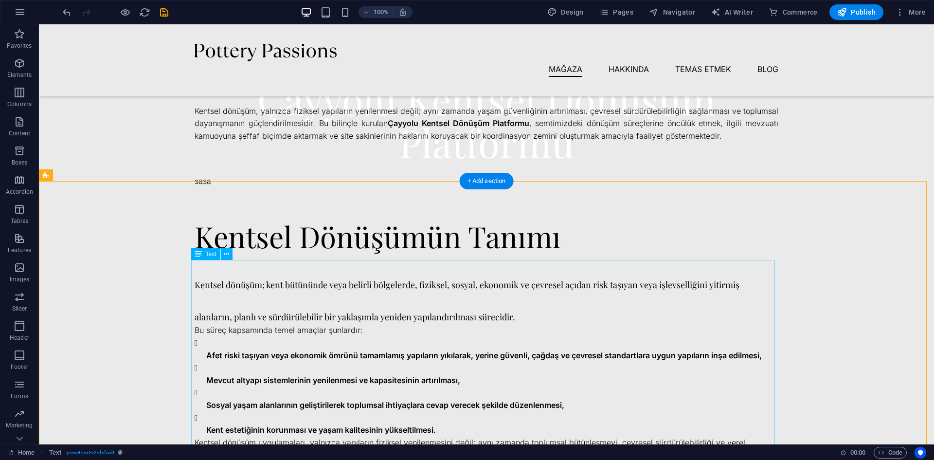
click at [500, 291] on div "Kentsel dönüşüm; kent bütününde veya belirli bölgelerde, fiziksel, sosyal, ekon…" at bounding box center [487, 373] width 584 height 226
click at [231, 285] on div "Kentsel dönüşüm; kent bütününde veya belirli bölgelerde, fiziksel, sosyal, ekon…" at bounding box center [487, 373] width 584 height 226
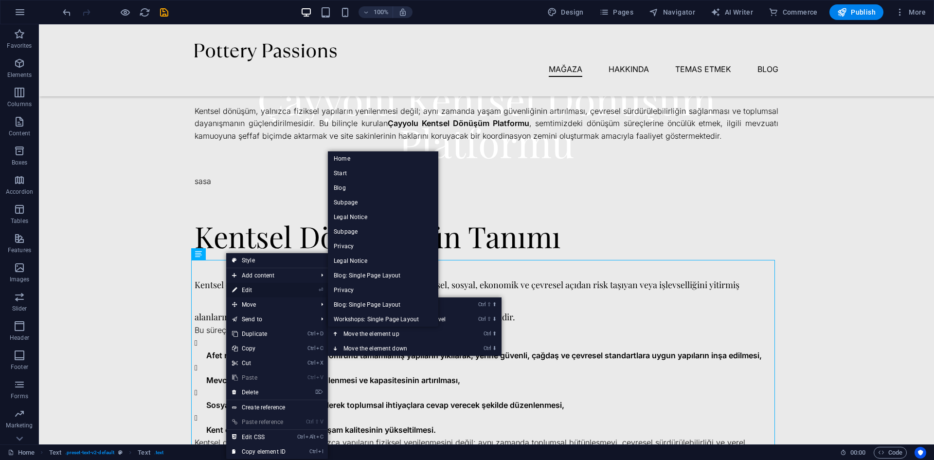
click at [255, 288] on link "⏎ Edit" at bounding box center [258, 290] width 65 height 15
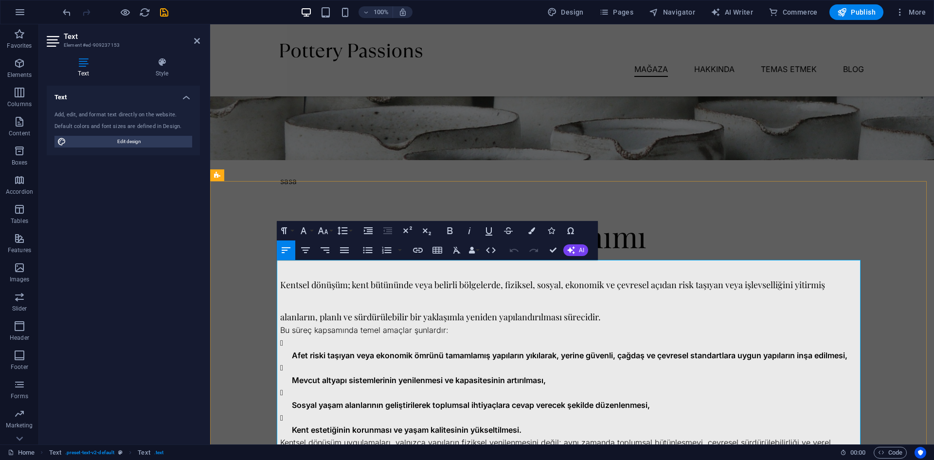
click at [834, 283] on h2 "Kentsel dönüşüm; kent bütününde veya belirli bölgelerde, fiziksel, sosyal, ekon…" at bounding box center [572, 292] width 584 height 64
click at [342, 307] on h2 "Kentsel dönüşüm; kent bütününde veya belirli bölgelerde, fiziksel, sosyal, ekon…" at bounding box center [572, 292] width 584 height 64
click at [280, 311] on span "Kentsel dönüşüm; kent bütününde veya belirli bölgelerde, fiziksel, sosyal, ekon…" at bounding box center [571, 301] width 582 height 44
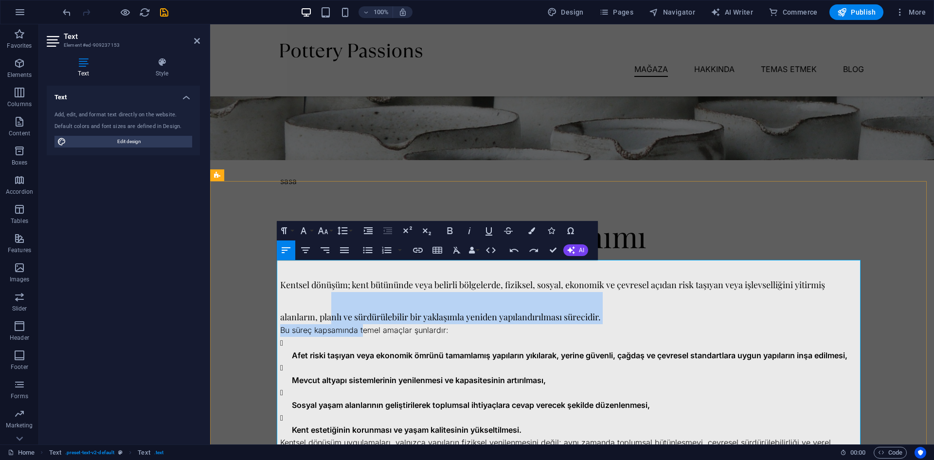
drag, startPoint x: 328, startPoint y: 293, endPoint x: 359, endPoint y: 332, distance: 49.8
click at [359, 332] on div "Kentsel dönüşüm; kent bütününde veya belirli bölgelerde, fiziksel, sosyal, ekon…" at bounding box center [572, 373] width 584 height 226
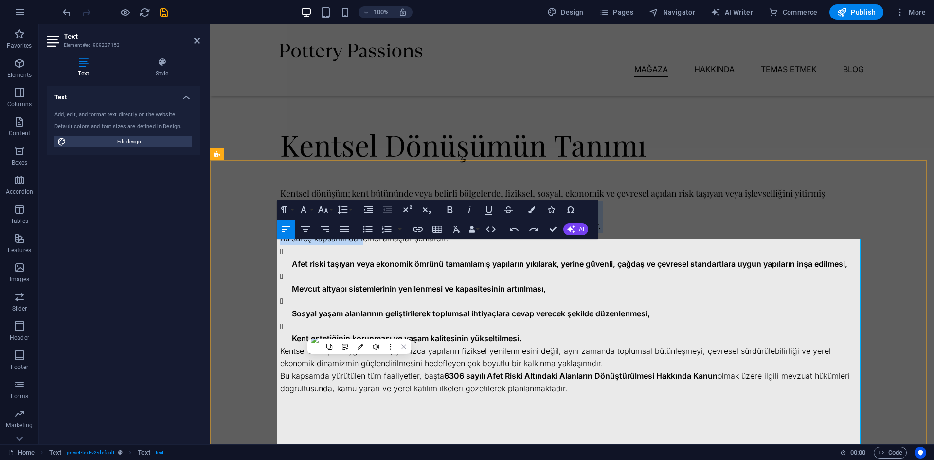
scroll to position [535, 0]
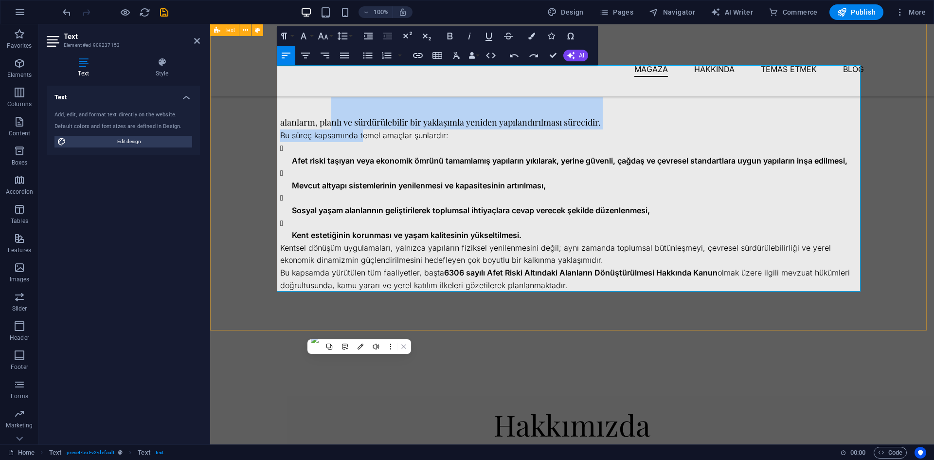
drag, startPoint x: 566, startPoint y: 284, endPoint x: 272, endPoint y: 89, distance: 352.8
click at [272, 89] on div "Kentsel Dönüşümün Tanımı Kentsel dönüşüm; kent bütününde veya belirli bölgelerd…" at bounding box center [572, 158] width 724 height 344
click at [387, 54] on icon "button" at bounding box center [387, 56] width 12 height 12
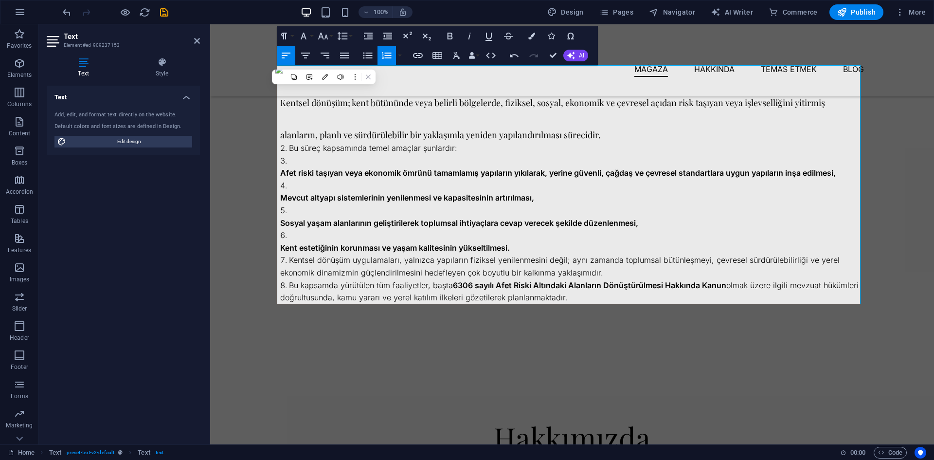
click at [387, 54] on icon "button" at bounding box center [387, 56] width 12 height 12
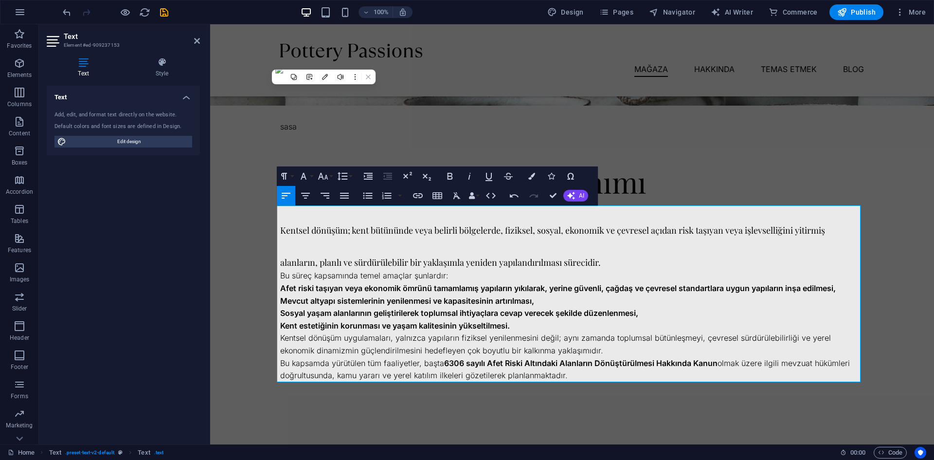
scroll to position [389, 0]
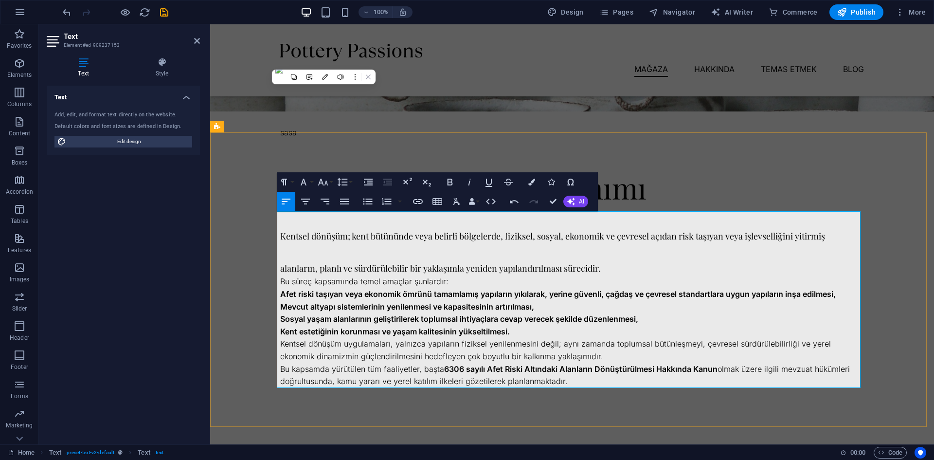
click at [631, 250] on h2 "Kentsel dönüşüm; kent bütününde veya belirli bölgelerde, fiziksel, sosyal, ekon…" at bounding box center [572, 243] width 584 height 64
click at [506, 251] on h2 "Kentsel dönüşüm; kent bütününde veya belirli bölgelerde, fiziksel, sosyal, ekon…" at bounding box center [572, 243] width 584 height 64
click at [829, 239] on h2 "Kentsel dönüşüm; kent bütününde veya belirli bölgelerde, fiziksel, sosyal, ekon…" at bounding box center [572, 243] width 584 height 64
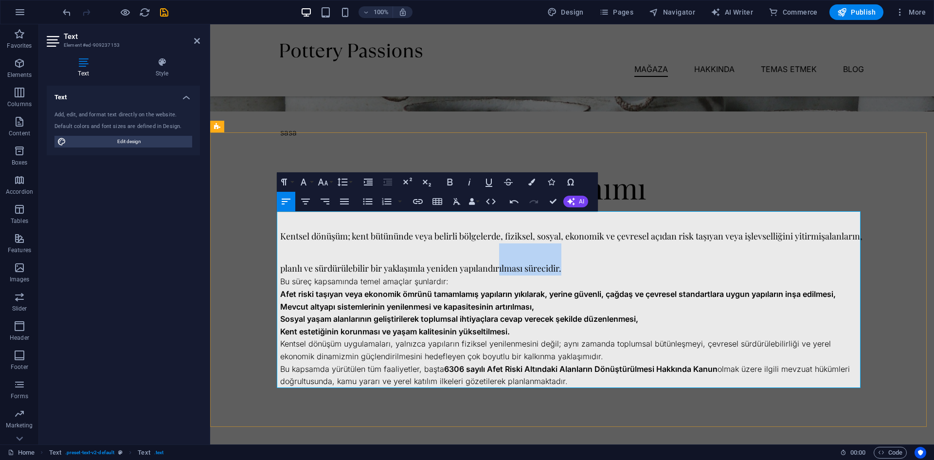
drag, startPoint x: 632, startPoint y: 258, endPoint x: 538, endPoint y: 245, distance: 95.3
click at [538, 245] on h2 "Kentsel dönüşüm; kent bütününde veya belirli bölgelerde, fiziksel, sosyal, ekon…" at bounding box center [572, 243] width 584 height 64
click at [448, 257] on h2 "Kentsel dönüşüm; kent bütününde veya belirli bölgelerde, fiziksel, sosyal, ekon…" at bounding box center [572, 243] width 584 height 64
click at [433, 248] on h2 "Kentsel dönüşüm; kent bütününde veya belirli bölgelerde, fiziksel, sosyal, ekon…" at bounding box center [572, 243] width 584 height 64
drag, startPoint x: 486, startPoint y: 358, endPoint x: 271, endPoint y: 268, distance: 233.5
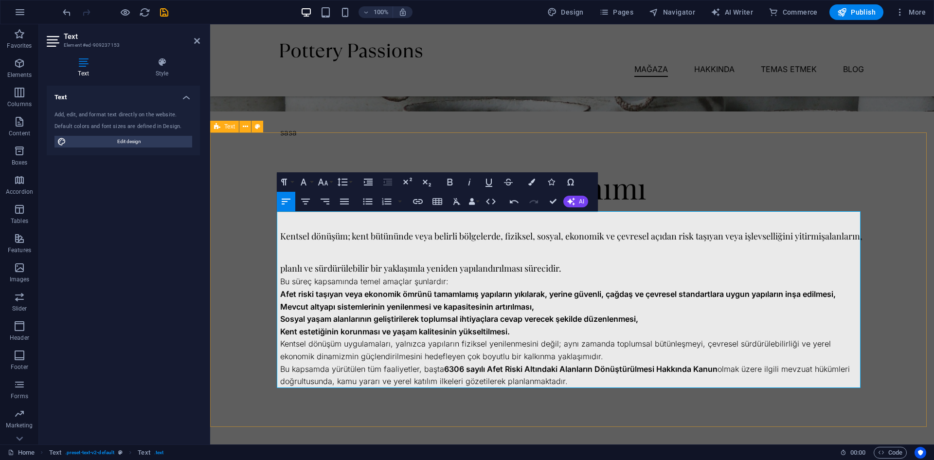
click at [271, 268] on div "Kentsel Dönüşümün Tanımı Kentsel dönüşüm; kent bütününde veya belirli bölgelerd…" at bounding box center [572, 279] width 724 height 294
click at [574, 266] on span "Kentsel dönüşüm; kent bütününde veya belirli bölgelerde, fiziksel, sosyal, ekon…" at bounding box center [571, 252] width 582 height 44
click at [607, 269] on h2 "Kentsel dönüşüm; kent bütününde veya belirli bölgelerde, fiziksel, sosyal, ekon…" at bounding box center [572, 243] width 584 height 64
click at [454, 236] on span "Kentsel dönüşüm; kent bütününde veya belirli bölgelerde, fiziksel, sosyal, ekon…" at bounding box center [552, 252] width 545 height 44
click at [355, 225] on h2 "Kentsel dönüşüm; kent bütününde veya belirli bölgelerde, fiziksel, sosyal, ekon…" at bounding box center [572, 243] width 584 height 64
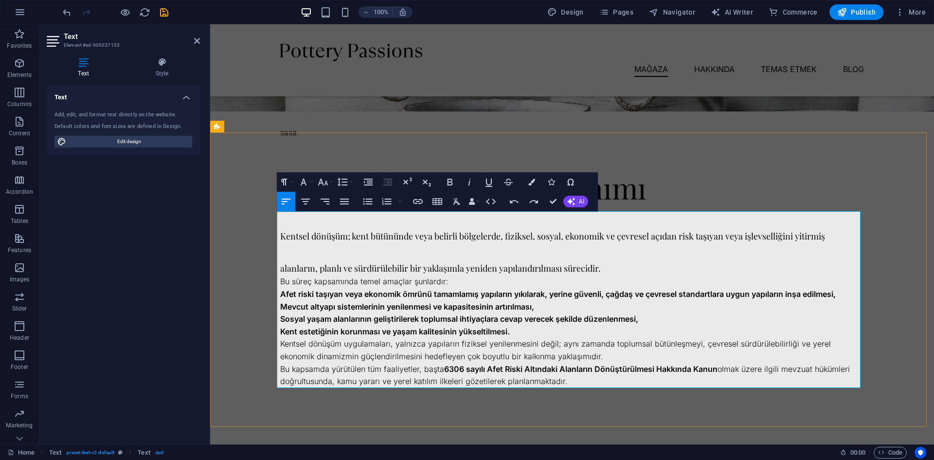
click at [318, 222] on h2 "Kentsel dönüşüm; kent bütününde veya belirli bölgelerde, fiziksel, sosyal, ekon…" at bounding box center [572, 243] width 584 height 64
drag, startPoint x: 319, startPoint y: 222, endPoint x: 354, endPoint y: 220, distance: 35.1
click at [319, 222] on h2 "Kentsel dönüşüm; kent bütününde veya belirli bölgelerde, fiziksel, sosyal, ekon…" at bounding box center [572, 243] width 584 height 64
drag, startPoint x: 550, startPoint y: 368, endPoint x: 261, endPoint y: 226, distance: 322.7
click at [261, 226] on div "Kentsel Dönüşümün Tanımı Kentsel dönüşüm; kent bütününde veya belirli bölgelerd…" at bounding box center [572, 279] width 724 height 294
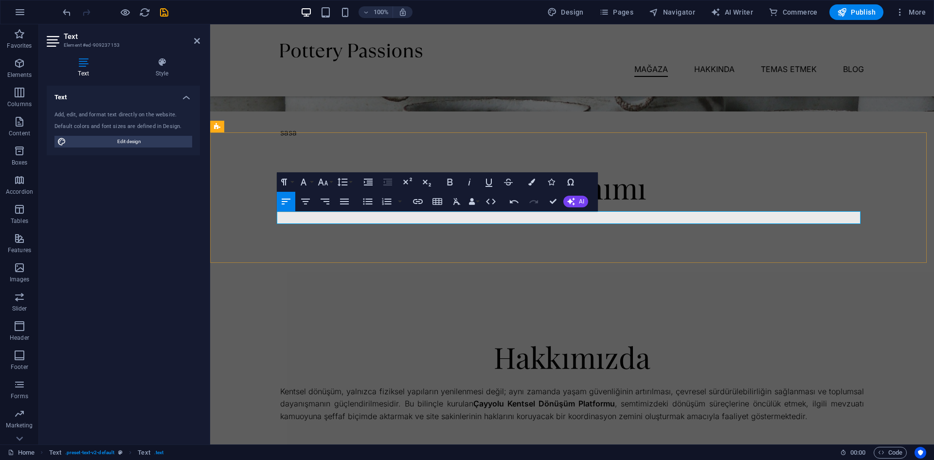
click at [386, 215] on p at bounding box center [572, 217] width 584 height 13
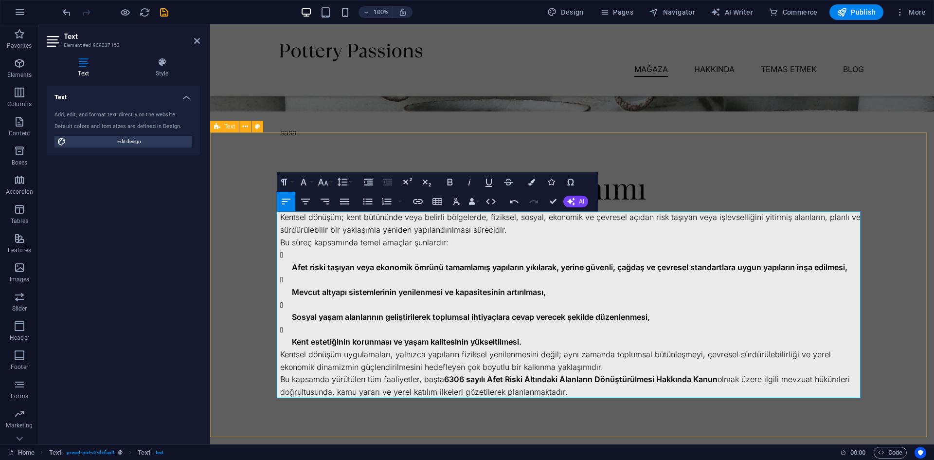
click at [891, 296] on div "Kentsel Dönüşümün Tanımı Kentsel dönüşüm; kent bütününde veya belirli bölgelerd…" at bounding box center [572, 284] width 724 height 304
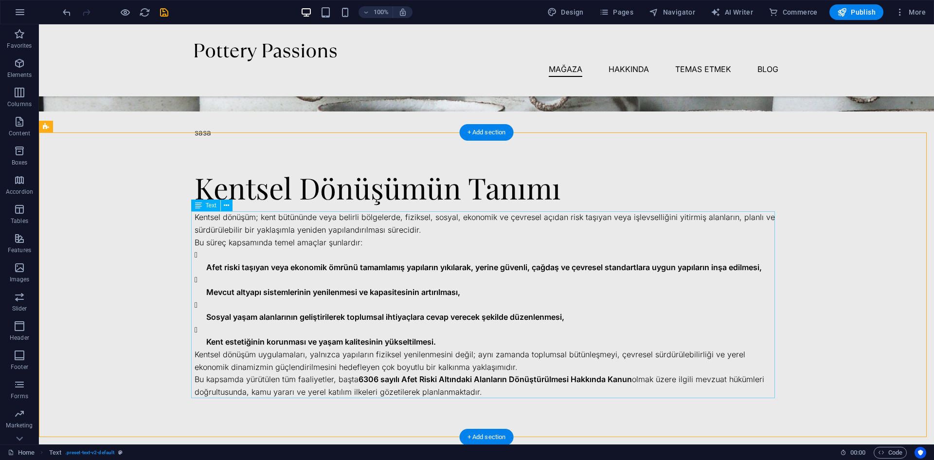
click at [226, 263] on div "Kentsel dönüşüm; kent bütününde veya belirli bölgelerde, fiziksel, sosyal, ekon…" at bounding box center [487, 304] width 584 height 187
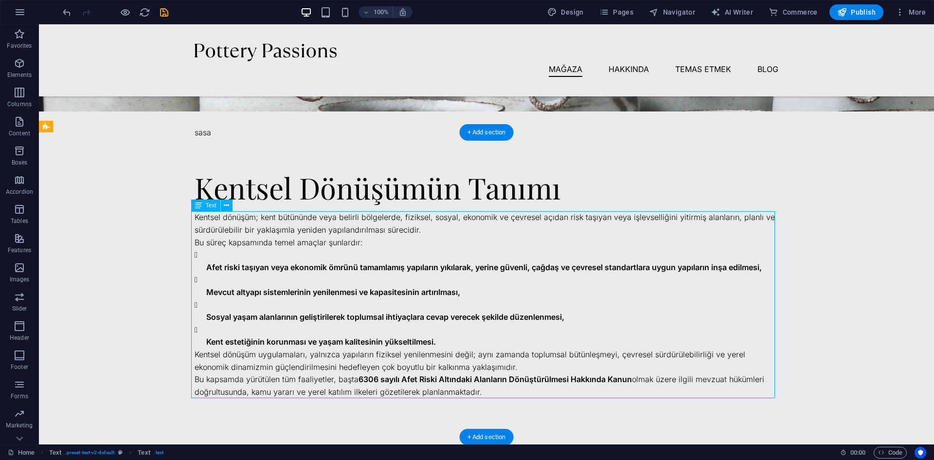
click at [430, 337] on div "Kentsel dönüşüm; kent bütününde veya belirli bölgelerde, fiziksel, sosyal, ekon…" at bounding box center [487, 304] width 584 height 187
click at [199, 332] on div "Kentsel dönüşüm; kent bütününde veya belirli bölgelerde, fiziksel, sosyal, ekon…" at bounding box center [487, 304] width 584 height 187
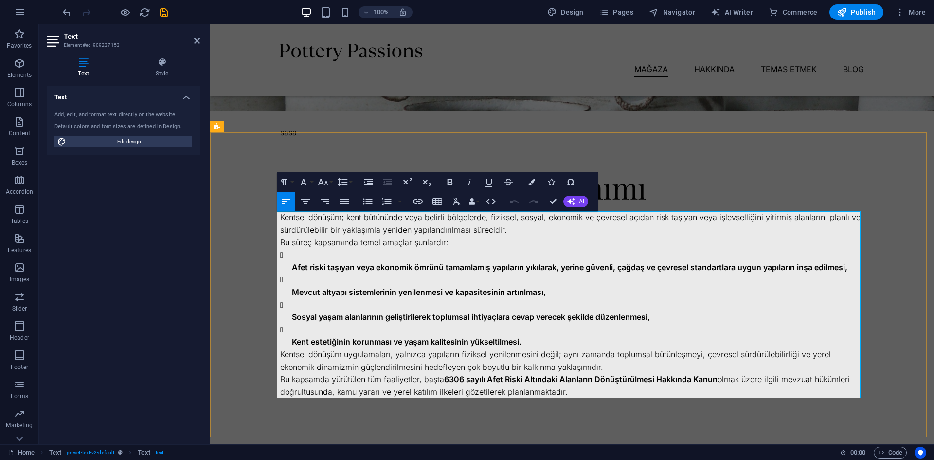
click at [292, 281] on li "Mevcut altyapı sistemlerinin yenilenmesi ve kapasitesinin artırılması," at bounding box center [578, 285] width 572 height 25
click at [283, 263] on ul "Afet riski taşıyan veya ekonomik ömrünü tamamlamış yapıların yıkılarak, yerine …" at bounding box center [572, 298] width 584 height 100
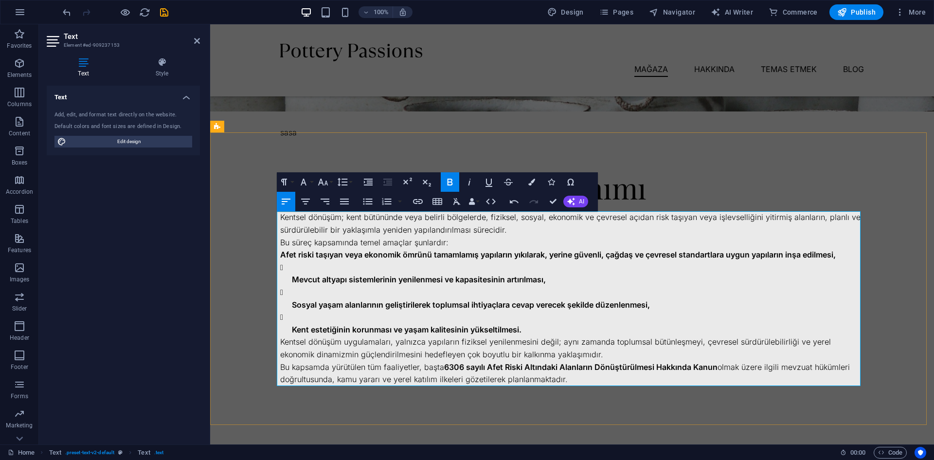
click at [286, 275] on ul "Mevcut altyapı sistemlerinin yenilenmesi ve kapasitesinin artırılması, Sosyal y…" at bounding box center [572, 298] width 584 height 75
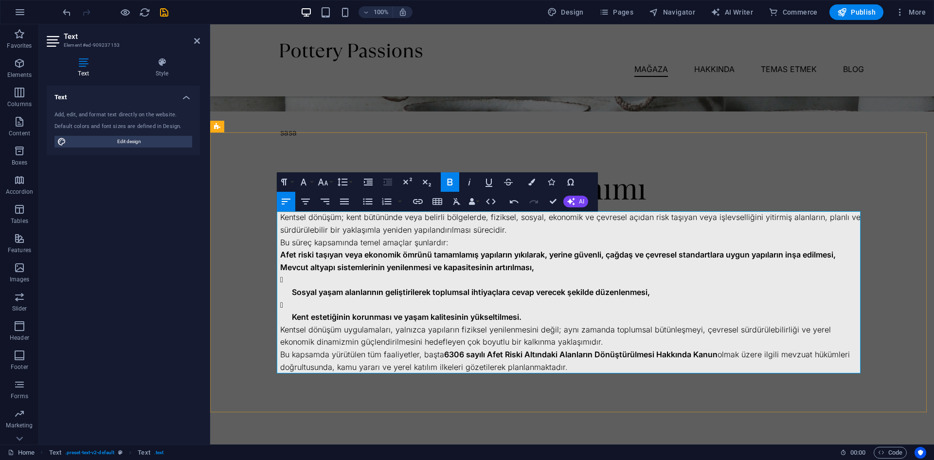
click at [285, 289] on ul "Sosyal yaşam alanlarının geliştirilerek toplumsal ihtiyaçlara cevap verecek şek…" at bounding box center [572, 298] width 584 height 50
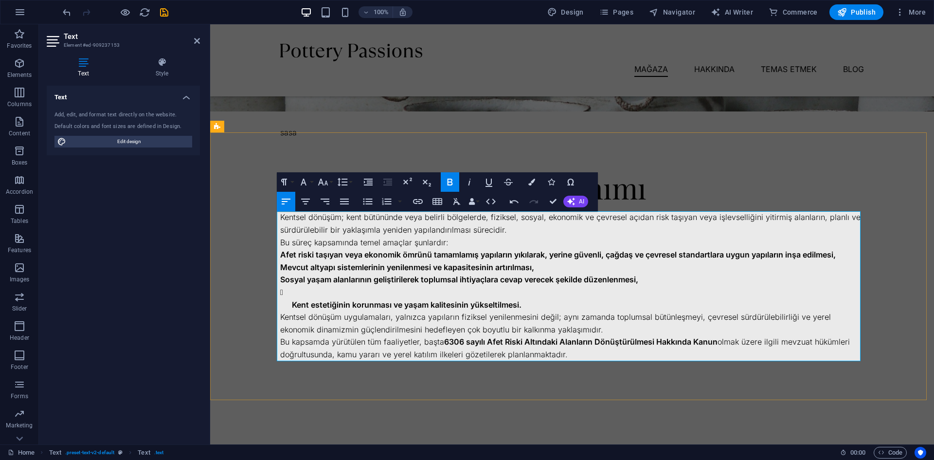
click at [286, 303] on ul "Kent estetiğinin korunması ve yaşam kalitesinin yükseltilmesi." at bounding box center [572, 298] width 584 height 25
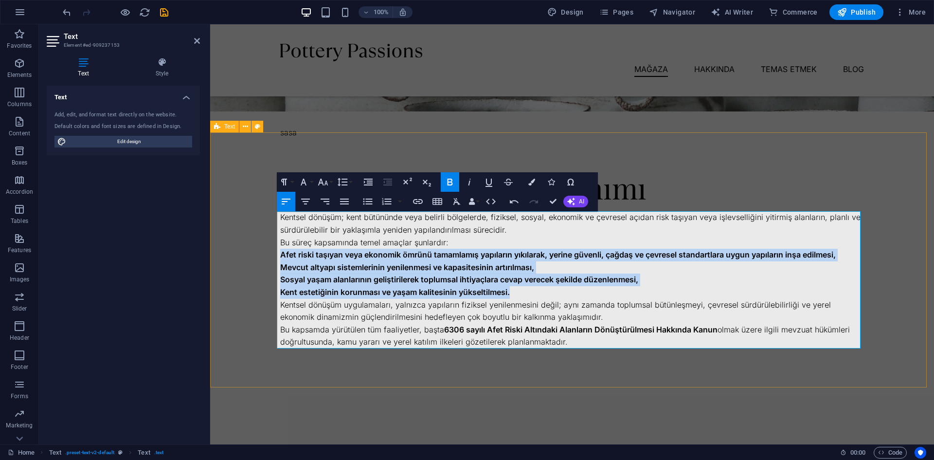
drag, startPoint x: 527, startPoint y: 290, endPoint x: 264, endPoint y: 253, distance: 265.1
click at [264, 253] on div "Kentsel Dönüşümün Tanımı Kentsel dönüşüm; kent bütününde veya belirli bölgelerd…" at bounding box center [572, 259] width 724 height 255
click at [367, 201] on icon "button" at bounding box center [367, 201] width 9 height 6
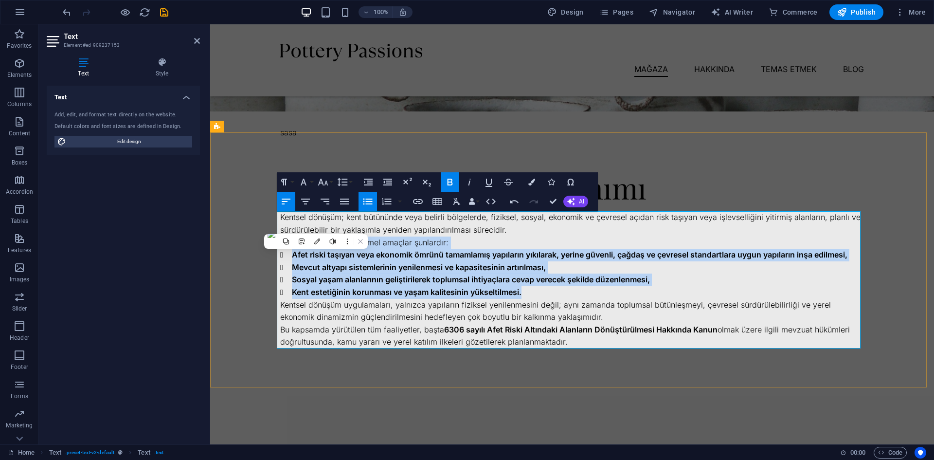
click at [688, 280] on li "Sosyal yaşam alanlarının geliştirilerek toplumsal ihtiyaçlara cevap verecek şek…" at bounding box center [578, 279] width 572 height 13
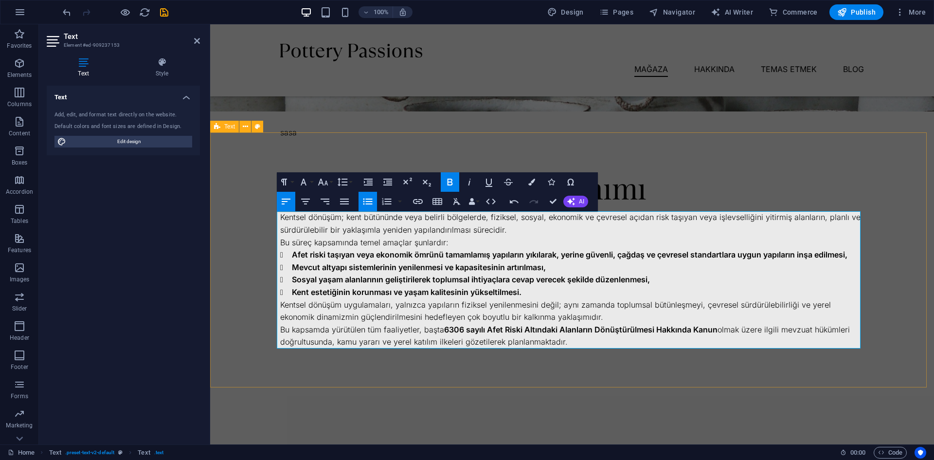
click at [881, 244] on div "Kentsel Dönüşümün Tanımı Kentsel dönüşüm; kent bütününde veya belirli bölgelerd…" at bounding box center [572, 259] width 724 height 255
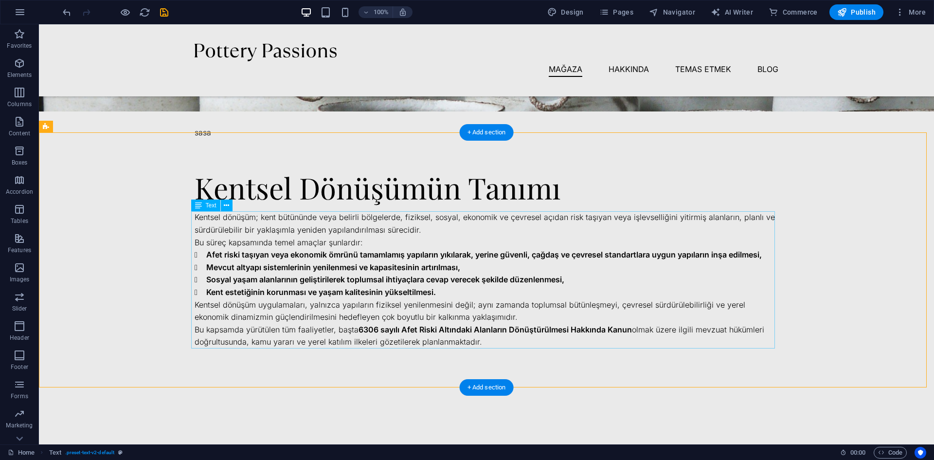
click at [366, 244] on div "Kentsel dönüşüm; kent bütününde veya belirli bölgelerde, fiziksel, sosyal, ekon…" at bounding box center [487, 279] width 584 height 137
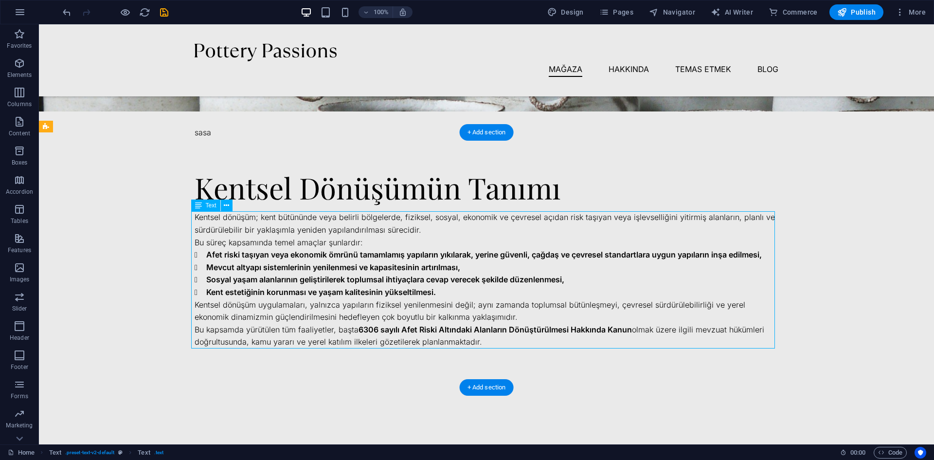
click at [366, 244] on div "Kentsel dönüşüm; kent bütününde veya belirli bölgelerde, fiziksel, sosyal, ekon…" at bounding box center [487, 279] width 584 height 137
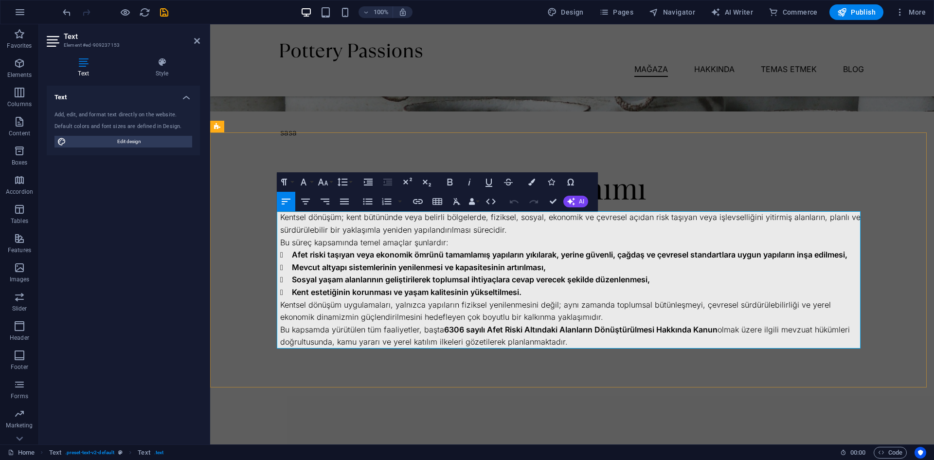
click at [447, 243] on p "Bu süreç kapsamında temel amaçlar şunlardır:" at bounding box center [572, 242] width 584 height 13
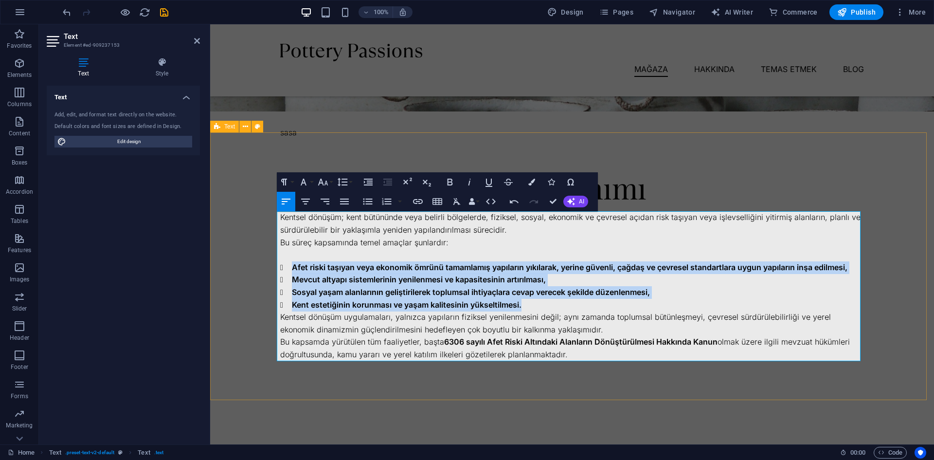
drag, startPoint x: 522, startPoint y: 303, endPoint x: 264, endPoint y: 270, distance: 260.4
click at [264, 270] on div "Kentsel Dönüşümün Tanımı Kentsel dönüşüm; kent bütününde veya belirli bölgelerd…" at bounding box center [572, 265] width 724 height 267
click at [373, 181] on icon "button" at bounding box center [368, 182] width 12 height 12
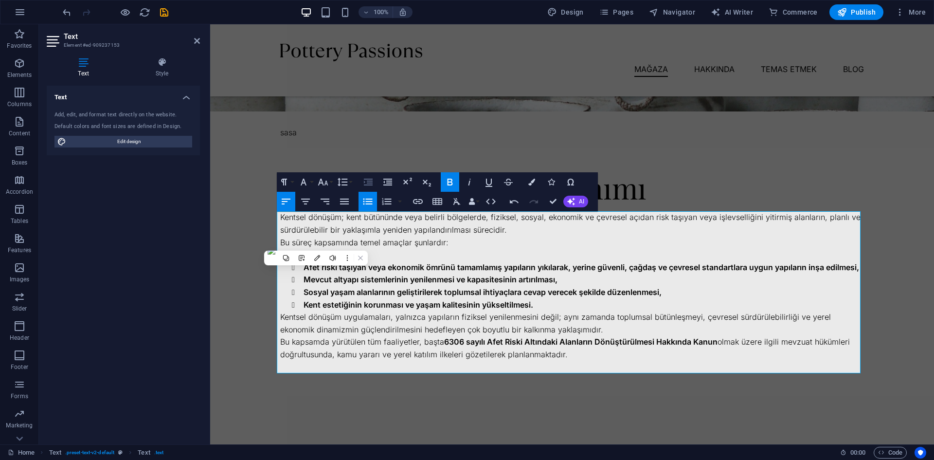
click at [373, 181] on icon "button" at bounding box center [368, 182] width 12 height 12
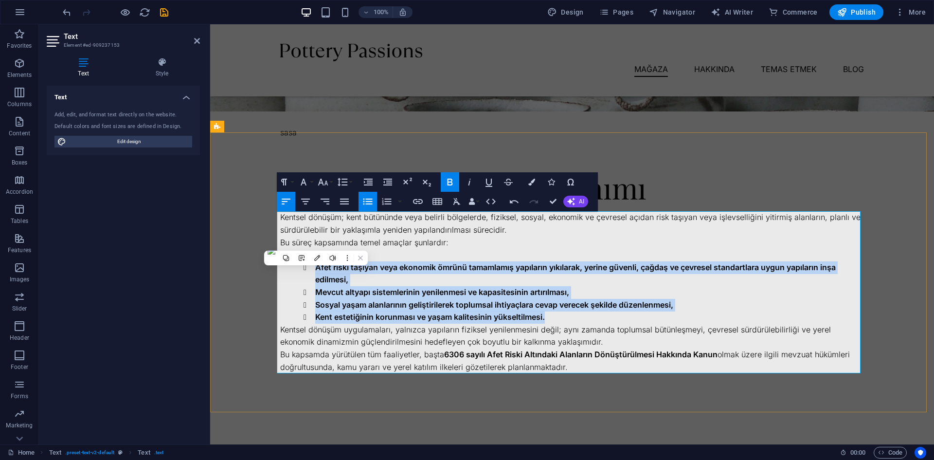
click at [543, 278] on li "Afet riski taşıyan veya ekonomik ömrünü tamamlamış yapıların yıkılarak, yerine …" at bounding box center [589, 273] width 549 height 25
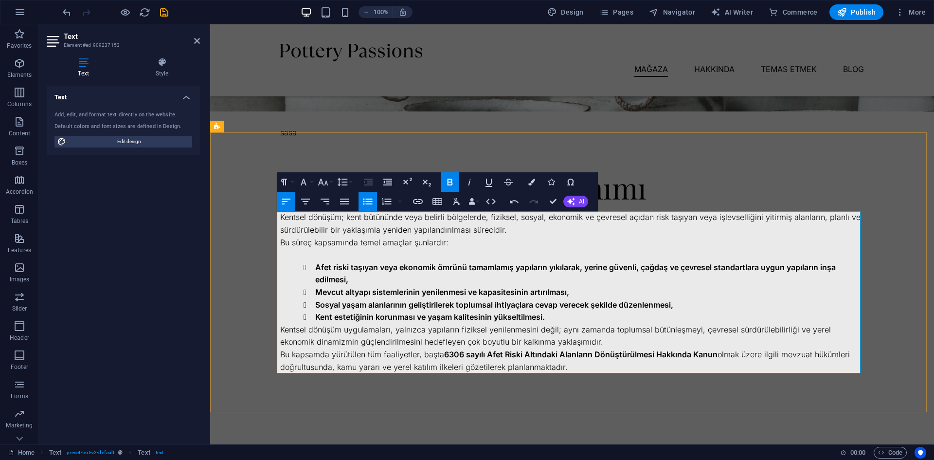
click at [573, 316] on li "Kent estetiğinin korunması ve yaşam kalitesinin yükseltilmesi." at bounding box center [589, 317] width 549 height 13
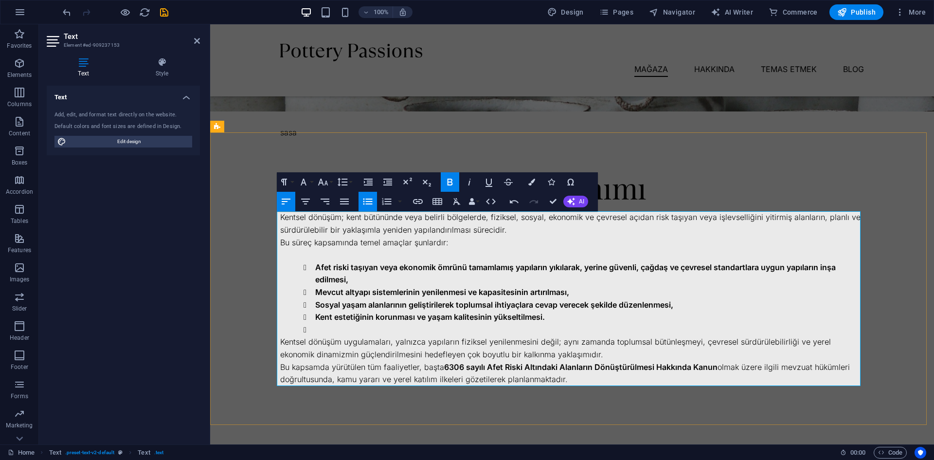
click at [820, 384] on p "Bu kapsamda yürütülen tüm faaliyetler, başta 6306 sayılı Afet Riski Altındaki A…" at bounding box center [572, 373] width 584 height 25
click at [841, 341] on p "Kentsel dönüşüm uygulamaları, yalnızca yapıların fiziksel yenilenmesini değil; …" at bounding box center [572, 348] width 584 height 25
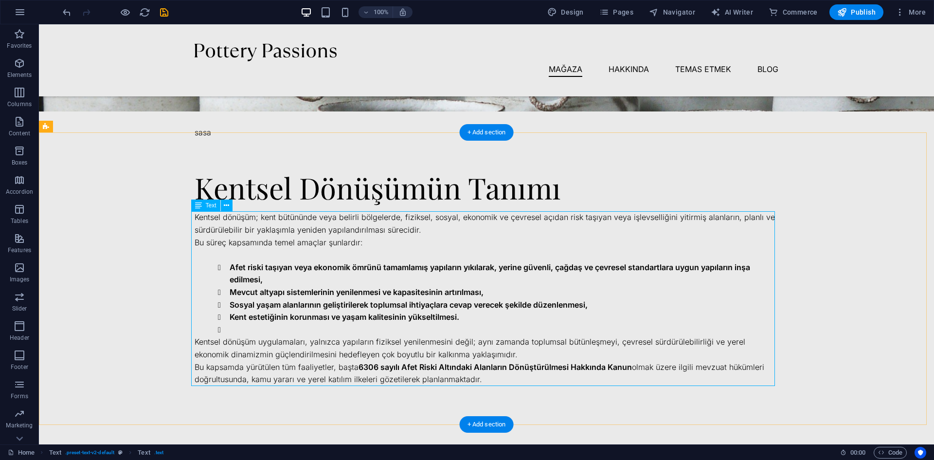
click at [578, 296] on div "Kentsel dönüşüm; kent bütününde veya belirli bölgelerde, fiziksel, sosyal, ekon…" at bounding box center [487, 298] width 584 height 174
click at [655, 243] on div "Kentsel dönüşüm; kent bütününde veya belirli bölgelerde, fiziksel, sosyal, ekon…" at bounding box center [487, 298] width 584 height 174
click at [806, 277] on div "Kentsel Dönüşümün Tanımı Kentsel dönüşüm; kent bütününde veya belirli bölgelerd…" at bounding box center [486, 278] width 895 height 292
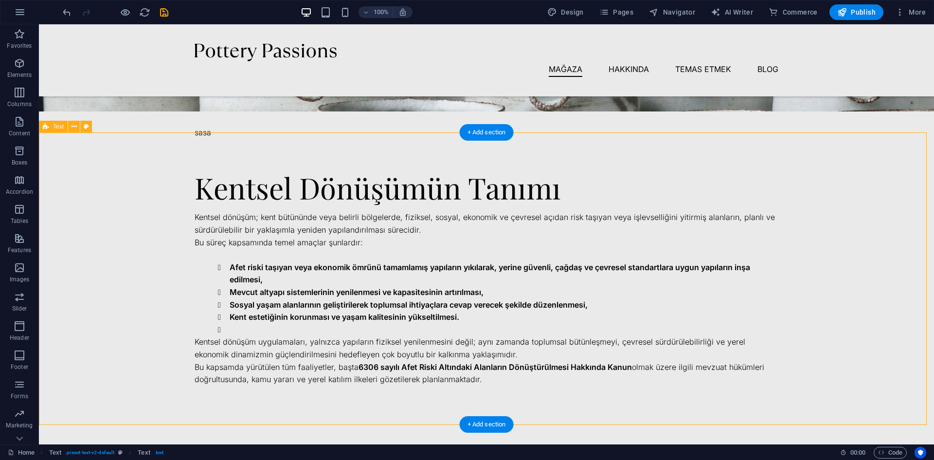
click at [806, 277] on div "Kentsel Dönüşümün Tanımı Kentsel dönüşüm; kent bütününde veya belirli bölgelerd…" at bounding box center [486, 278] width 895 height 292
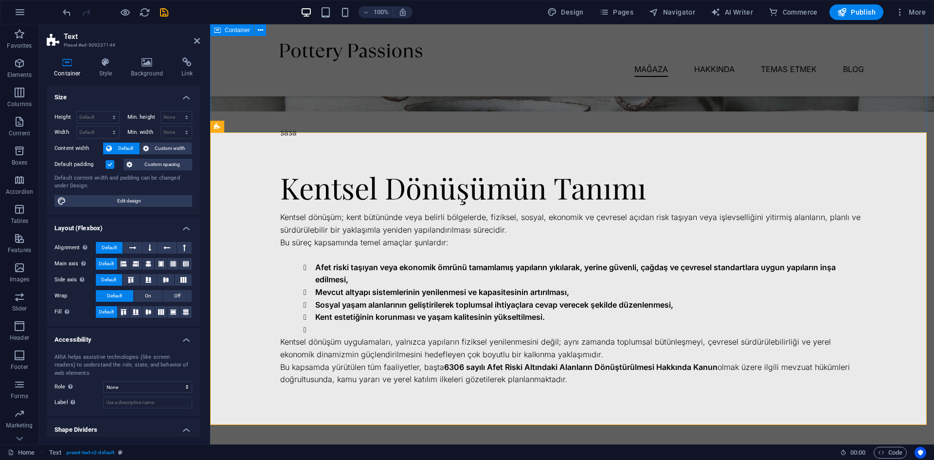
click at [717, 112] on div "Hakkımızda Kentsel dönüşüm, yalnızca fiziksel yapıların yenilenmesi değil; aynı…" at bounding box center [572, 33] width 724 height 198
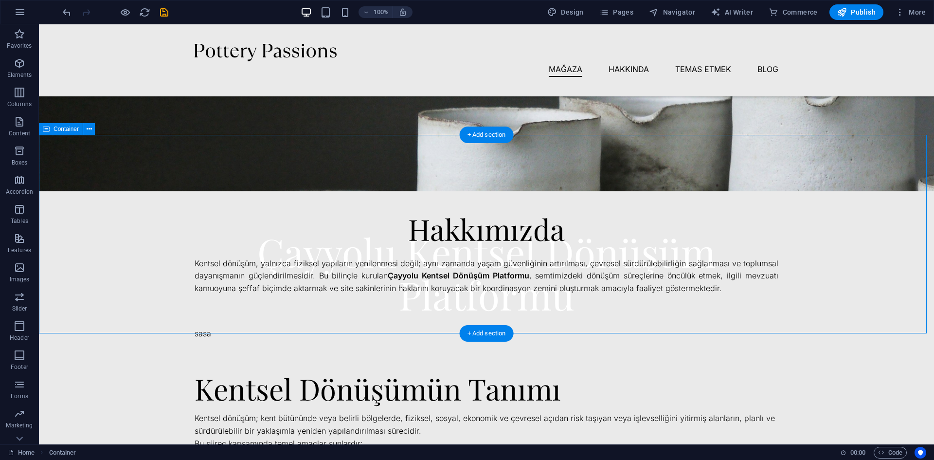
scroll to position [237, 0]
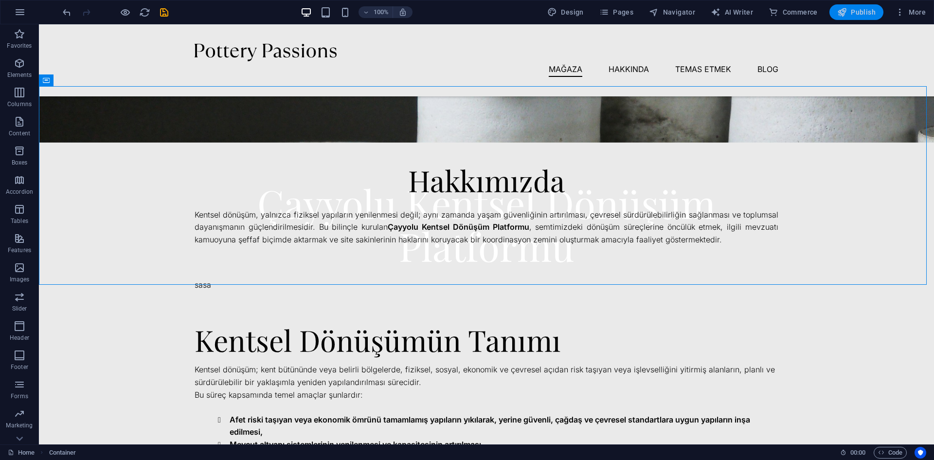
click at [856, 10] on span "Publish" at bounding box center [856, 12] width 38 height 10
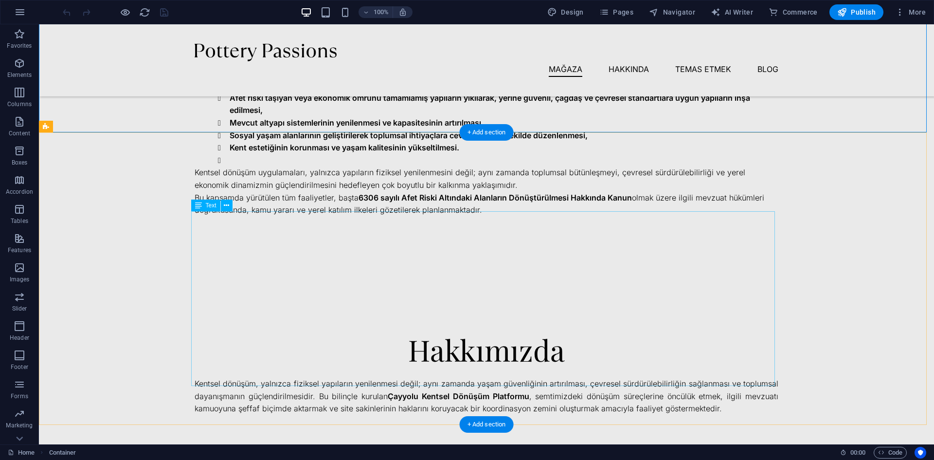
scroll to position [729, 0]
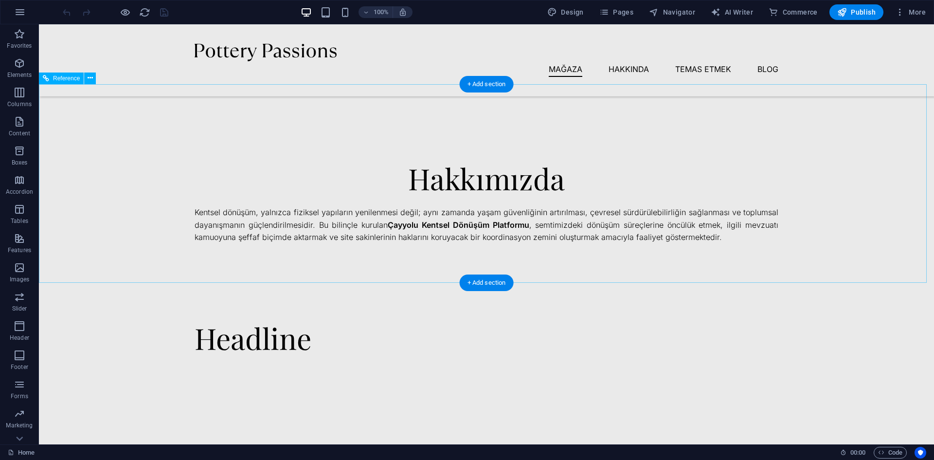
click at [529, 216] on div "Kentsel dönüşüm, yalnızca fiziksel yapıların yenilenmesi değil; aynı zamanda ya…" at bounding box center [487, 219] width 584 height 50
click at [472, 139] on div "Hakkımızda Kentsel dönüşüm, yalnızca fiziksel yapıların yenilenmesi değil; aynı…" at bounding box center [486, 183] width 895 height 198
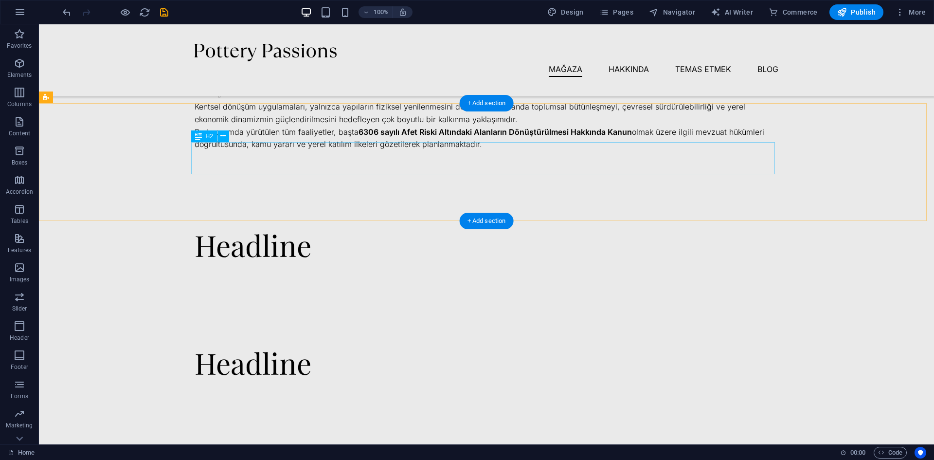
scroll to position [535, 0]
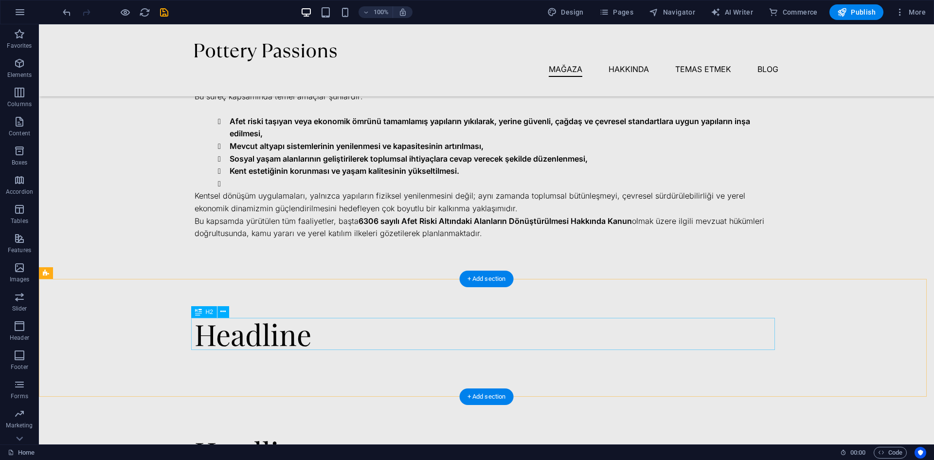
click at [339, 331] on div "Headline" at bounding box center [487, 334] width 584 height 32
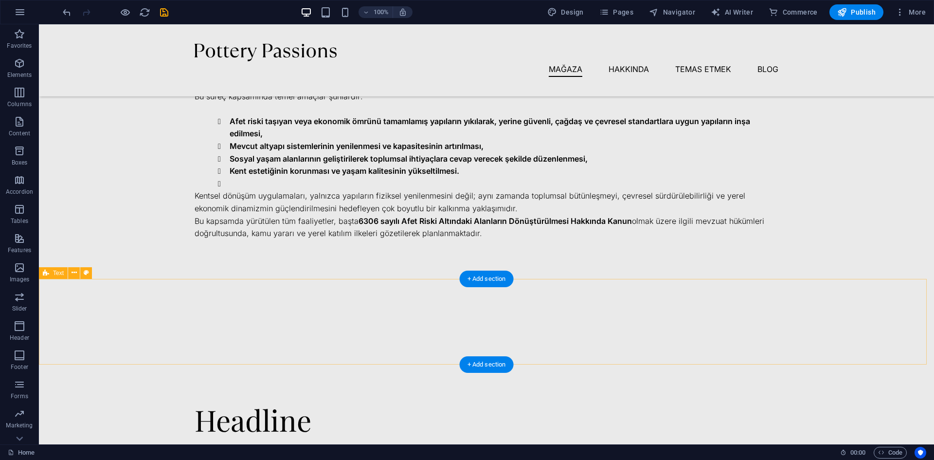
click at [490, 316] on div at bounding box center [486, 322] width 895 height 86
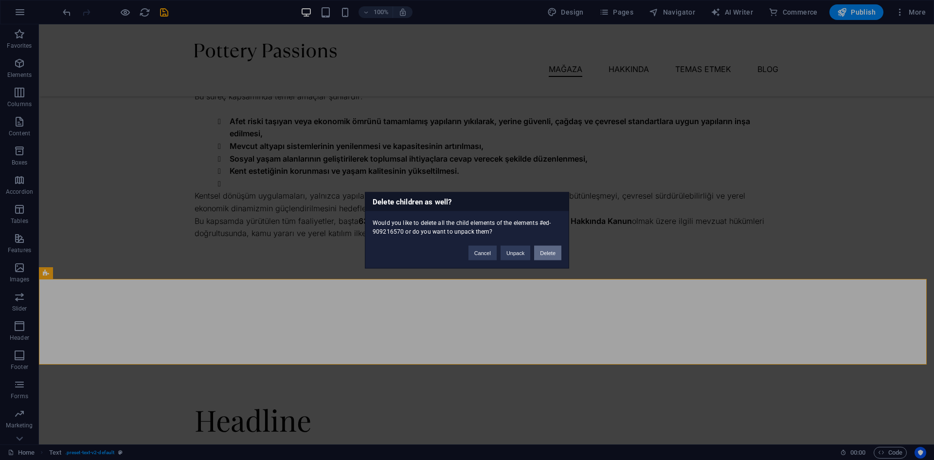
click at [550, 253] on button "Delete" at bounding box center [547, 252] width 27 height 15
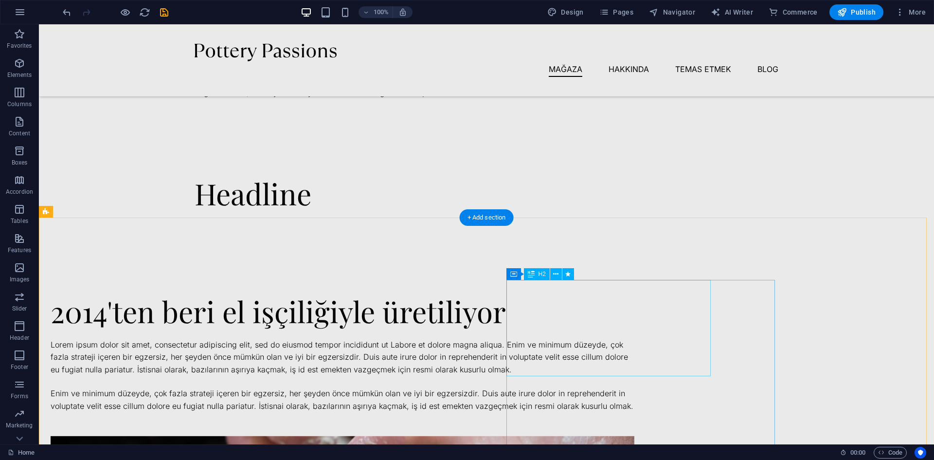
scroll to position [632, 0]
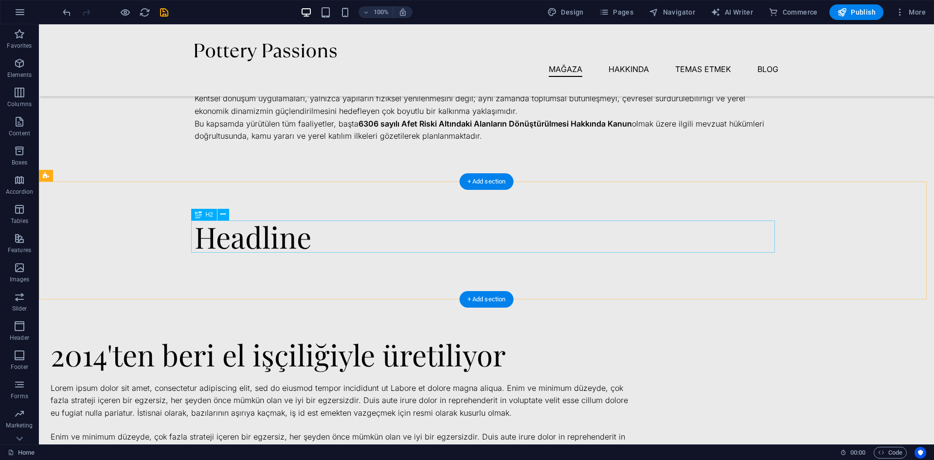
click at [553, 236] on div "Headline" at bounding box center [487, 236] width 584 height 32
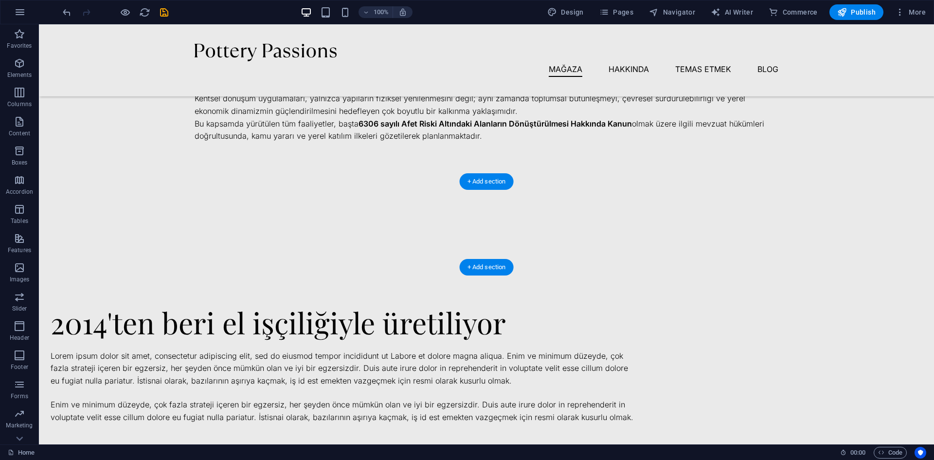
click at [561, 231] on div at bounding box center [486, 224] width 895 height 86
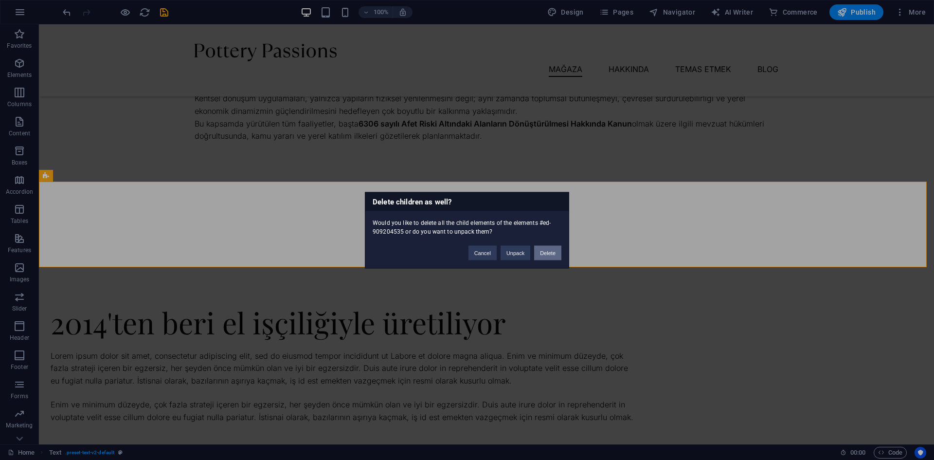
click at [549, 252] on button "Delete" at bounding box center [547, 252] width 27 height 15
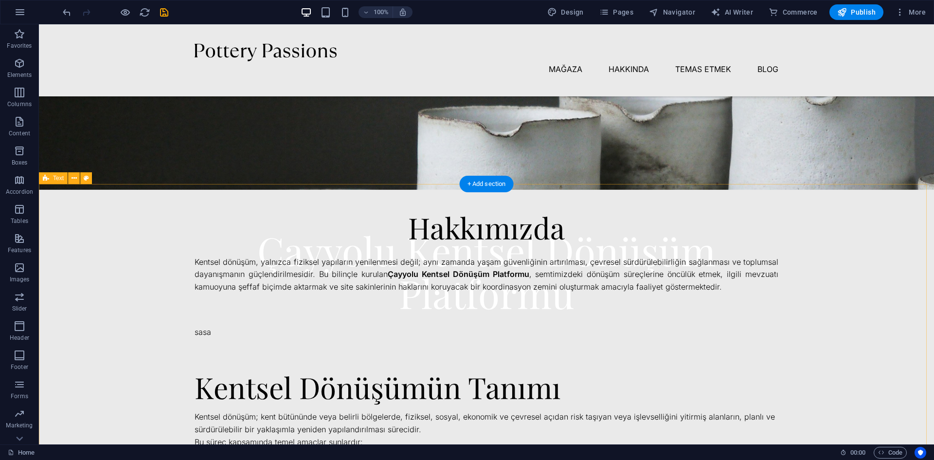
scroll to position [97, 0]
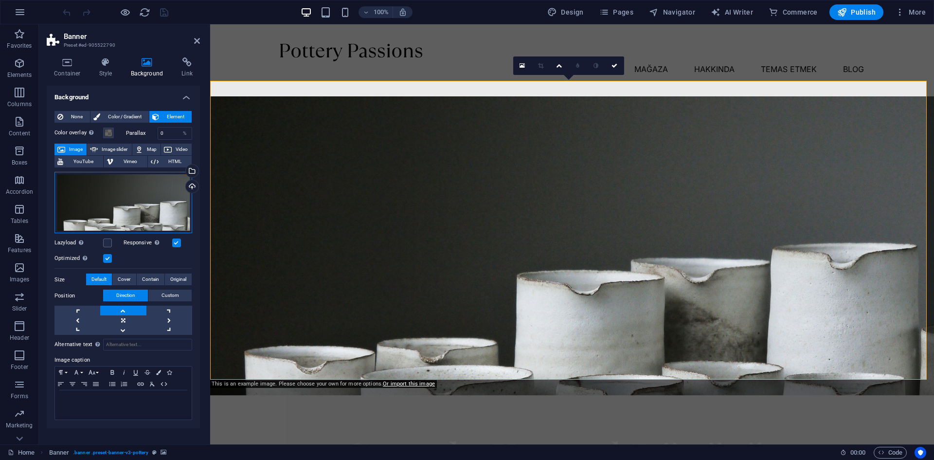
click at [113, 197] on div "Drag files here, click to choose files or select files from Files or our free s…" at bounding box center [123, 203] width 138 height 62
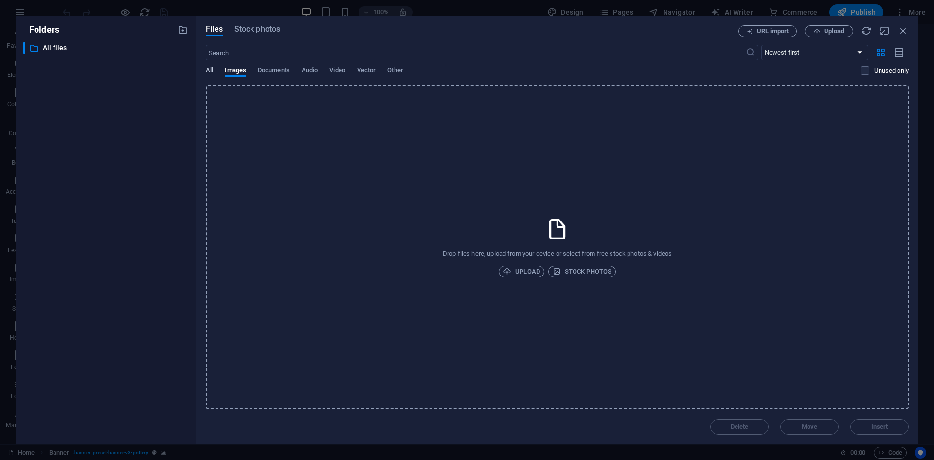
click at [212, 67] on span "All" at bounding box center [209, 71] width 7 height 14
click at [232, 66] on span "Images" at bounding box center [235, 71] width 21 height 14
click at [523, 269] on span "Upload" at bounding box center [521, 272] width 37 height 12
click at [573, 270] on span "Stock photos" at bounding box center [581, 272] width 59 height 12
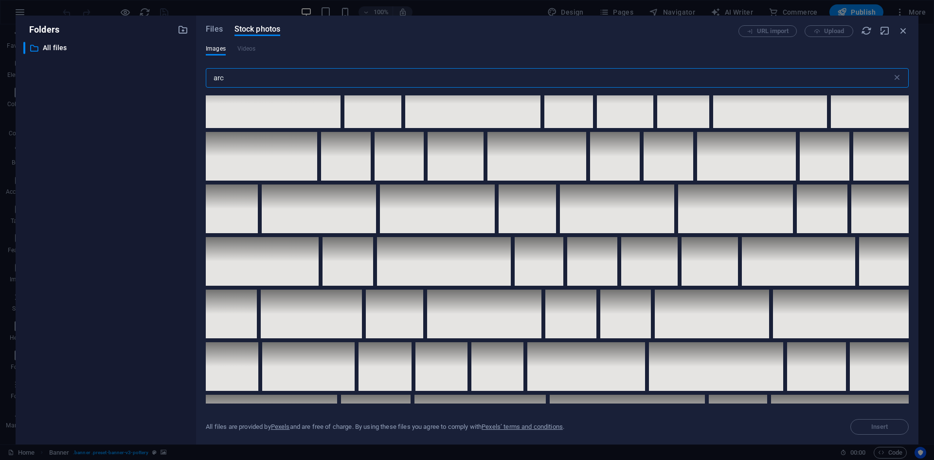
scroll to position [1486, 0]
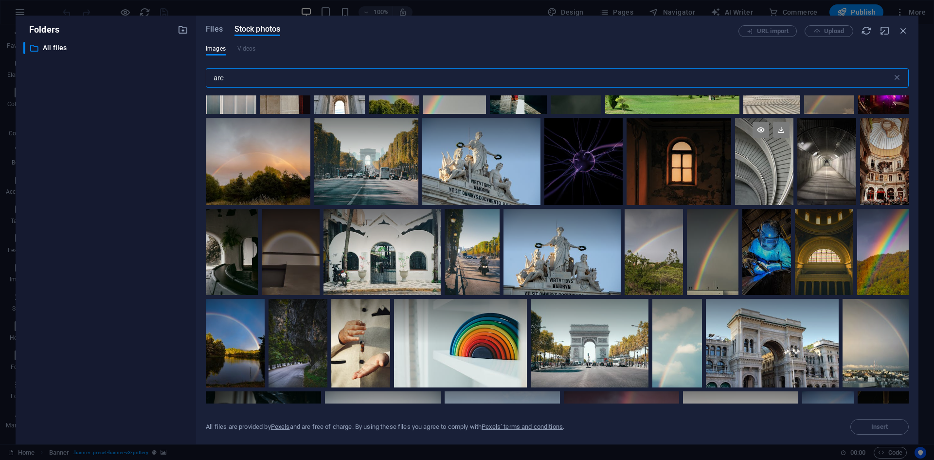
click at [772, 167] on div at bounding box center [764, 161] width 59 height 87
click at [773, 167] on div at bounding box center [764, 182] width 59 height 43
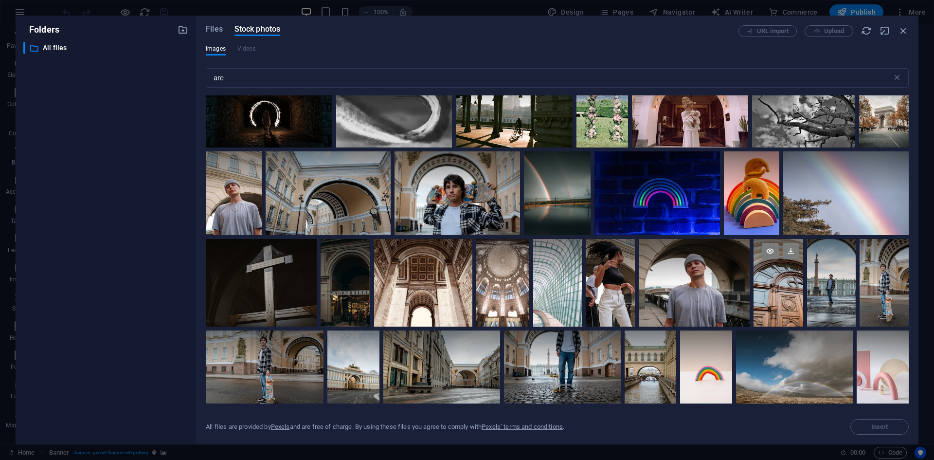
scroll to position [854, 0]
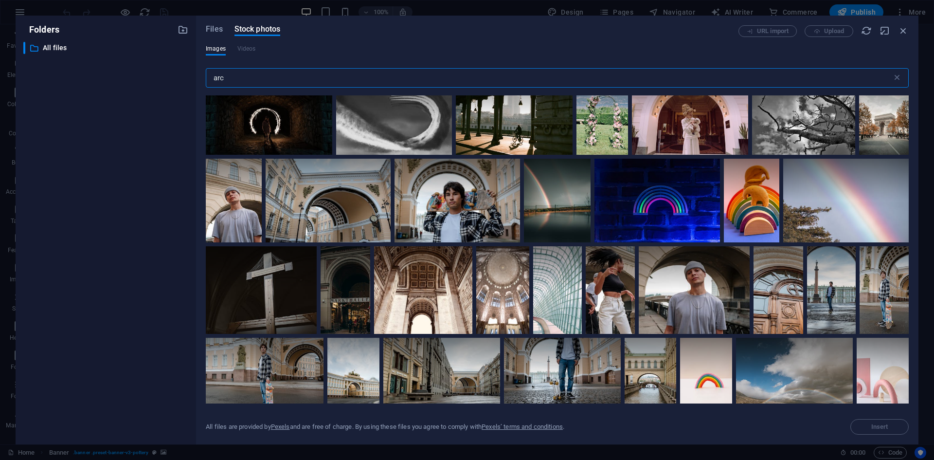
drag, startPoint x: 258, startPoint y: 78, endPoint x: 190, endPoint y: 84, distance: 68.3
click at [193, 84] on div "Folders ​ All files All files Files Stock photos URL import Upload Images Video…" at bounding box center [467, 230] width 903 height 428
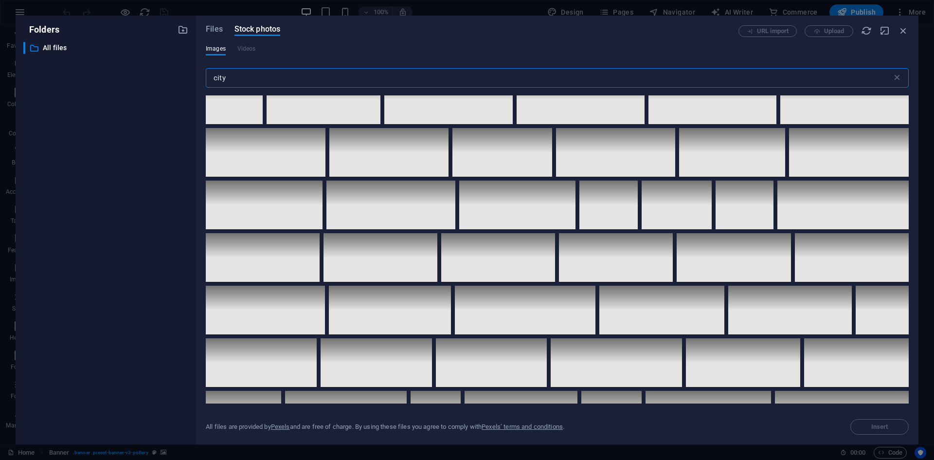
scroll to position [3015, 0]
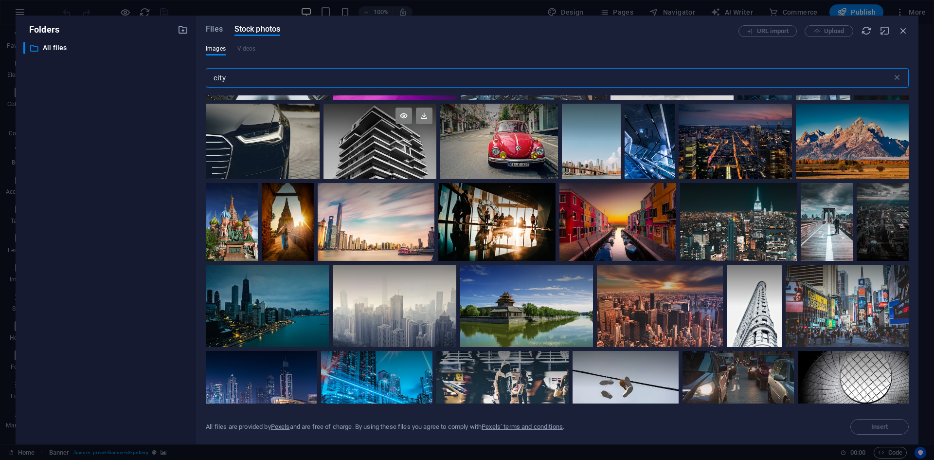
type input "city"
click at [402, 147] on div at bounding box center [379, 141] width 113 height 75
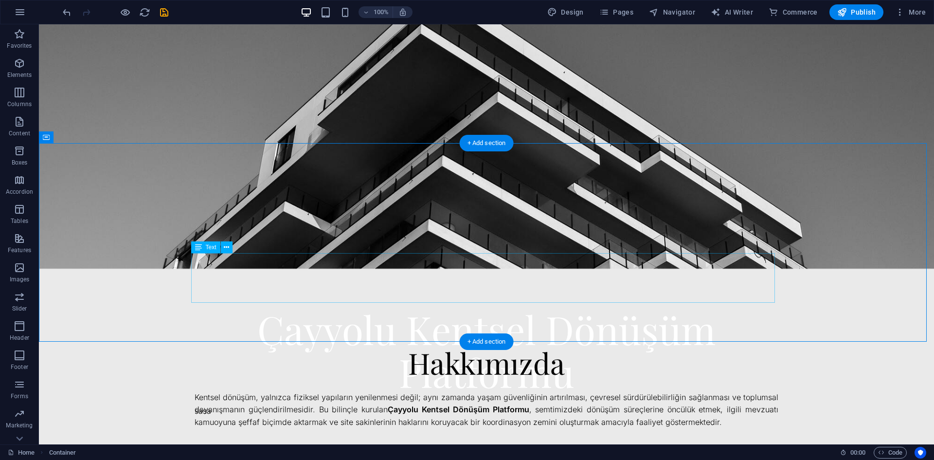
scroll to position [0, 0]
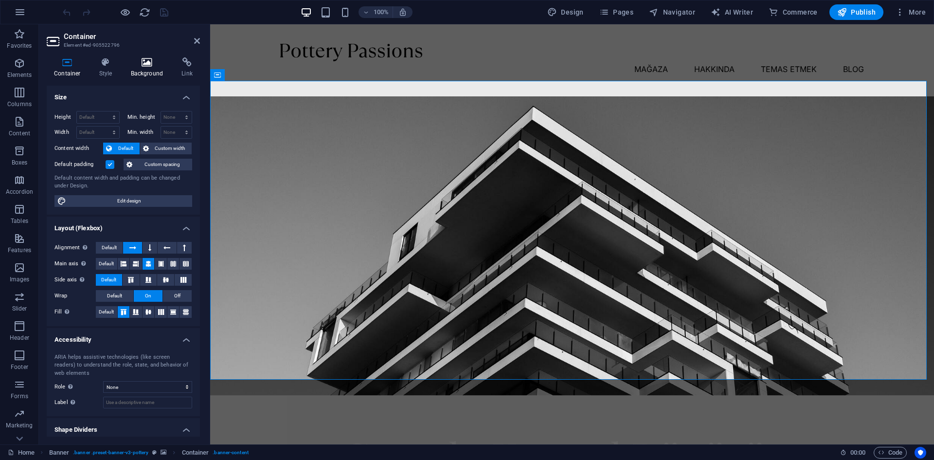
click at [142, 70] on h4 "Background" at bounding box center [149, 67] width 51 height 20
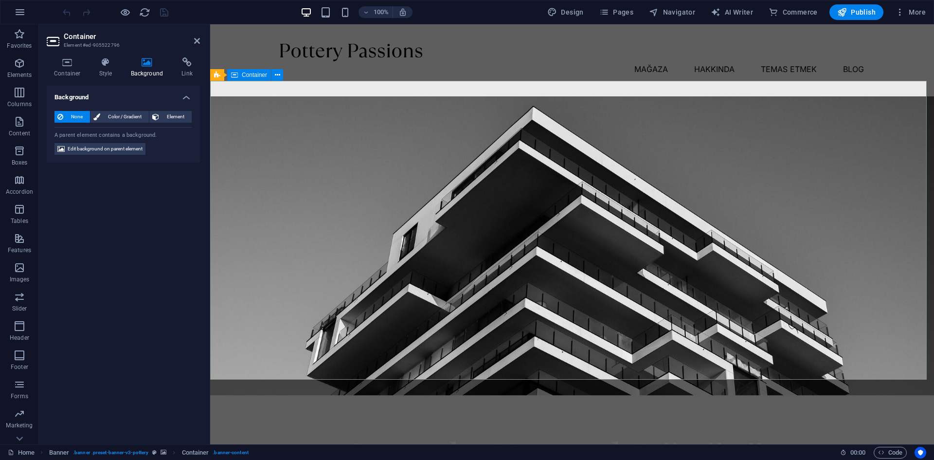
click at [226, 73] on span "Banner" at bounding box center [233, 75] width 19 height 6
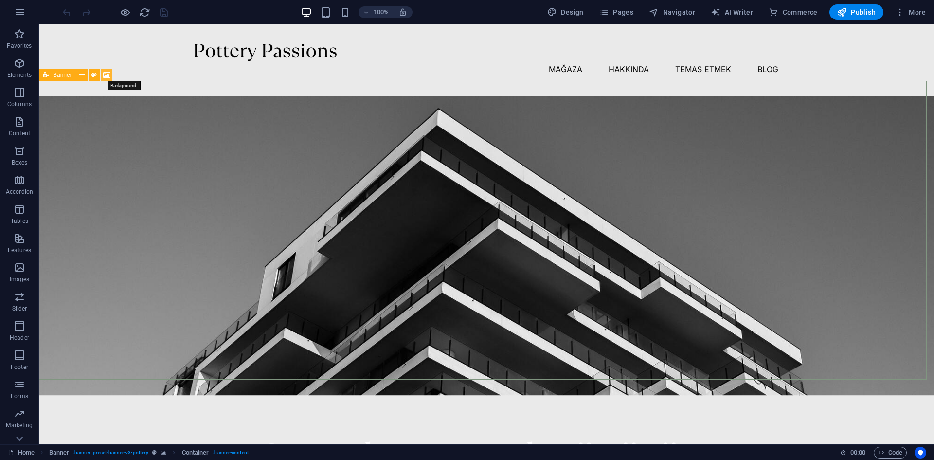
drag, startPoint x: 106, startPoint y: 74, endPoint x: 86, endPoint y: 89, distance: 24.7
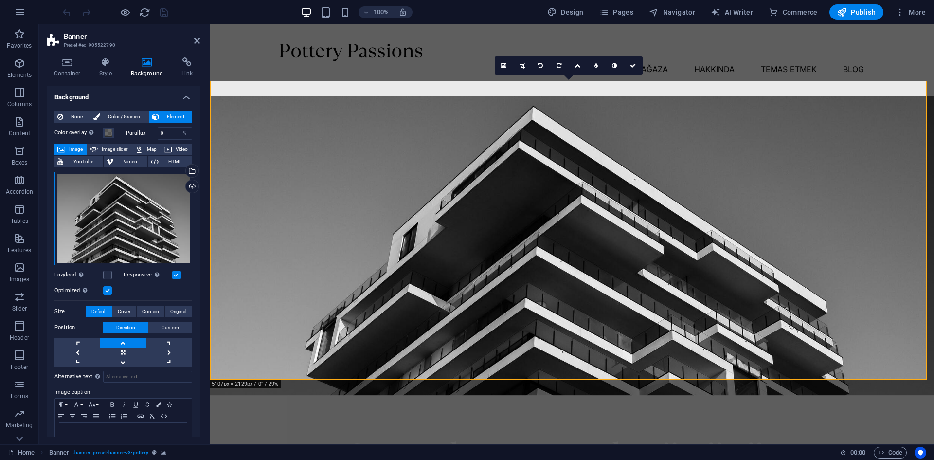
click at [141, 194] on div "Drag files here, click to choose files or select files from Files or our free s…" at bounding box center [123, 218] width 138 height 93
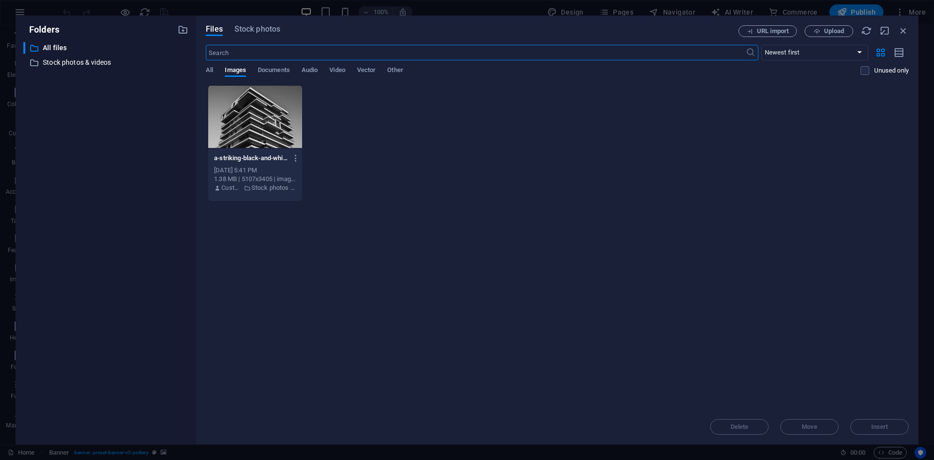
click at [282, 65] on div "​ Newest first Oldest first Name (A-Z) Name (Z-A) Size (0-9) Size (9-0) Resolut…" at bounding box center [557, 65] width 703 height 40
click at [211, 69] on span "All" at bounding box center [209, 71] width 7 height 14
click at [261, 29] on span "Stock photos" at bounding box center [257, 29] width 46 height 12
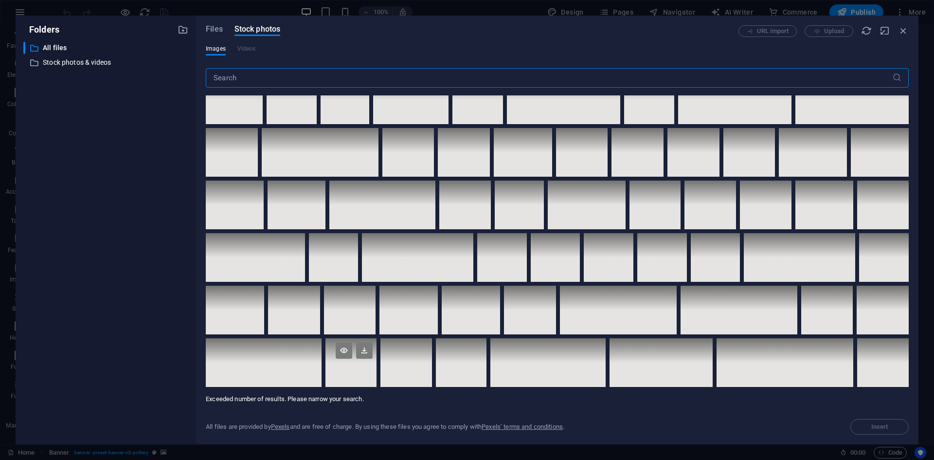
scroll to position [3989, 0]
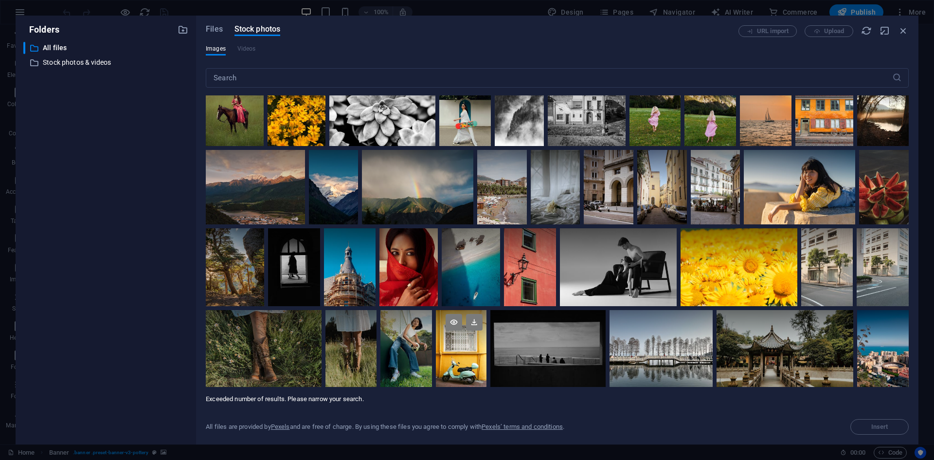
click at [436, 333] on div at bounding box center [461, 329] width 51 height 38
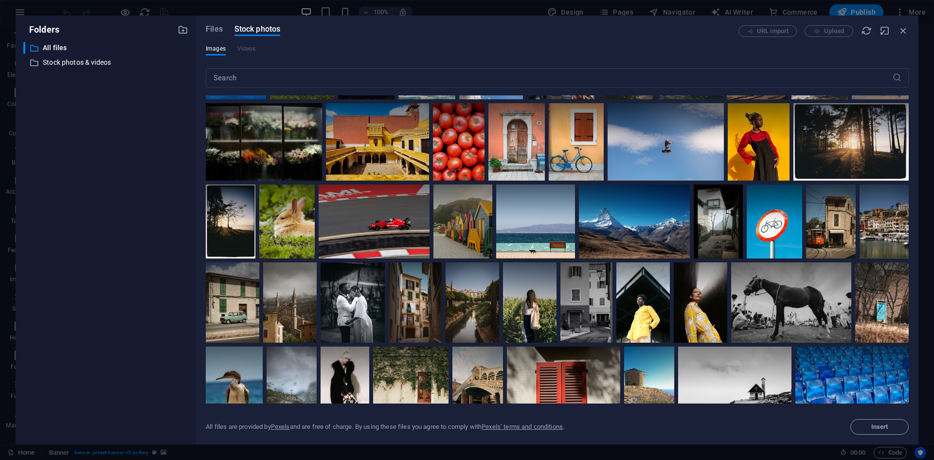
scroll to position [3356, 0]
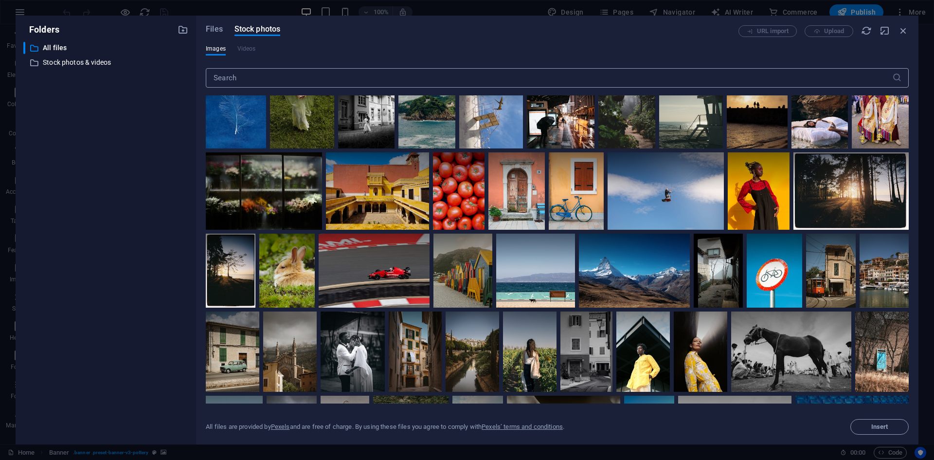
click at [261, 81] on input "text" at bounding box center [549, 77] width 686 height 19
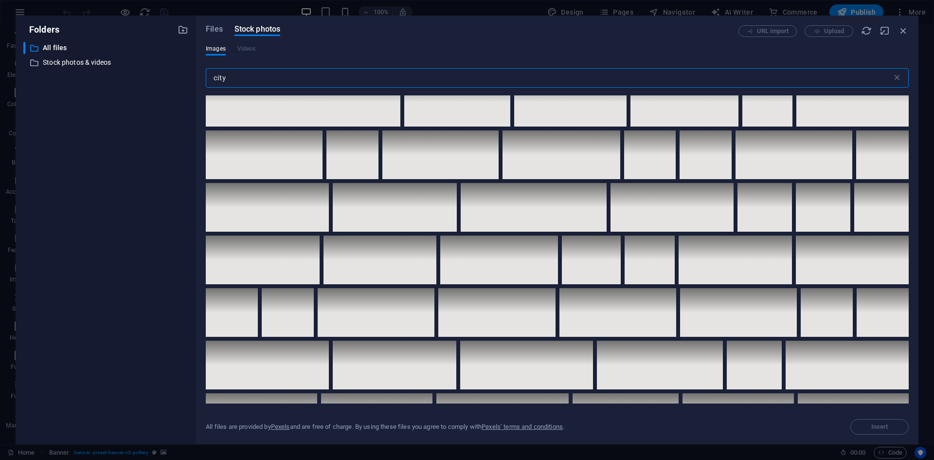
scroll to position [1702, 0]
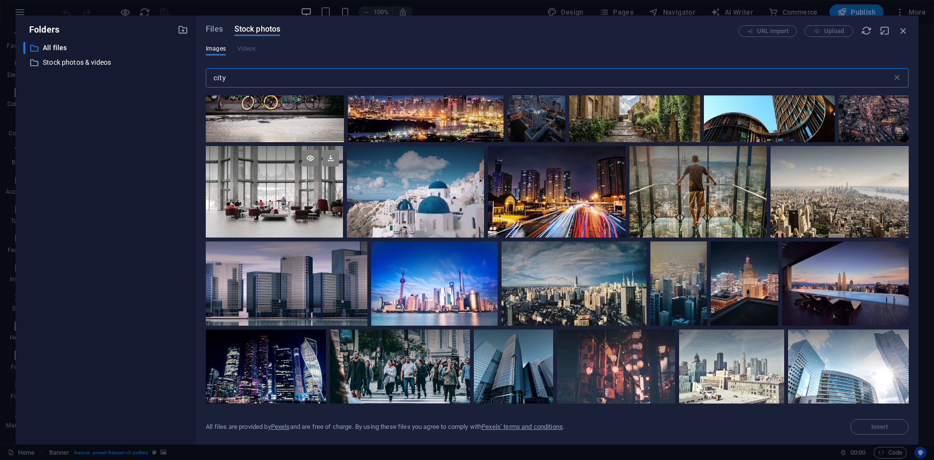
type input "city"
click at [299, 198] on div at bounding box center [274, 191] width 137 height 91
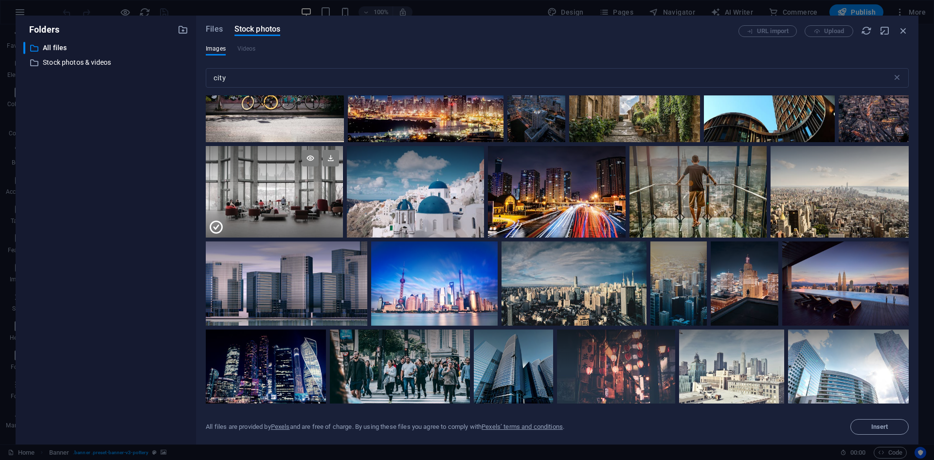
click at [299, 198] on div at bounding box center [274, 215] width 137 height 46
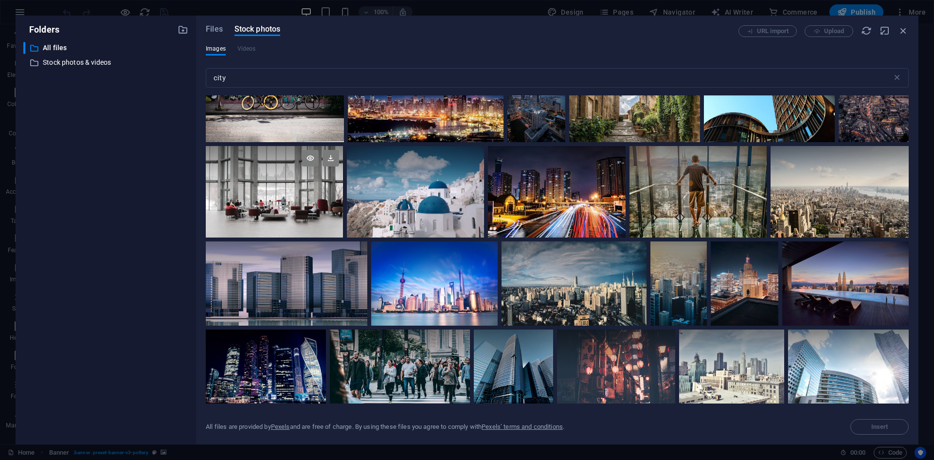
click at [299, 198] on div at bounding box center [274, 191] width 137 height 91
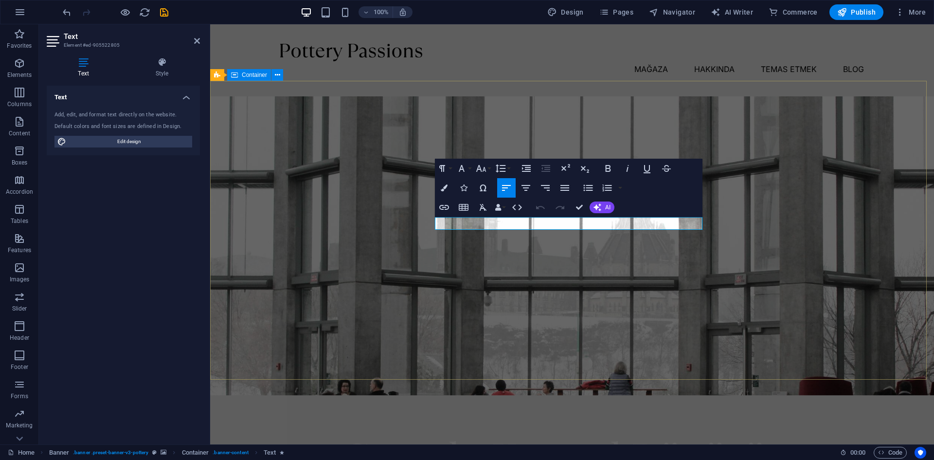
drag, startPoint x: 443, startPoint y: 225, endPoint x: 431, endPoint y: 227, distance: 11.8
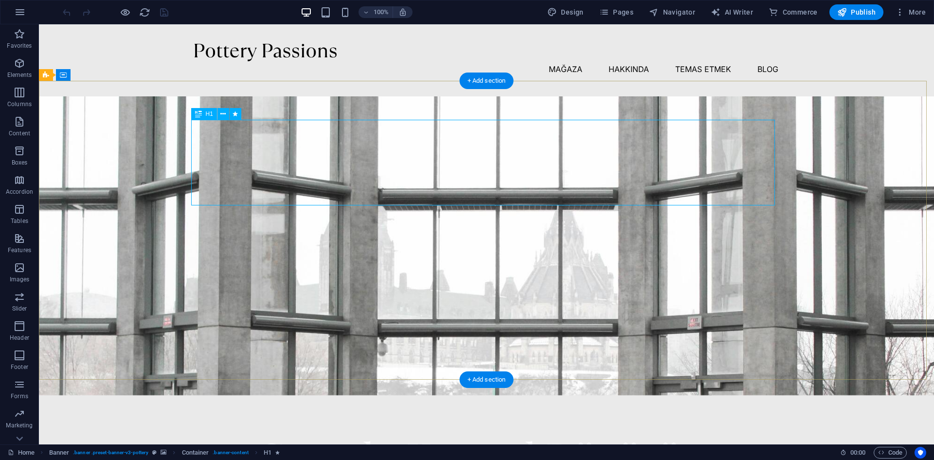
drag, startPoint x: 508, startPoint y: 150, endPoint x: 509, endPoint y: 204, distance: 54.5
drag, startPoint x: 510, startPoint y: 158, endPoint x: 517, endPoint y: 171, distance: 14.8
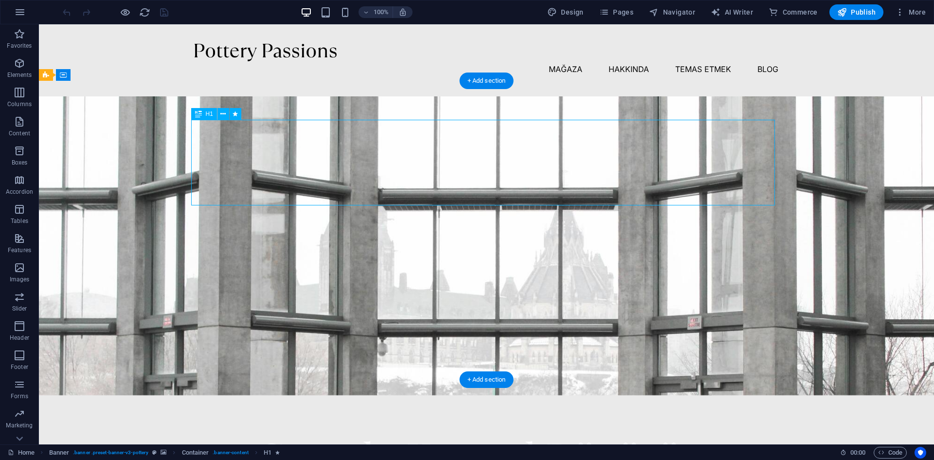
drag, startPoint x: 513, startPoint y: 148, endPoint x: 516, endPoint y: 179, distance: 31.8
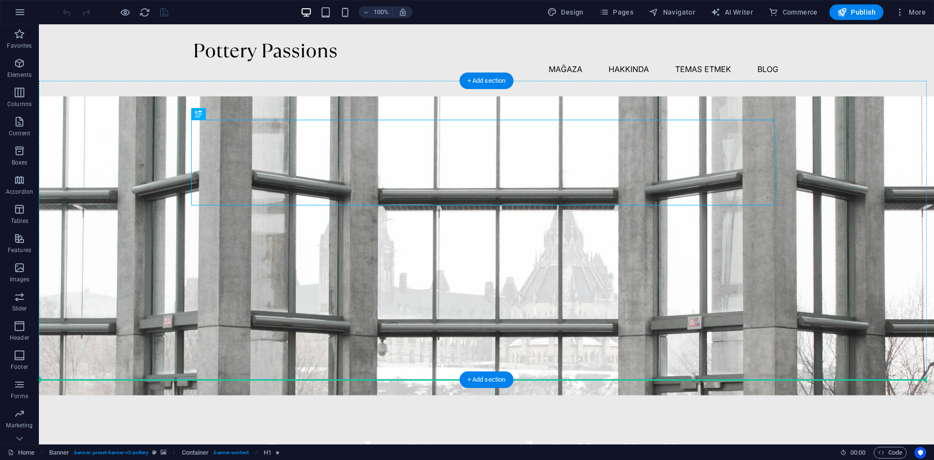
drag, startPoint x: 515, startPoint y: 169, endPoint x: 506, endPoint y: 214, distance: 46.6
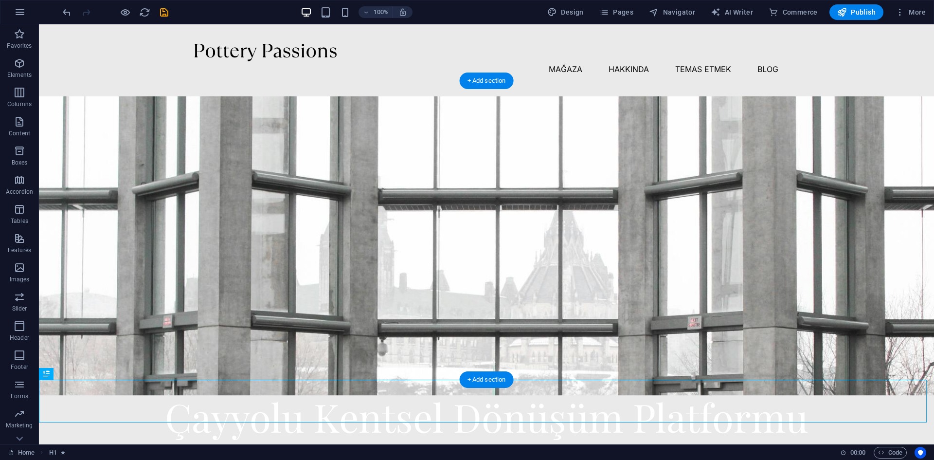
click at [493, 395] on div at bounding box center [486, 447] width 895 height 105
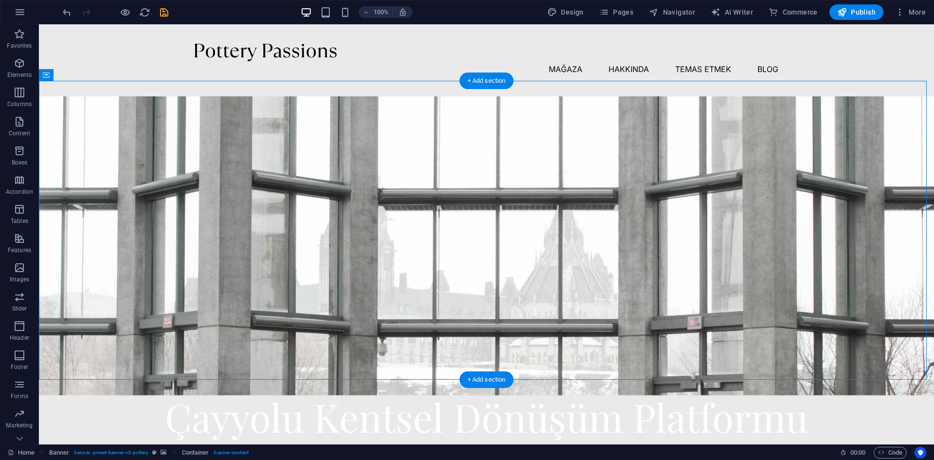
click at [509, 395] on div at bounding box center [486, 447] width 895 height 105
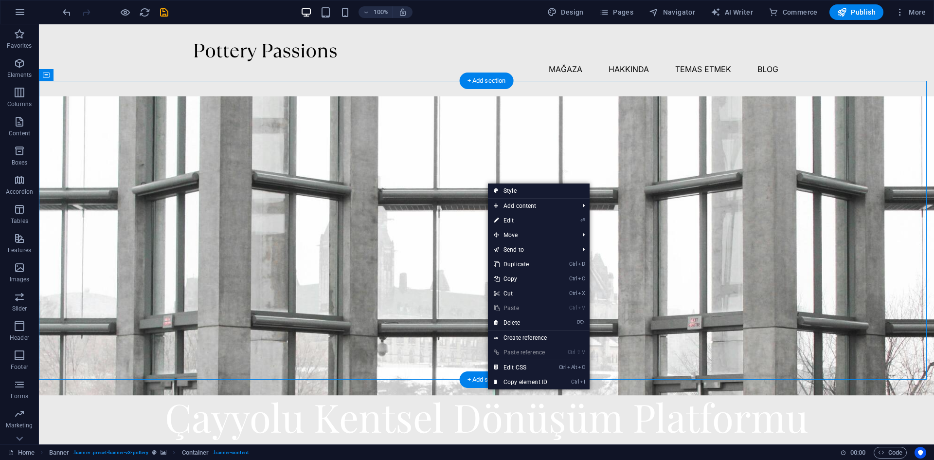
drag, startPoint x: 478, startPoint y: 180, endPoint x: 337, endPoint y: 101, distance: 161.2
click at [477, 395] on div at bounding box center [486, 447] width 895 height 105
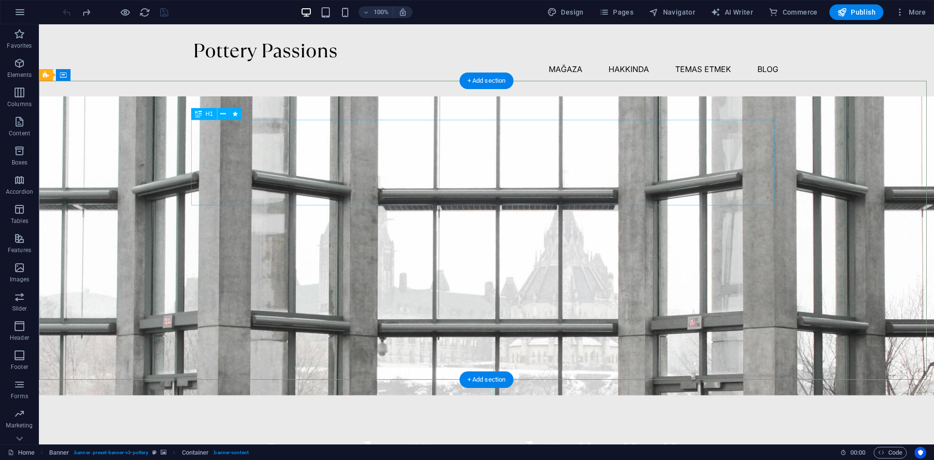
drag, startPoint x: 507, startPoint y: 183, endPoint x: 512, endPoint y: 249, distance: 66.3
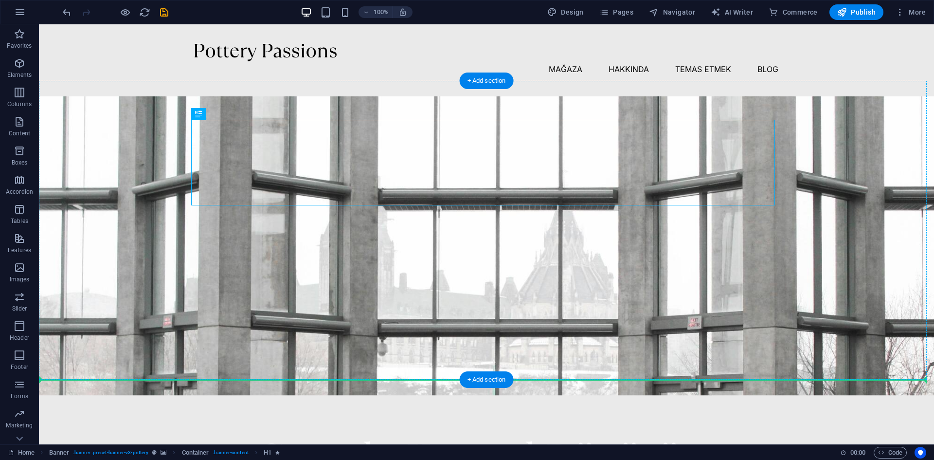
drag, startPoint x: 510, startPoint y: 181, endPoint x: 515, endPoint y: 266, distance: 84.8
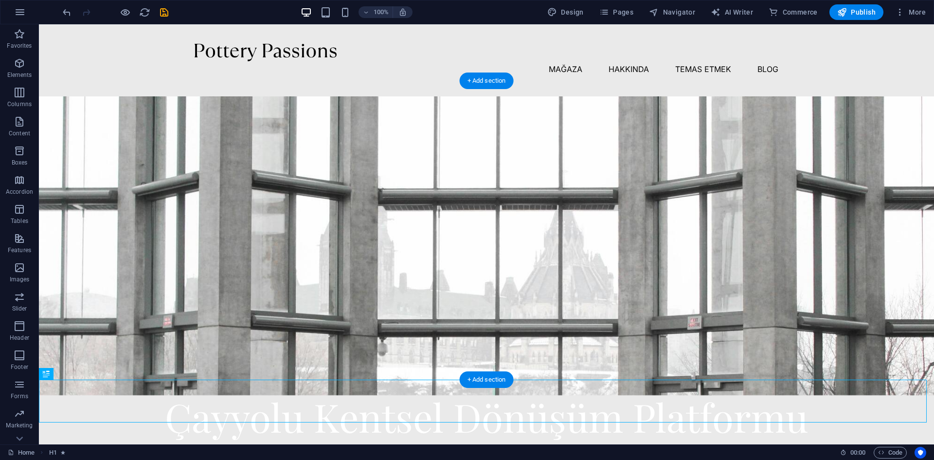
click at [518, 395] on div at bounding box center [486, 439] width 895 height 89
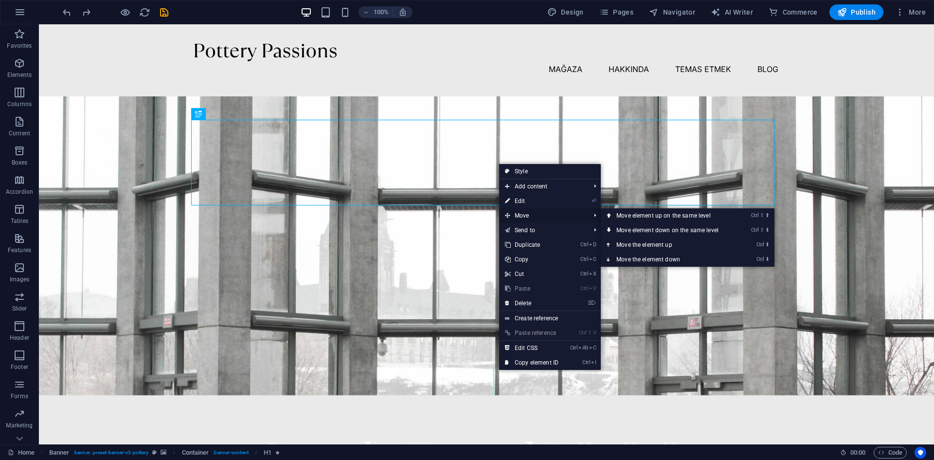
click at [529, 213] on span "Move" at bounding box center [542, 215] width 87 height 15
click at [645, 258] on link "Ctrl ⬇ Move the element down" at bounding box center [669, 259] width 137 height 15
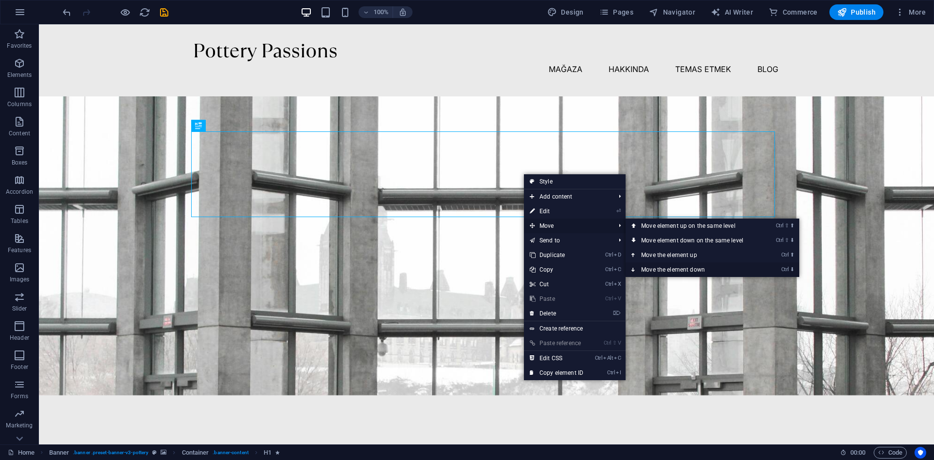
click at [672, 265] on link "Ctrl ⬇ Move the element down" at bounding box center [693, 269] width 137 height 15
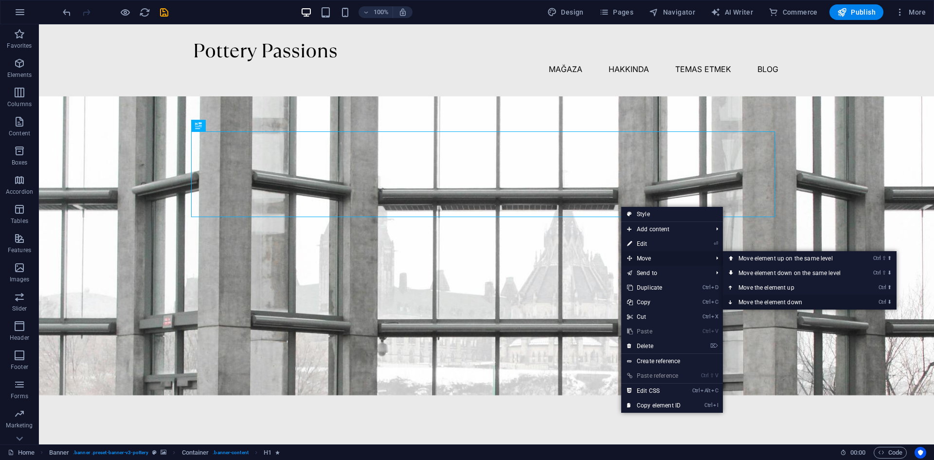
click at [765, 302] on link "Ctrl ⬇ Move the element down" at bounding box center [791, 302] width 137 height 15
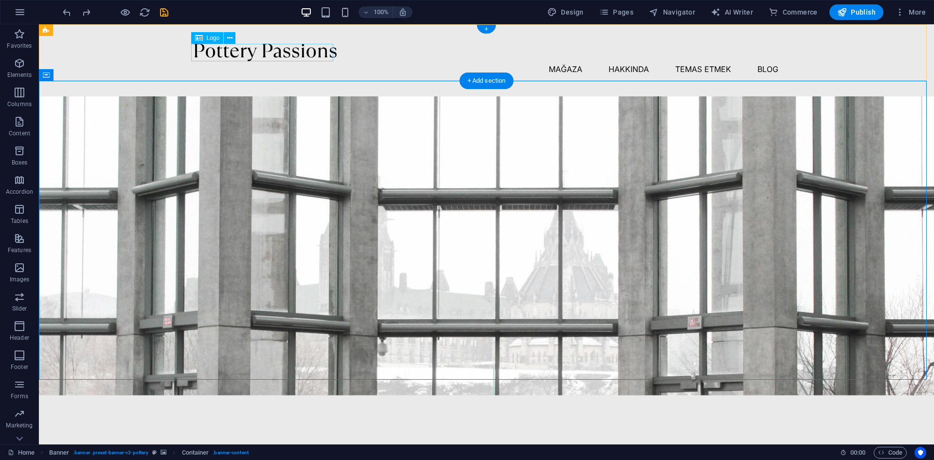
click at [267, 50] on div at bounding box center [487, 53] width 584 height 18
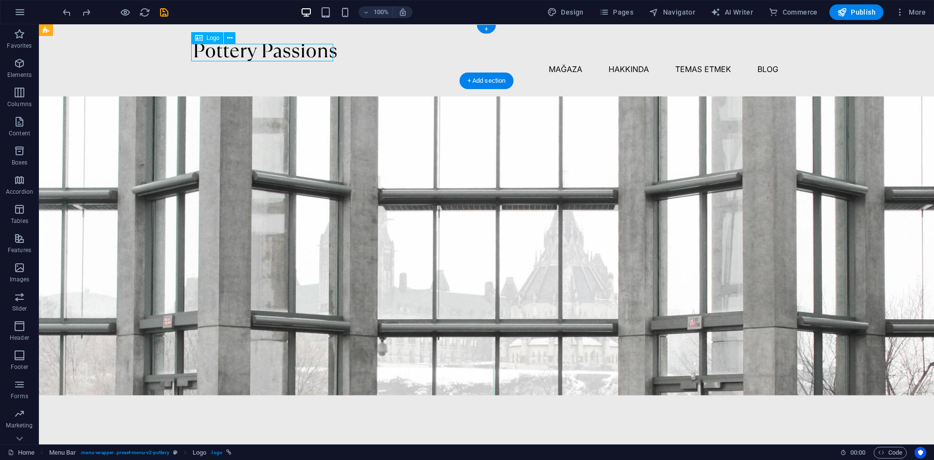
click at [319, 52] on div at bounding box center [487, 53] width 584 height 18
click at [330, 54] on div at bounding box center [487, 53] width 584 height 18
click at [238, 53] on div at bounding box center [487, 53] width 584 height 18
click at [363, 61] on nav "Mağaza Hakkında Temas etmek Blog" at bounding box center [487, 69] width 584 height 16
click at [285, 53] on div at bounding box center [487, 53] width 584 height 18
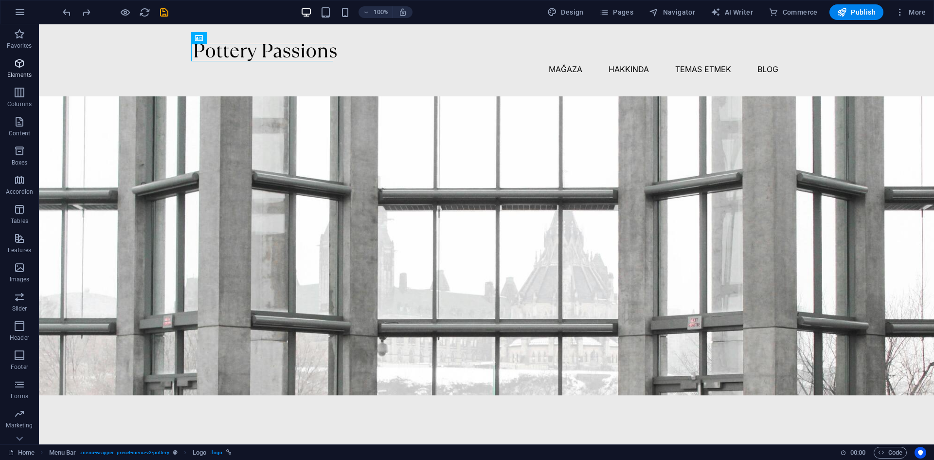
click at [22, 71] on span "Elements" at bounding box center [19, 68] width 39 height 23
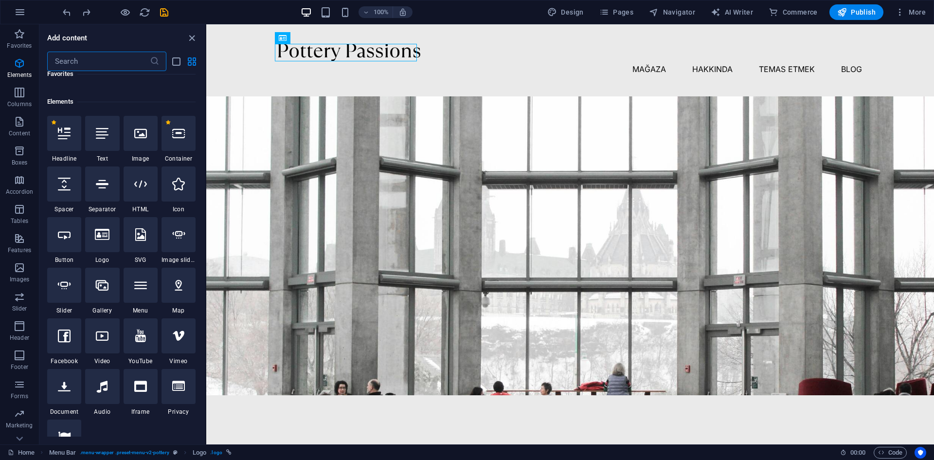
scroll to position [263, 0]
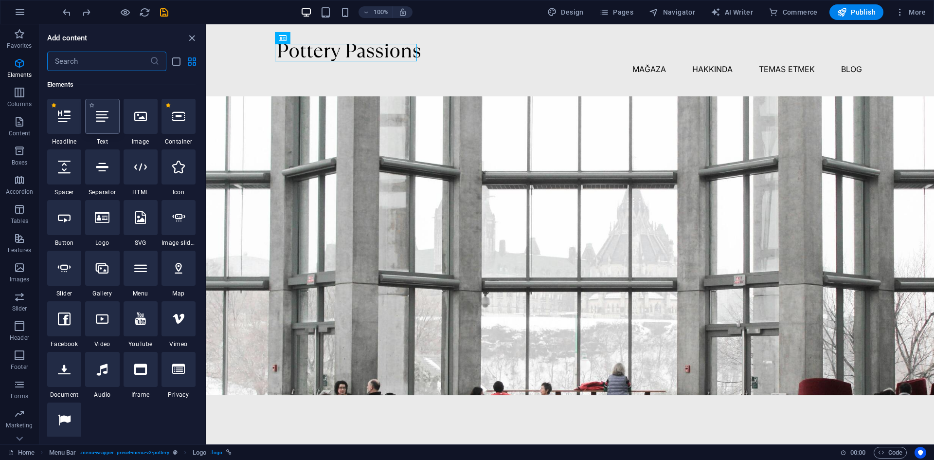
click at [106, 123] on div at bounding box center [102, 116] width 34 height 35
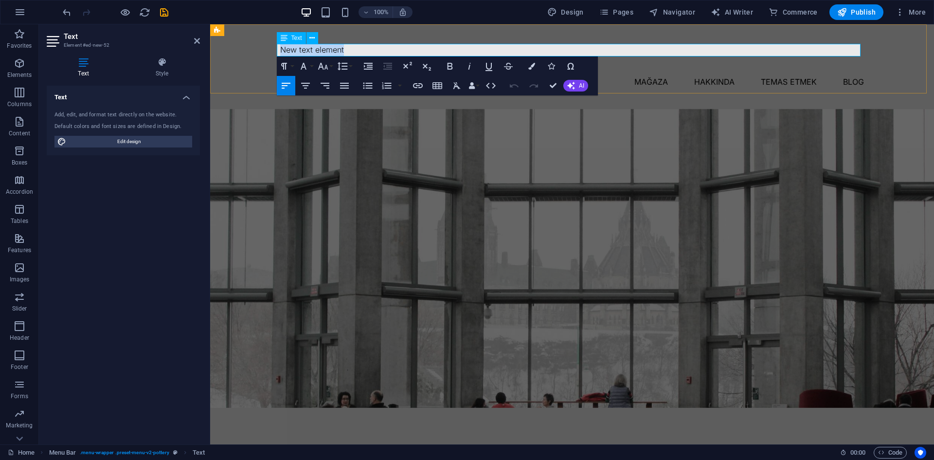
click at [351, 48] on p "New text element" at bounding box center [572, 50] width 584 height 13
drag, startPoint x: 351, startPoint y: 49, endPoint x: 266, endPoint y: 51, distance: 84.1
click at [266, 51] on div "New text element Mağaza Hakkında Temas etmek Blog" at bounding box center [572, 66] width 724 height 85
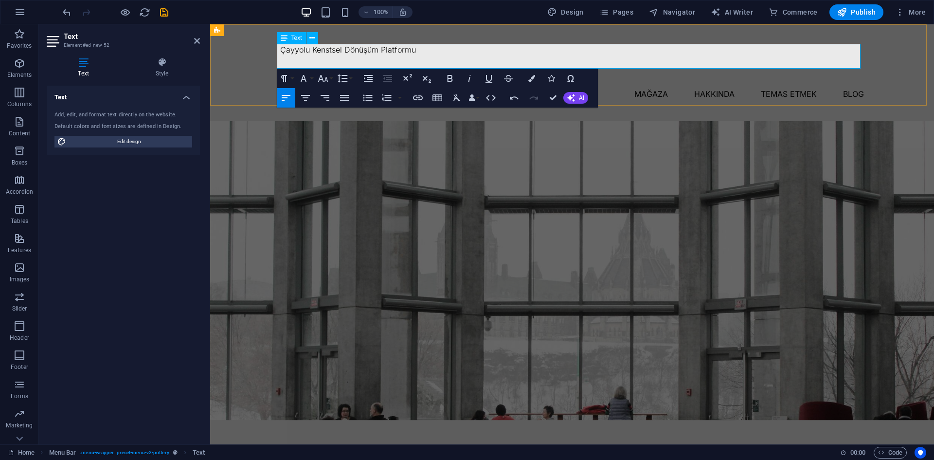
click at [485, 55] on p "Çayyolu Kenstsel Dönüşüm Platformu" at bounding box center [572, 50] width 584 height 13
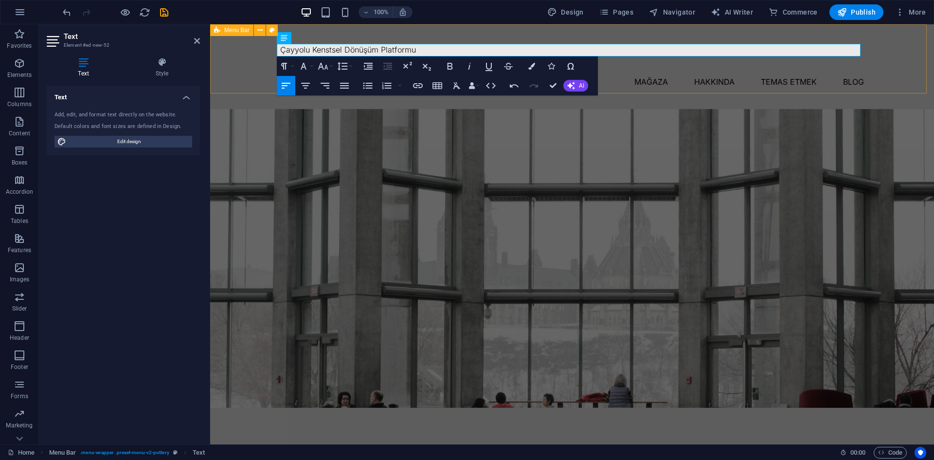
click at [903, 68] on div "Çayyolu Kenstsel Dönüşüm Platformu Mağaza Hakkında Temas etmek Blog" at bounding box center [572, 66] width 724 height 85
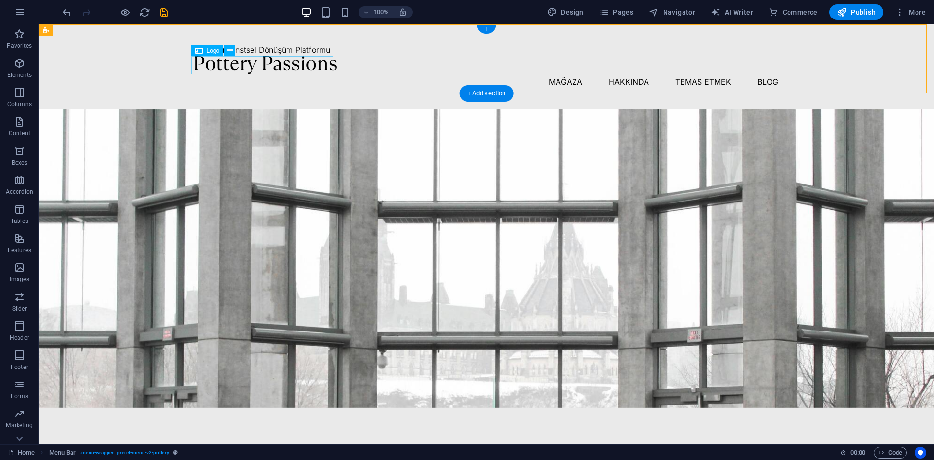
click at [268, 65] on div at bounding box center [487, 65] width 584 height 18
click at [202, 51] on icon at bounding box center [199, 51] width 8 height 12
click at [228, 50] on icon at bounding box center [229, 50] width 5 height 10
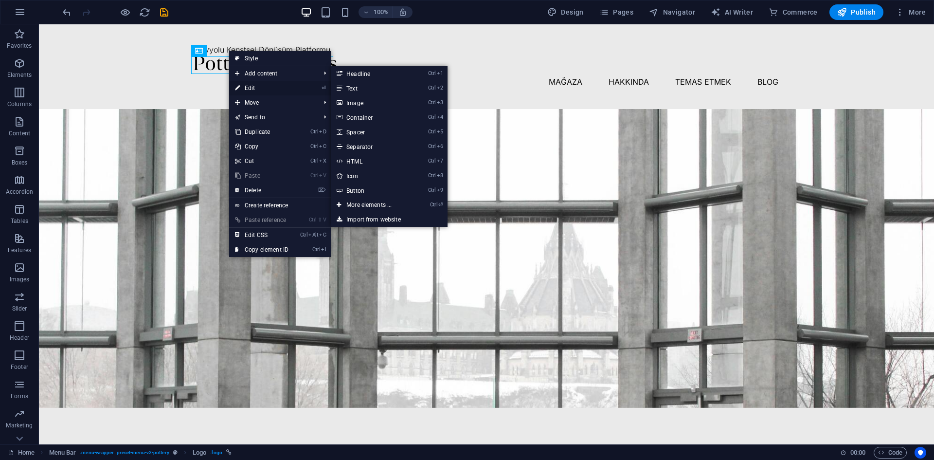
click at [249, 88] on link "⏎ Edit" at bounding box center [261, 88] width 65 height 15
select select "px"
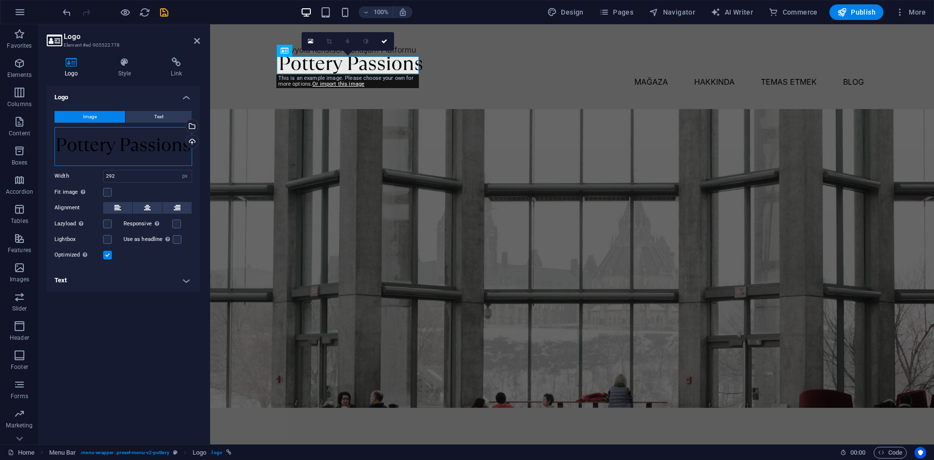
click at [164, 148] on div "Drag files here, click to choose files or select files from Files or our free s…" at bounding box center [123, 146] width 138 height 39
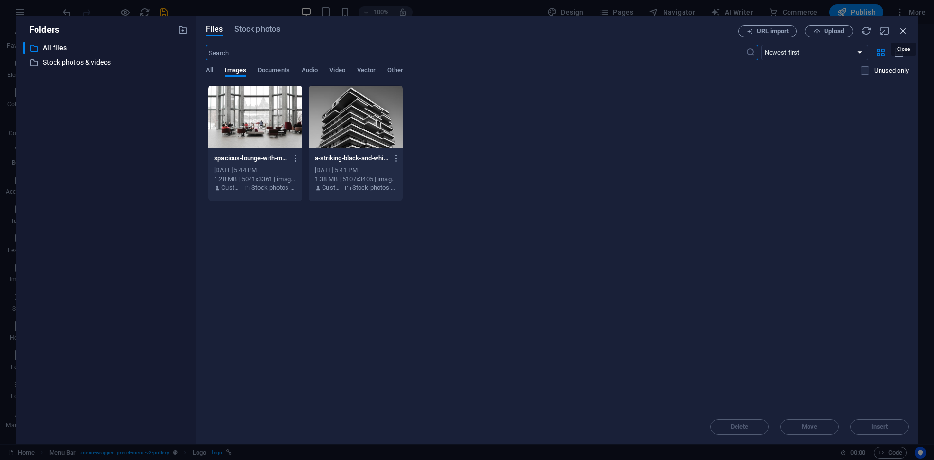
click at [904, 29] on icon "button" at bounding box center [903, 30] width 11 height 11
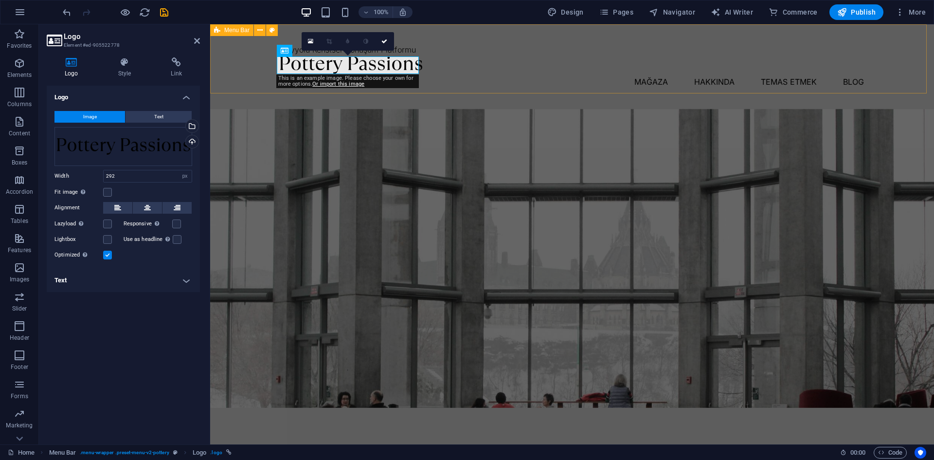
click at [218, 67] on div "Çayyolu Kenstsel Dönüşüm Platformu Mağaza Hakkında Temas etmek Blog" at bounding box center [572, 66] width 724 height 85
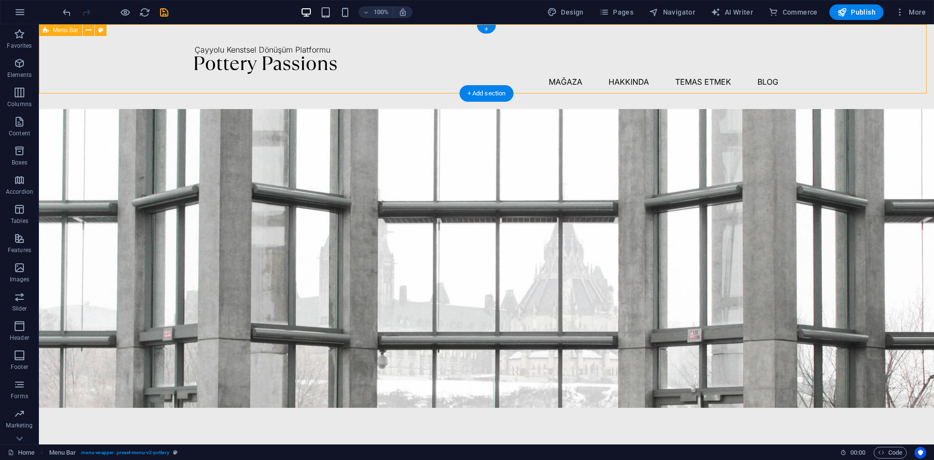
click at [900, 70] on div "Çayyolu Kenstsel Dönüşüm Platformu Mağaza Hakkında Temas etmek Blog" at bounding box center [486, 66] width 895 height 85
click at [289, 49] on div "Çayyolu Kenstsel Dönüşüm Platformu" at bounding box center [487, 50] width 584 height 13
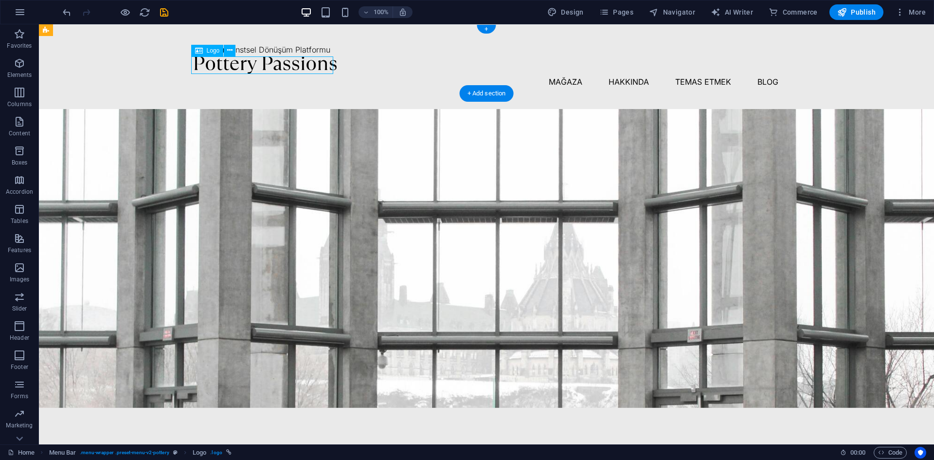
drag, startPoint x: 281, startPoint y: 64, endPoint x: 284, endPoint y: 71, distance: 7.2
click at [284, 71] on div at bounding box center [487, 65] width 584 height 18
click at [282, 65] on div at bounding box center [487, 65] width 584 height 18
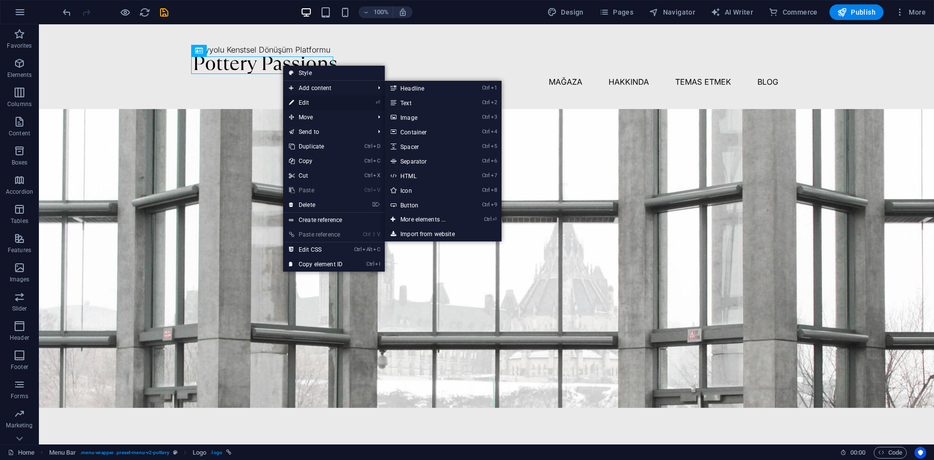
click at [301, 97] on link "⏎ Edit" at bounding box center [315, 102] width 65 height 15
select select "px"
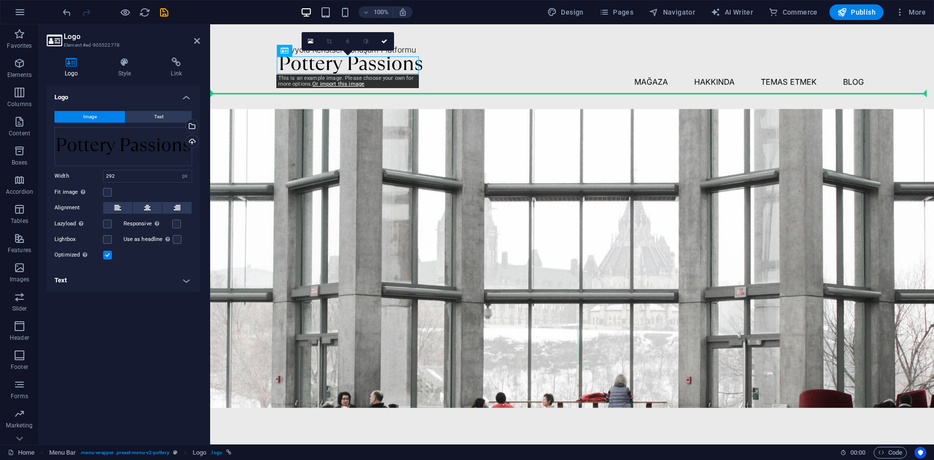
drag, startPoint x: 388, startPoint y: 62, endPoint x: 389, endPoint y: 74, distance: 12.2
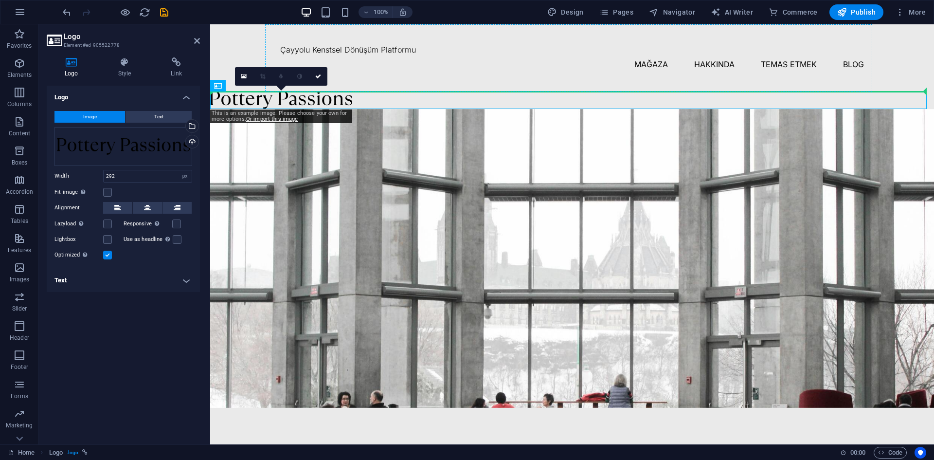
drag, startPoint x: 317, startPoint y: 101, endPoint x: 362, endPoint y: 70, distance: 54.9
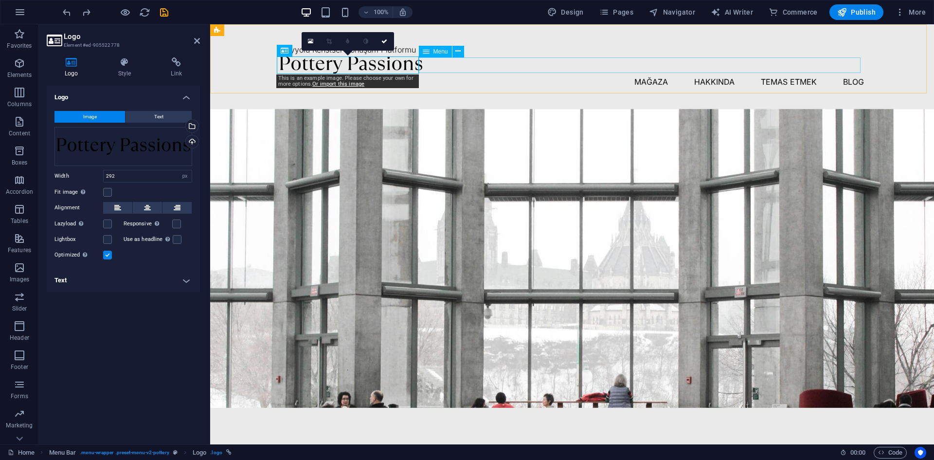
click at [485, 74] on nav "Mağaza Hakkında Temas etmek Blog" at bounding box center [572, 82] width 584 height 16
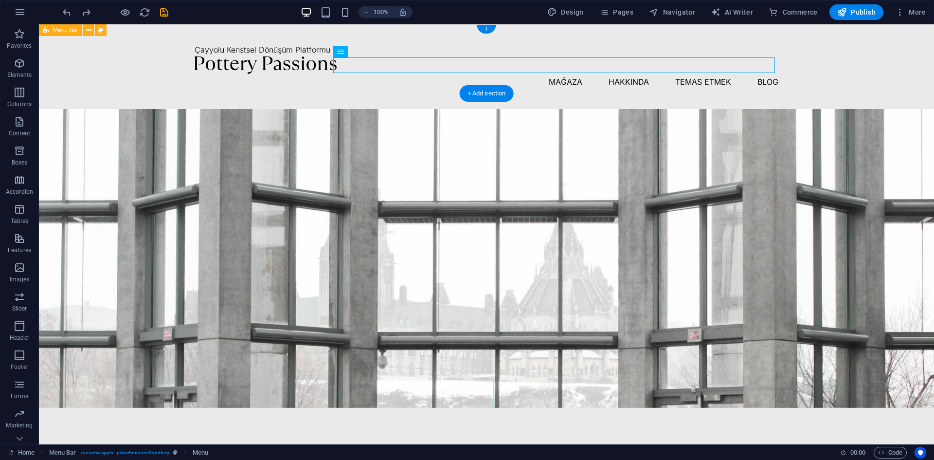
click at [144, 53] on div "Çayyolu Kenstsel Dönüşüm Platformu Mağaza Hakkında Temas etmek Blog" at bounding box center [486, 66] width 895 height 85
